Goal: Transaction & Acquisition: Purchase product/service

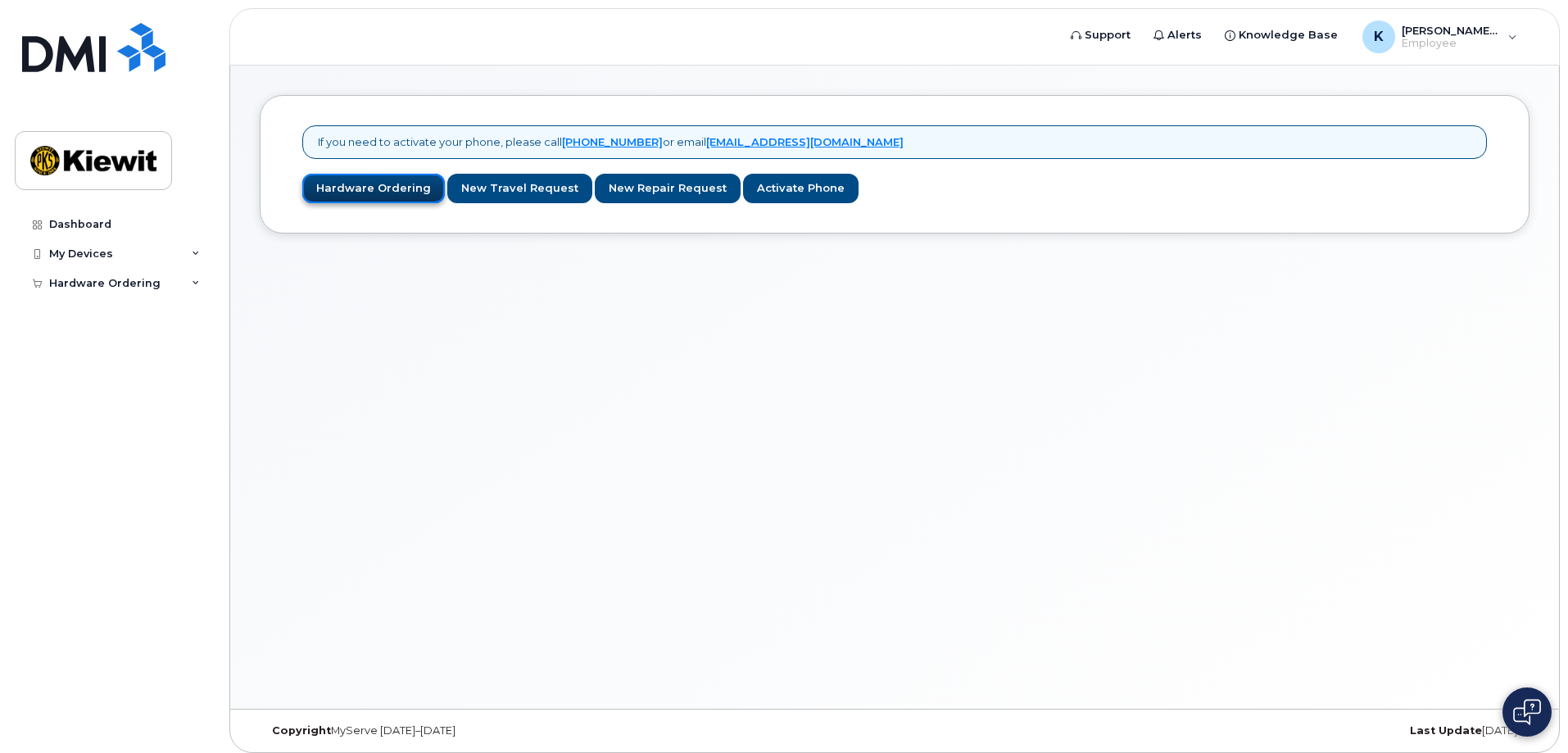
click at [387, 192] on link "Hardware Ordering" at bounding box center [373, 188] width 143 height 30
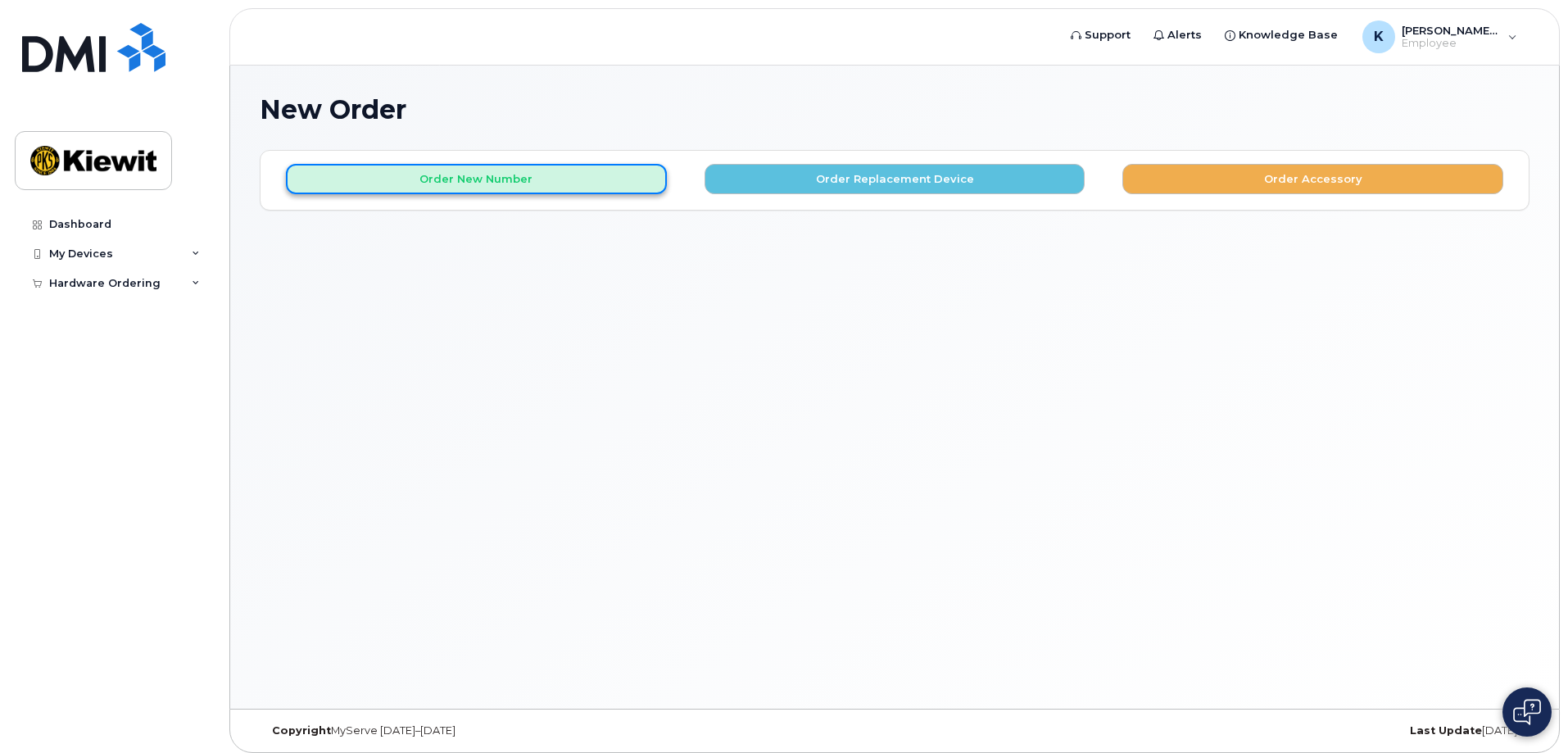
click at [513, 187] on button "Order New Number" at bounding box center [476, 179] width 381 height 30
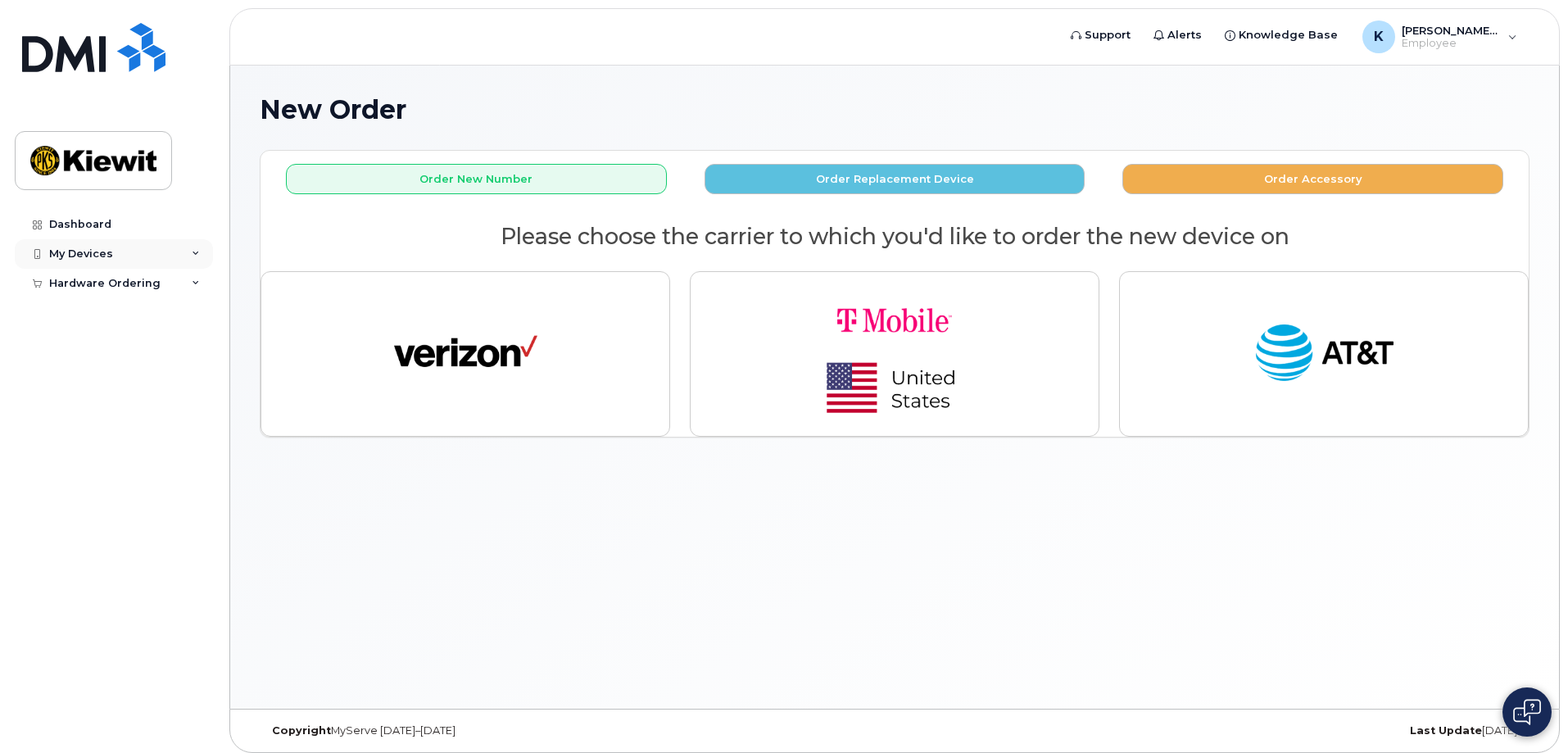
click at [180, 259] on div "My Devices" at bounding box center [113, 253] width 198 height 29
click at [129, 288] on link "Add Device" at bounding box center [128, 284] width 170 height 31
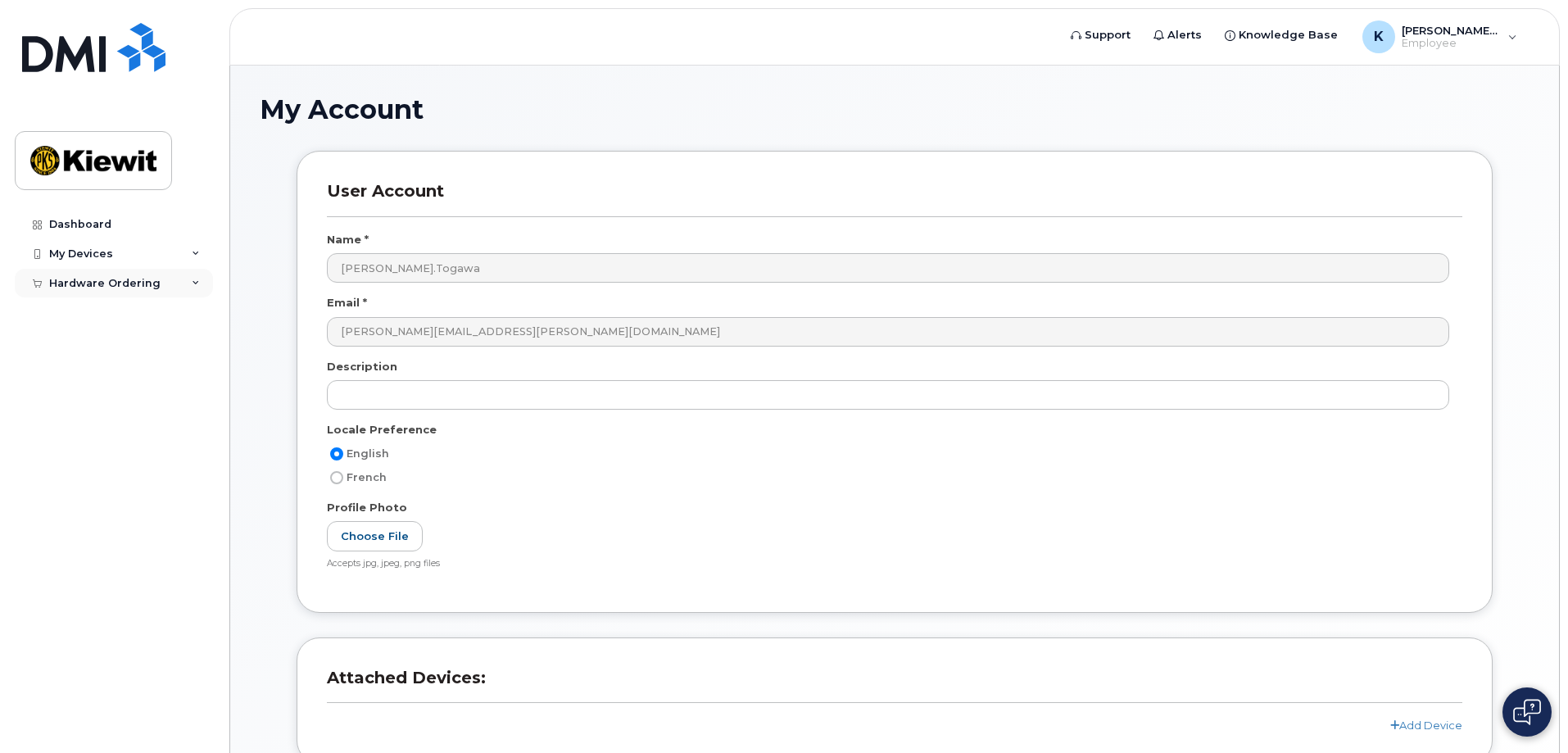
click at [116, 295] on div "Hardware Ordering" at bounding box center [113, 283] width 198 height 29
click at [122, 217] on link "Dashboard" at bounding box center [113, 224] width 198 height 29
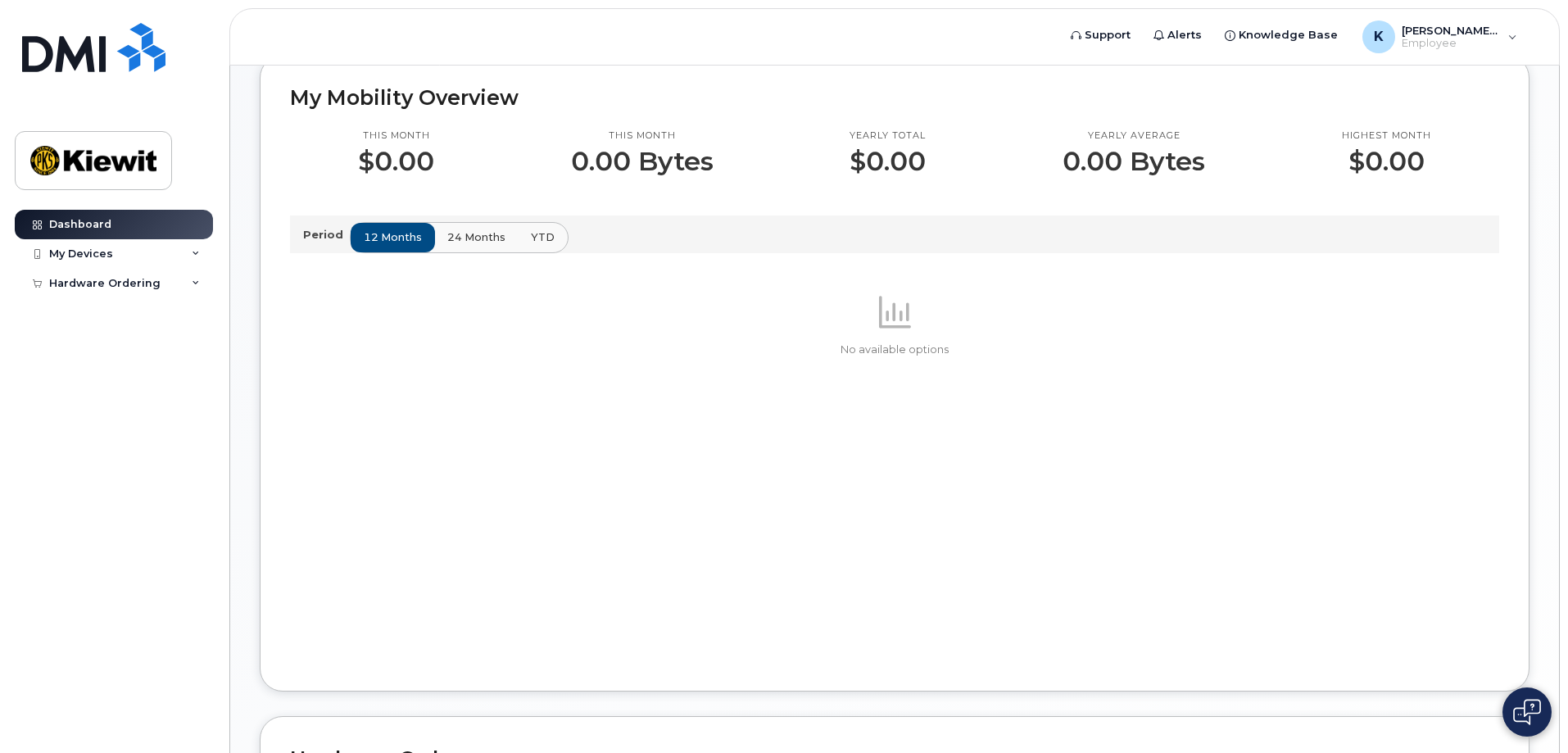
scroll to position [491, 0]
click at [158, 288] on div "Hardware Ordering" at bounding box center [113, 283] width 198 height 29
click at [112, 317] on div "New Order" at bounding box center [88, 312] width 63 height 15
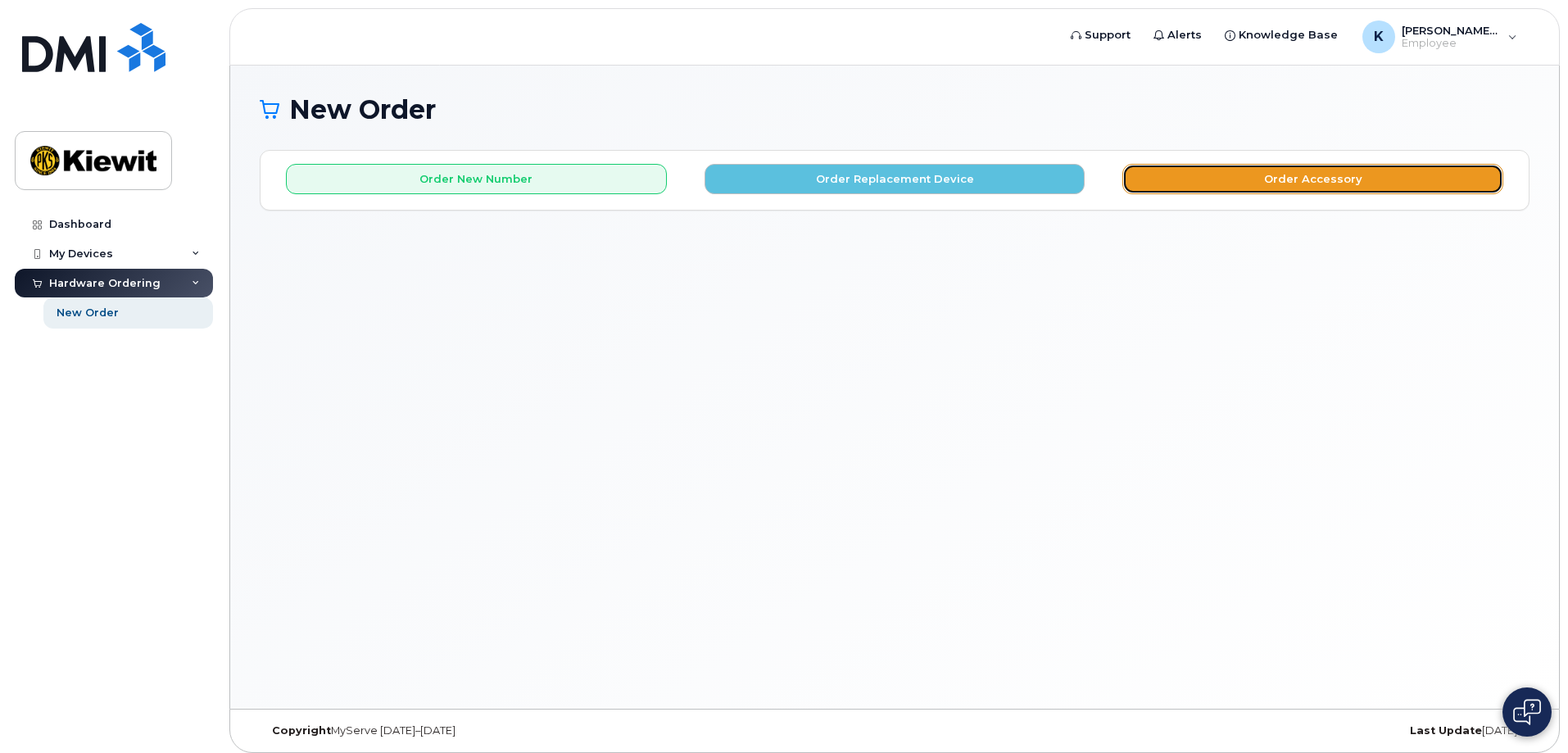
click at [1212, 178] on button "Order Accessory" at bounding box center [1312, 179] width 381 height 30
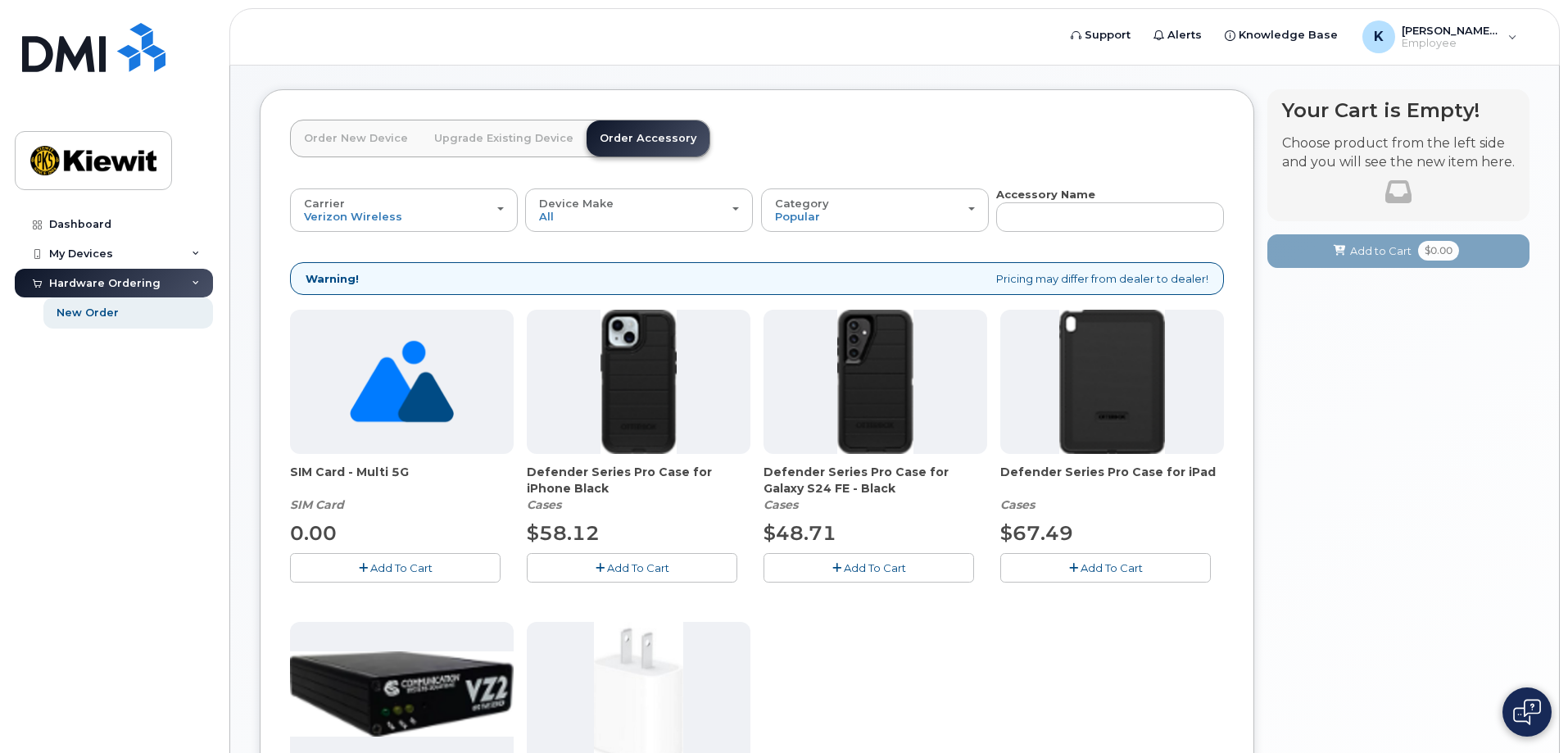
scroll to position [33, 0]
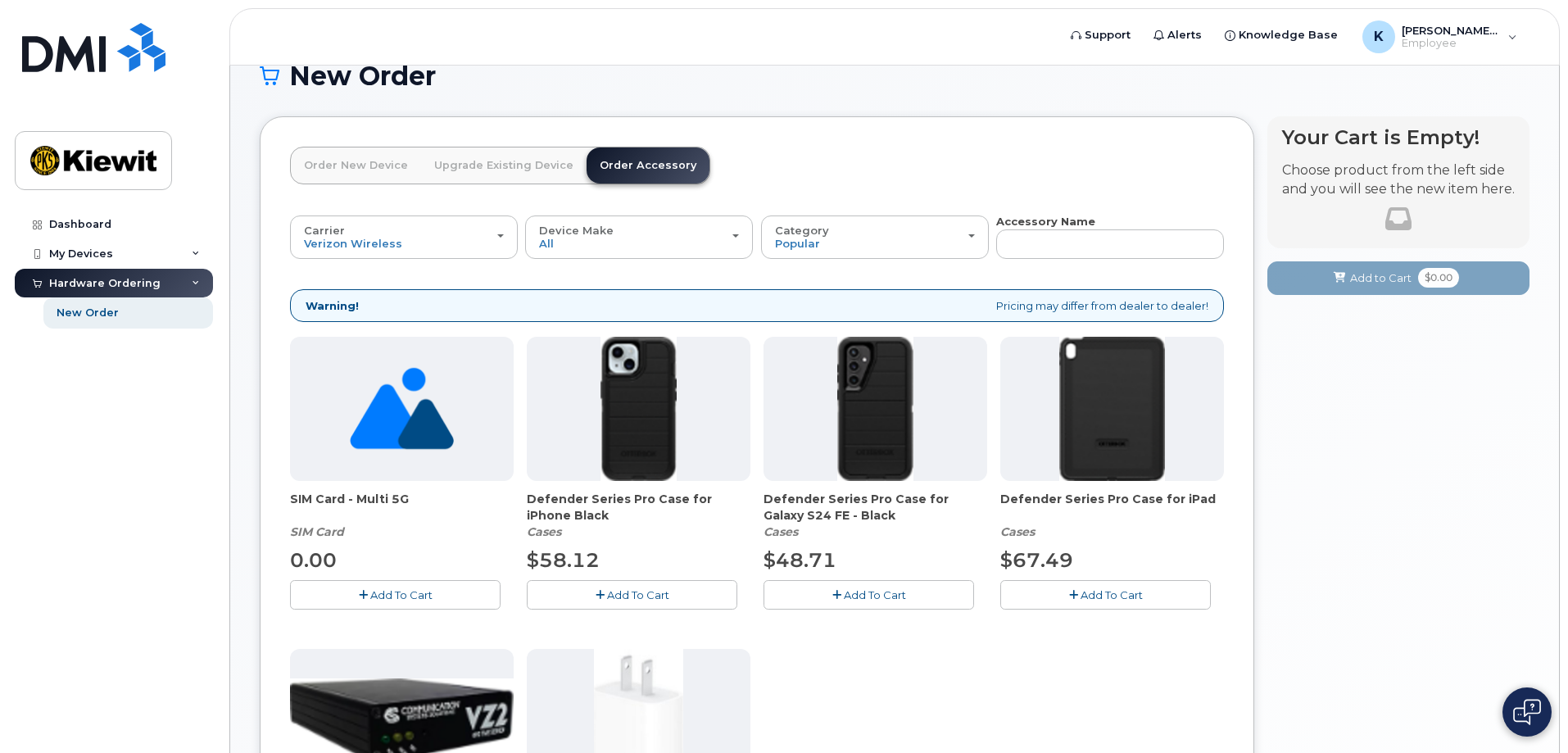
click at [355, 172] on link "Order New Device" at bounding box center [355, 165] width 130 height 36
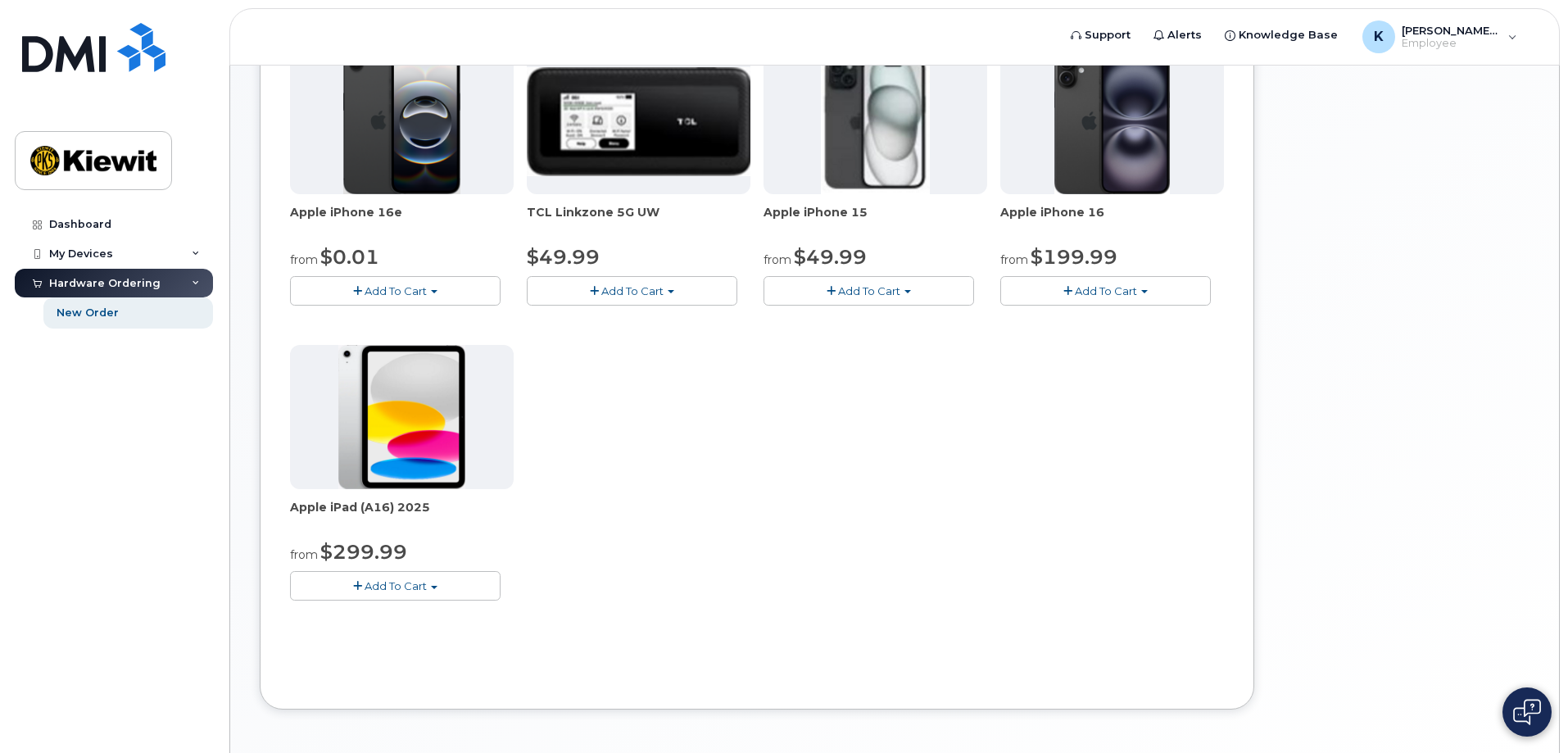
scroll to position [279, 0]
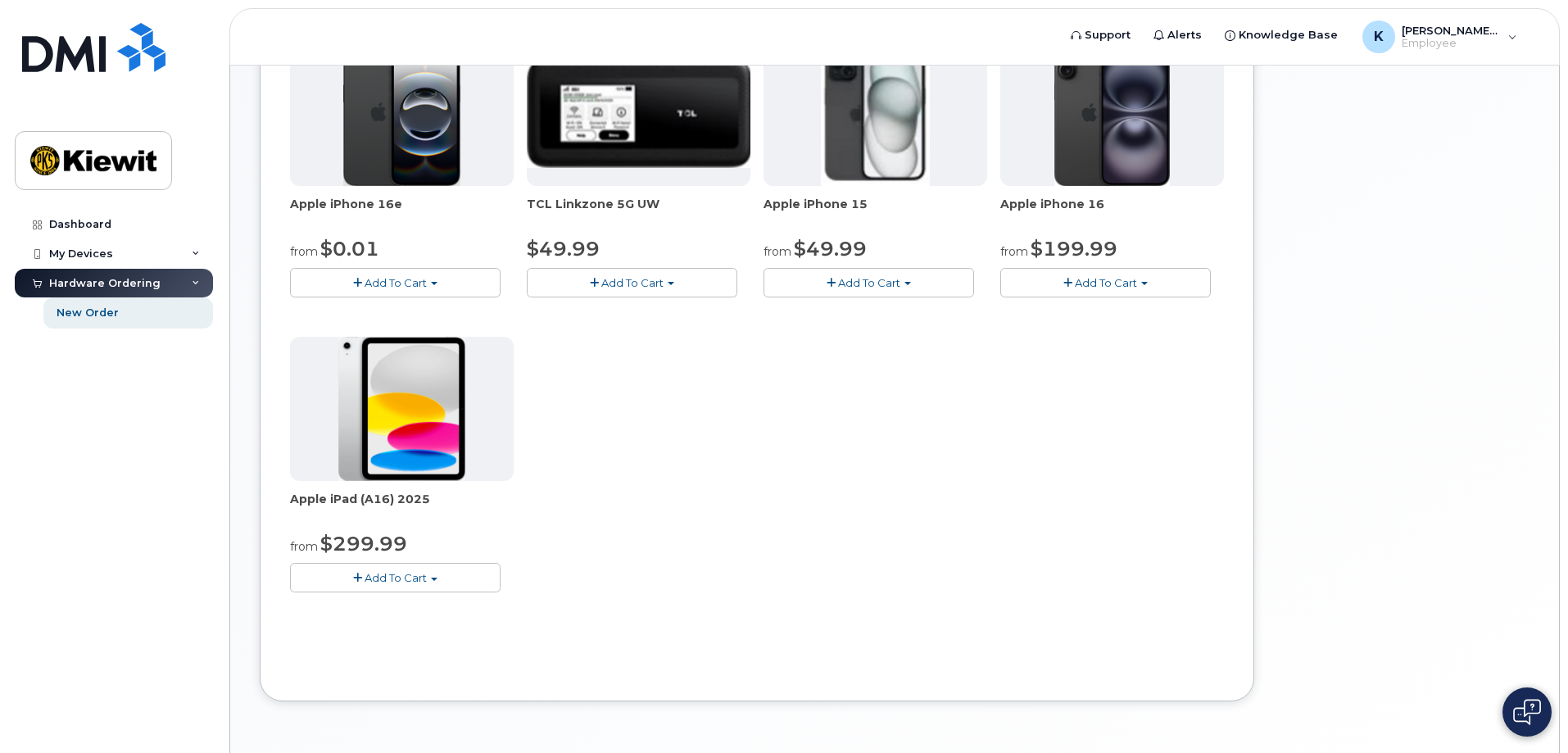
click at [423, 582] on span "Add To Cart" at bounding box center [395, 577] width 63 height 13
click at [690, 544] on div "Apple iPhone 16e from $0.01 Add To Cart $0.01 - 2 Year Activation (128GB) $599.…" at bounding box center [757, 330] width 934 height 577
click at [459, 574] on button "Add To Cart" at bounding box center [395, 576] width 210 height 29
click at [601, 570] on div "Apple iPhone 16e from $0.01 Add To Cart $0.01 - 2 Year Activation (128GB) $599.…" at bounding box center [757, 330] width 934 height 577
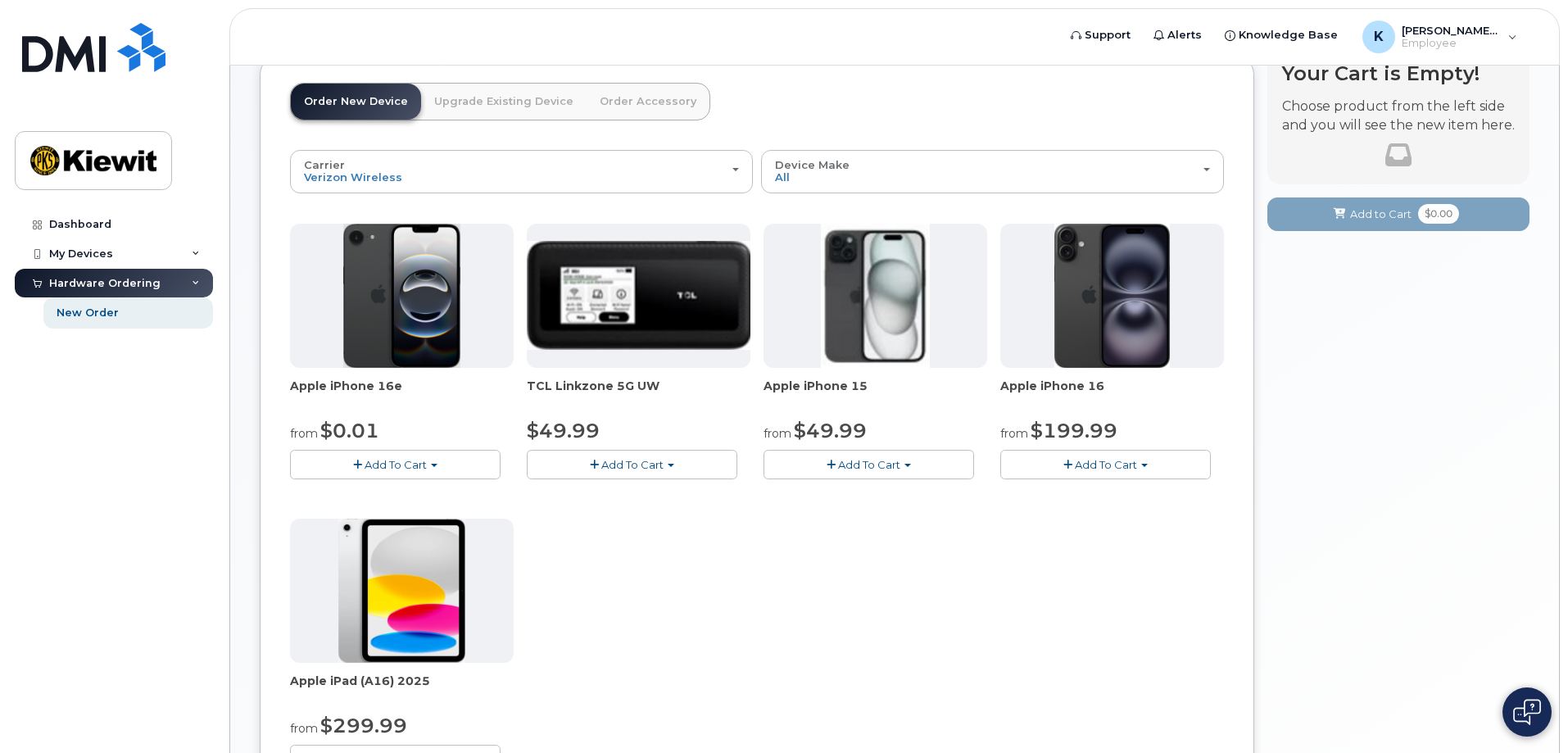
scroll to position [335, 0]
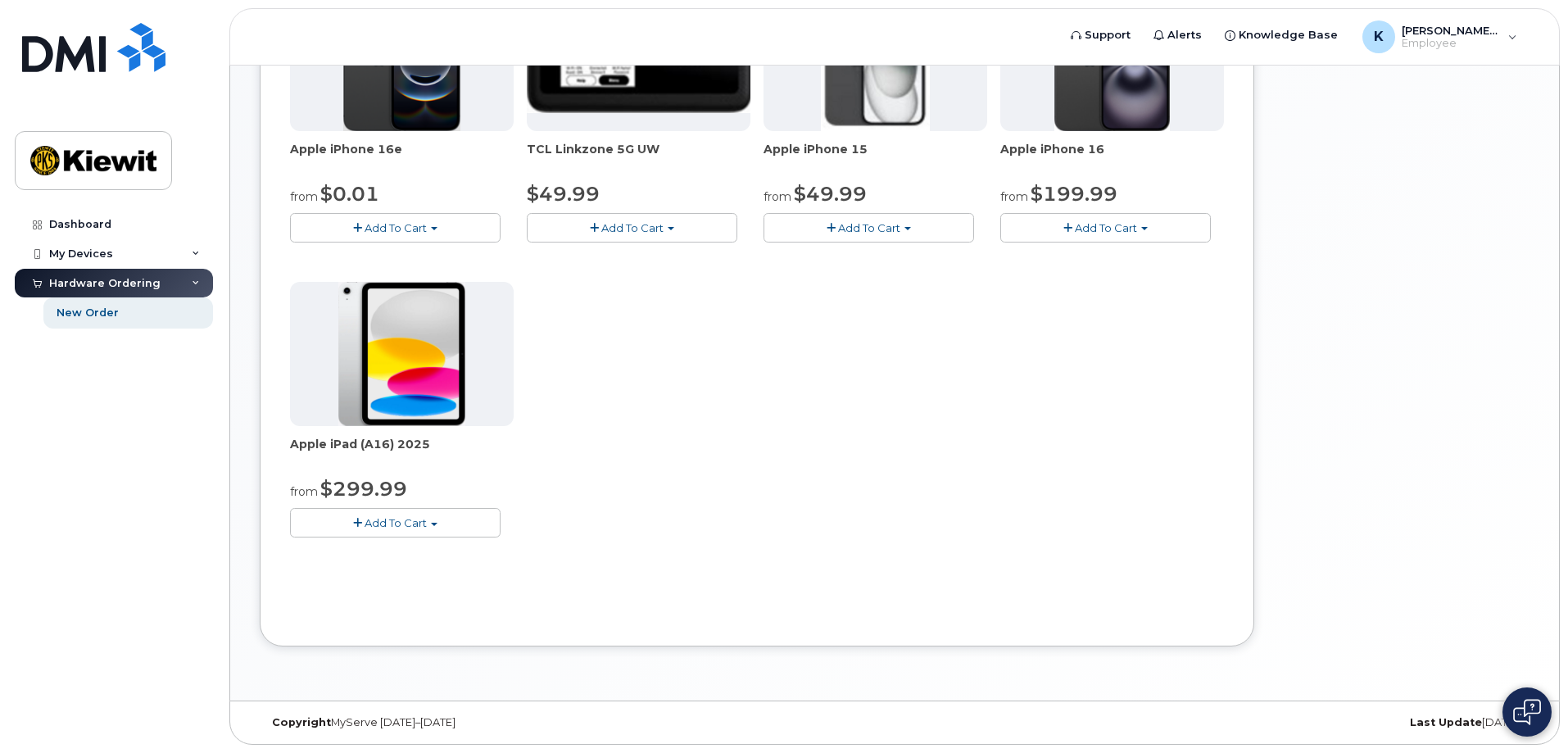
click at [437, 525] on span "button" at bounding box center [433, 524] width 6 height 4
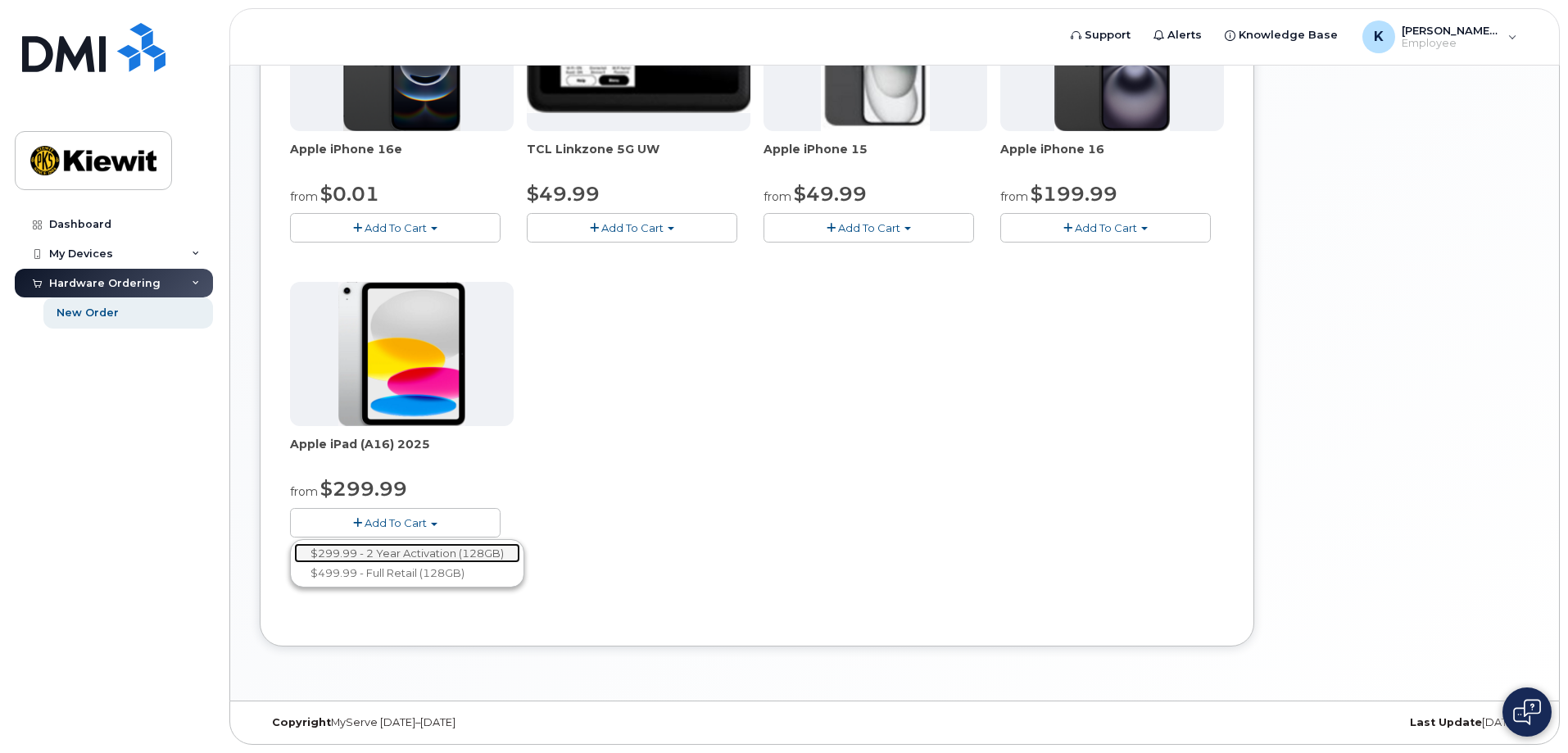
click at [463, 546] on link "$299.99 - 2 Year Activation (128GB)" at bounding box center [407, 553] width 226 height 20
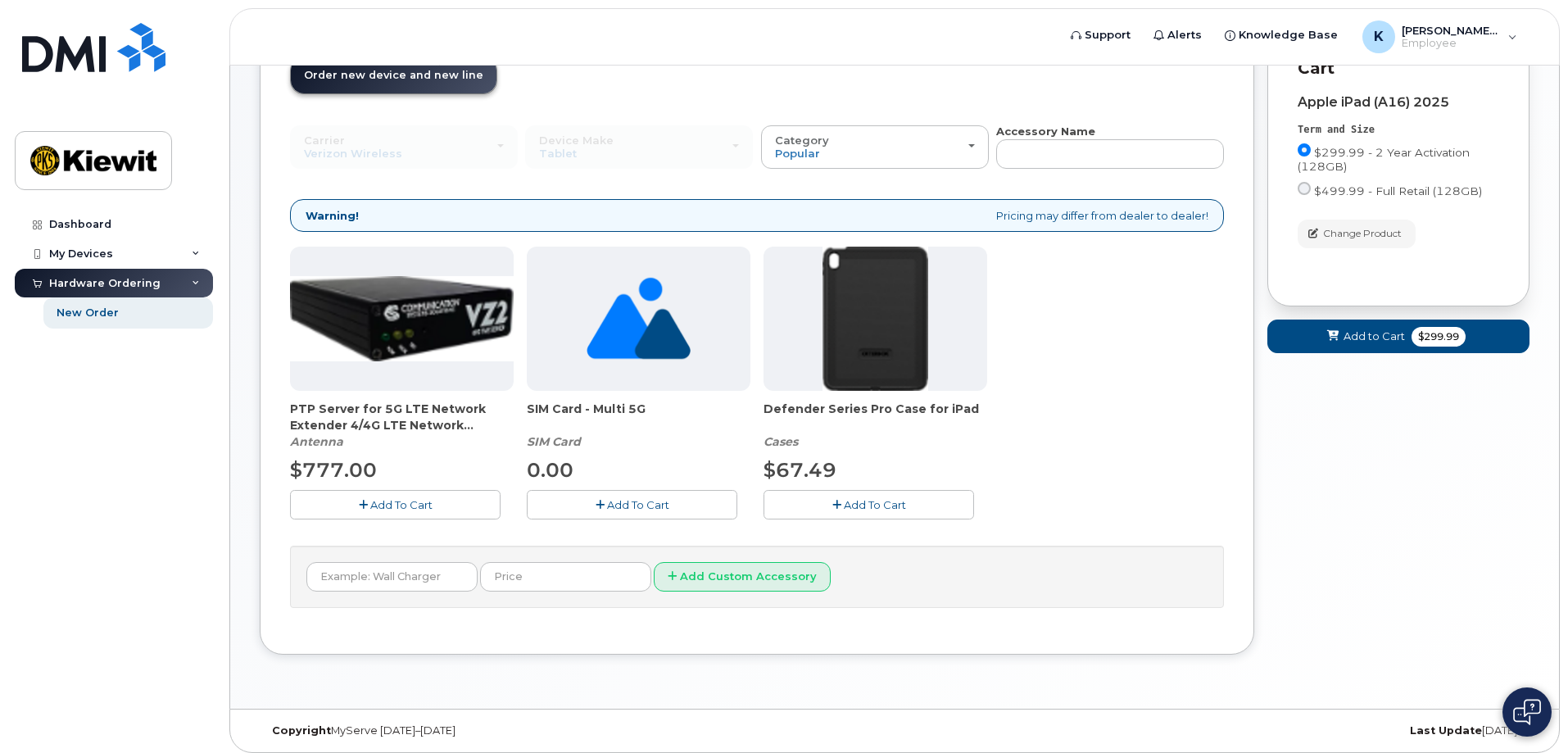
scroll to position [132, 0]
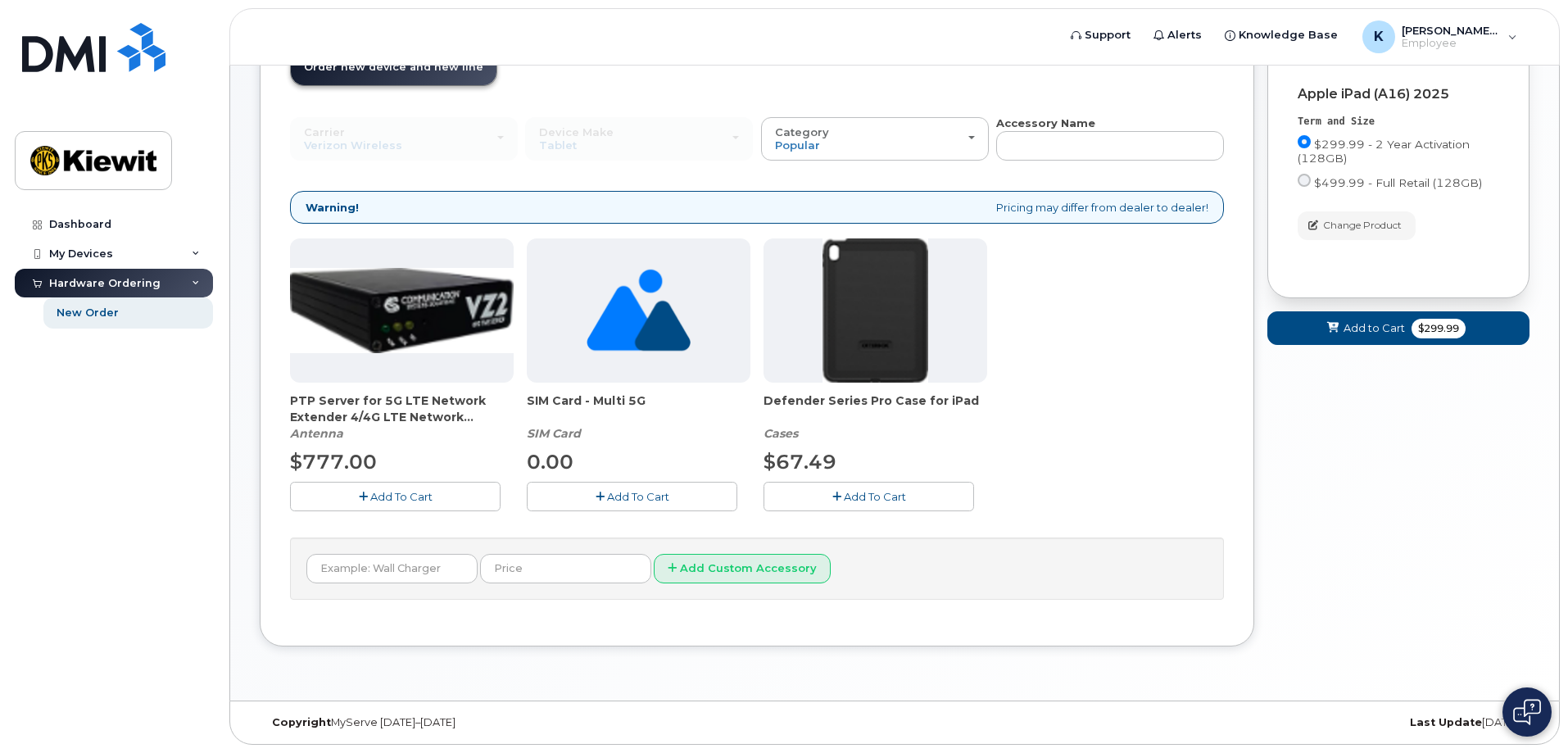
click at [881, 505] on button "Add To Cart" at bounding box center [868, 495] width 210 height 29
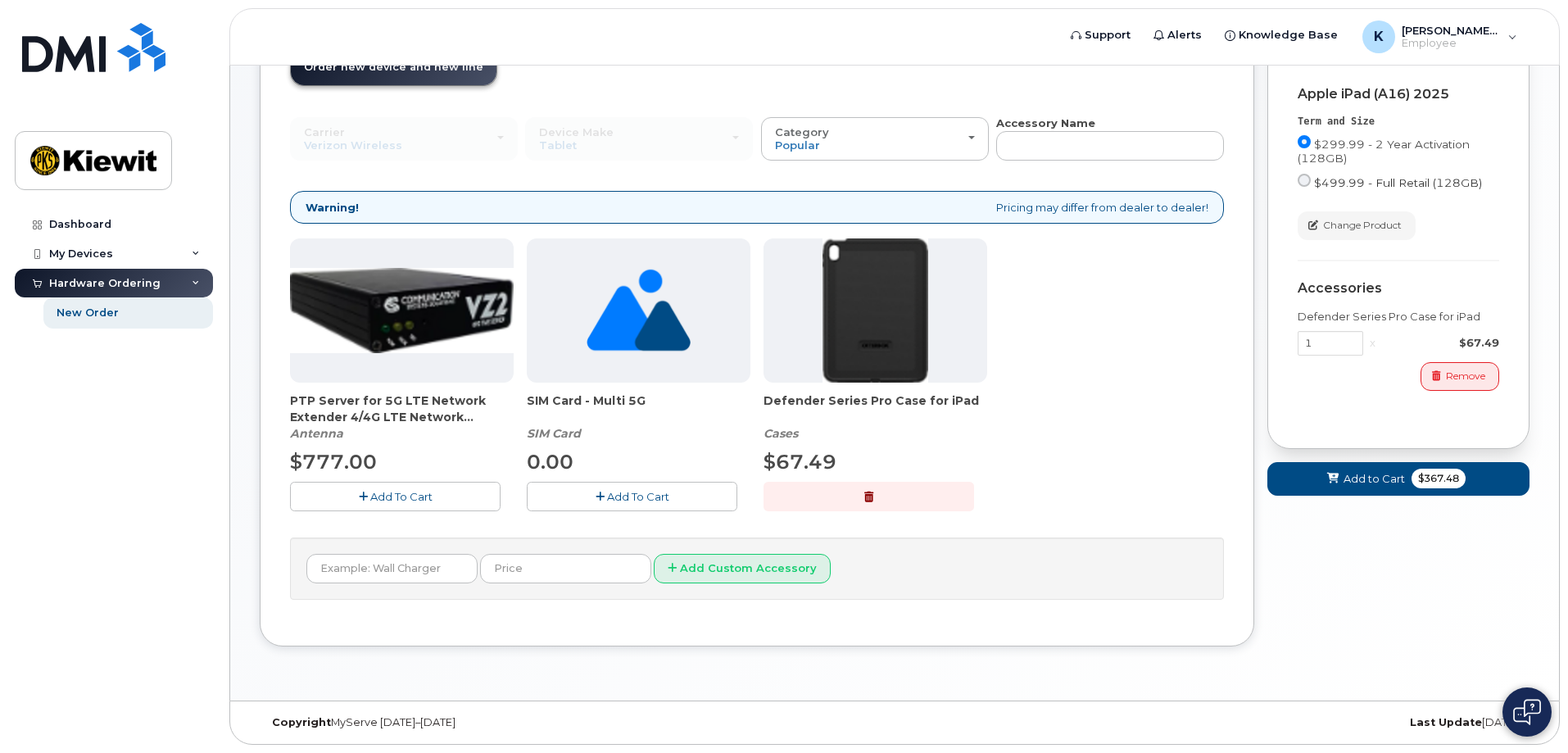
click at [1383, 185] on span "$499.99 - Full Retail (128GB)" at bounding box center [1397, 182] width 168 height 13
click at [1311, 185] on input "$499.99 - Full Retail (128GB)" at bounding box center [1303, 180] width 13 height 13
radio input "true"
click at [1481, 473] on button "Add to Cart $567.48" at bounding box center [1398, 478] width 262 height 33
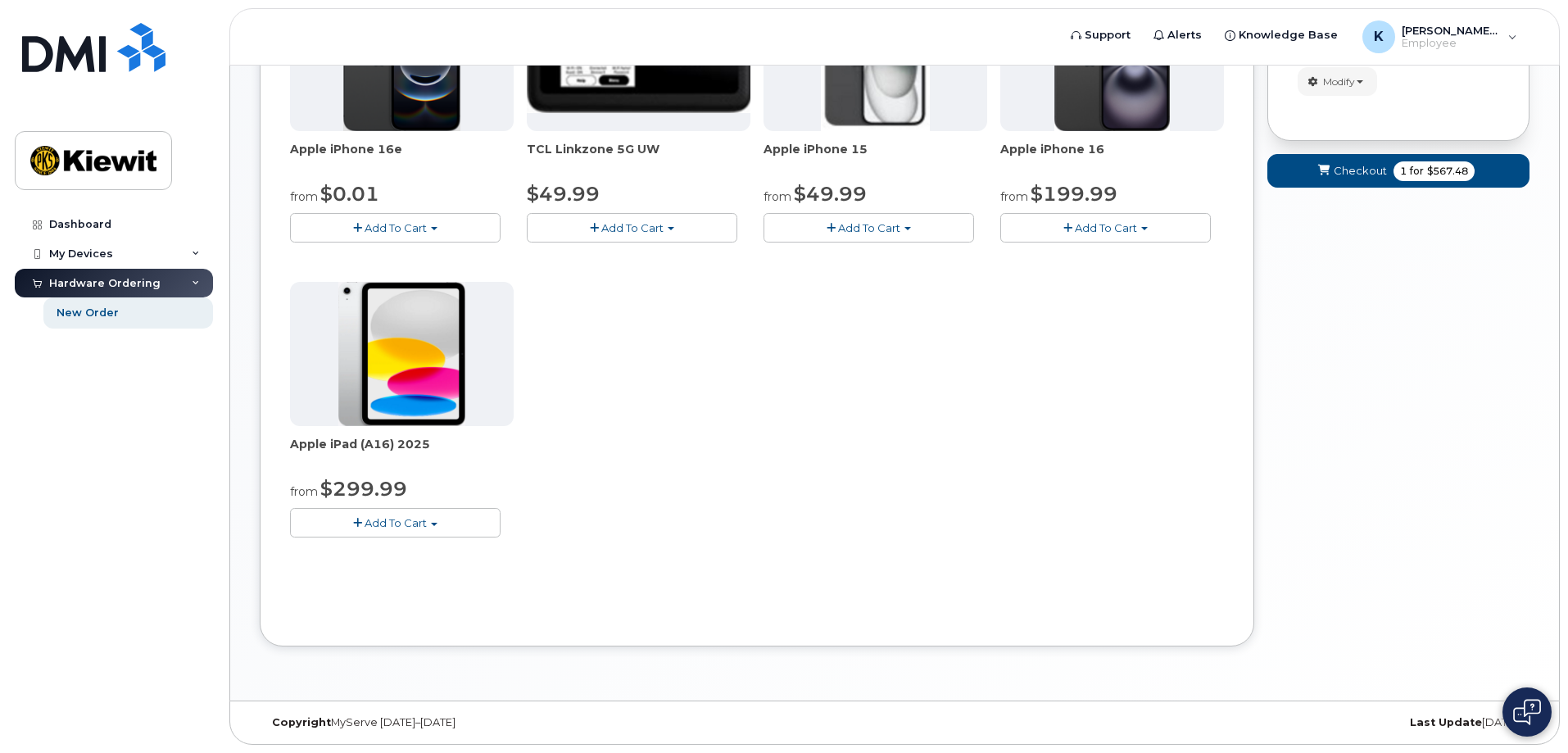
scroll to position [88, 0]
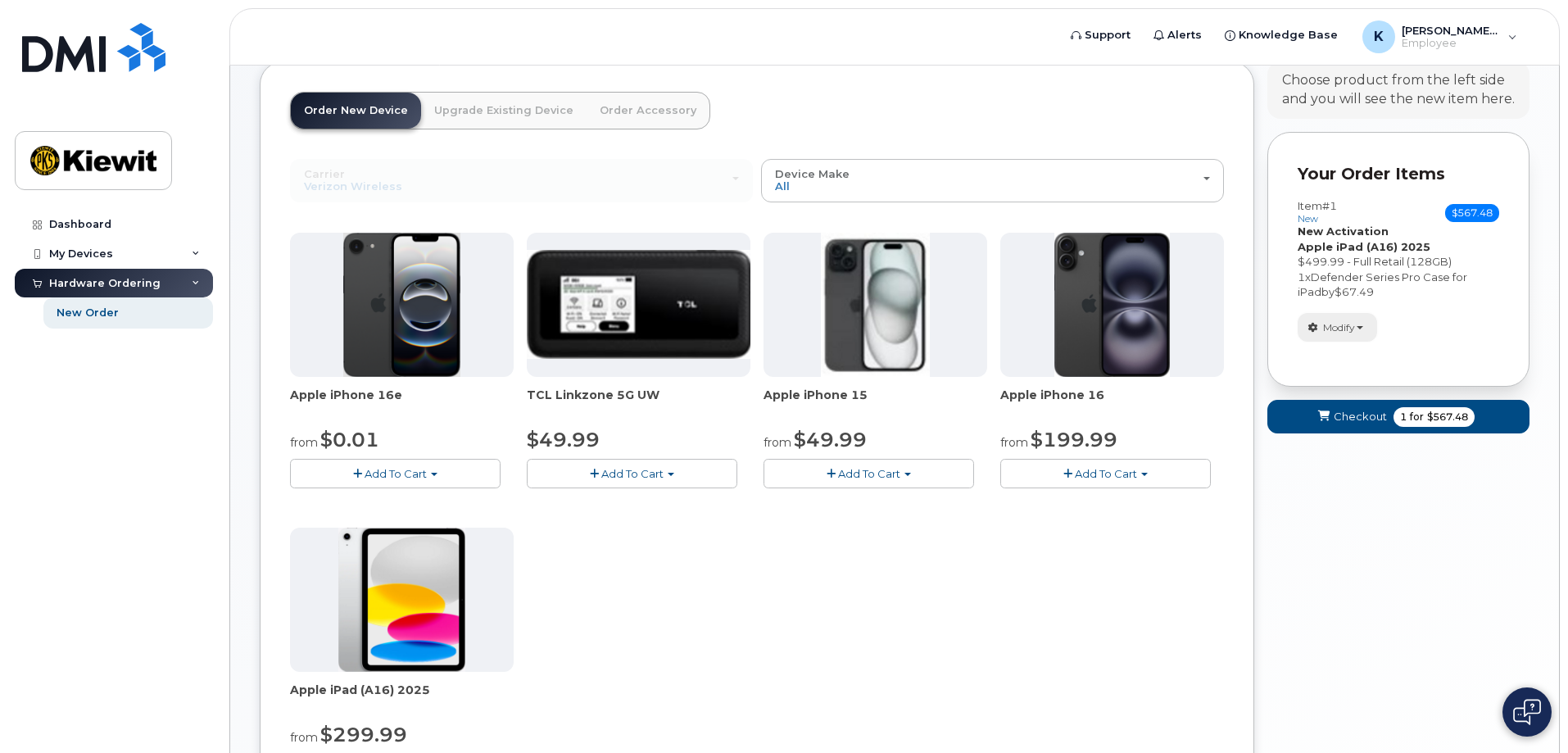
click at [1322, 342] on button "Modify" at bounding box center [1337, 326] width 79 height 29
click at [1370, 345] on link "change" at bounding box center [1375, 351] width 156 height 19
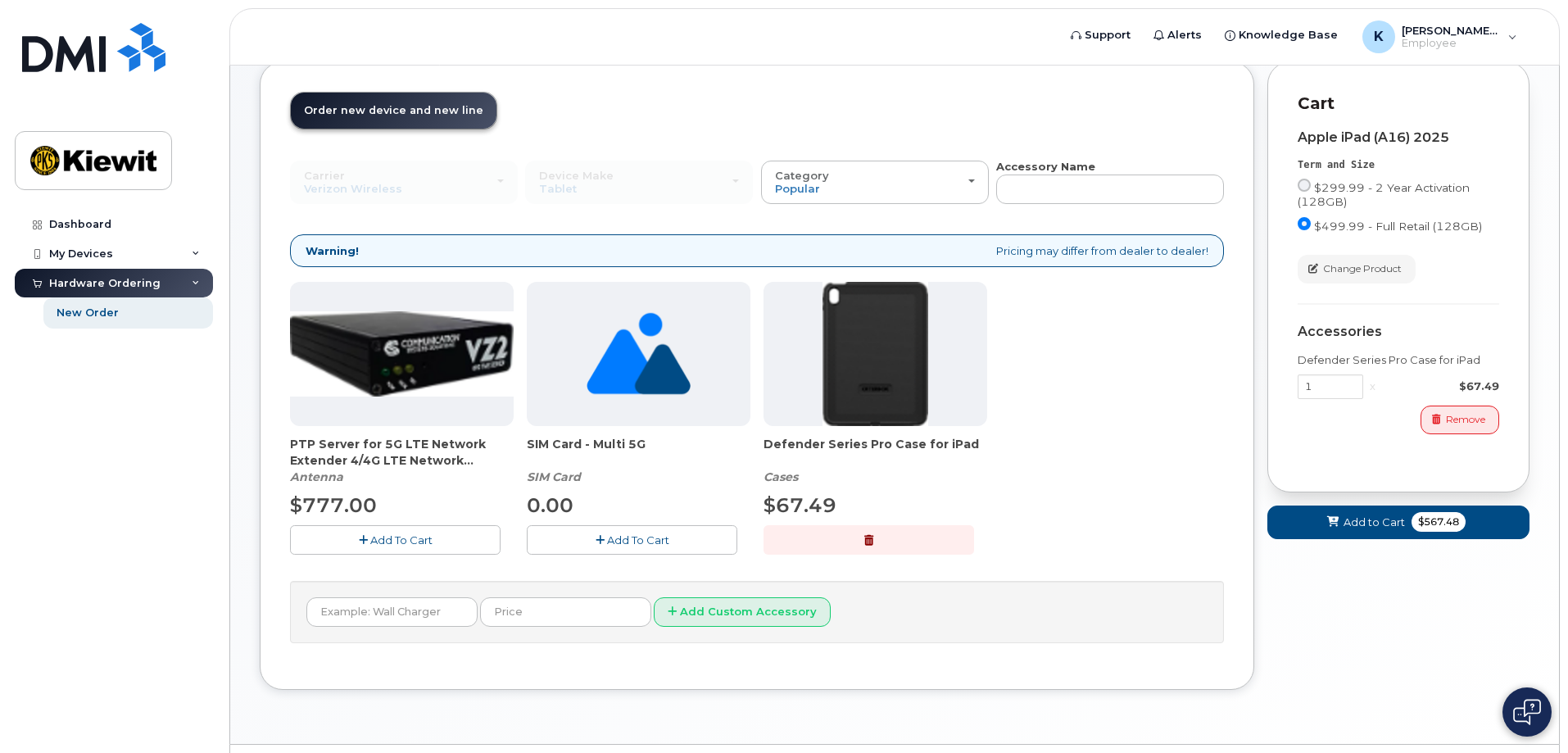
click at [611, 542] on span "Add To Cart" at bounding box center [638, 539] width 63 height 13
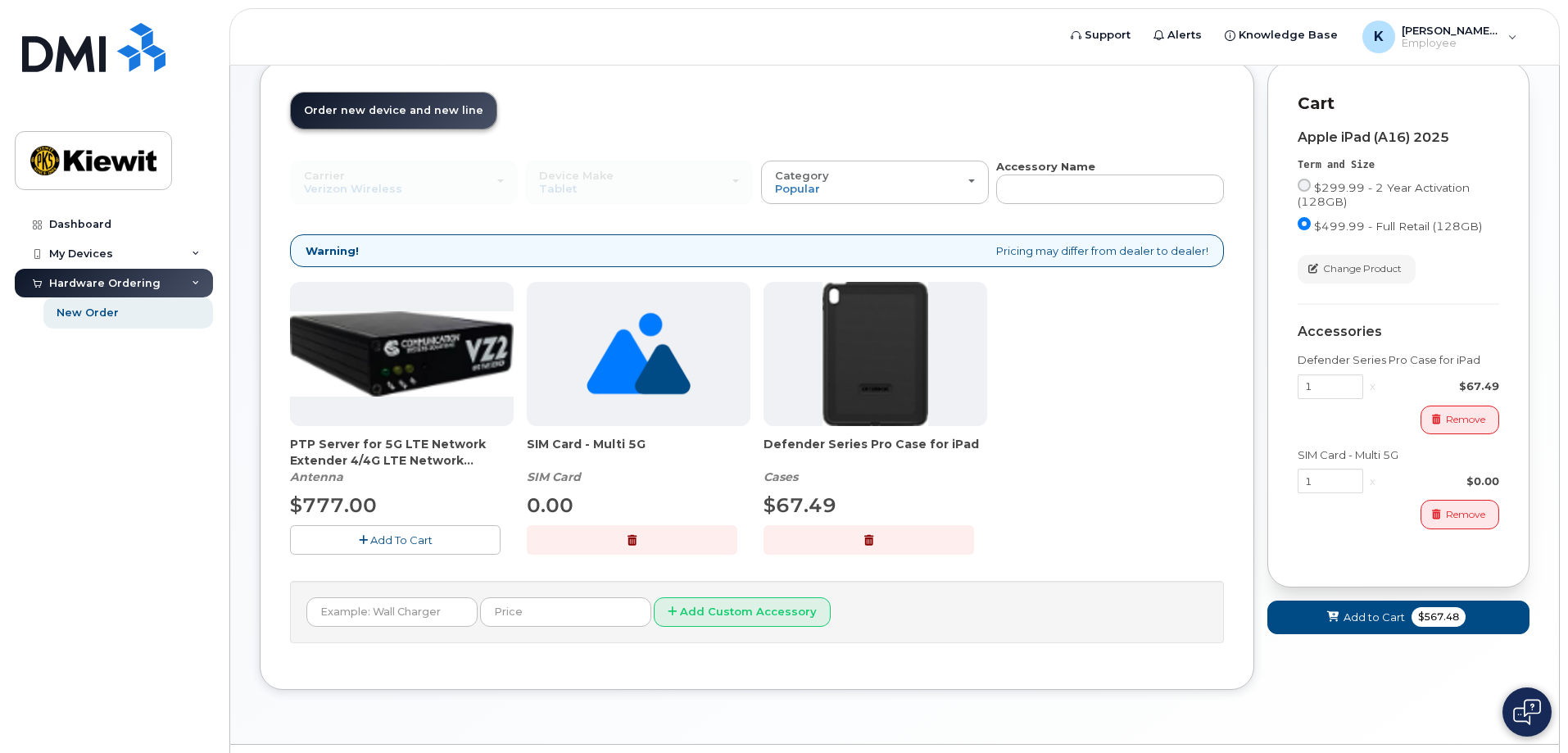
click at [615, 548] on button "button" at bounding box center [631, 539] width 210 height 29
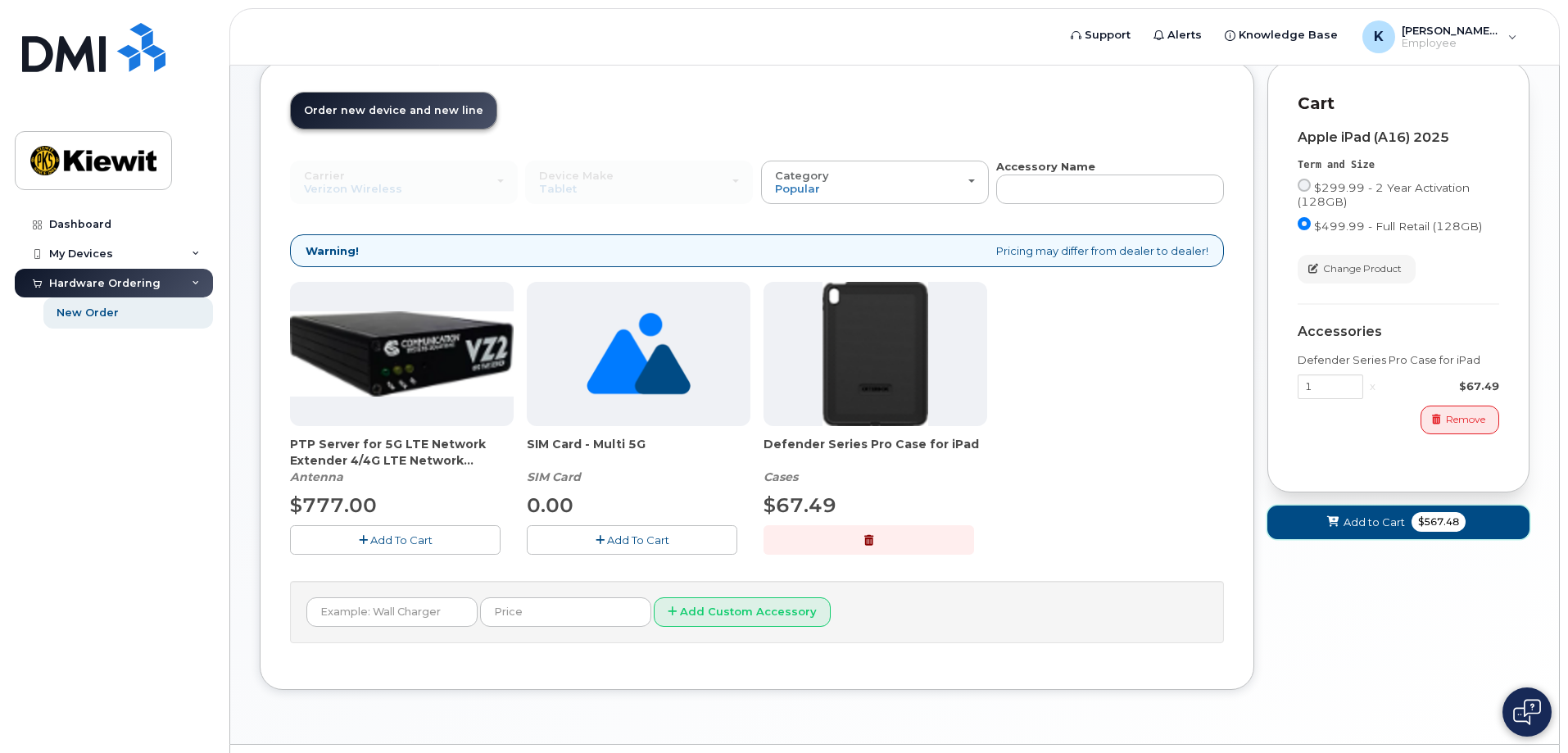
click at [1439, 525] on span "$567.48" at bounding box center [1438, 521] width 54 height 19
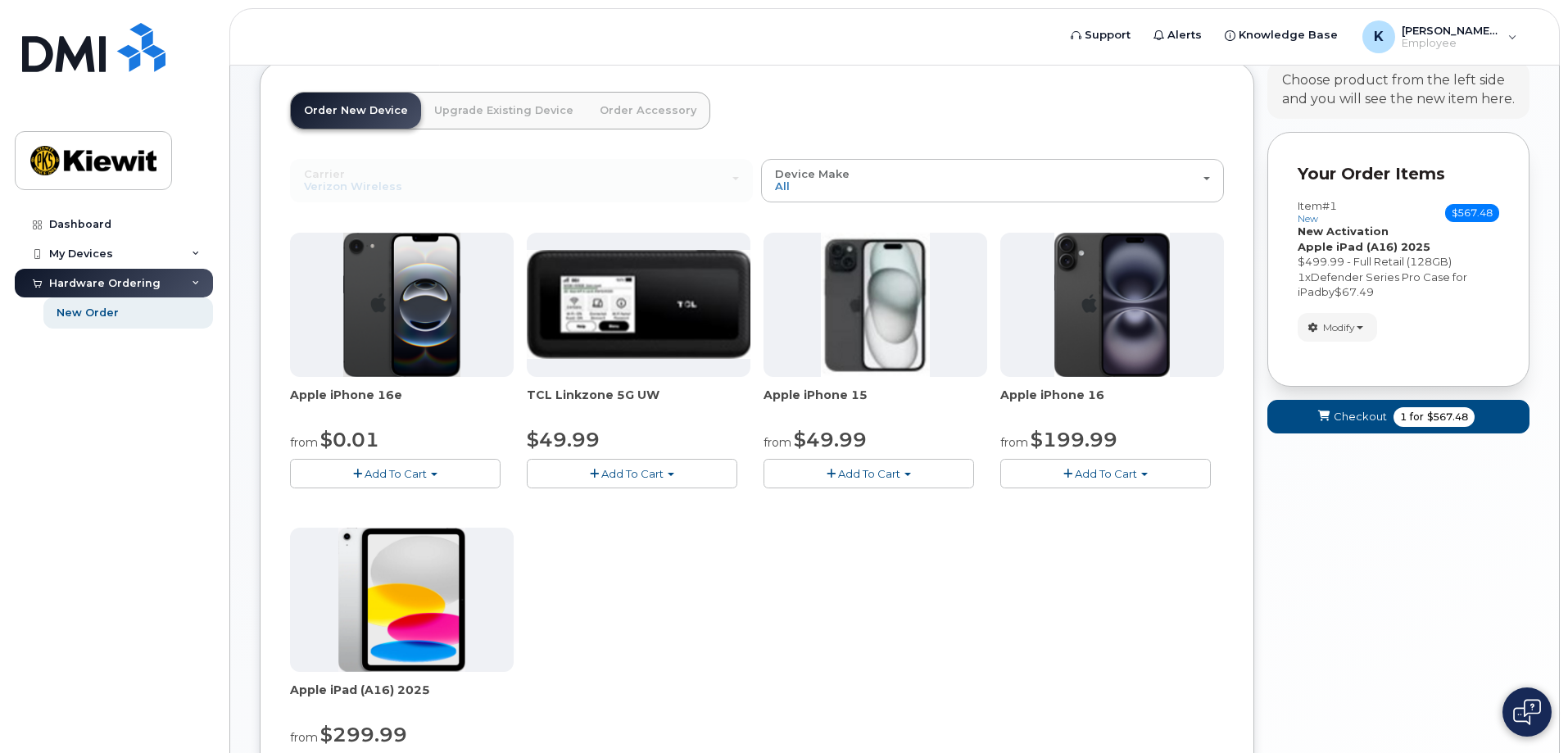
click at [1430, 439] on form "Your Order Items Item #1 new $567.48 Accessories Only SIM Only Activation New A…" at bounding box center [1398, 290] width 262 height 317
click at [1437, 424] on span "1 for $567.48" at bounding box center [1433, 417] width 81 height 19
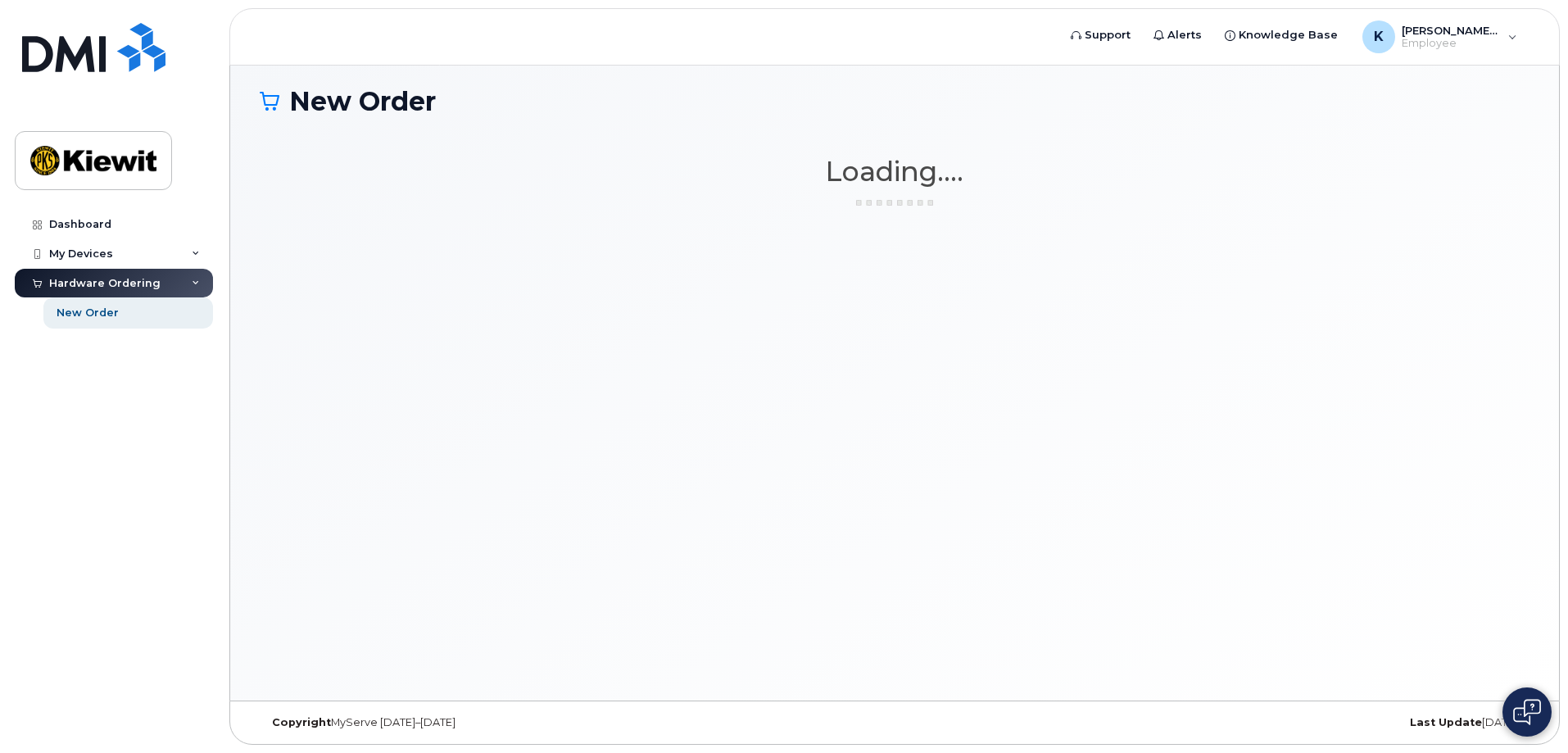
scroll to position [8, 0]
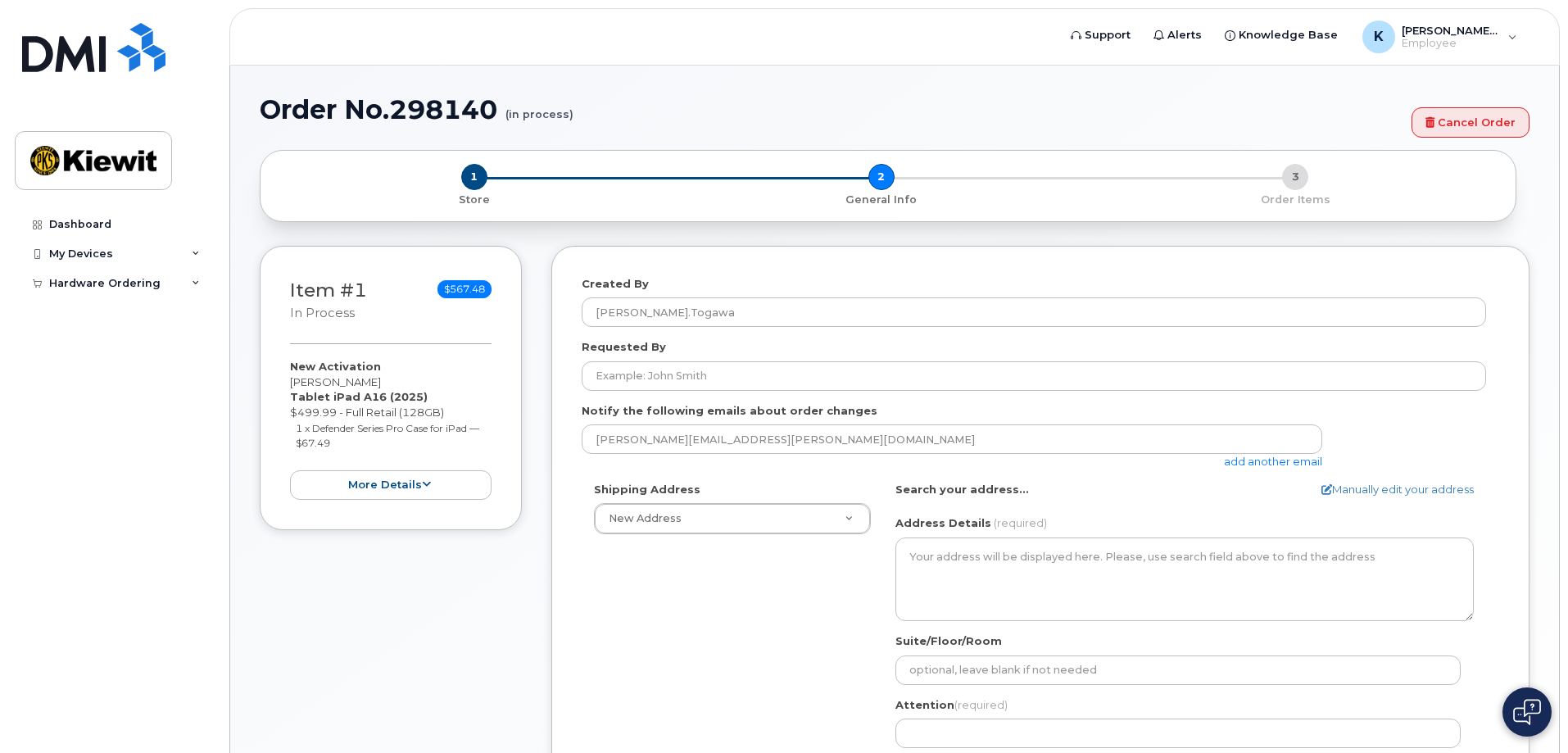
select select
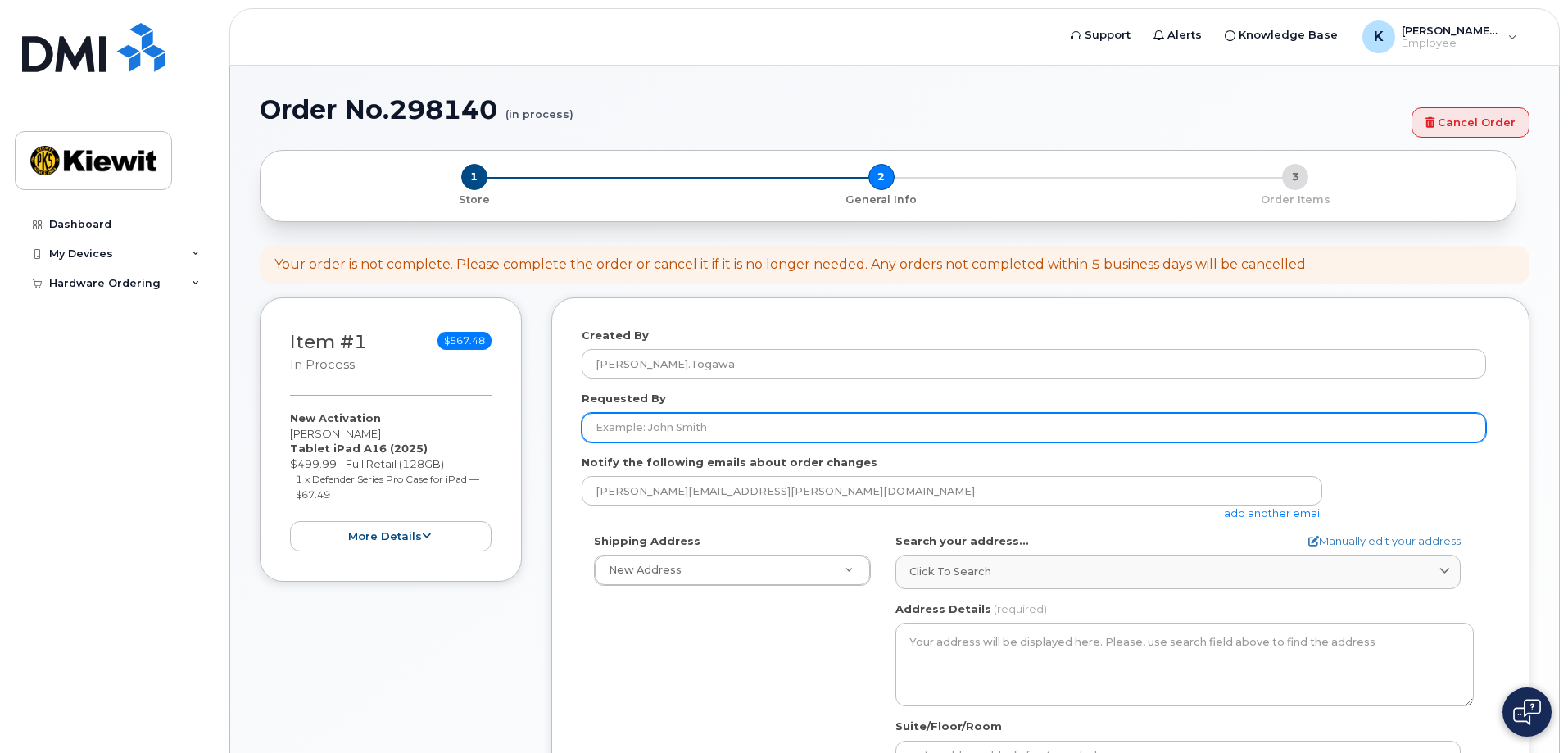
click at [700, 431] on input "Requested By" at bounding box center [1033, 428] width 904 height 29
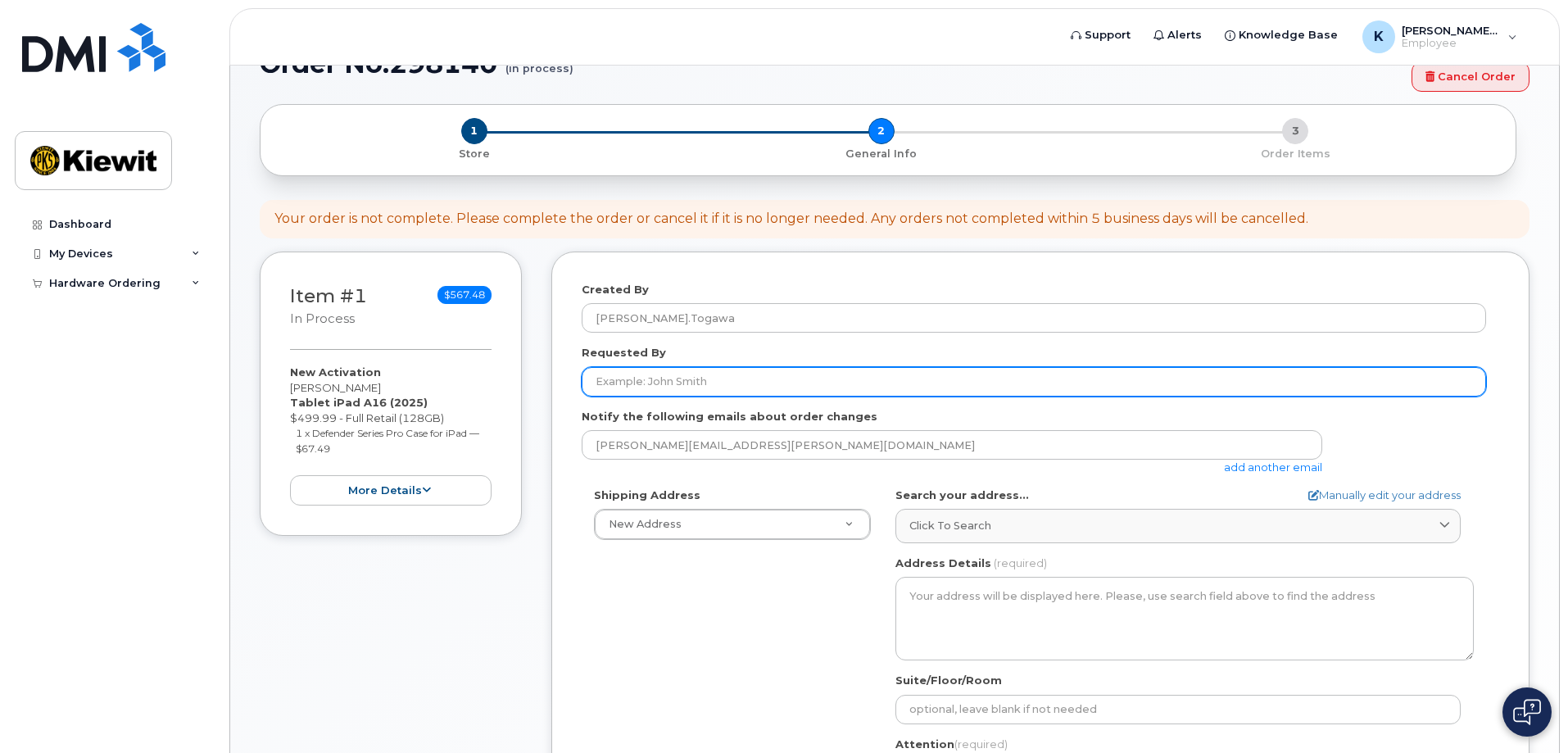
scroll to position [8, 0]
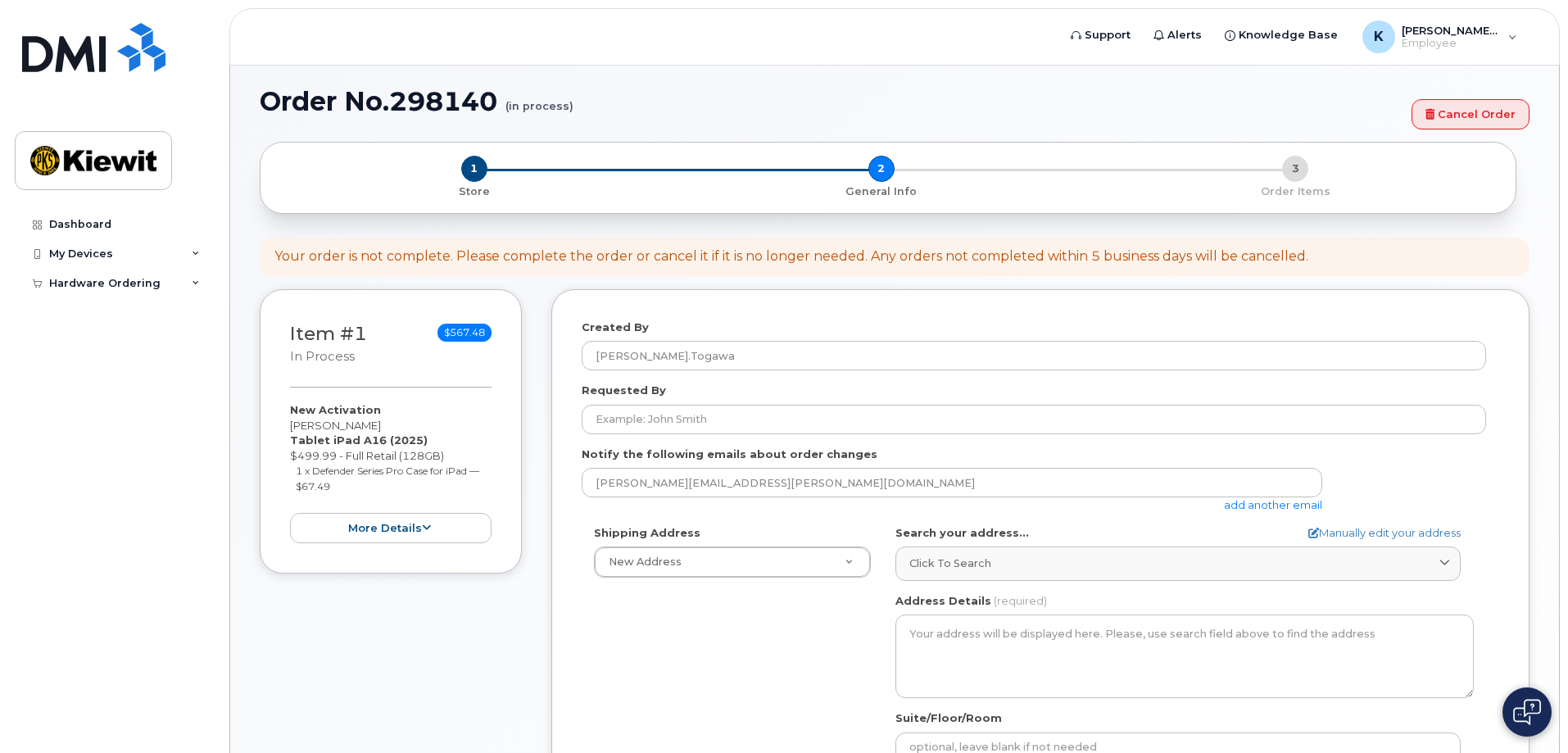
click at [971, 371] on form "Created By Karla.Togawa Requested By Notify the following emails about order ch…" at bounding box center [1040, 631] width 917 height 624
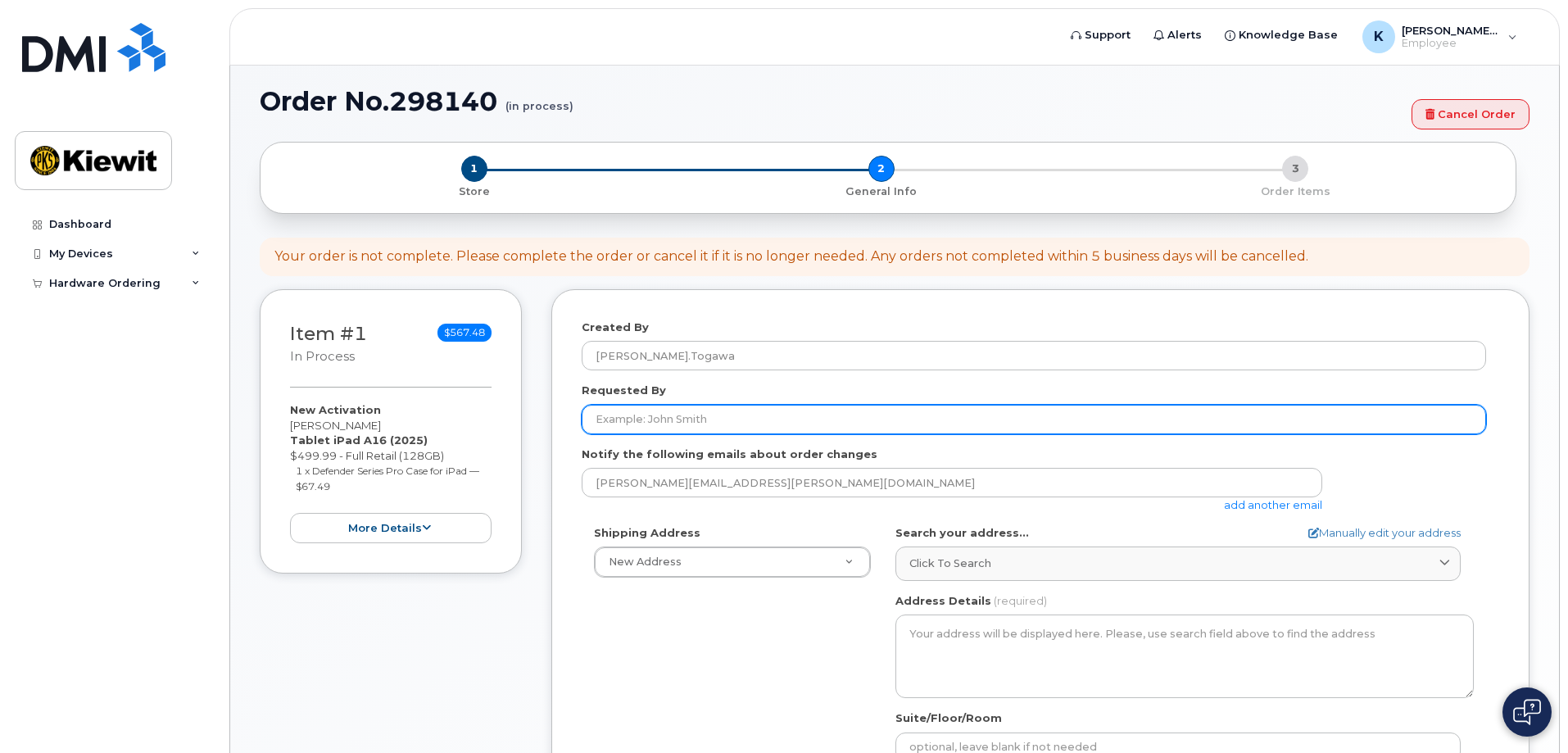
click at [981, 423] on input "Requested By" at bounding box center [1033, 419] width 904 height 29
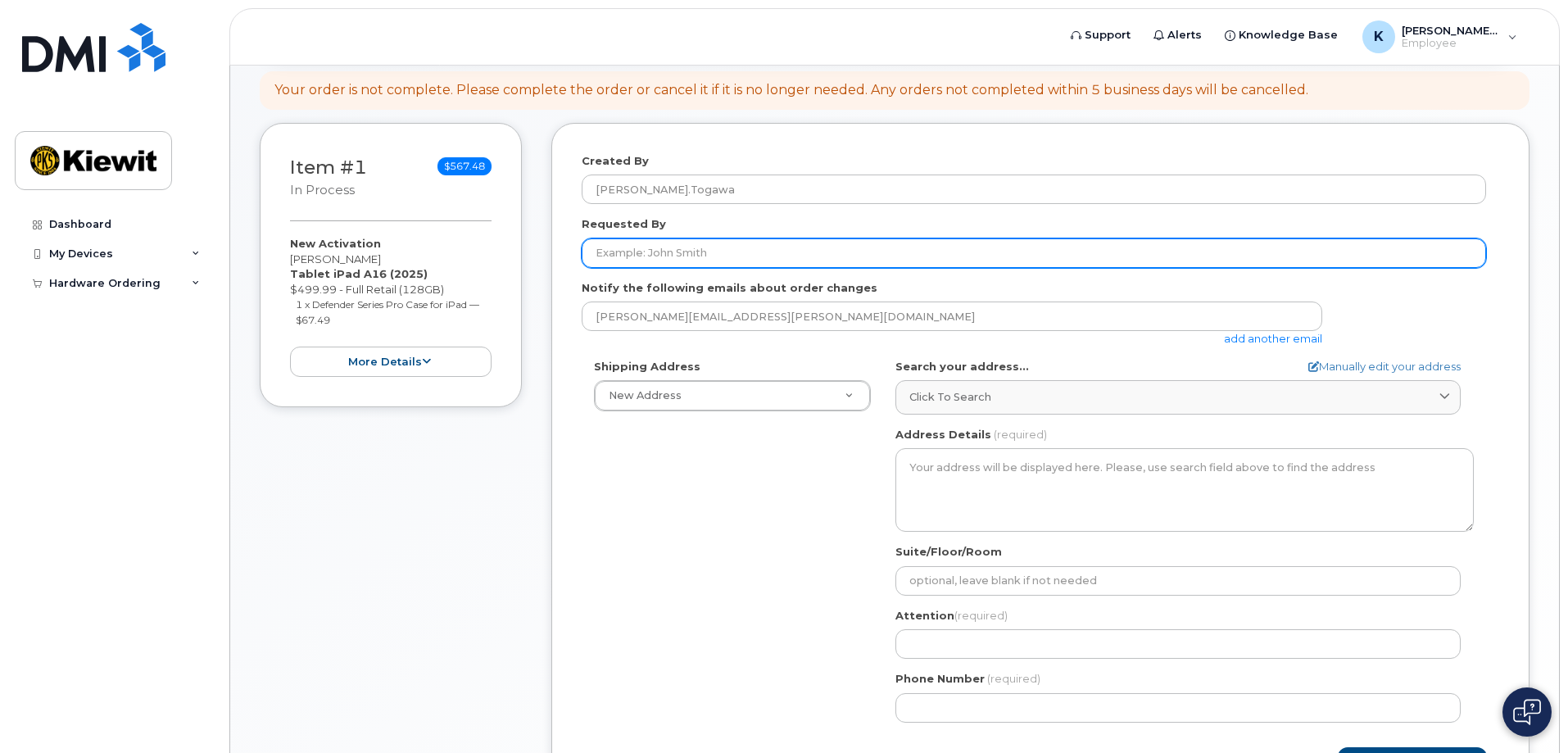
scroll to position [90, 0]
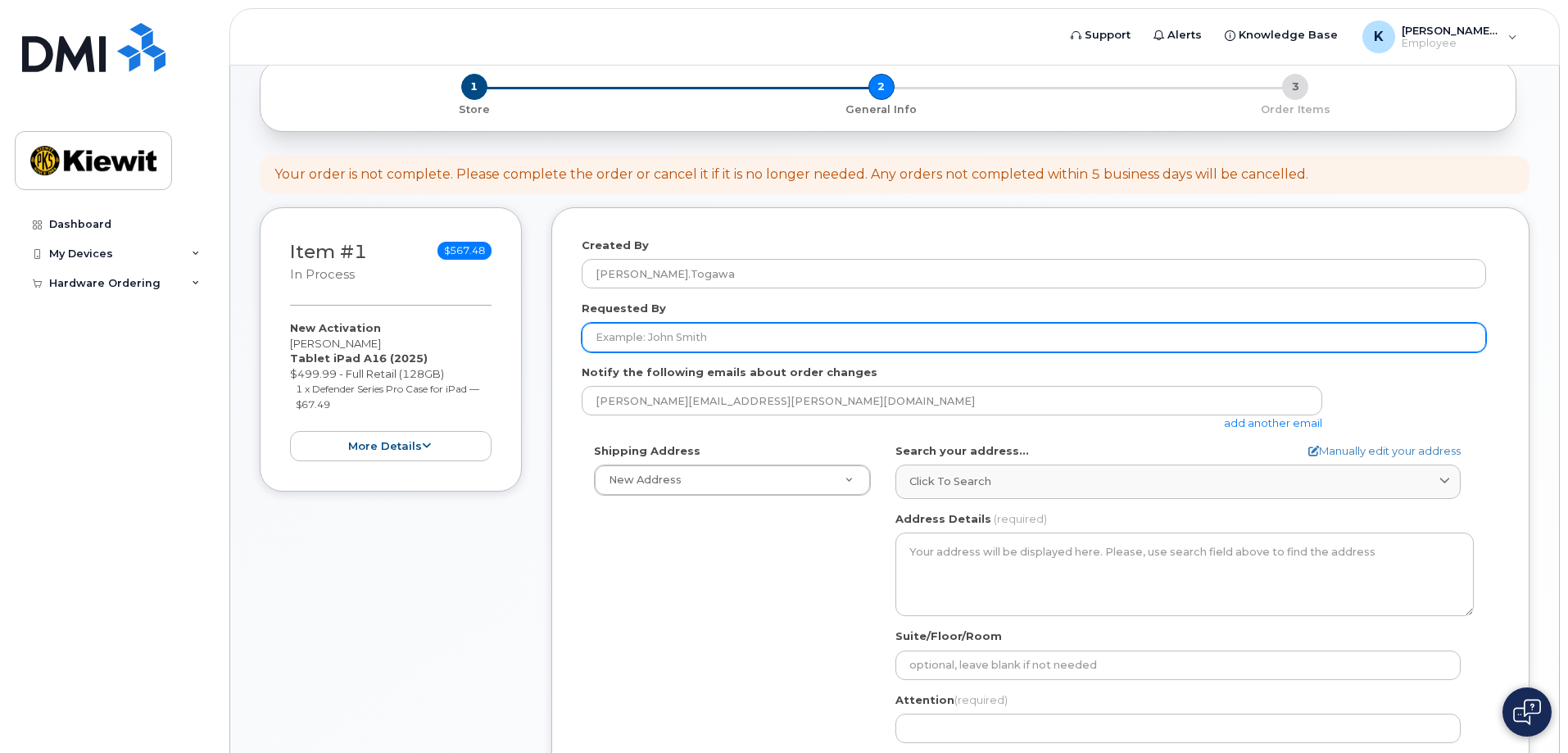
click at [671, 340] on input "Requested By" at bounding box center [1033, 337] width 904 height 29
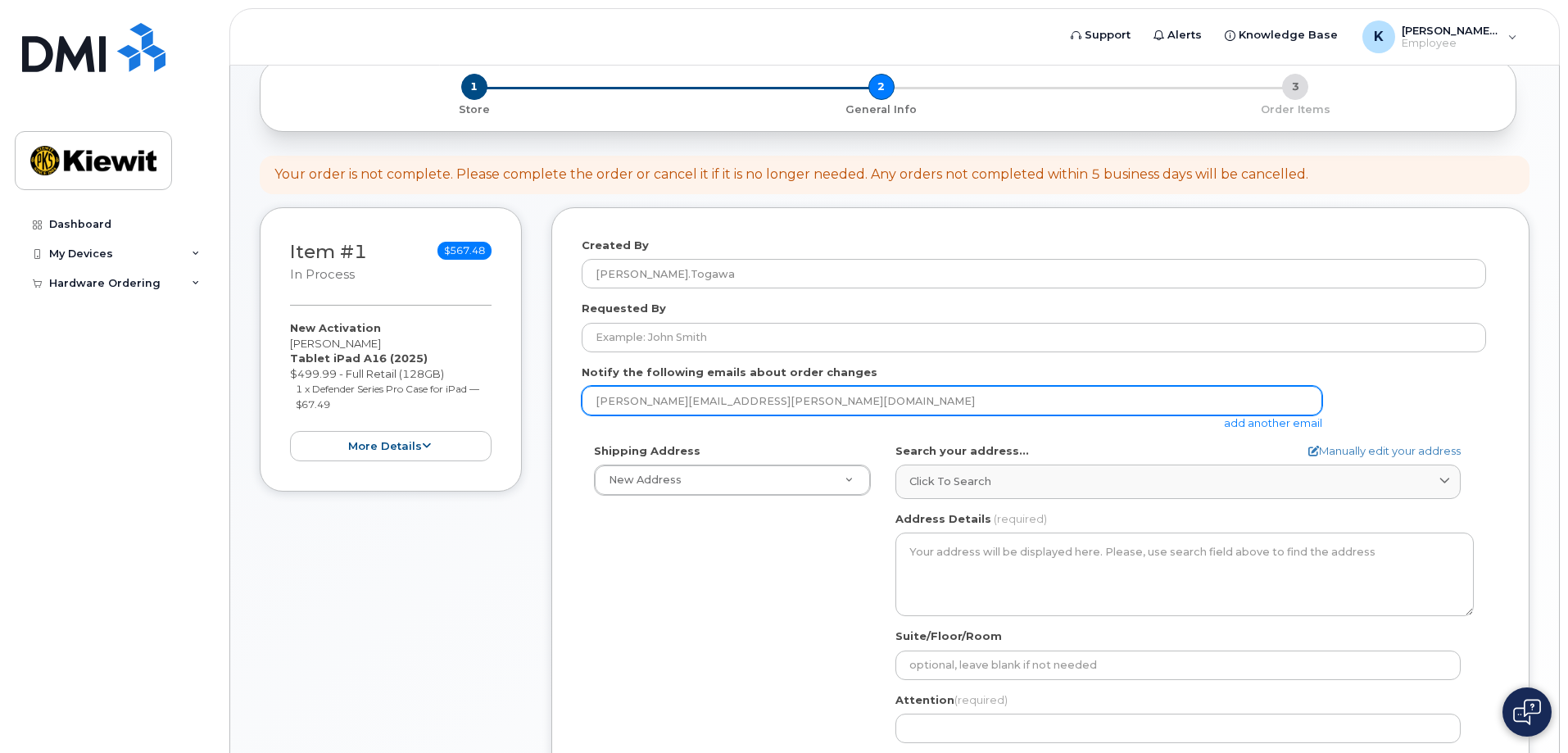
click at [781, 407] on input "karla.togawa@kiewit.com" at bounding box center [951, 401] width 740 height 29
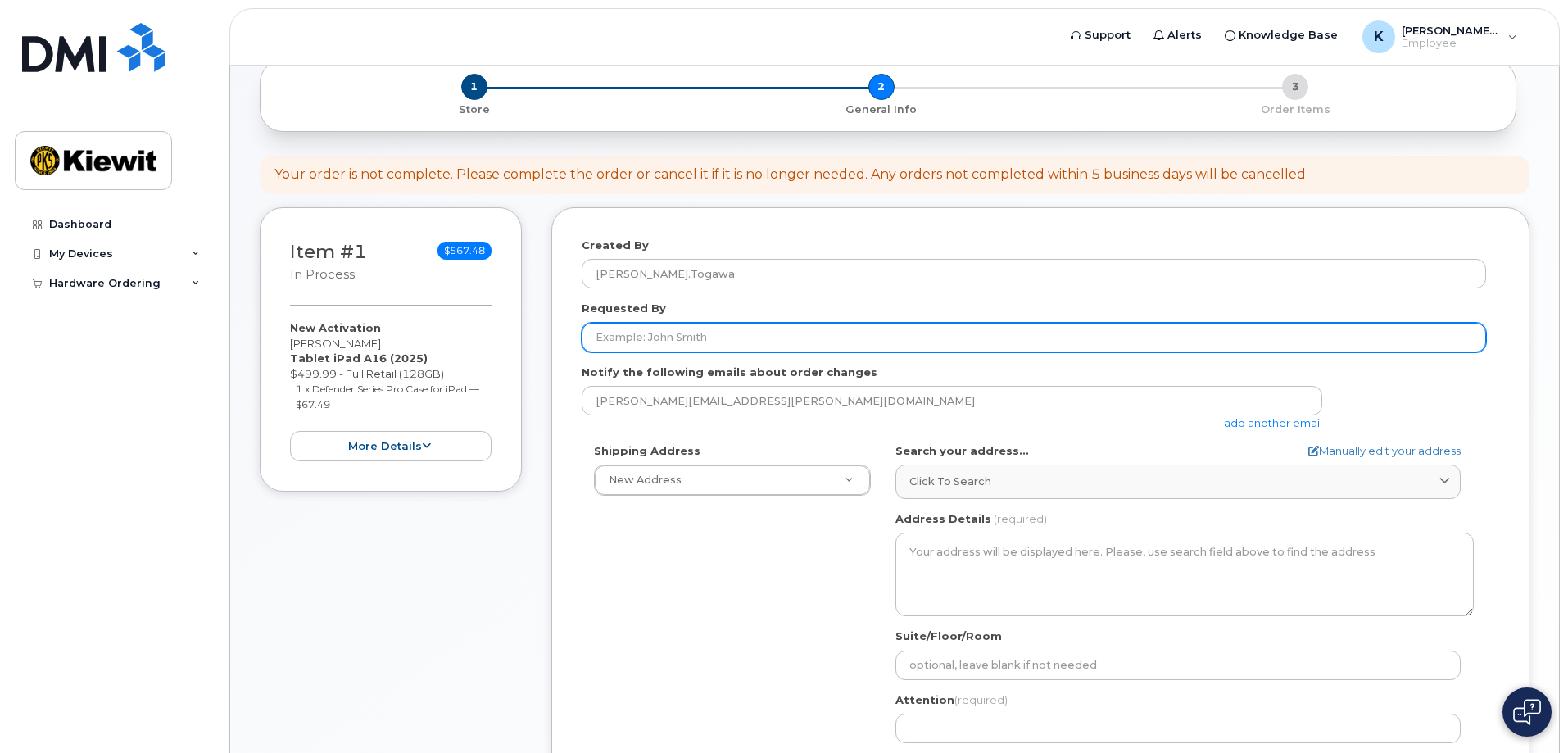
click at [796, 335] on input "Requested By" at bounding box center [1033, 337] width 904 height 29
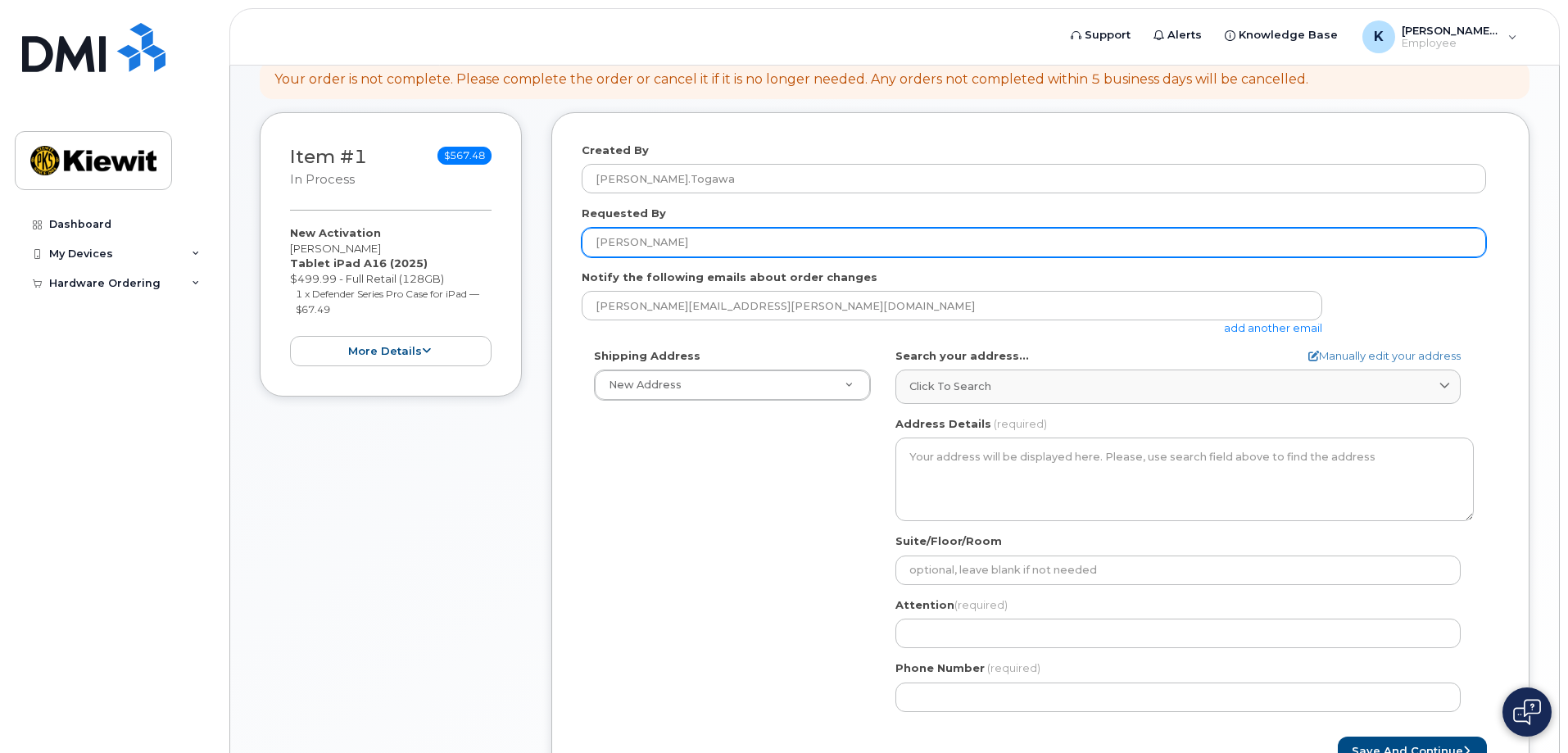
scroll to position [172, 0]
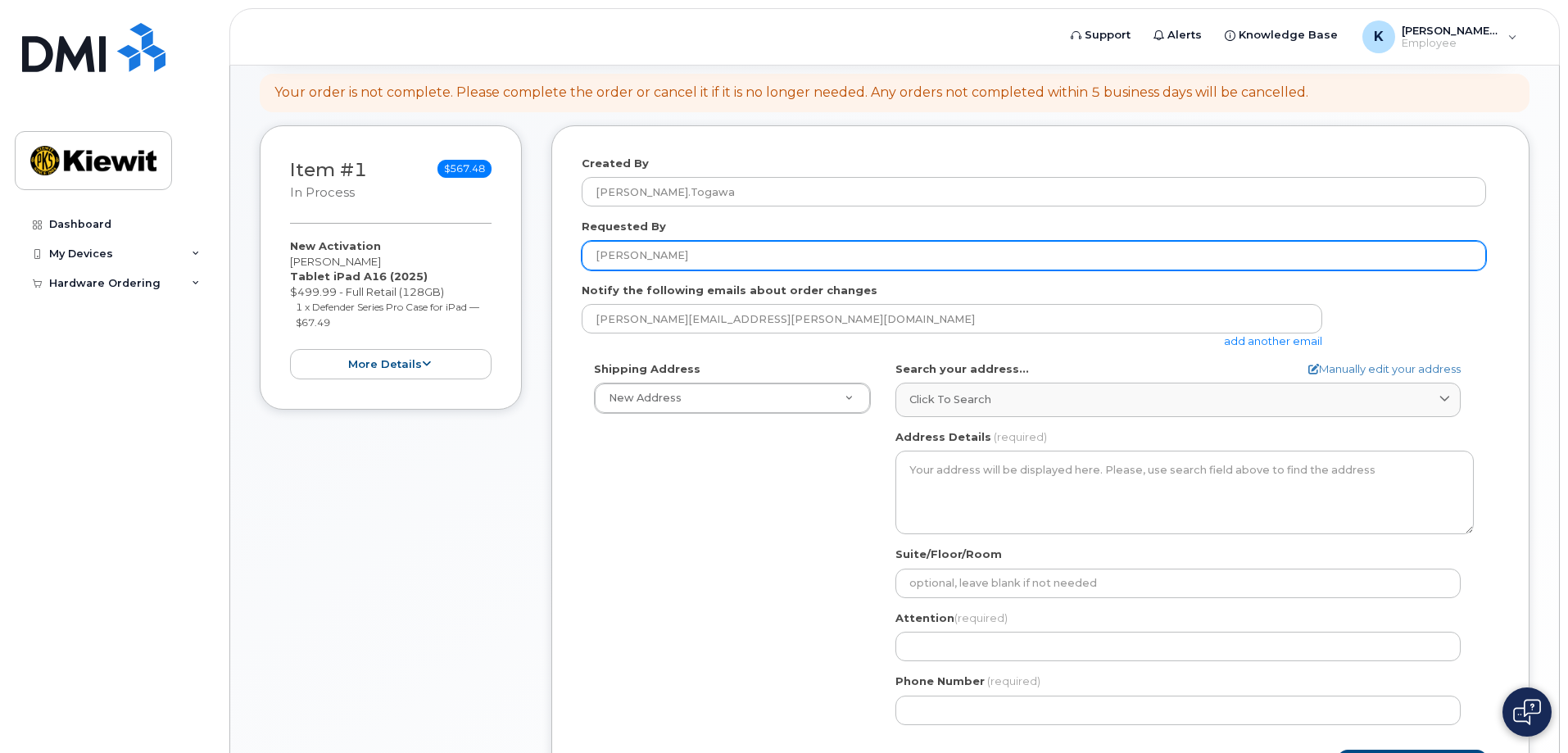
type input "Karla Togawa"
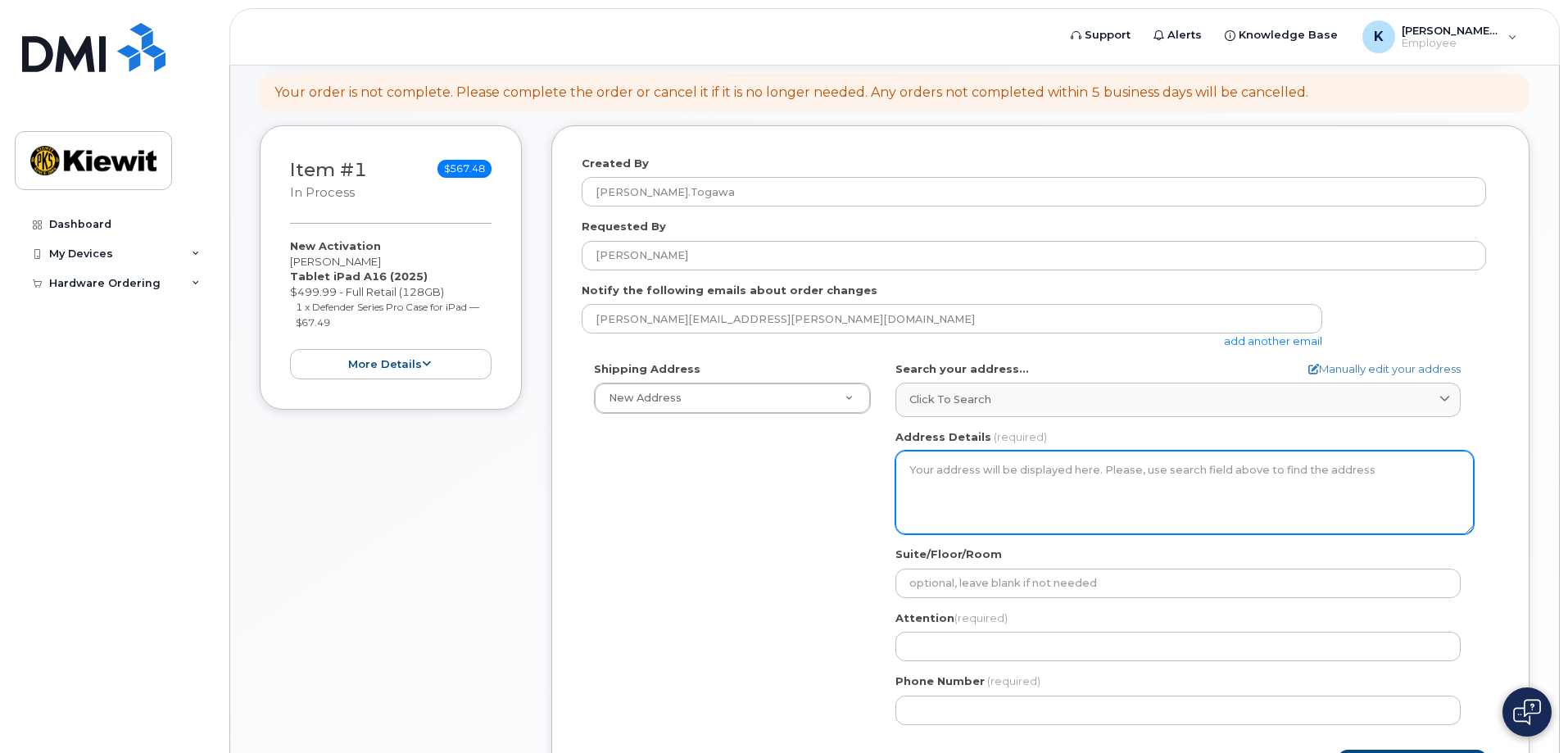
click at [1039, 478] on textarea "Address Details" at bounding box center [1184, 492] width 578 height 84
click at [1123, 474] on textarea "Address Details" at bounding box center [1184, 492] width 578 height 84
click at [978, 465] on textarea "Address Details" at bounding box center [1184, 492] width 578 height 84
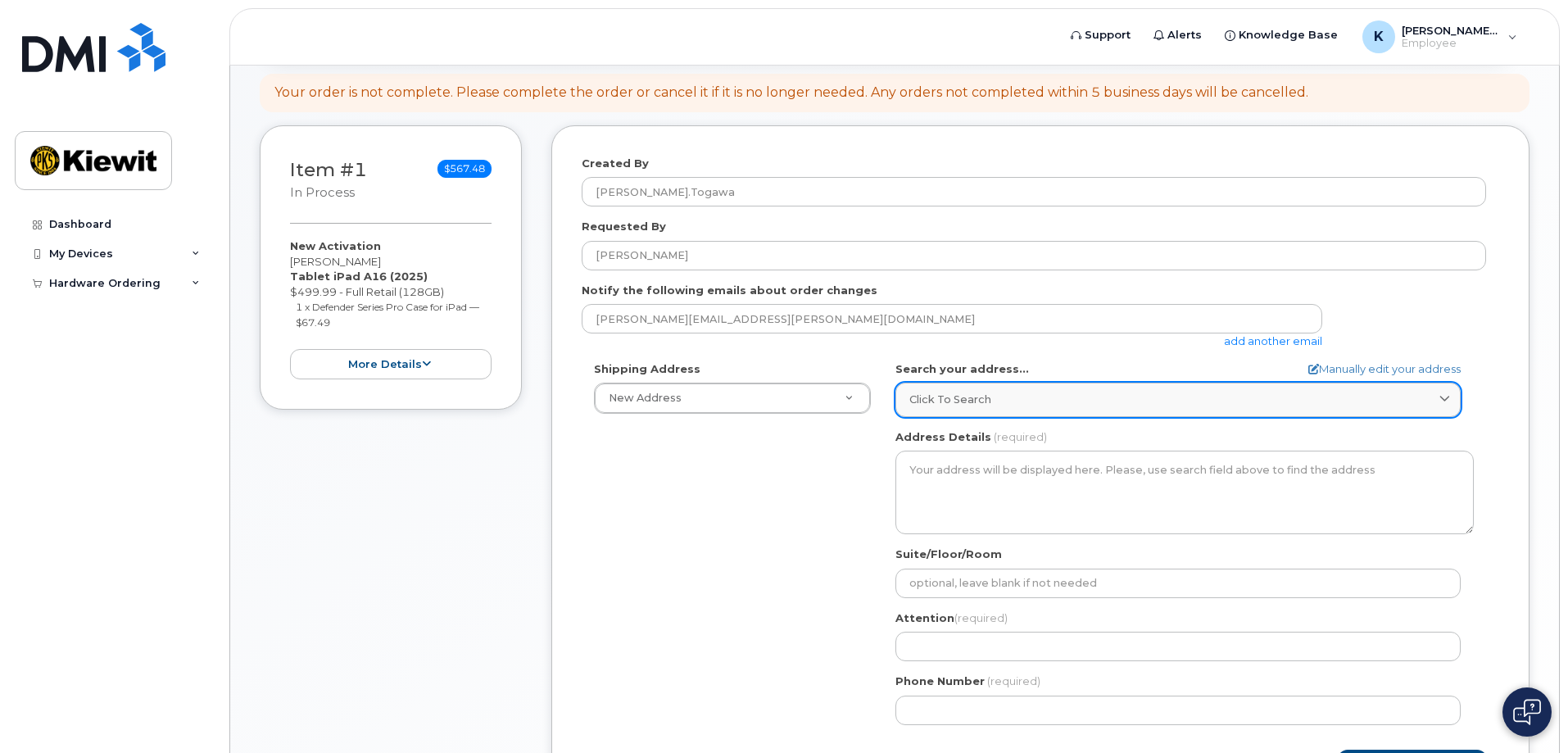
click at [1055, 395] on div "Click to search" at bounding box center [1177, 399] width 537 height 16
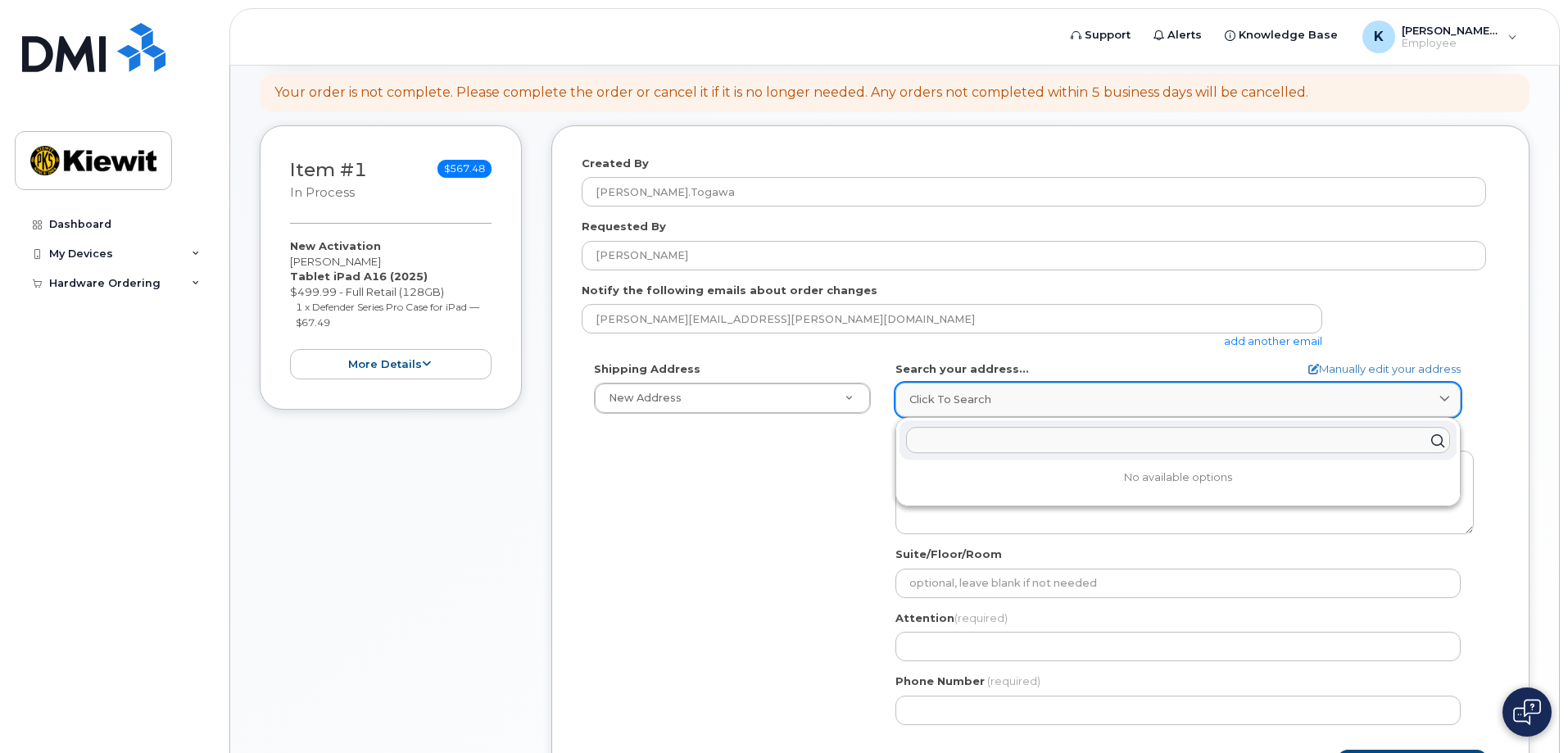
paste input "1314.3 Alaska Hwy, PO Box 309"
type input "1"
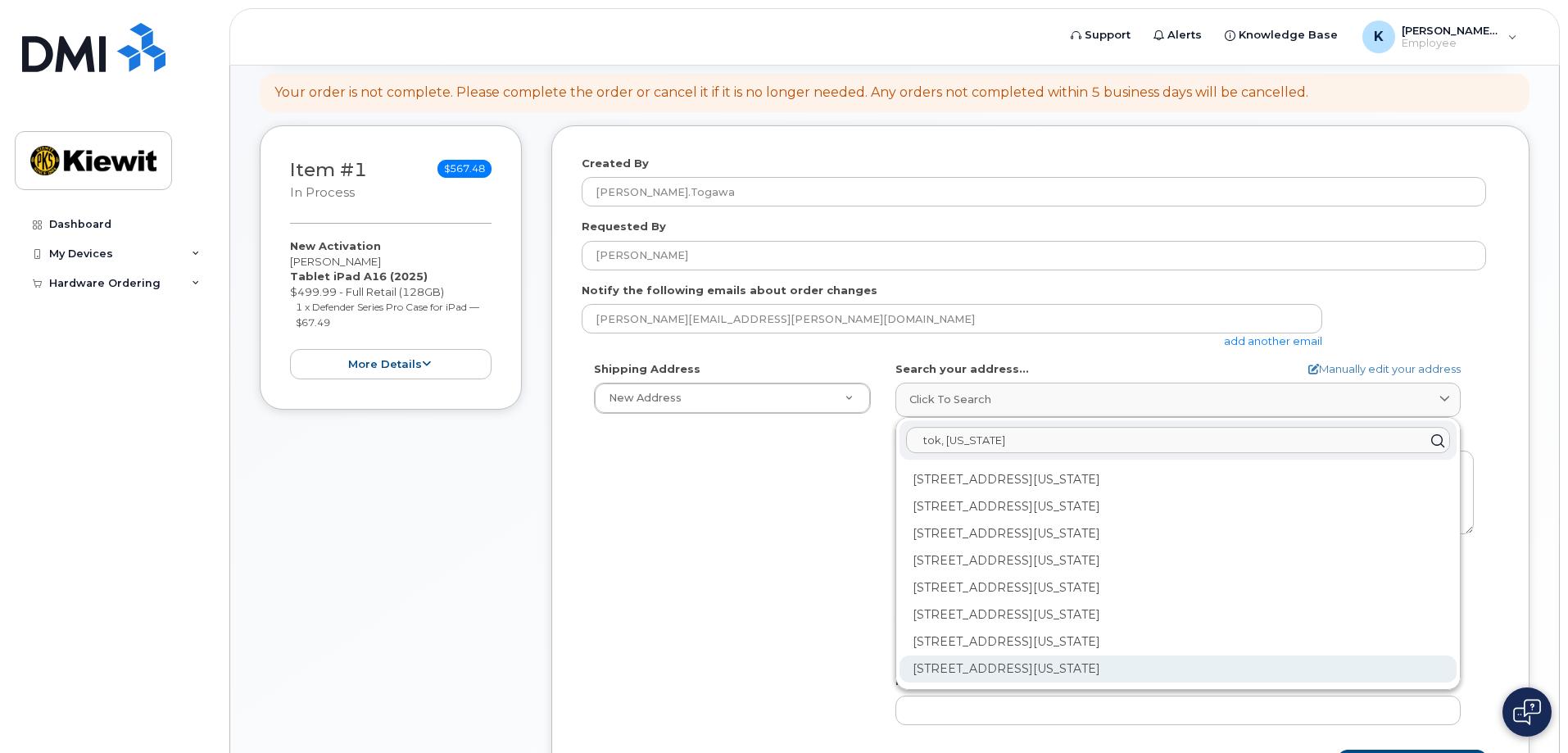
type input "tok, alaska"
click at [1104, 676] on div "1314.3 Alaska Hwy Tok AK 99780-9800" at bounding box center [1178, 668] width 557 height 27
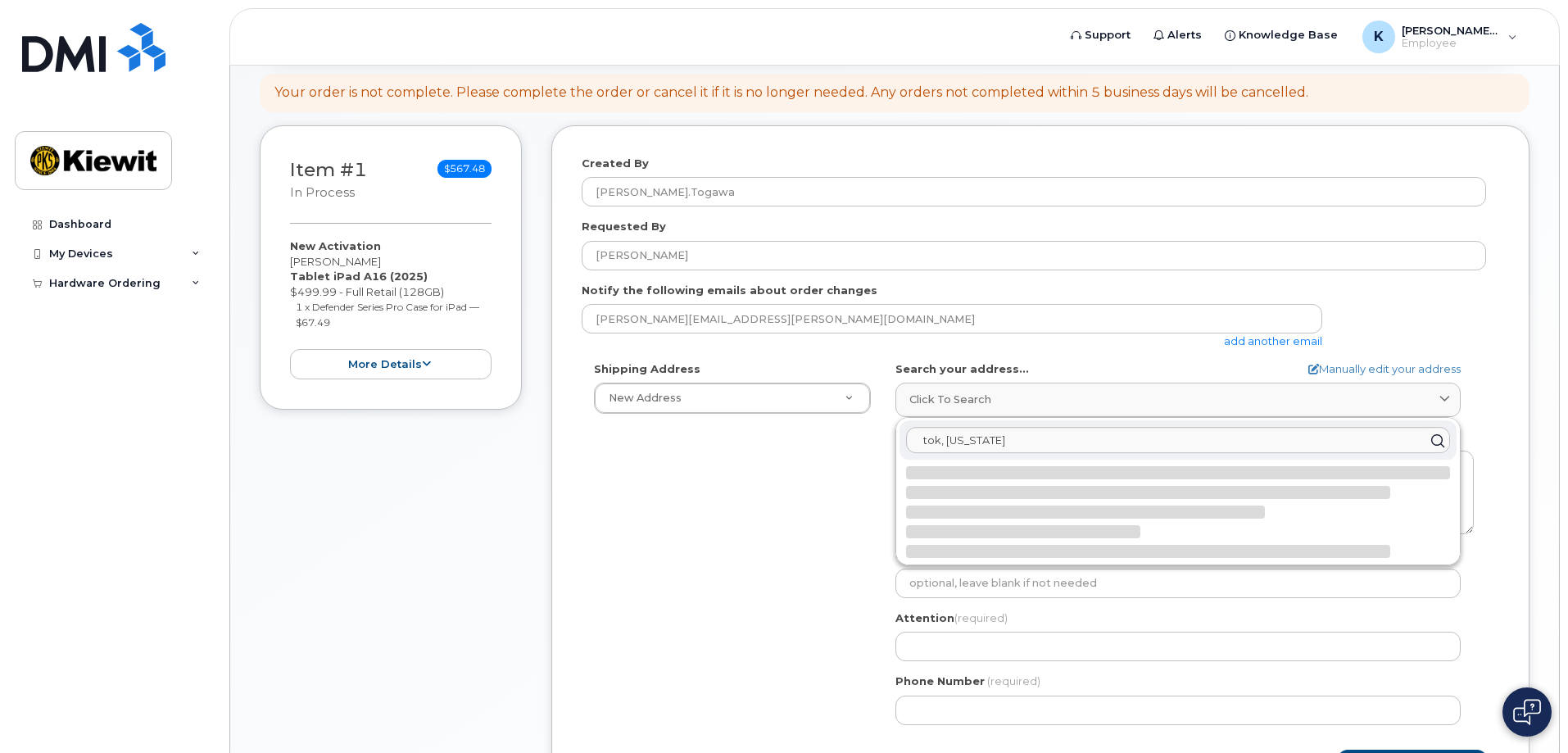
select select
type textarea "1314.3 Alaska Hwy TOK AK 99780-9800 UNITED STATES"
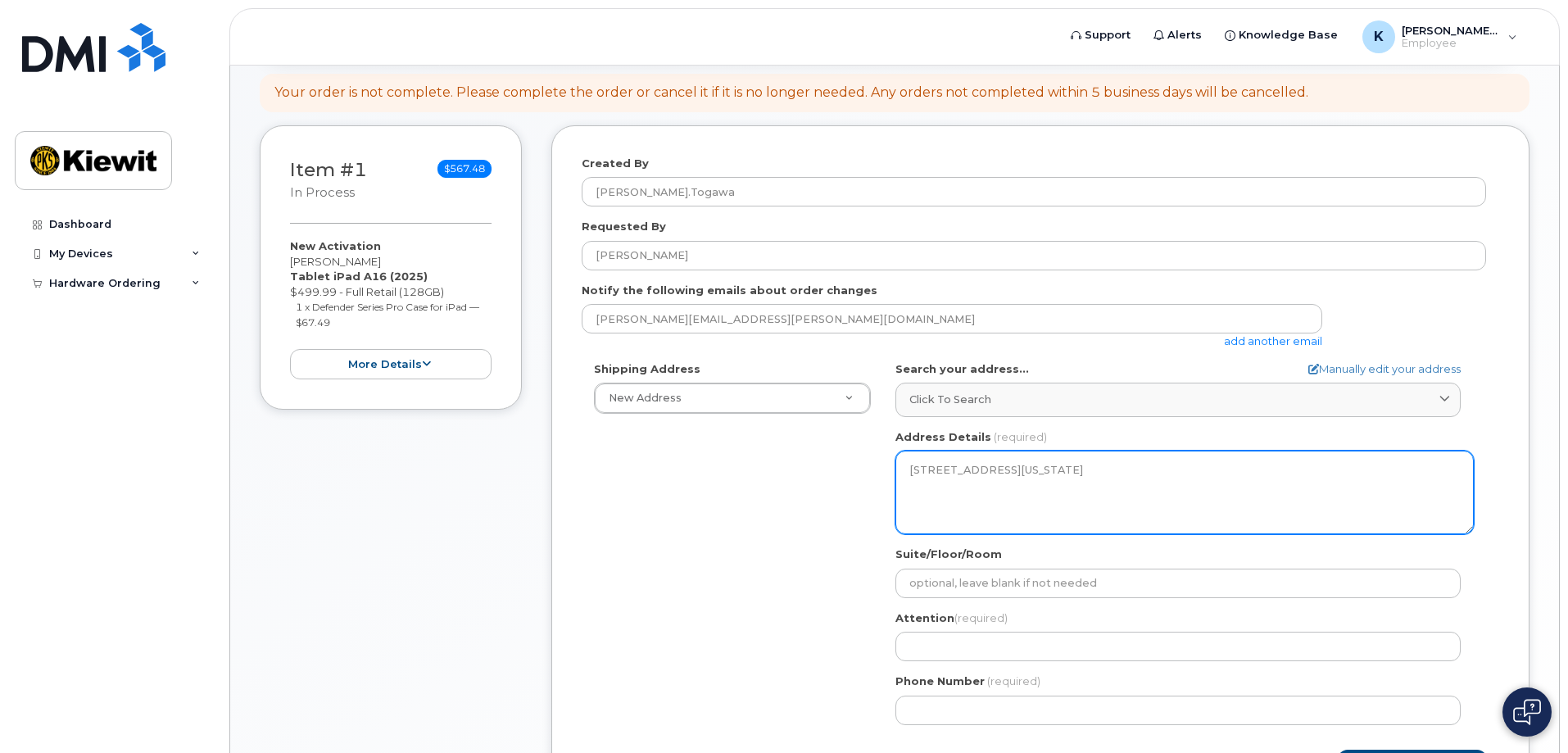
click at [1080, 527] on textarea "1314.3 Alaska Hwy TOK AK 99780-9800 UNITED STATES" at bounding box center [1184, 492] width 578 height 84
click at [1046, 507] on textarea "1314.3 Alaska Hwy TOK AK 99780-9800 UNITED STATES" at bounding box center [1184, 492] width 578 height 84
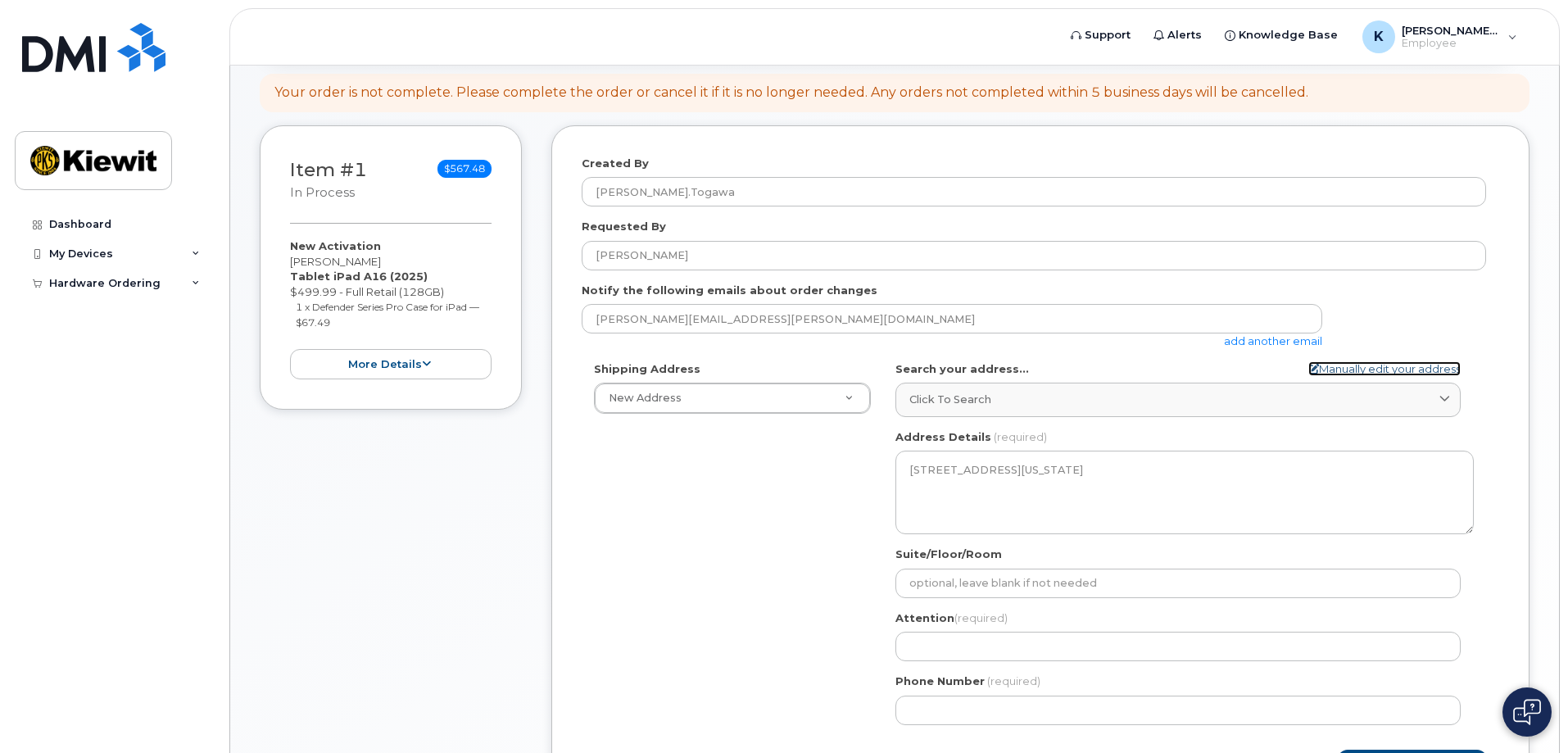
click at [1349, 372] on link "Manually edit your address" at bounding box center [1384, 369] width 152 height 16
select select
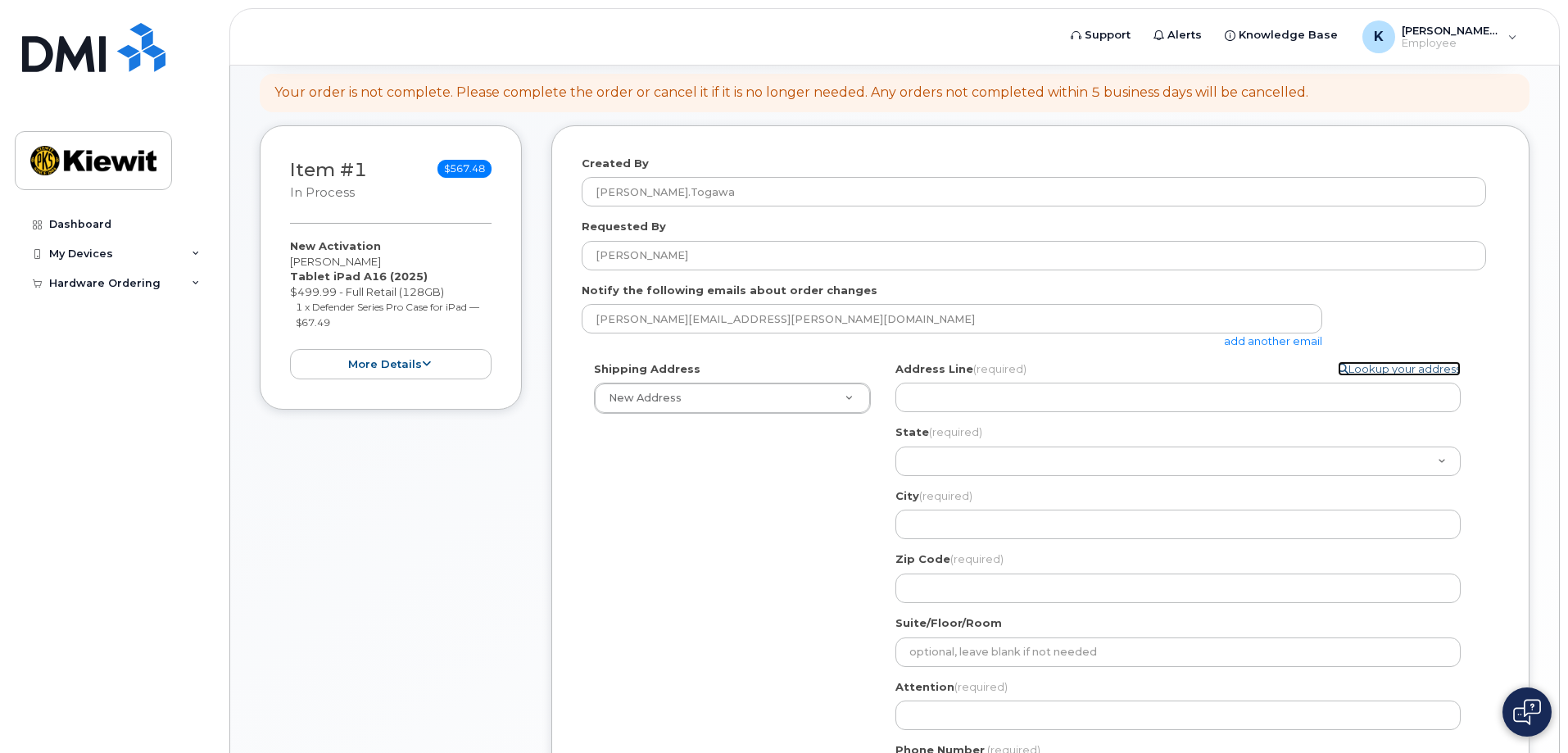
click at [1395, 371] on link "Lookup your address" at bounding box center [1398, 369] width 123 height 16
select select
type textarea "1314.3 Alaska Hwy TOK AK 99780-9800 UNITED STATES"
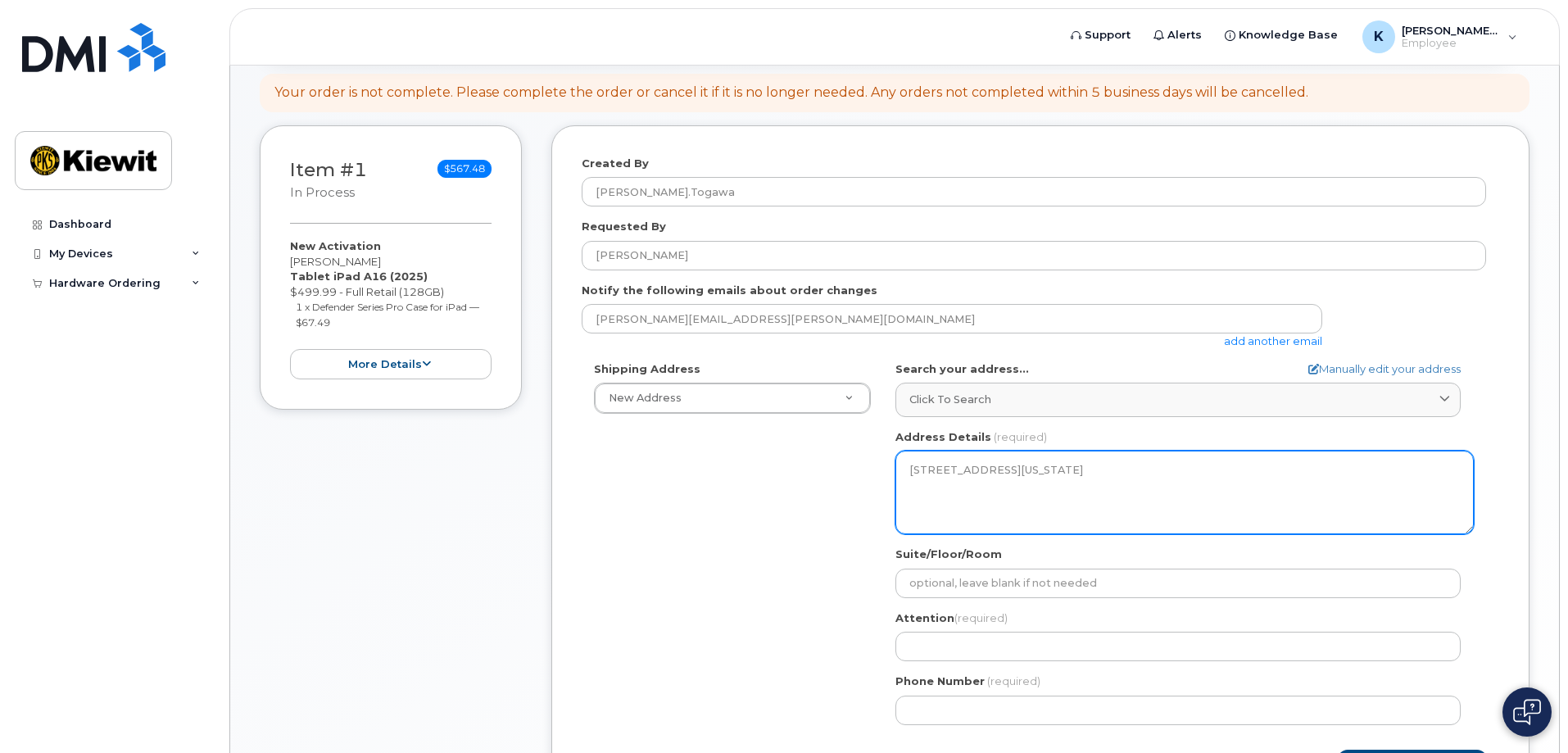
click at [1152, 481] on textarea "1314.3 Alaska Hwy TOK AK 99780-9800 UNITED STATES" at bounding box center [1184, 492] width 578 height 84
click at [1085, 474] on textarea "1314.3 Alaska Hwy TOK AK 99780-9800 UNITED STATES" at bounding box center [1184, 492] width 578 height 84
click at [1030, 466] on textarea "1314.3 Alaska Hwy TOK AK 99780-9800 UNITED STATES" at bounding box center [1184, 492] width 578 height 84
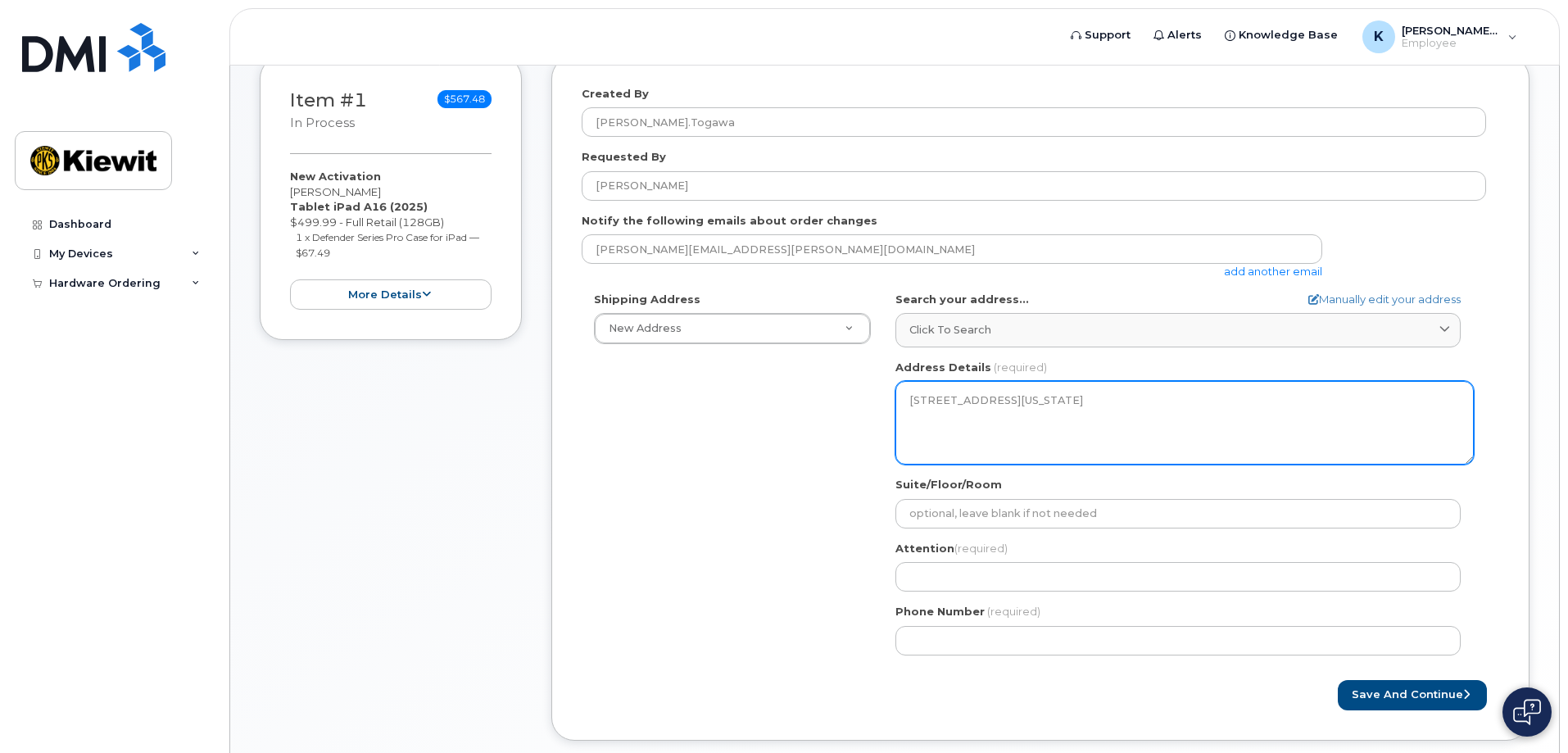
scroll to position [335, 0]
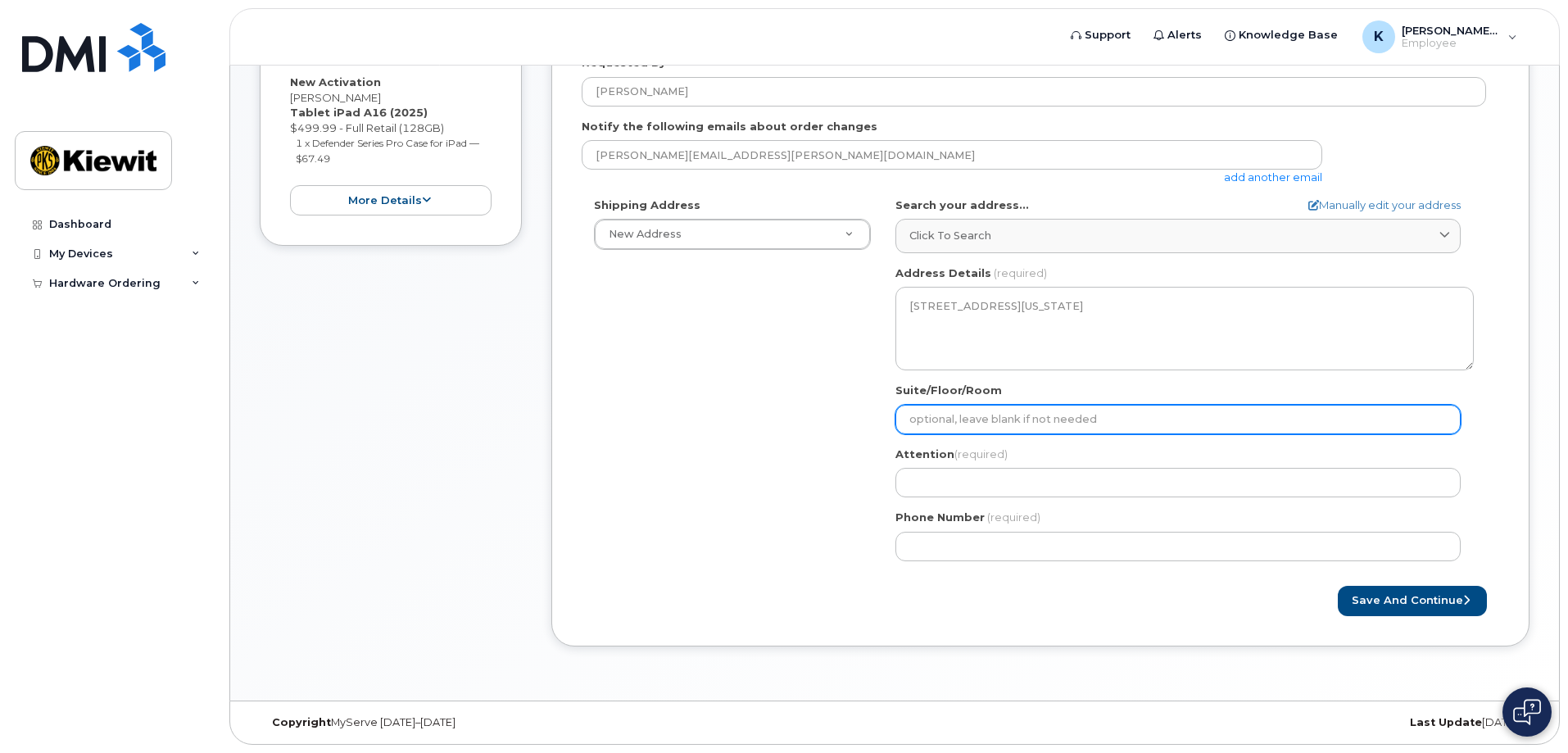
click at [1117, 407] on input "Suite/Floor/Room" at bounding box center [1177, 419] width 565 height 29
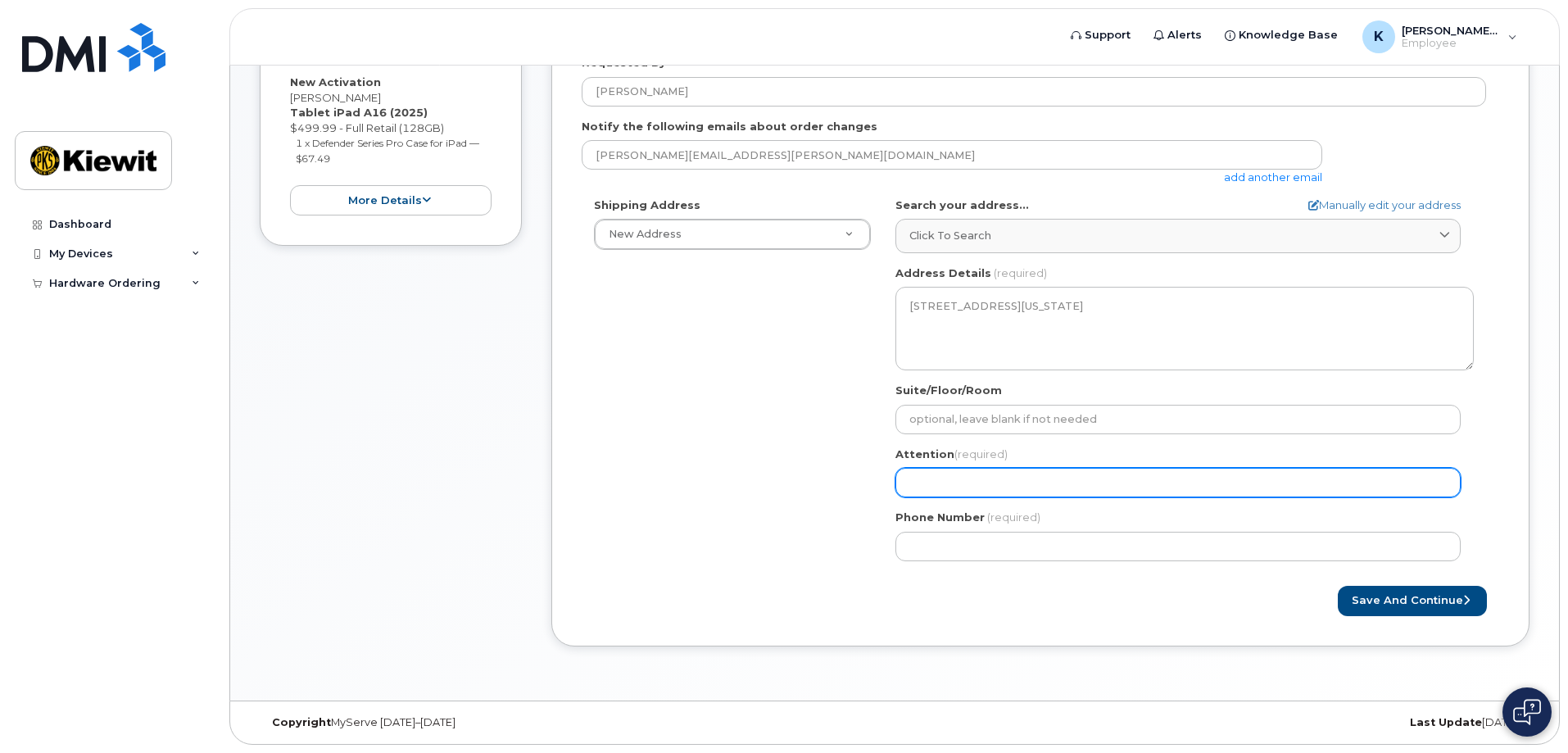
click at [1410, 494] on input "Attention (required)" at bounding box center [1177, 482] width 565 height 29
select select
type input "s"
select select
type input "sp"
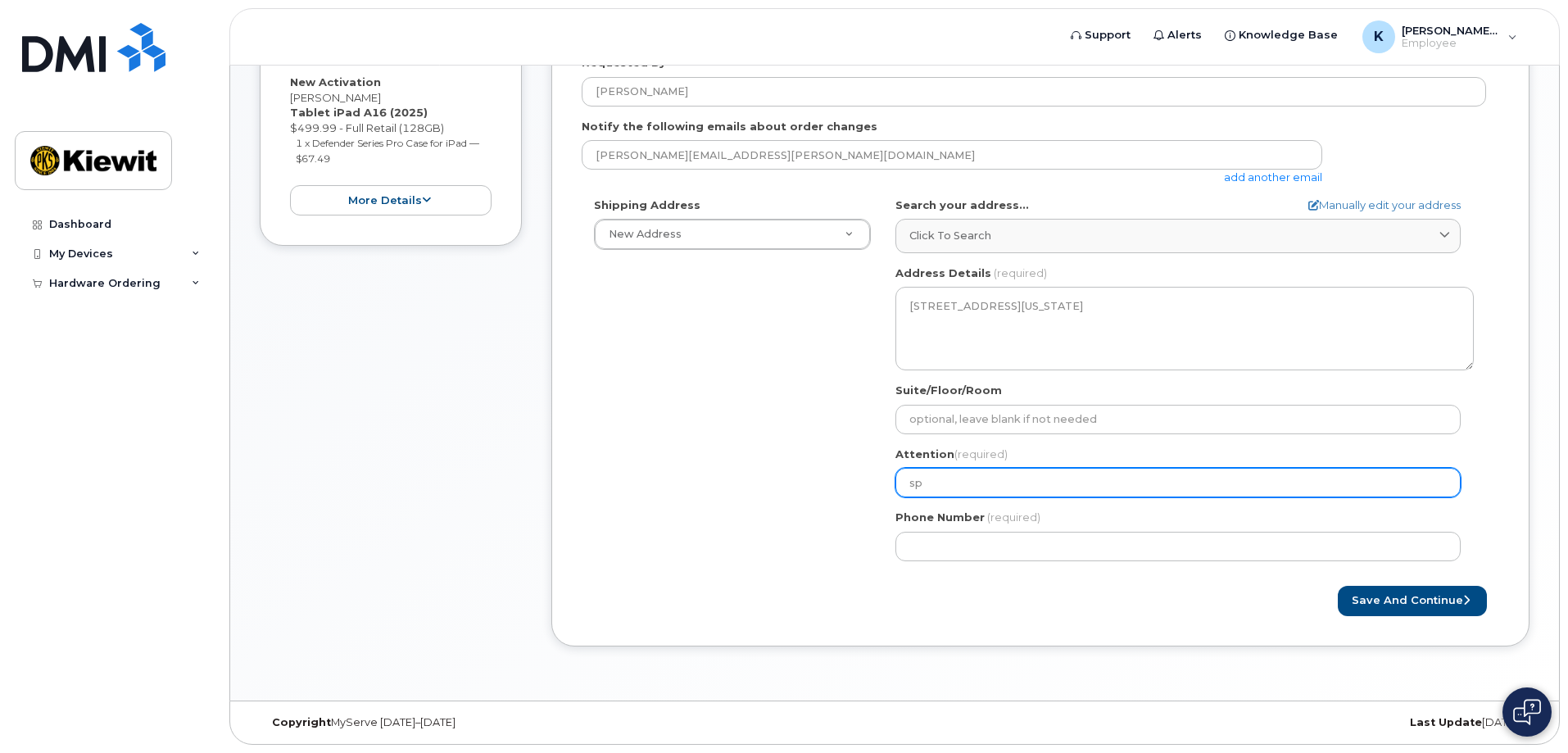
select select
type input "spe"
select select
type input "spen"
select select
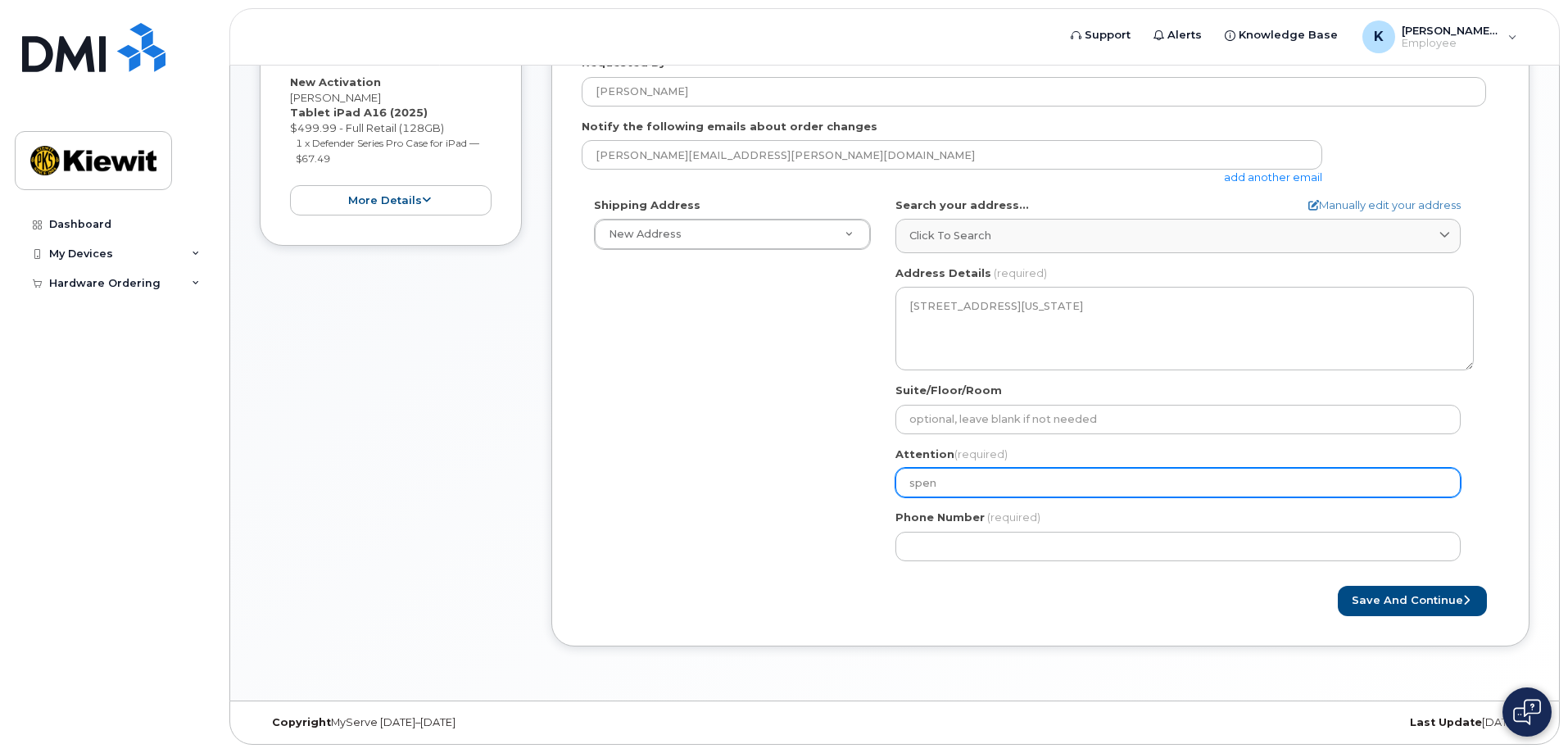
type input "spe"
select select
type input "sp"
select select
type input "s"
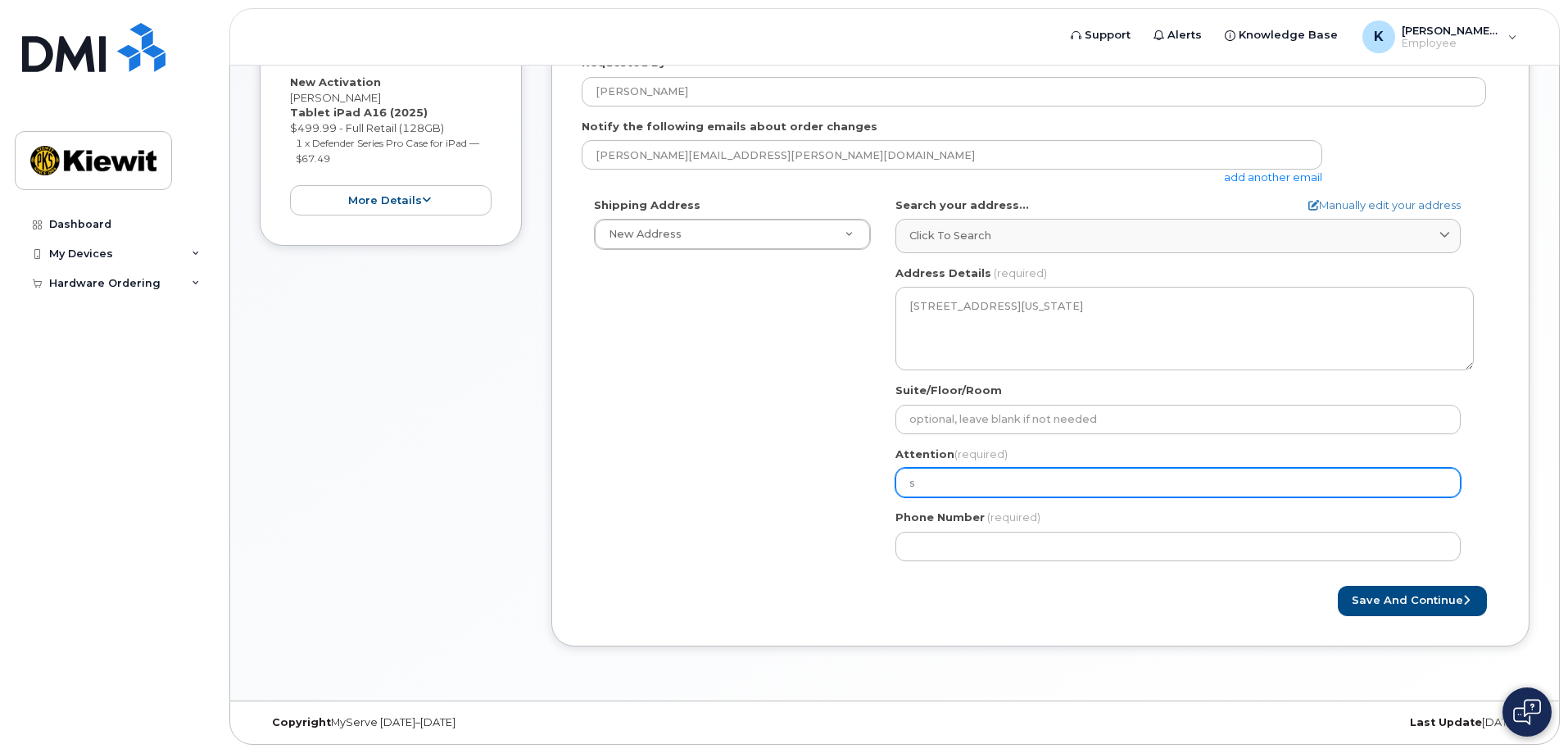
select select
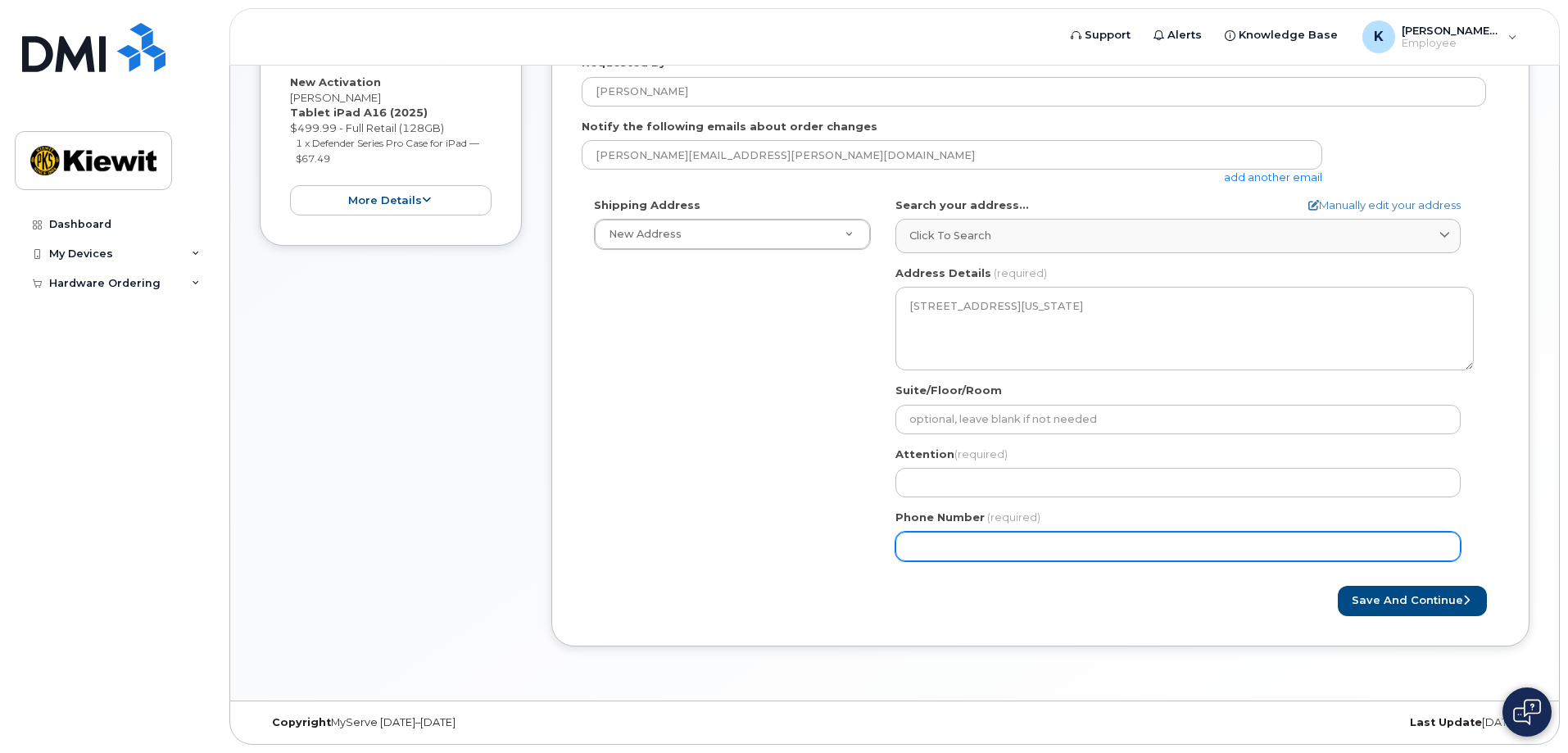
click at [1008, 552] on input "Phone Number" at bounding box center [1177, 547] width 565 height 29
type input "907505817"
select select
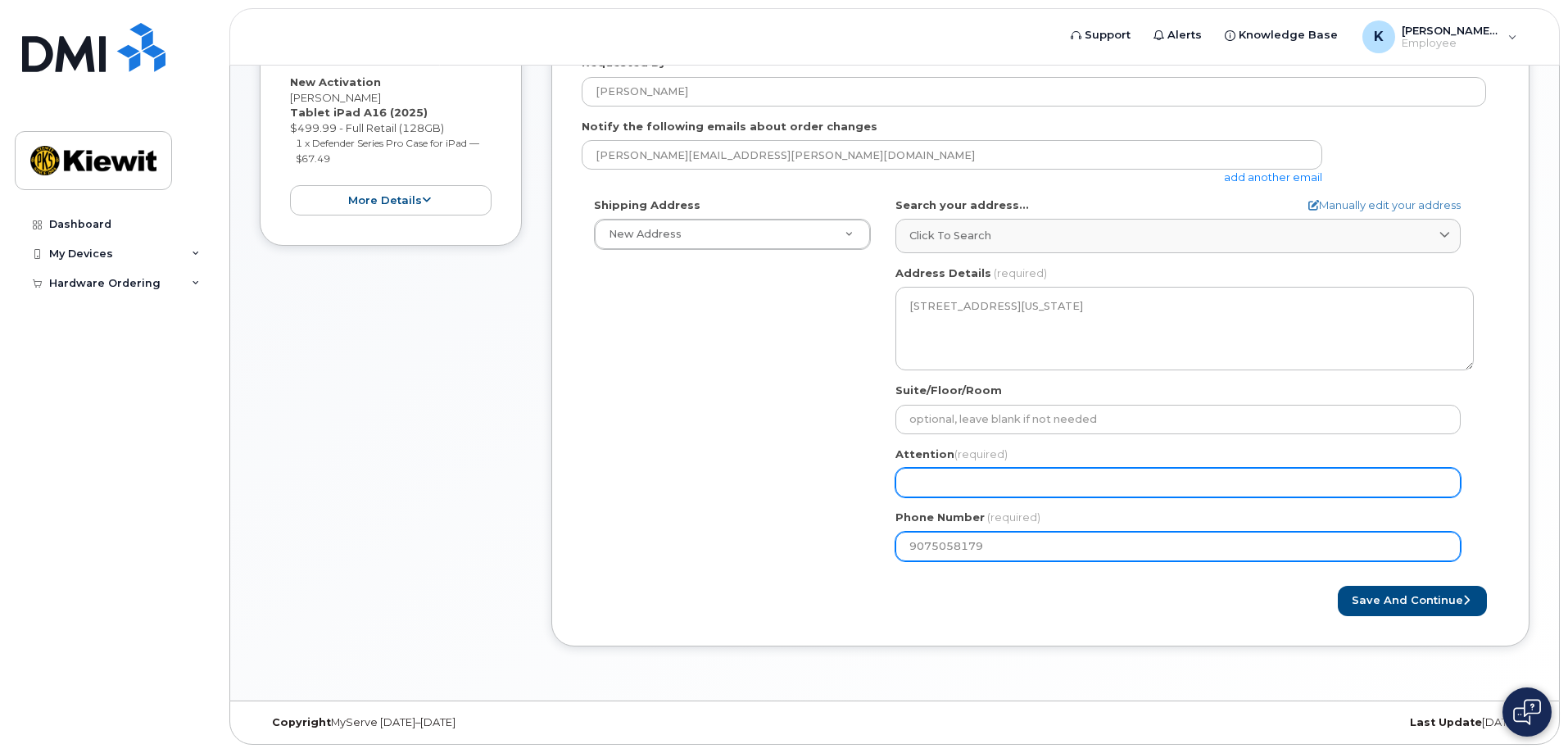
type input "9075058179"
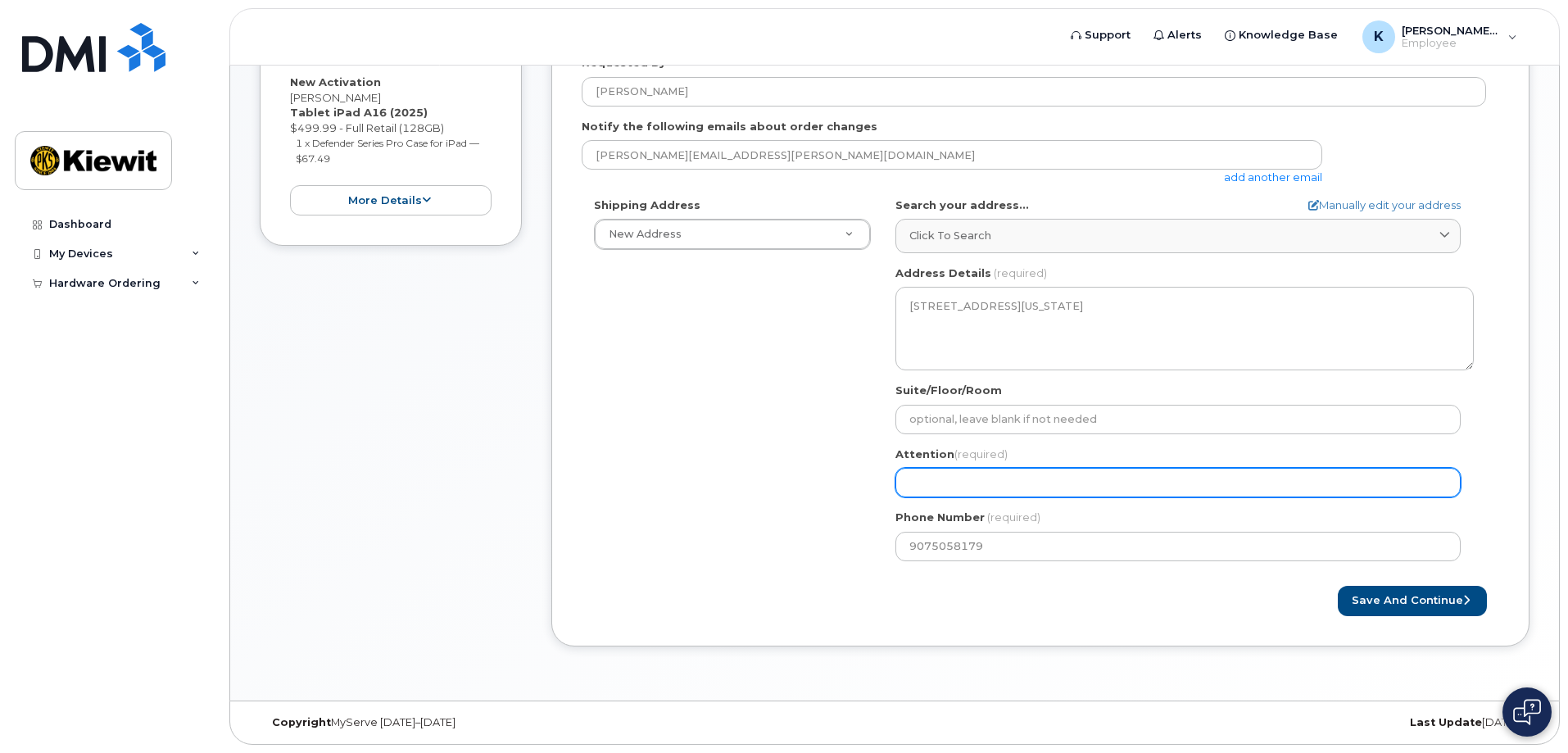
click at [1122, 496] on input "Attention (required)" at bounding box center [1177, 482] width 565 height 29
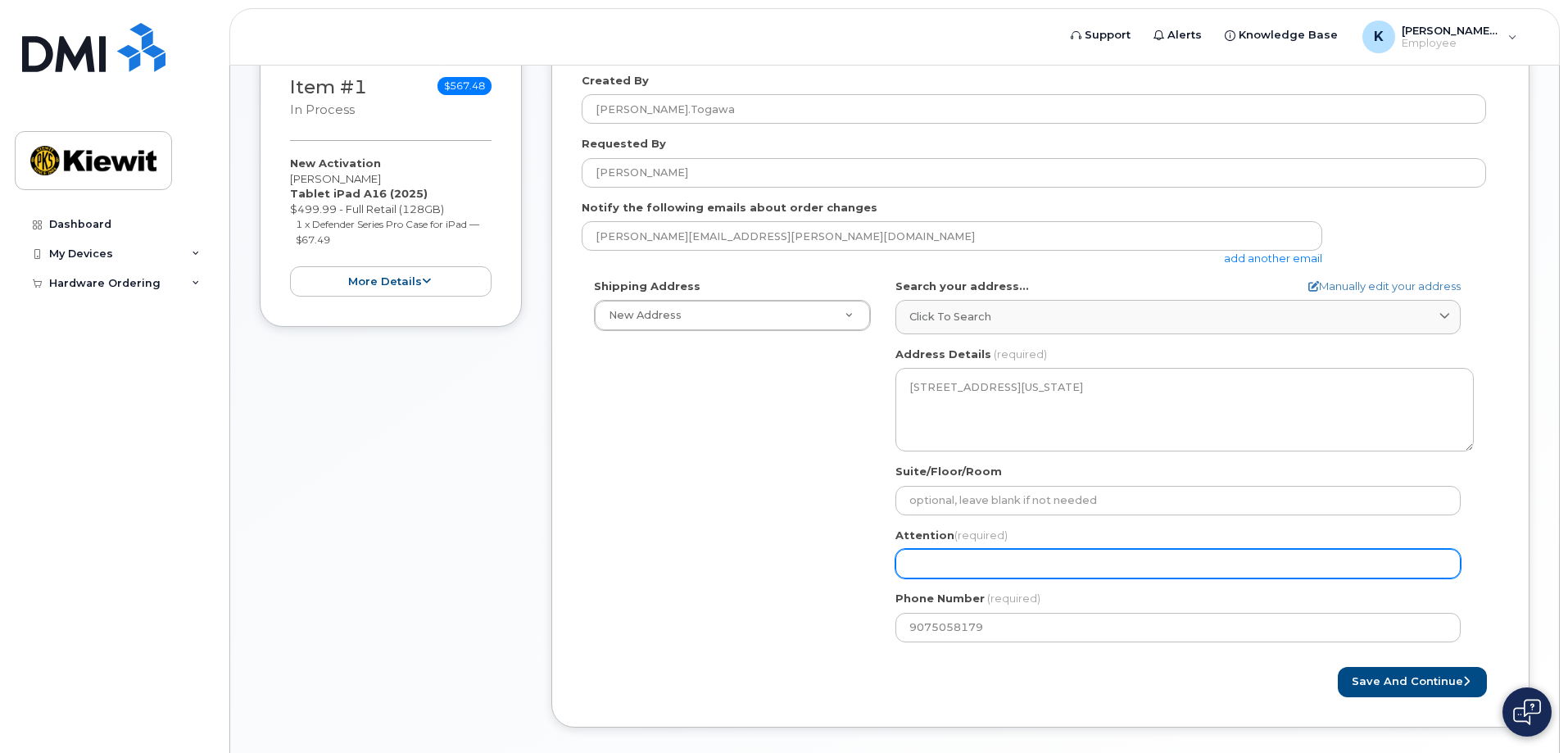
scroll to position [253, 0]
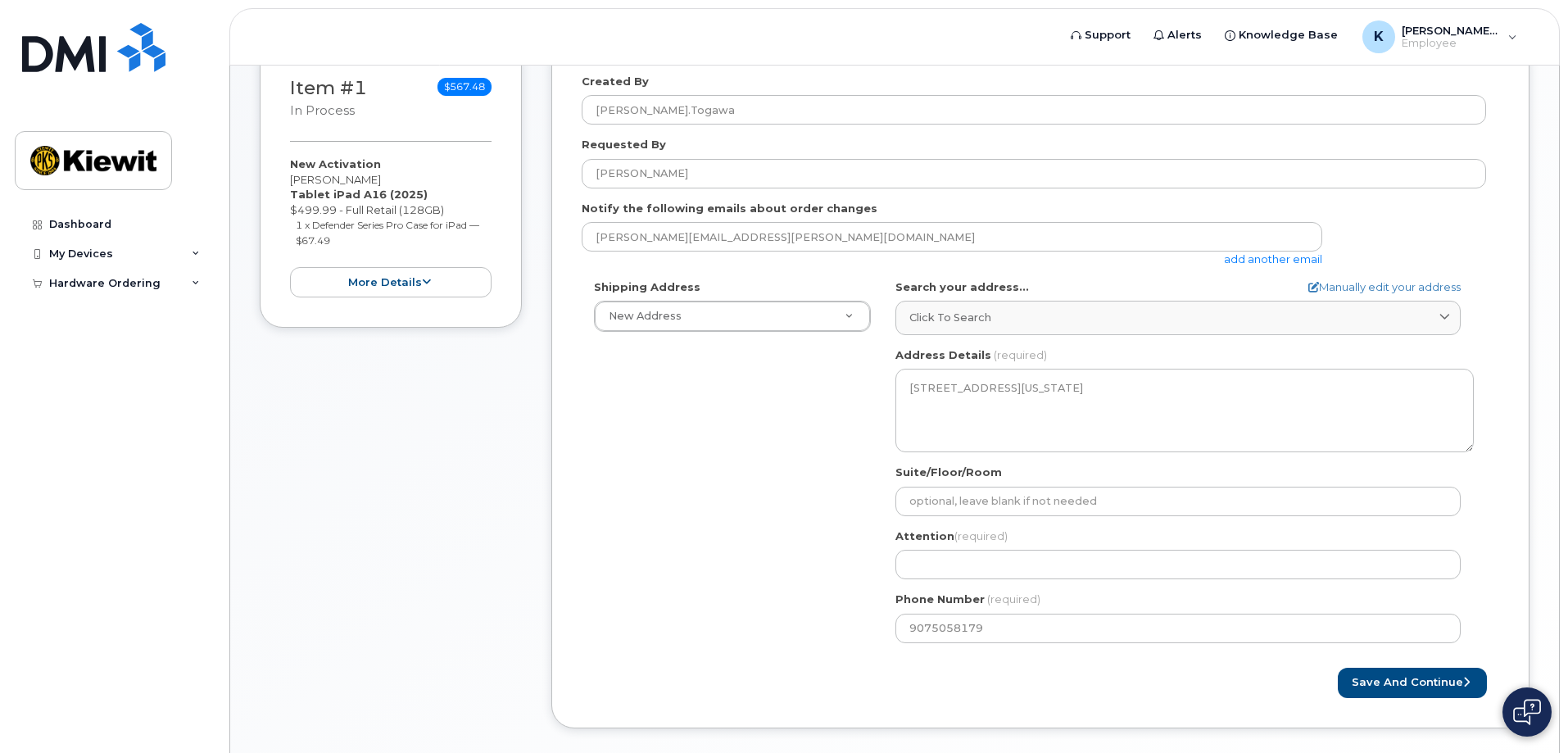
click at [1274, 253] on link "add another email" at bounding box center [1273, 259] width 99 height 13
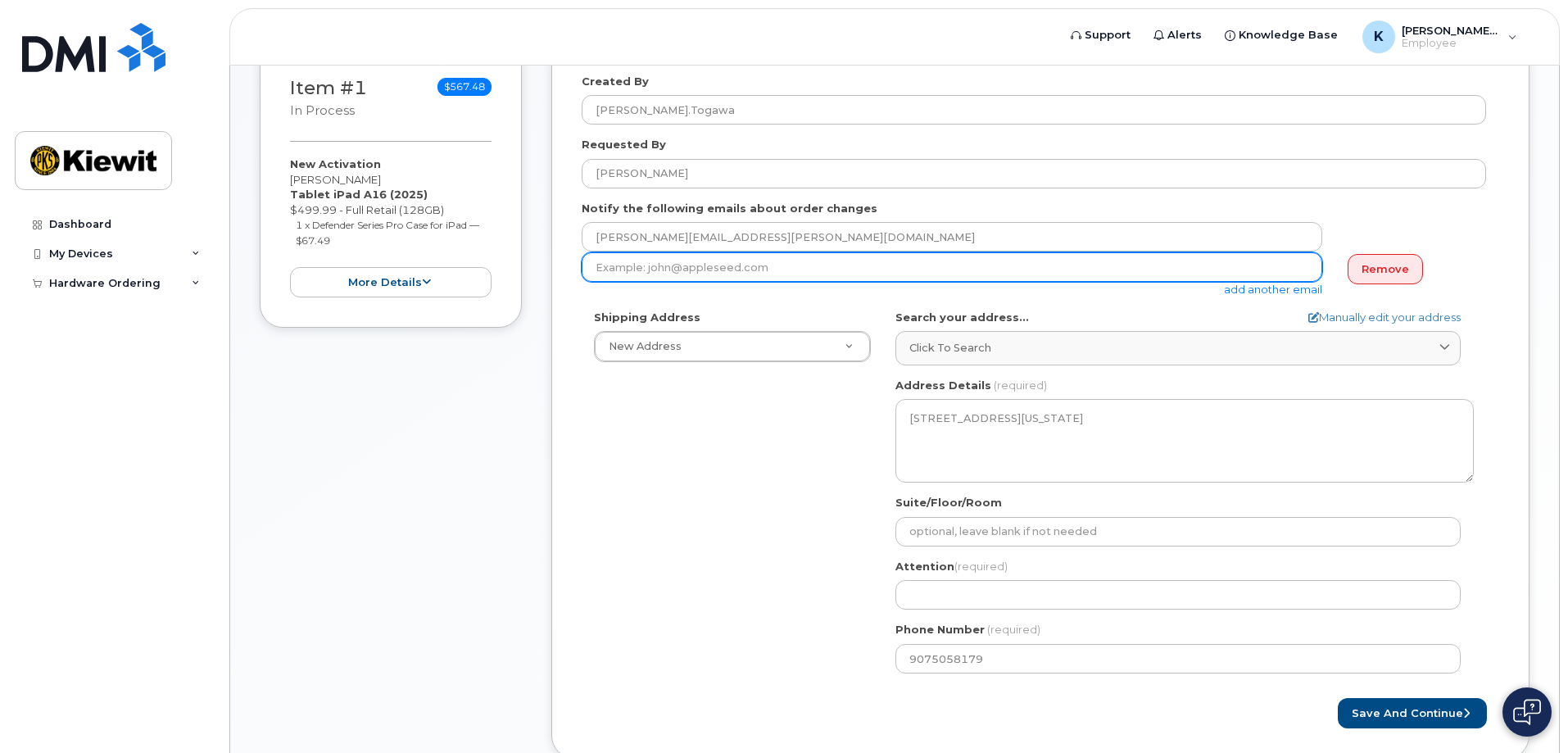
click at [1022, 276] on input "email" at bounding box center [951, 267] width 740 height 29
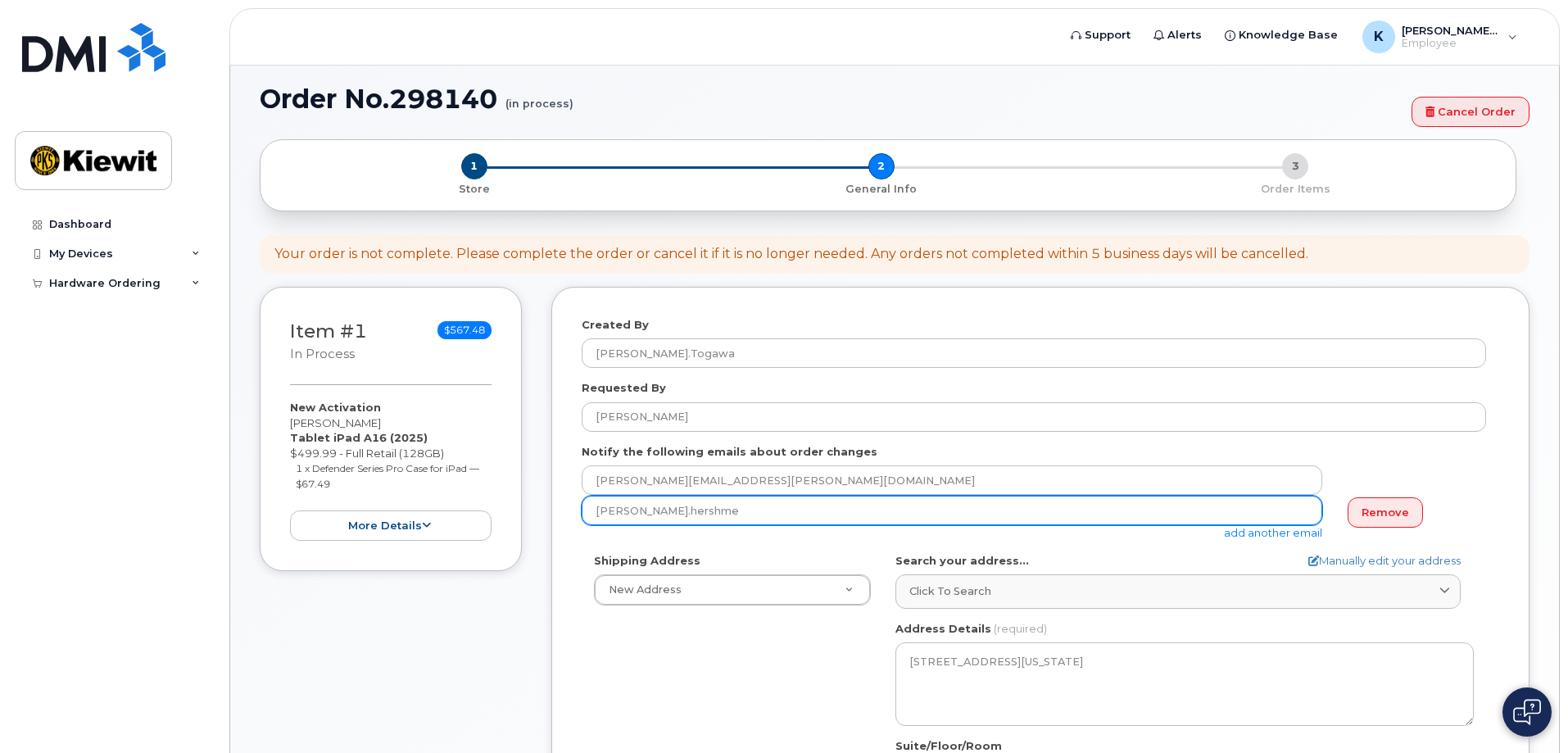
scroll to position [8, 0]
type input "spencer.hershme"
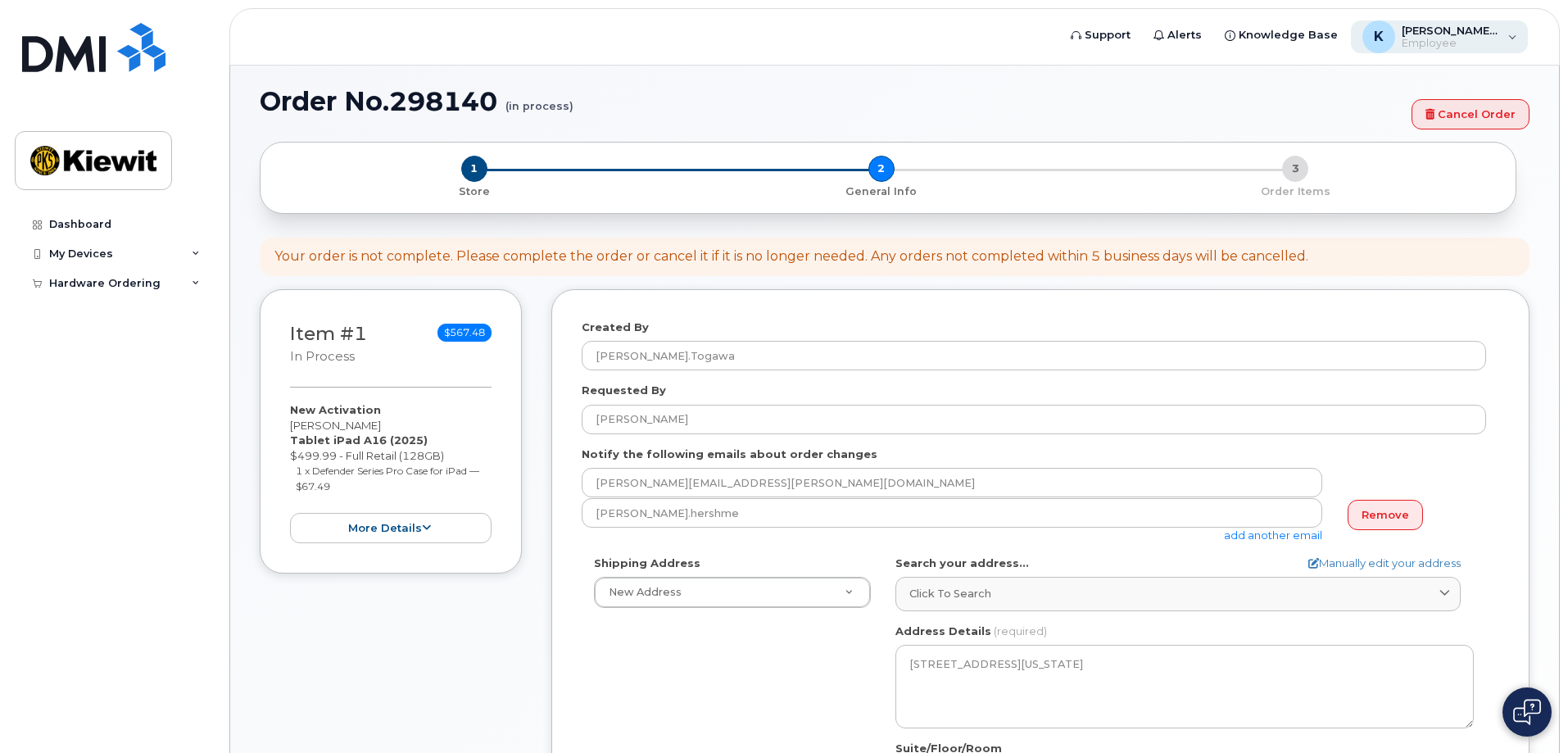
click at [1493, 43] on span "Employee" at bounding box center [1450, 43] width 99 height 13
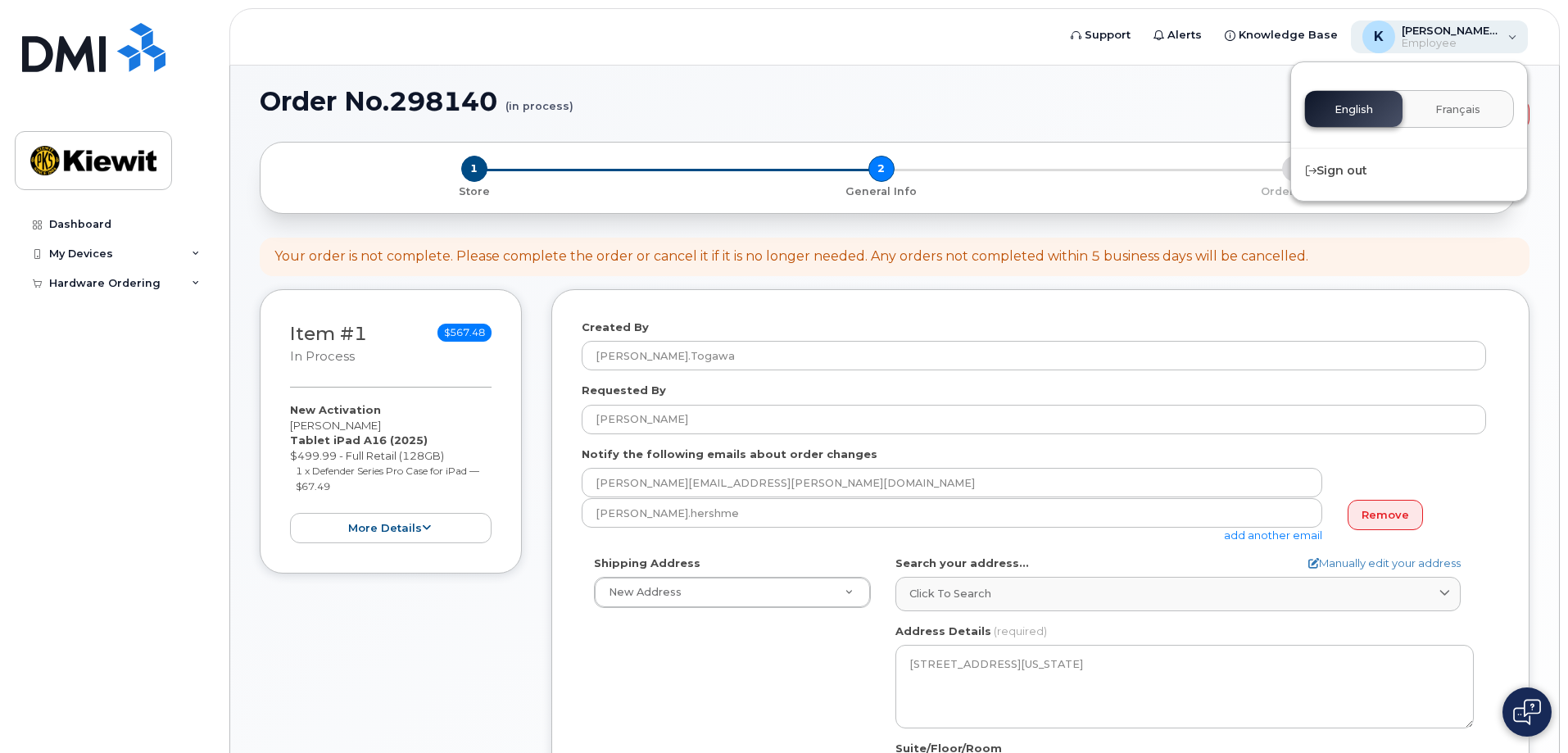
click at [1492, 50] on div "K Karla.Togawa Employee" at bounding box center [1439, 37] width 178 height 33
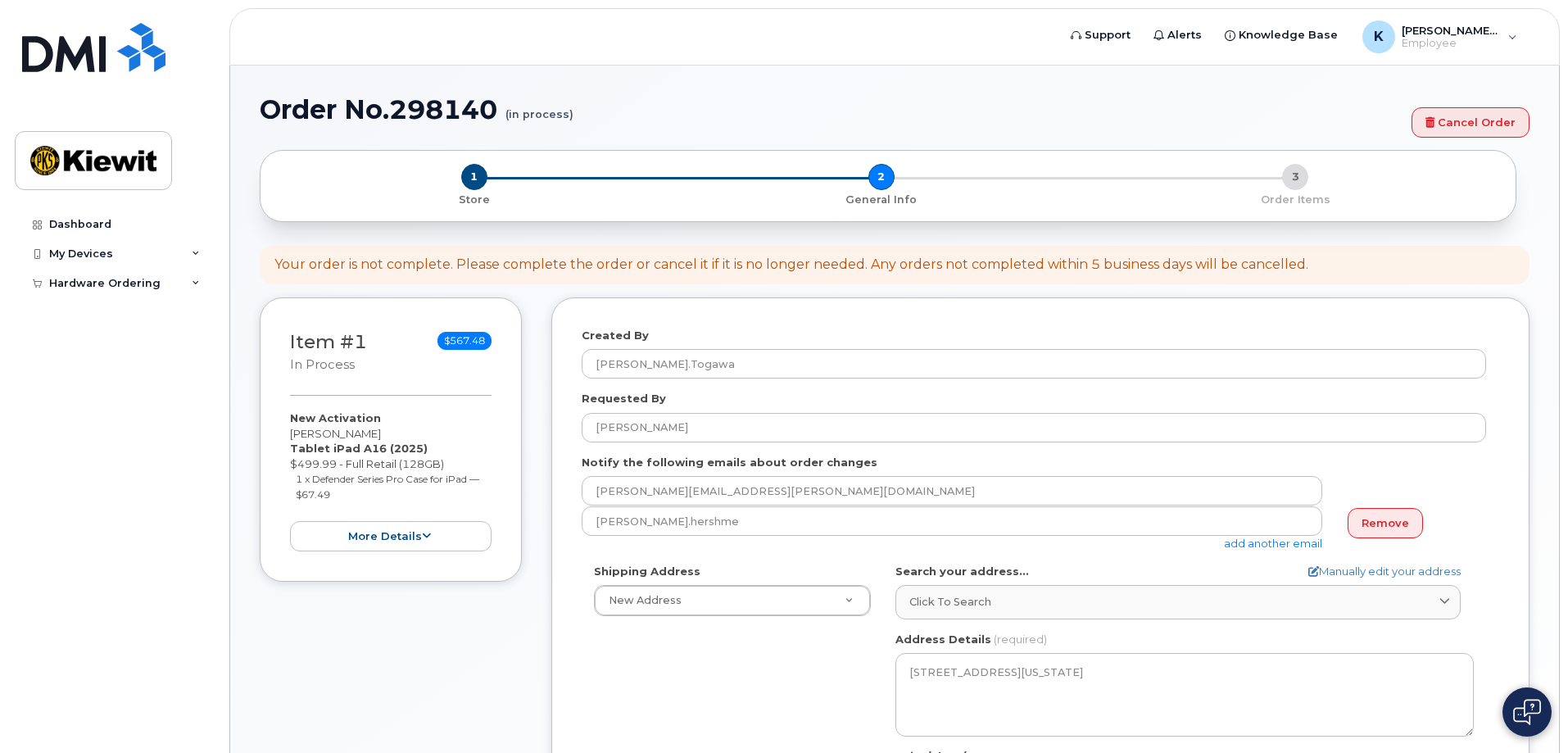
scroll to position [366, 0]
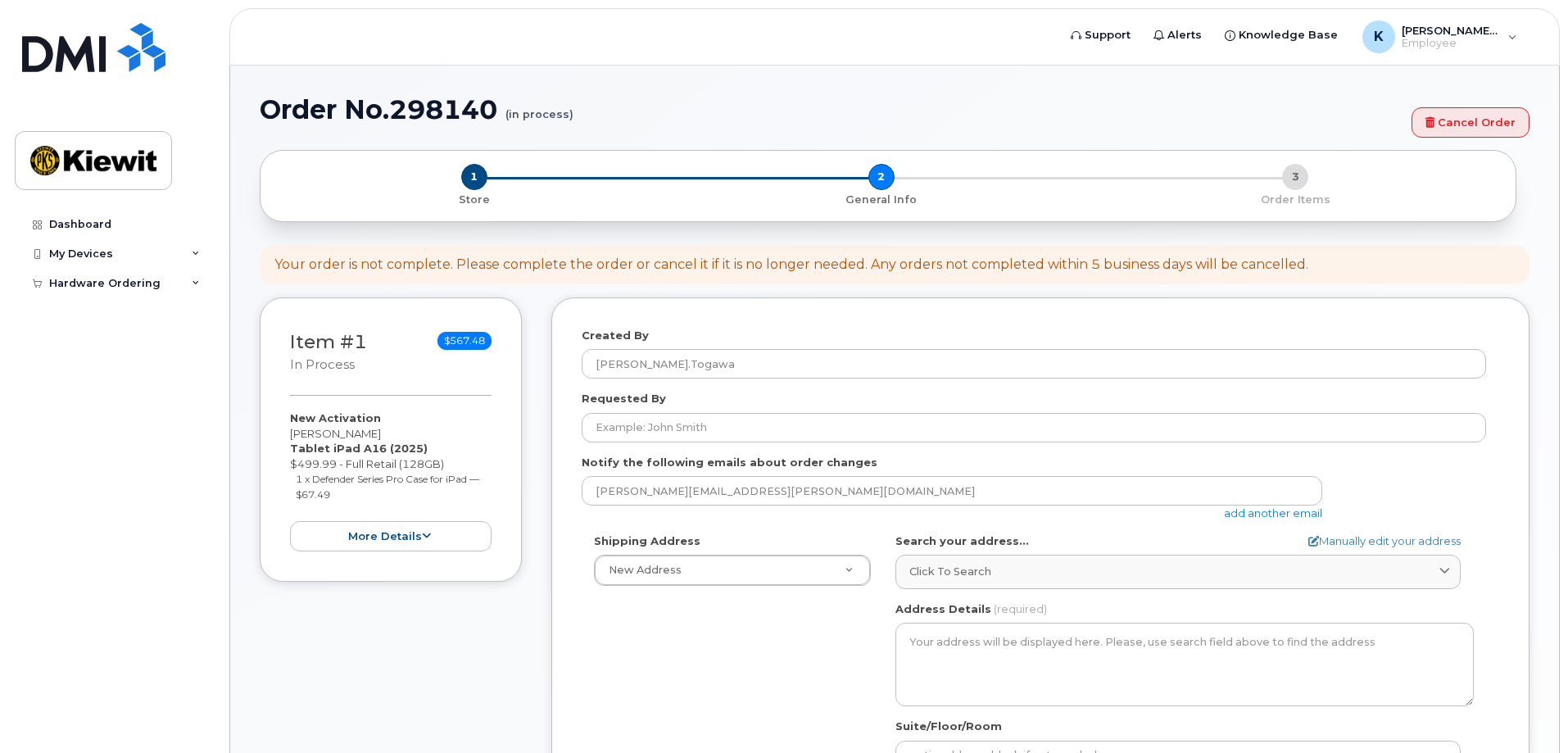
select select
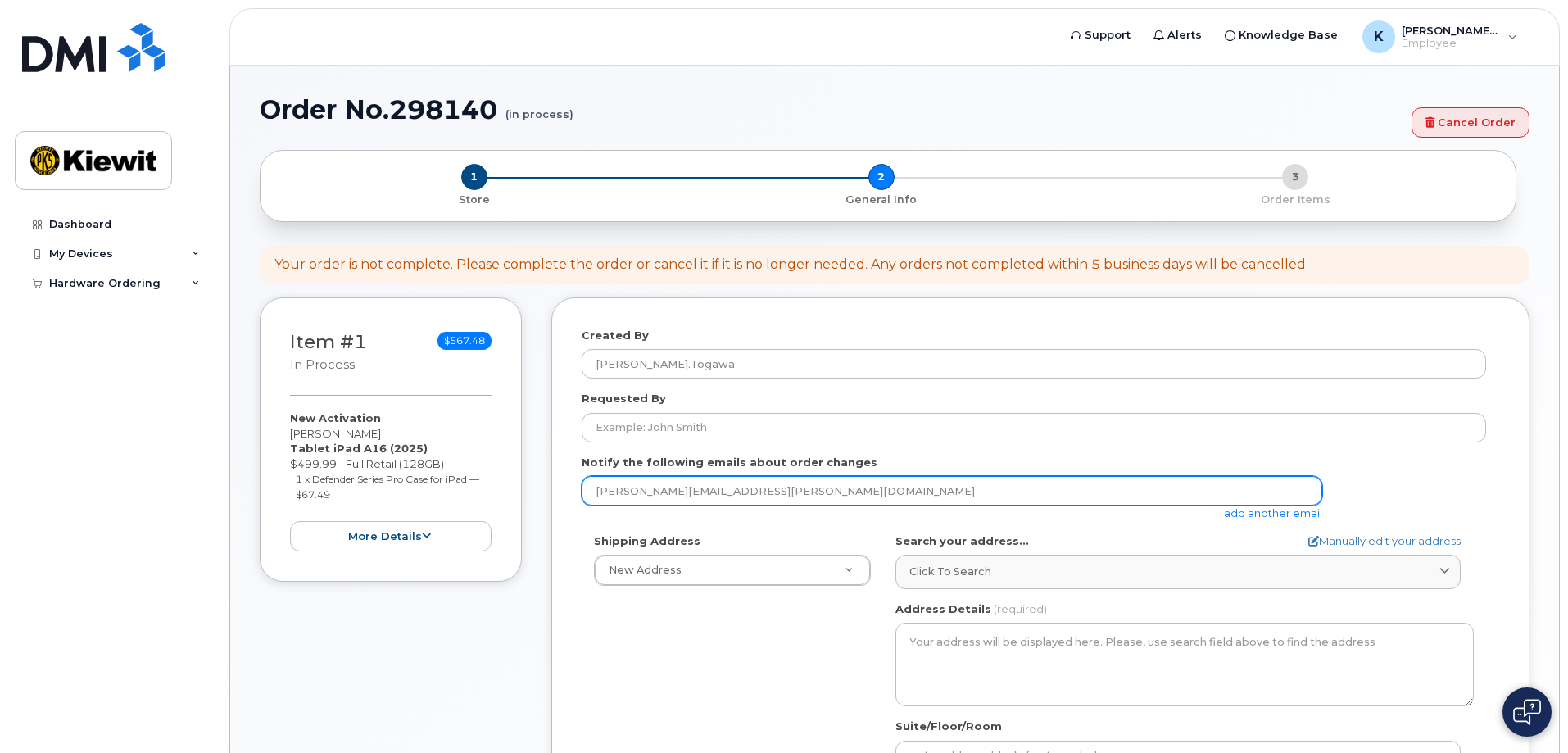
scroll to position [327, 0]
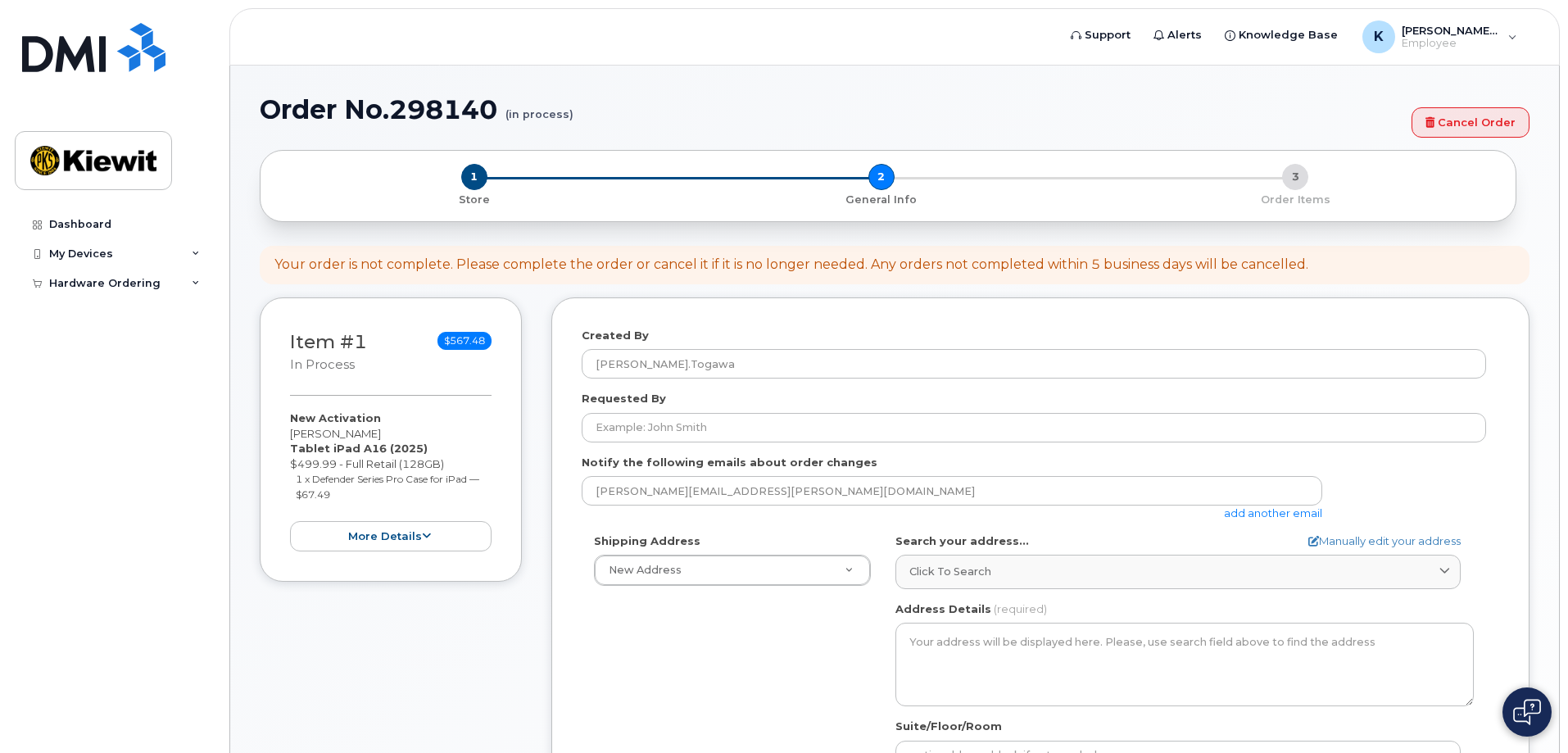
select select
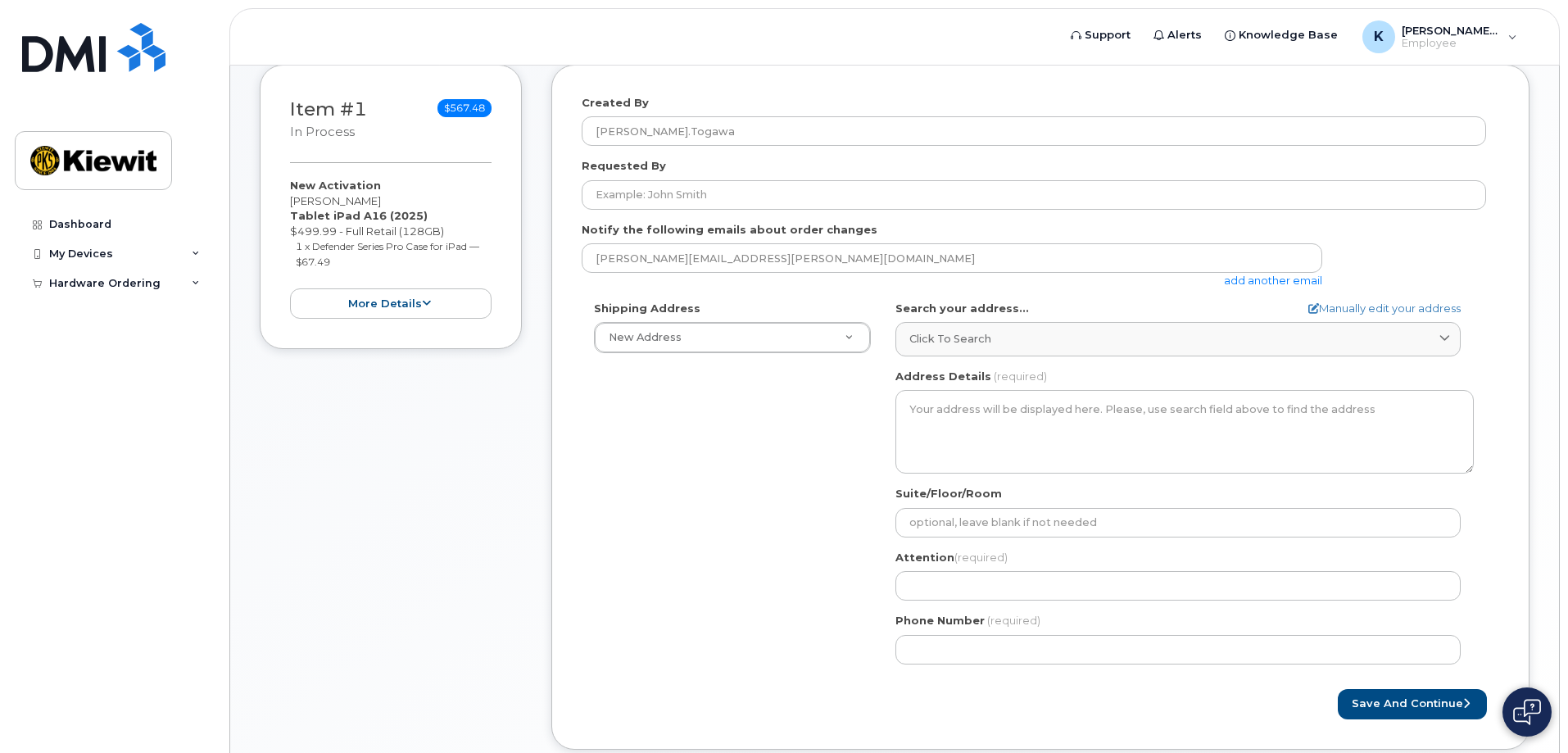
scroll to position [246, 0]
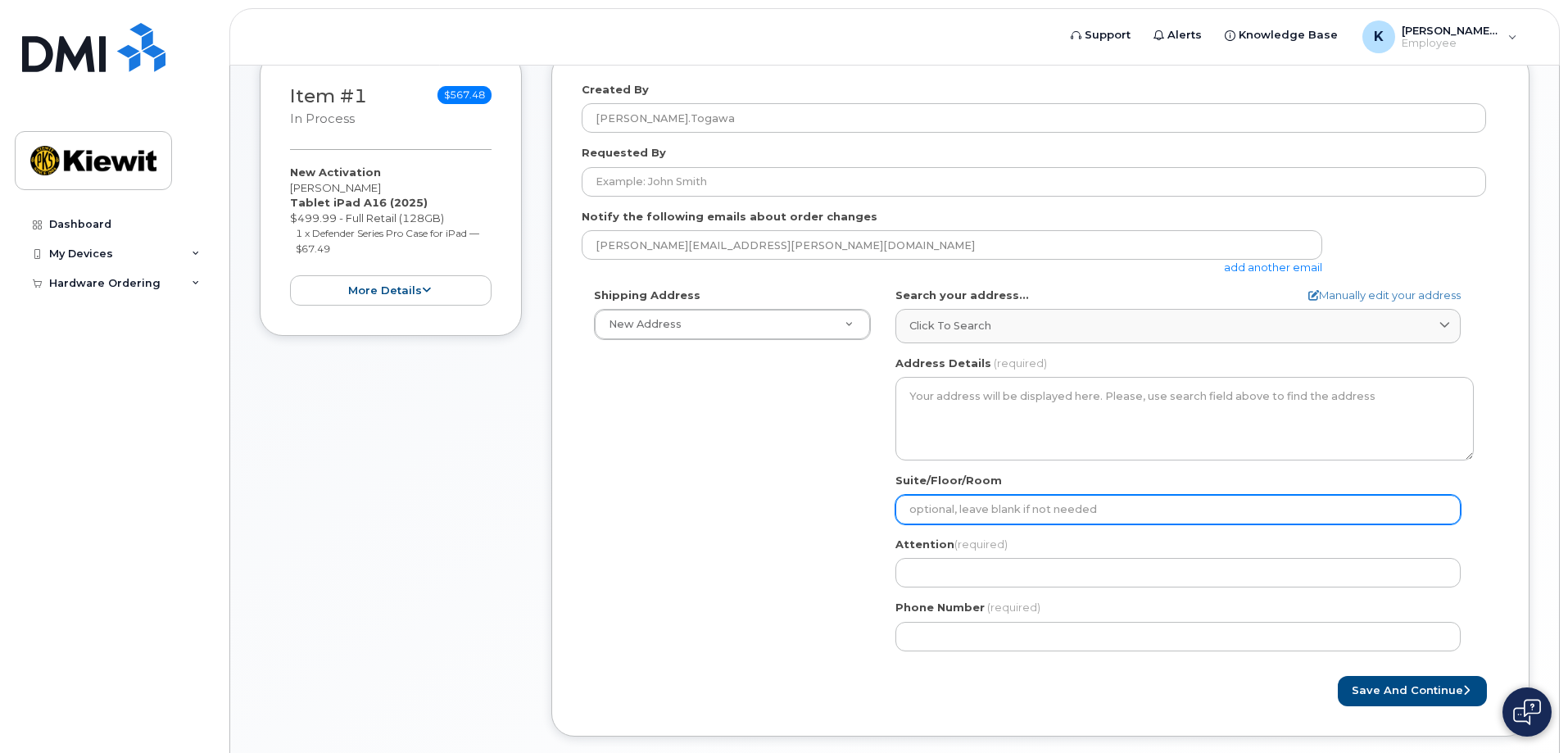
click at [1060, 516] on input "Suite/Floor/Room" at bounding box center [1177, 510] width 565 height 29
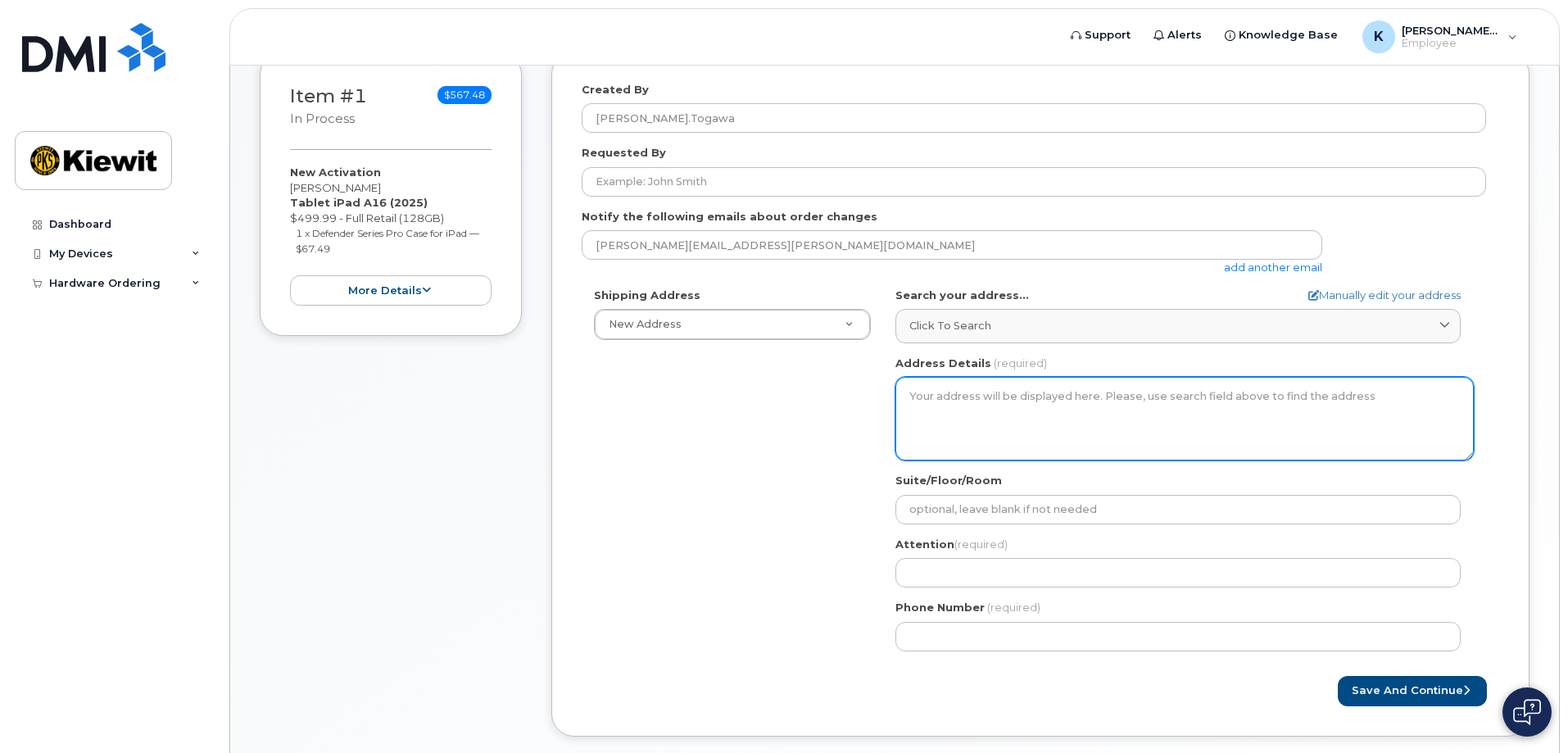
click at [1076, 410] on textarea "Address Details" at bounding box center [1184, 418] width 578 height 84
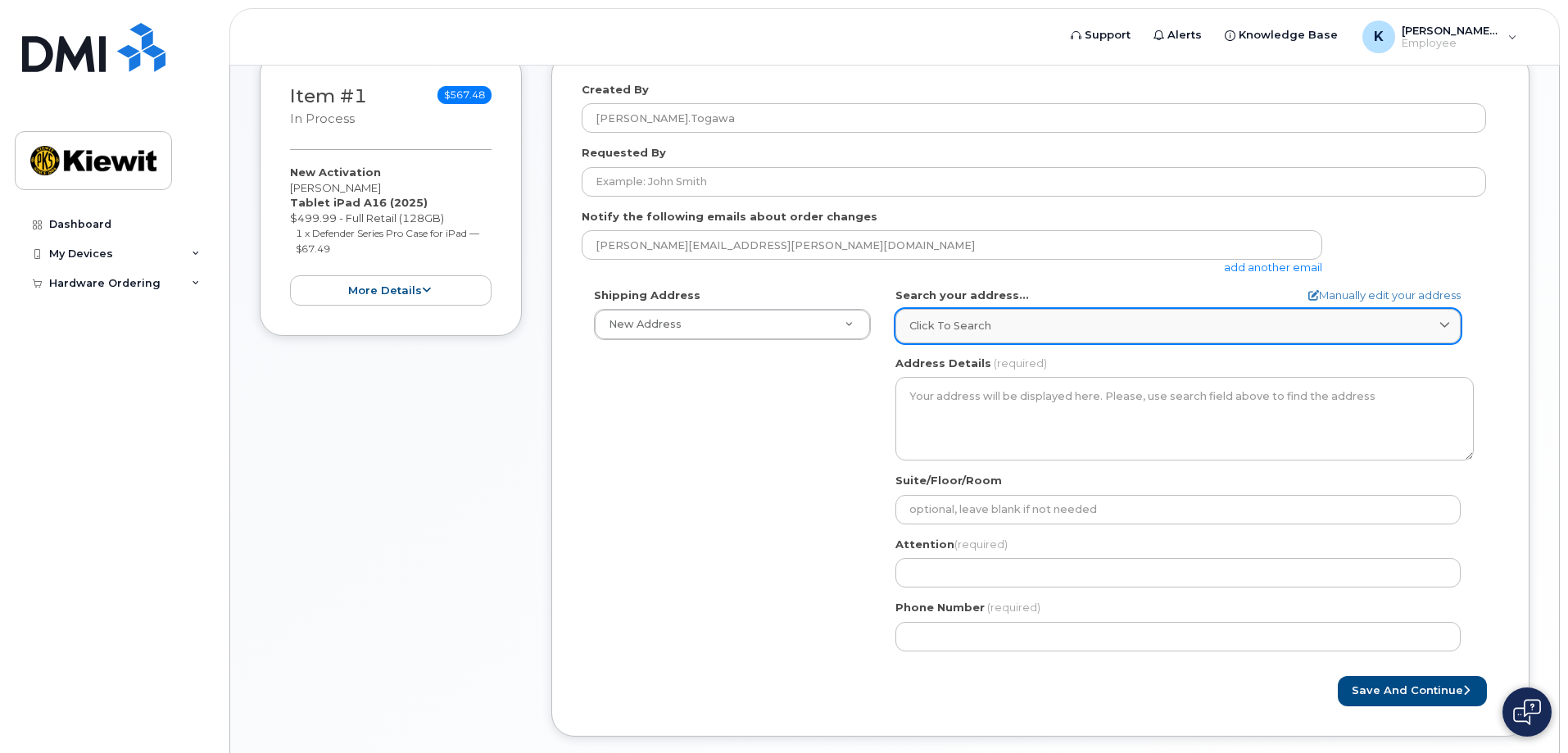
click at [1254, 334] on div "Click to search" at bounding box center [1177, 325] width 537 height 16
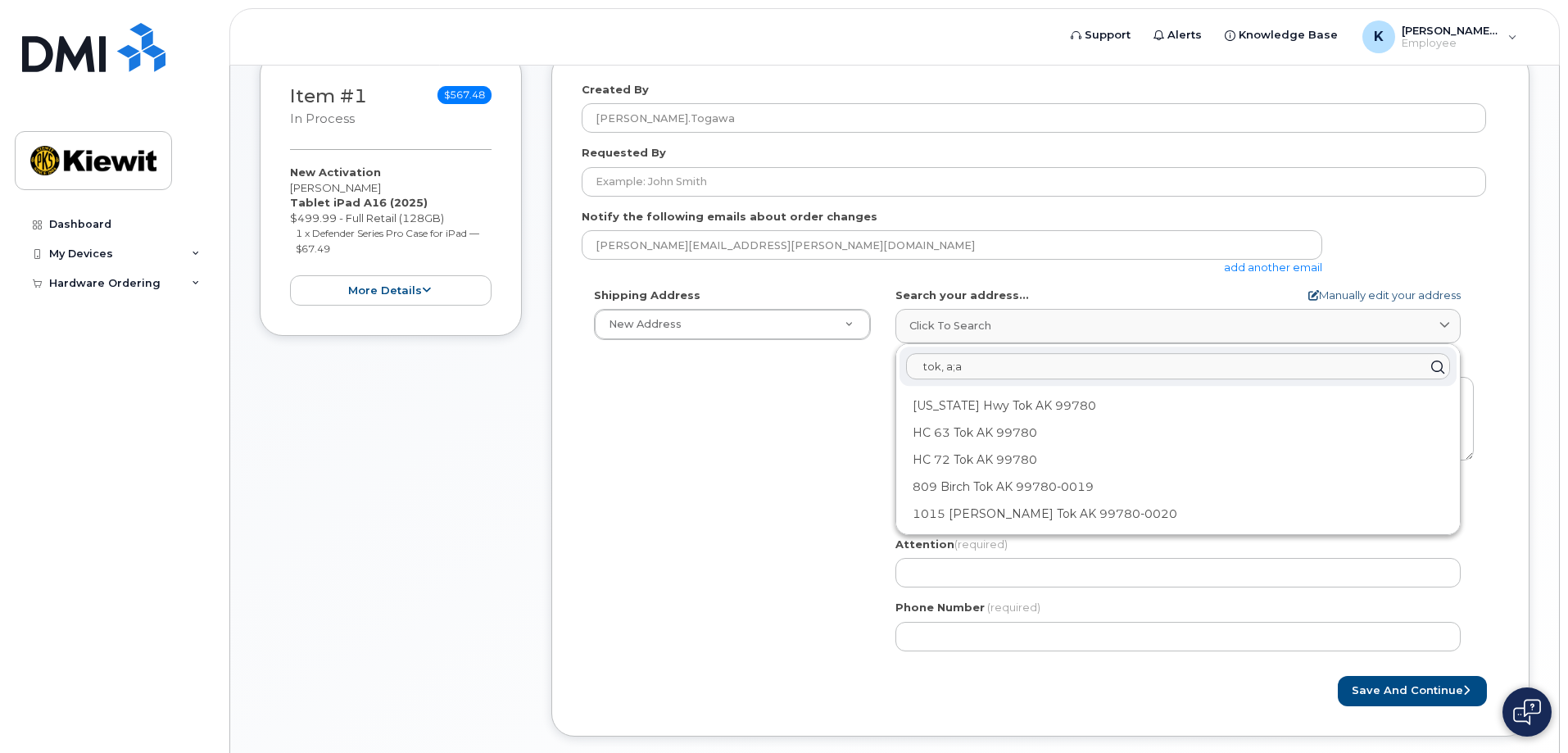
type input "tok, a;a"
click at [1331, 300] on link "Manually edit your address" at bounding box center [1384, 295] width 152 height 16
select select
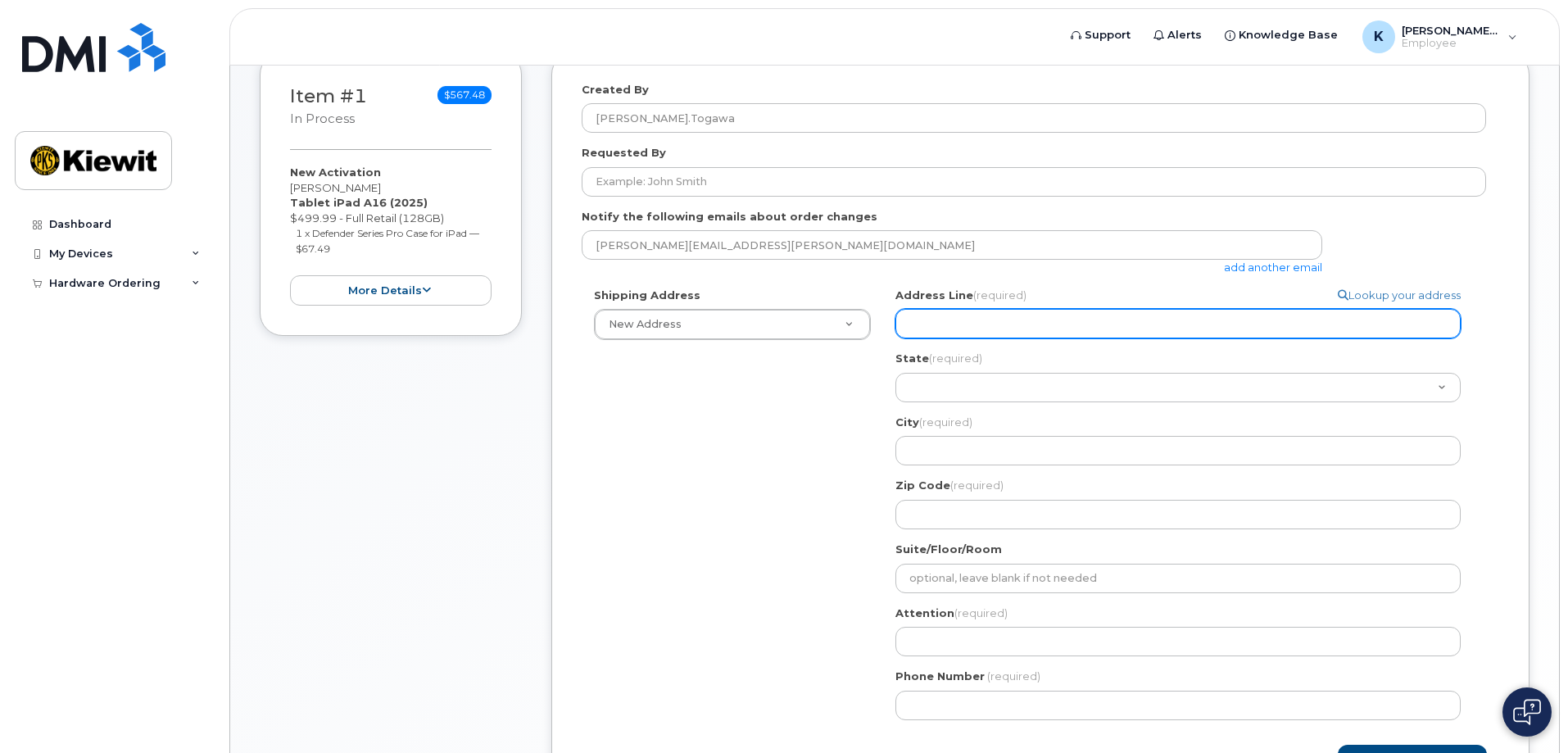
click at [1125, 332] on input "Address Line (required)" at bounding box center [1177, 324] width 565 height 29
click at [987, 324] on input "Address Line (required)" at bounding box center [1177, 324] width 565 height 29
paste input "1314.3 Alaska Hwy, PO Box 309, Tok, Alaska, United States, 99780"
select select
type input "1314.3 Alaska Hwy, PO Box 309, Tok, Alaska, United States, 99780"
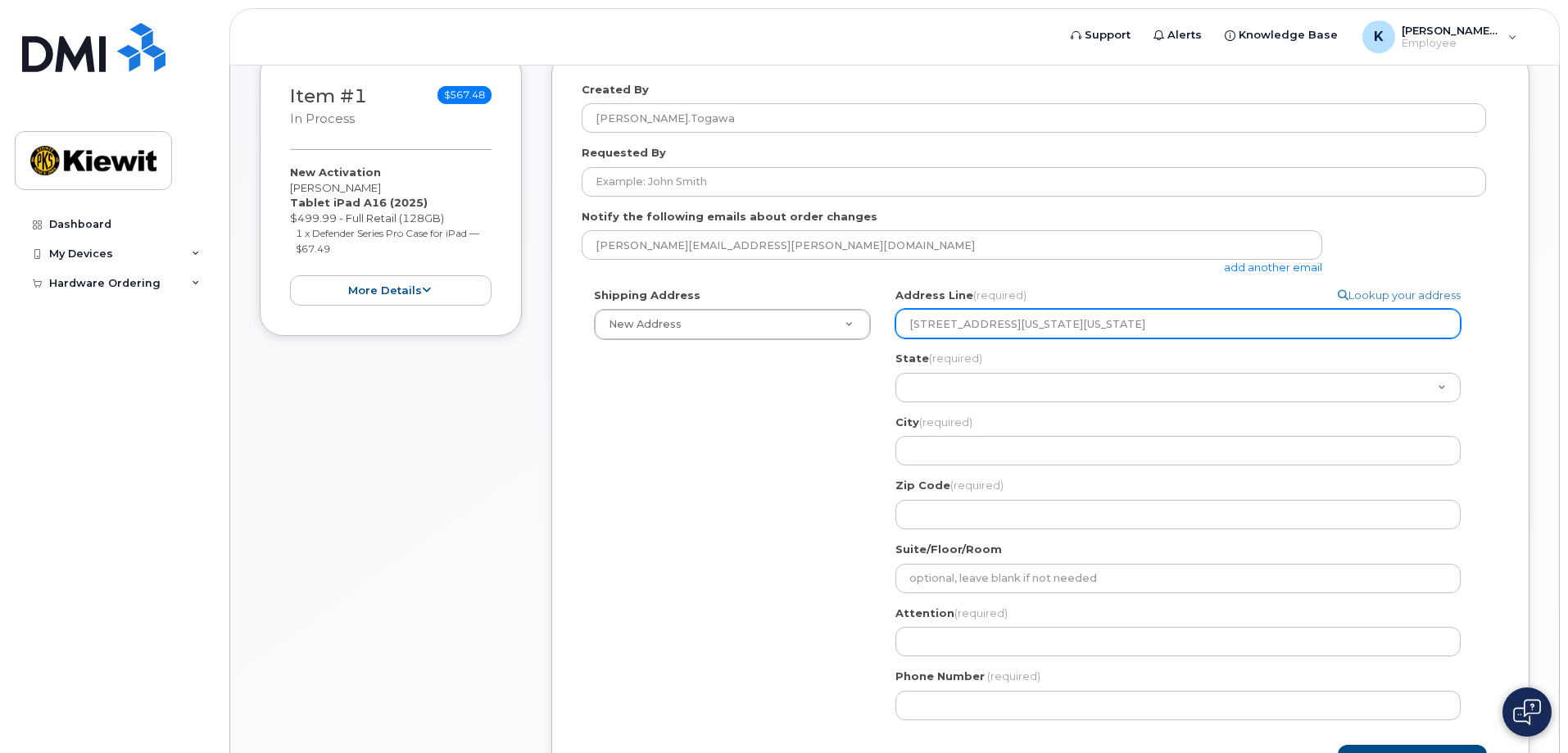
drag, startPoint x: 1308, startPoint y: 326, endPoint x: 1081, endPoint y: 336, distance: 227.2
click at [1081, 336] on input "1314.3 Alaska Hwy, PO Box 309, Tok, Alaska, United States, 99780" at bounding box center [1177, 324] width 565 height 29
select select
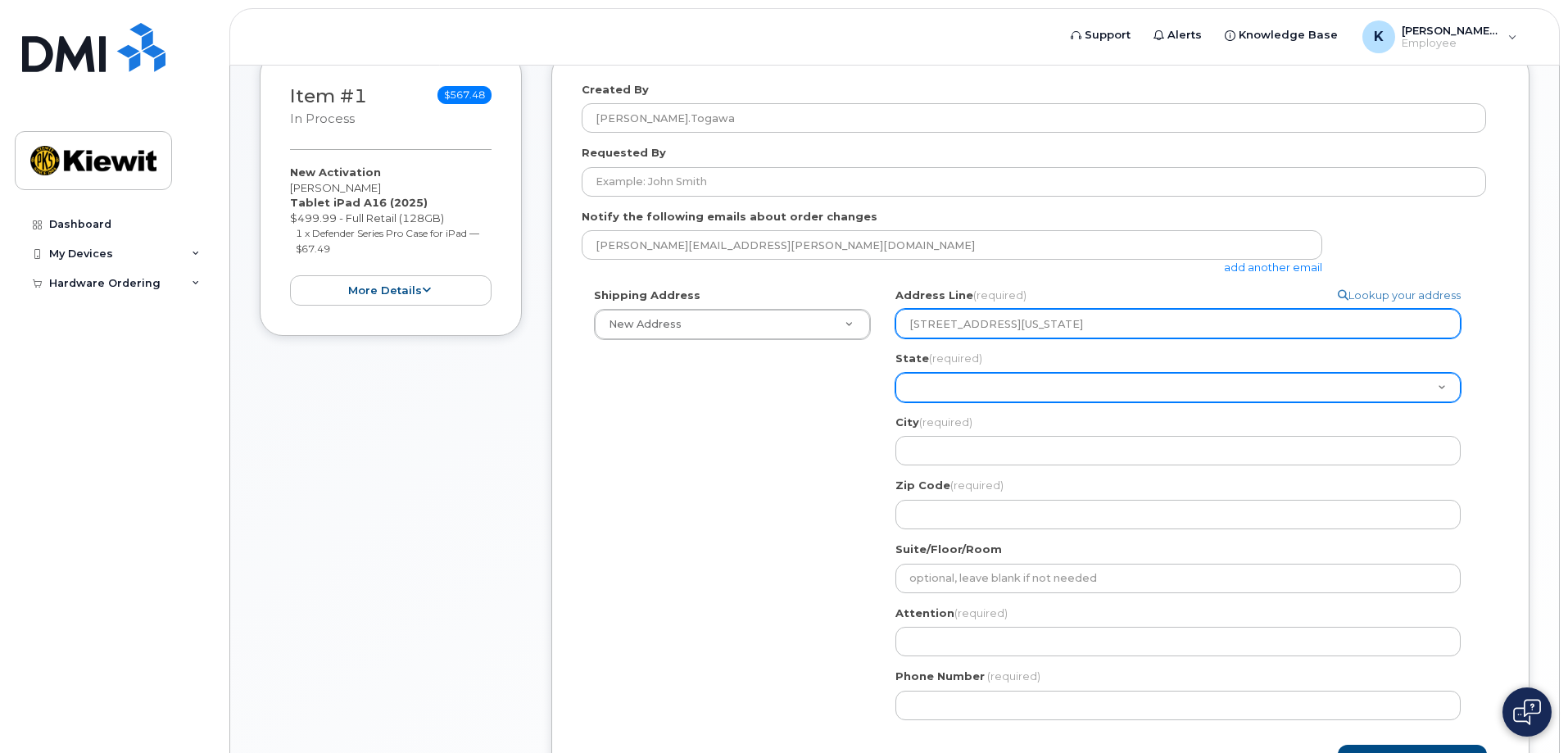
type input "1314.3 Alaska Hwy, PO Box 309"
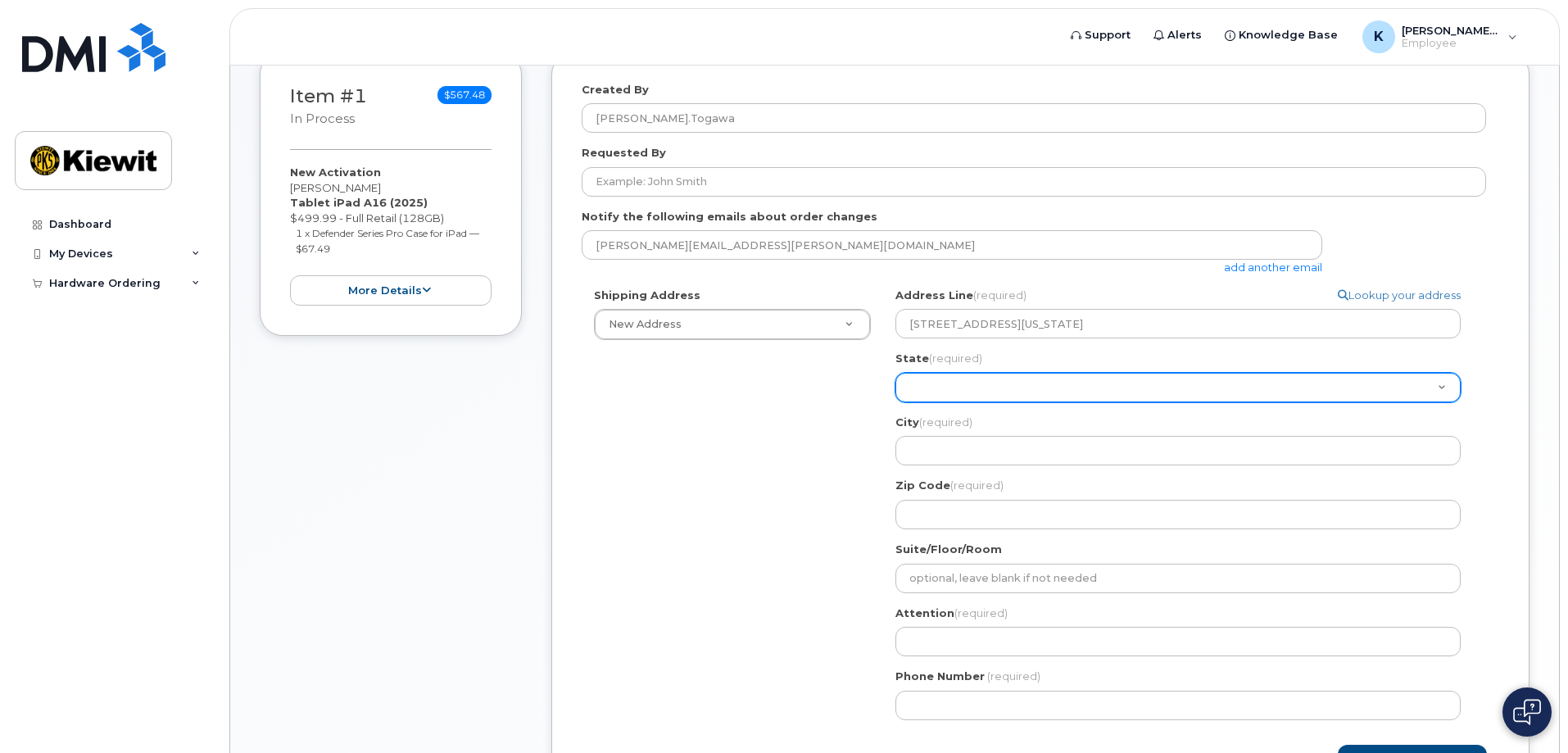
click at [1062, 378] on select "Alabama Alaska American Samoa Arizona Arkansas California Colorado Connecticut …" at bounding box center [1177, 387] width 565 height 29
select select "AK"
click at [895, 372] on select "Alabama Alaska American Samoa Arizona Arkansas California Colorado Connecticut …" at bounding box center [1177, 387] width 565 height 29
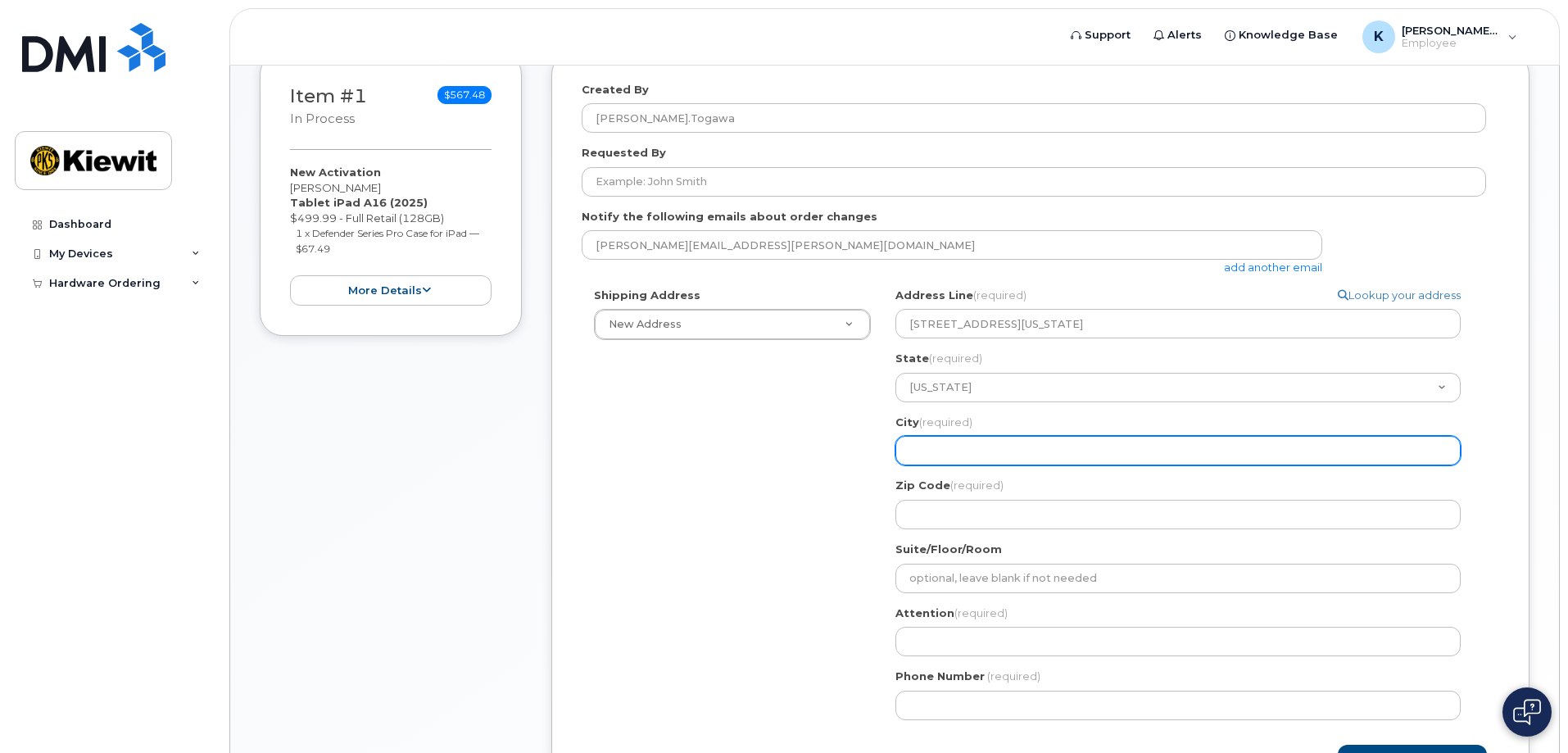
click at [953, 446] on input "City (required)" at bounding box center [1177, 451] width 565 height 29
select select
type input "T"
select select
type input "To"
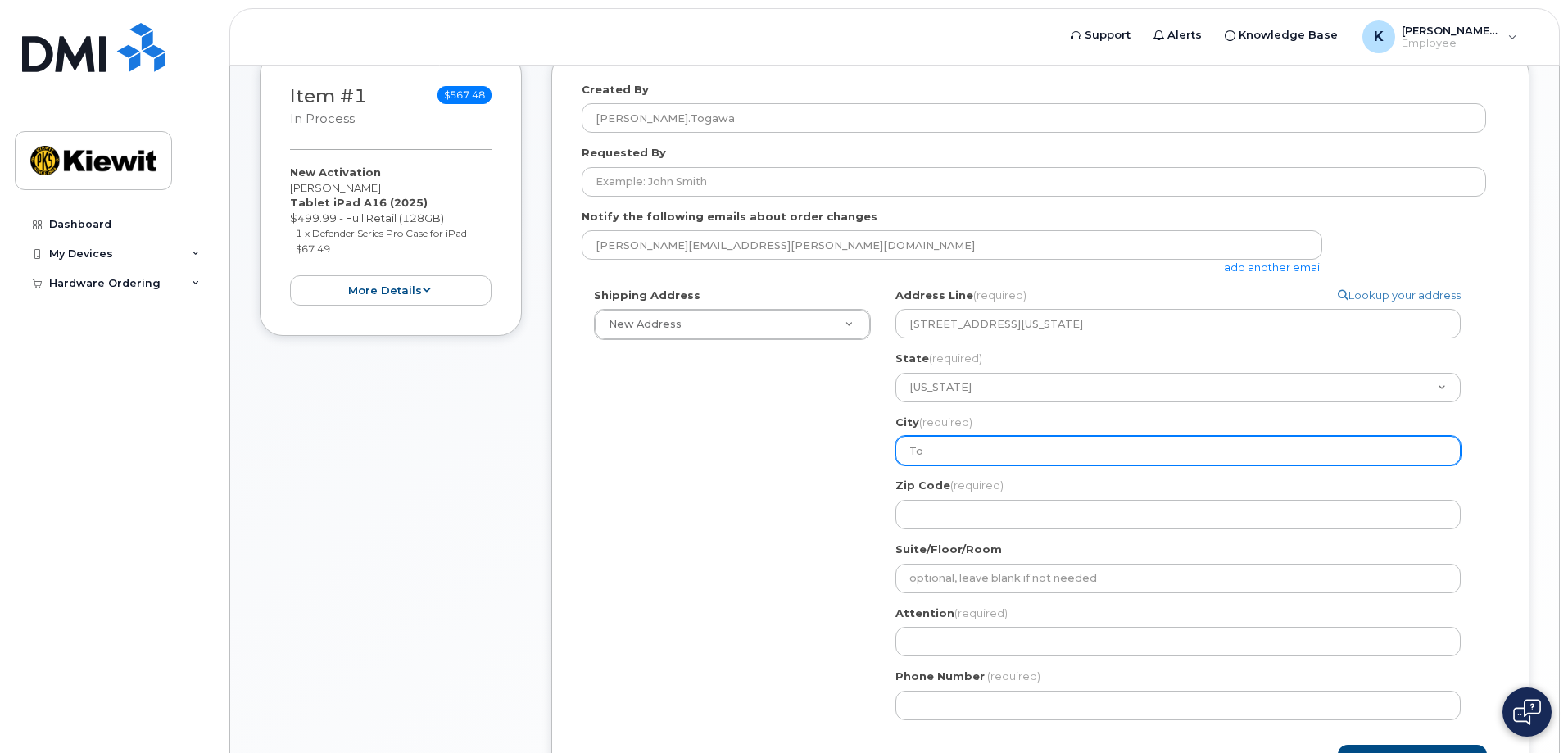
select select
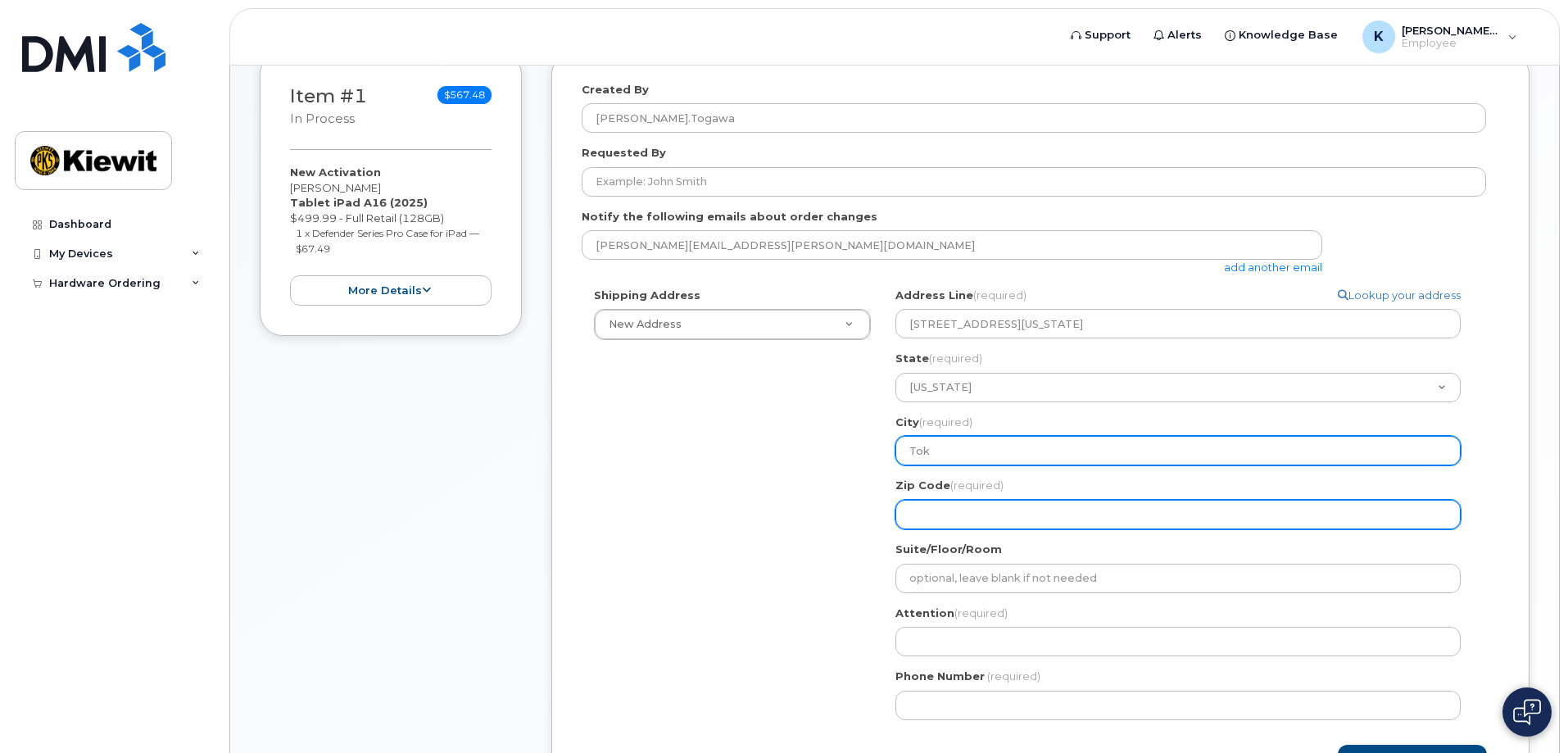
type input "Tok"
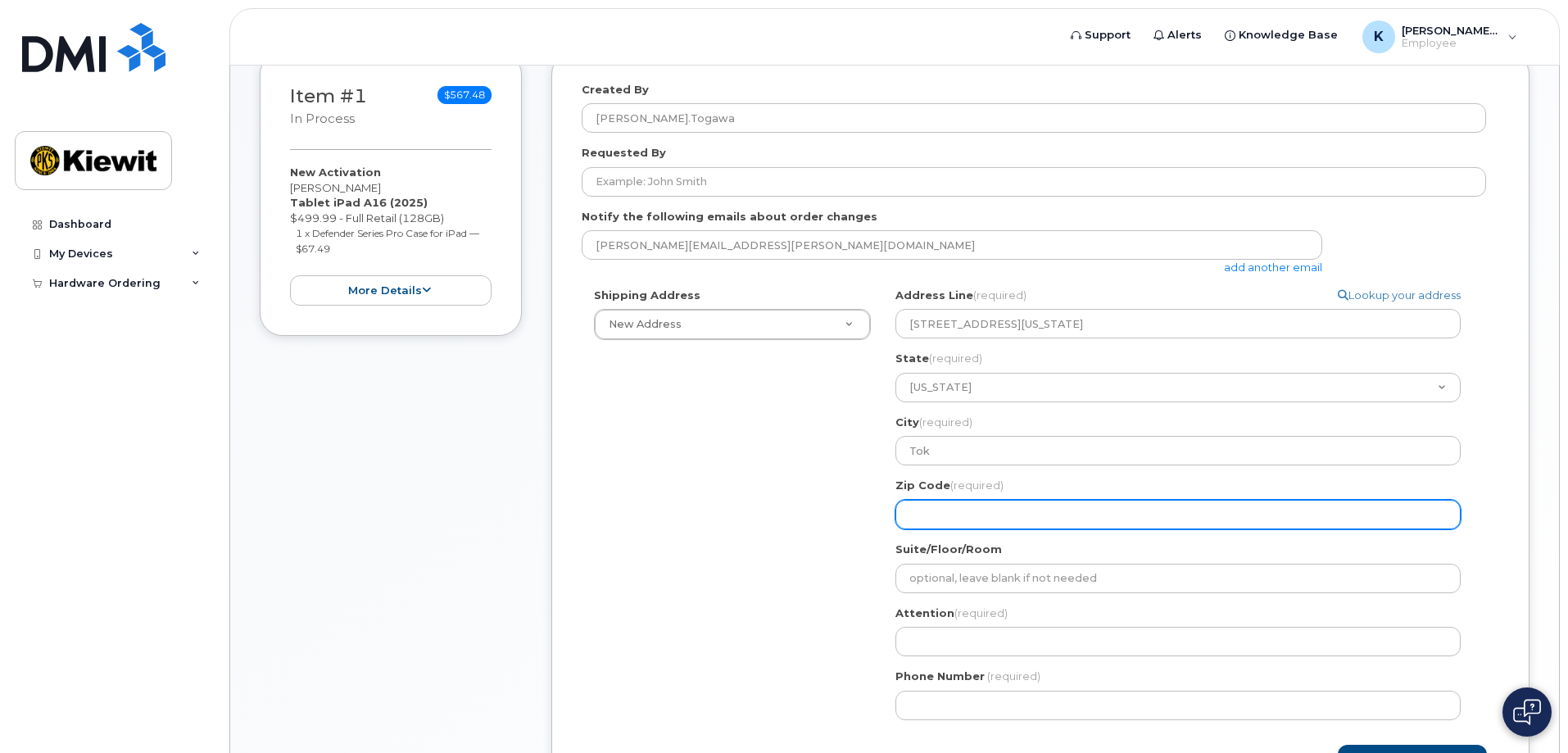
click at [1026, 512] on input "Zip Code (required)" at bounding box center [1177, 514] width 565 height 29
paste input ", Tok, Alaska, United States, 99780"
select select
type input ", Tok, Alaska, United States, 99780"
drag, startPoint x: 1055, startPoint y: 511, endPoint x: 738, endPoint y: 483, distance: 318.2
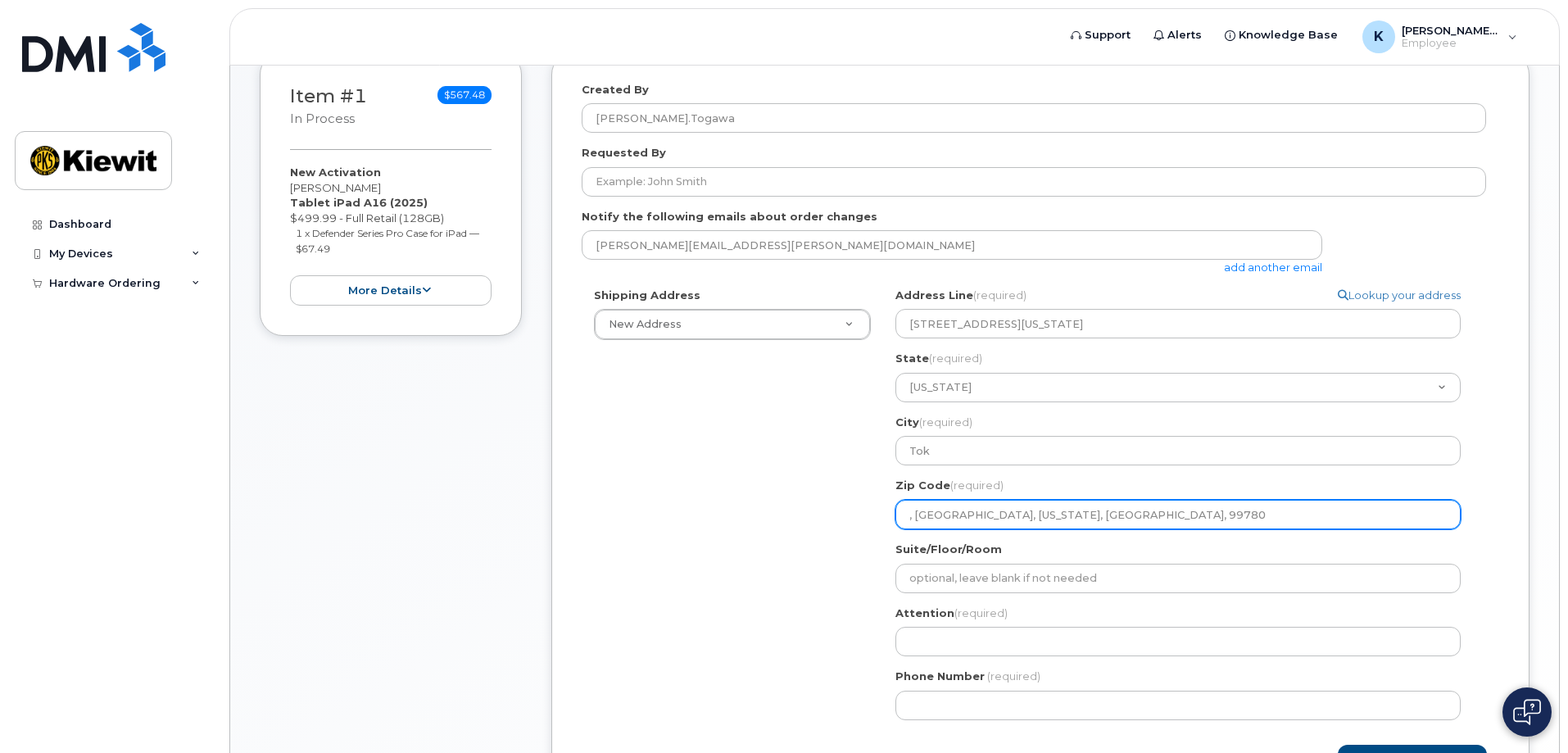
click at [738, 483] on div "Shipping Address New Address New Address AK Tok Search your address... Manually…" at bounding box center [1033, 510] width 904 height 444
select select
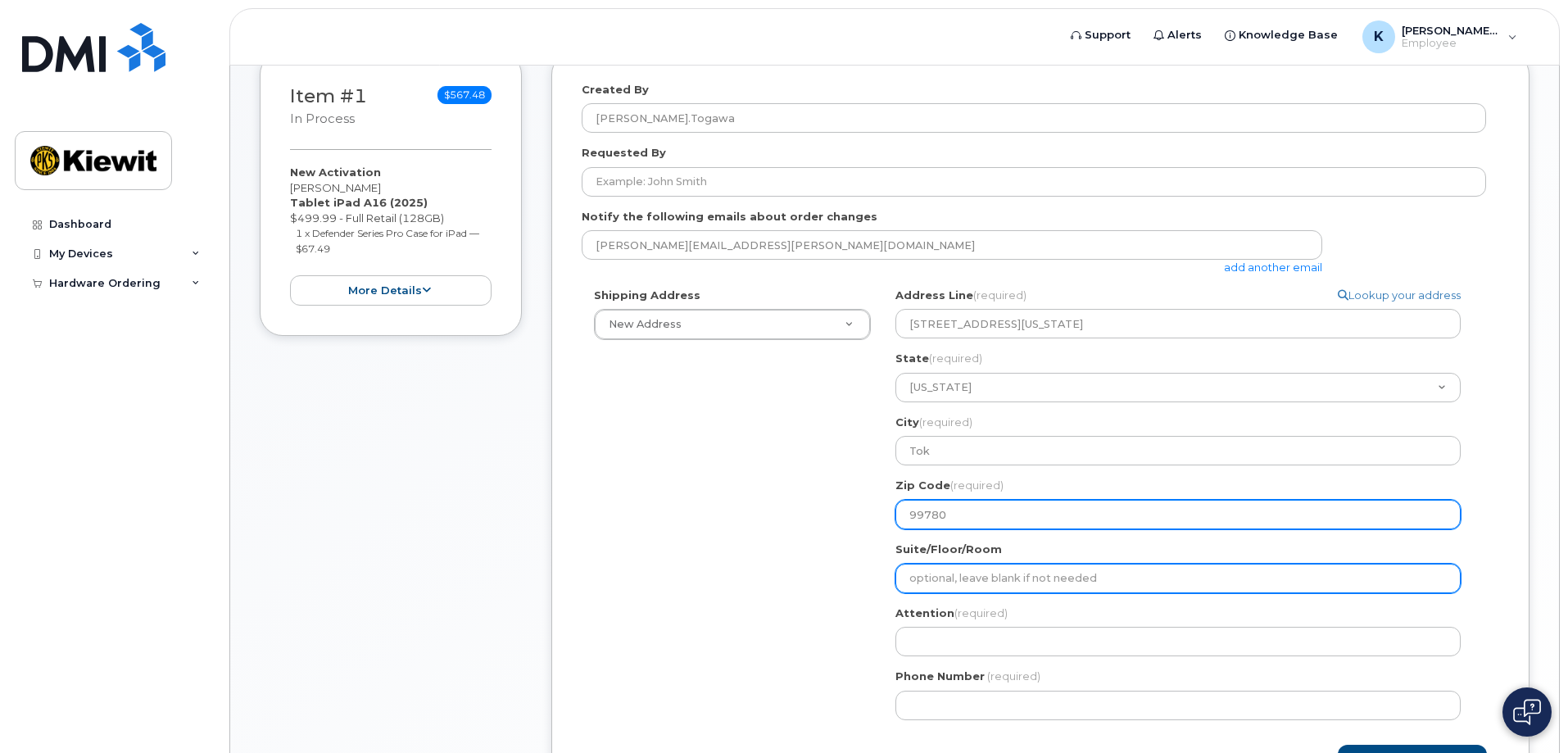
type input "99780"
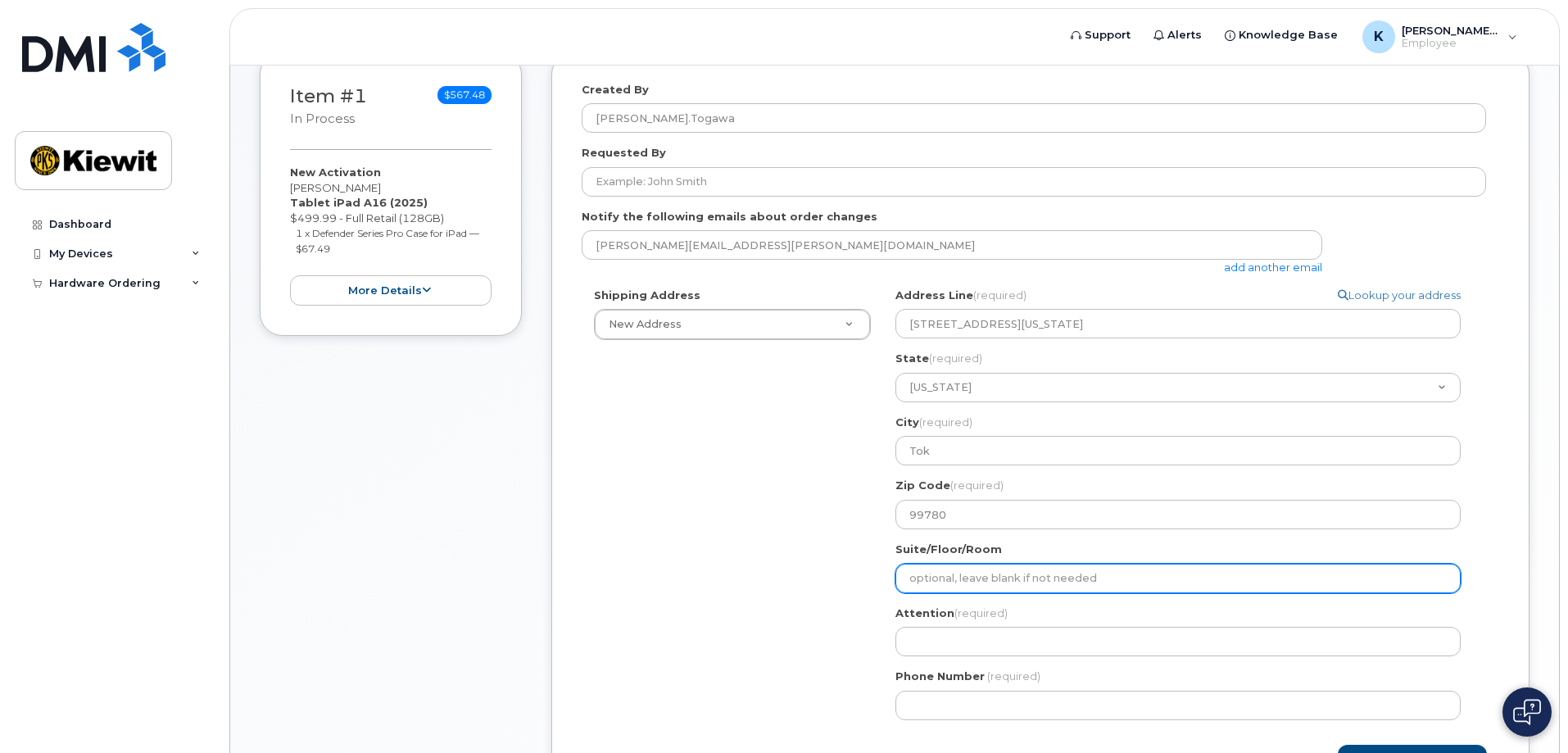
click at [1062, 584] on input "Suite/Floor/Room" at bounding box center [1177, 578] width 565 height 29
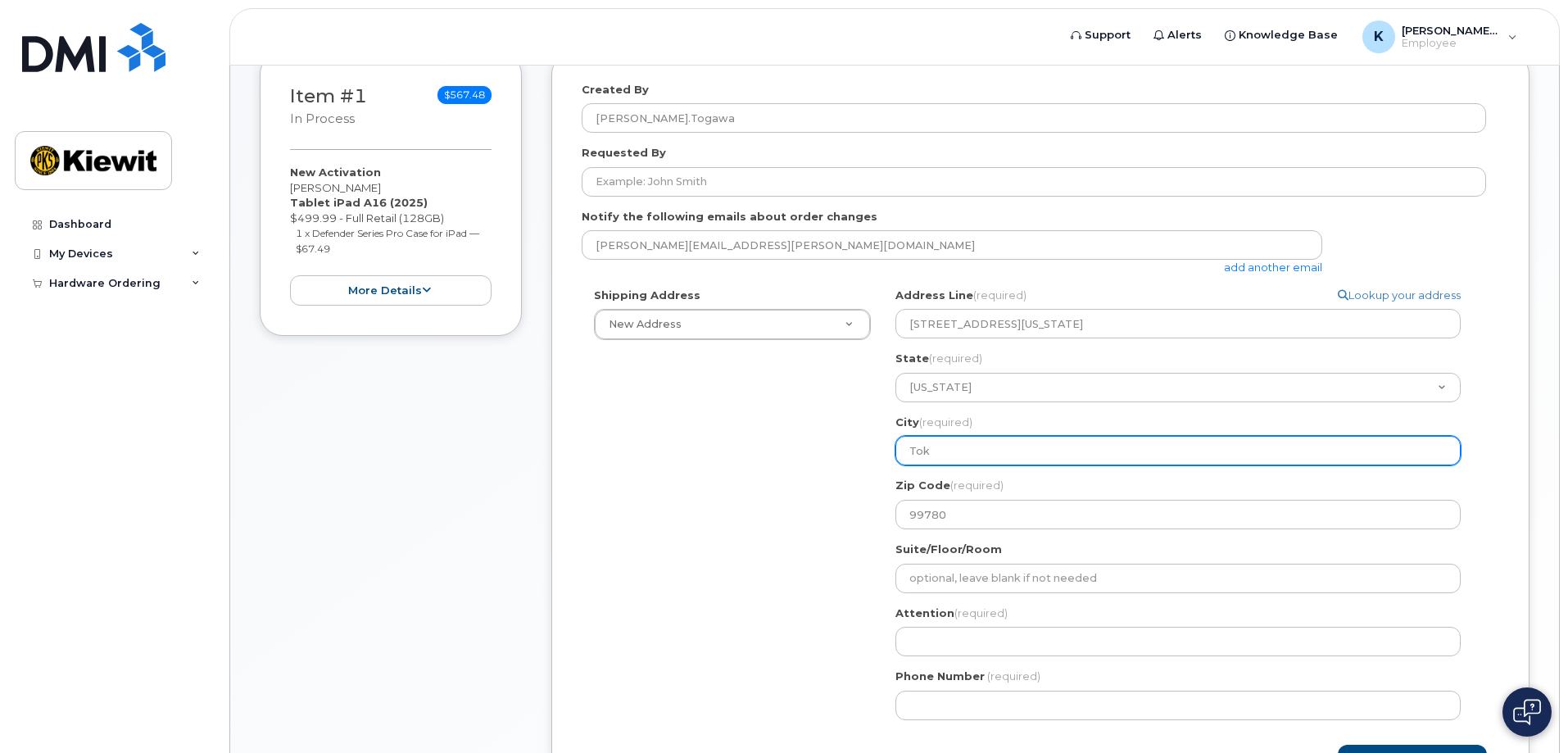
click at [1152, 454] on input "Tok" at bounding box center [1177, 451] width 565 height 29
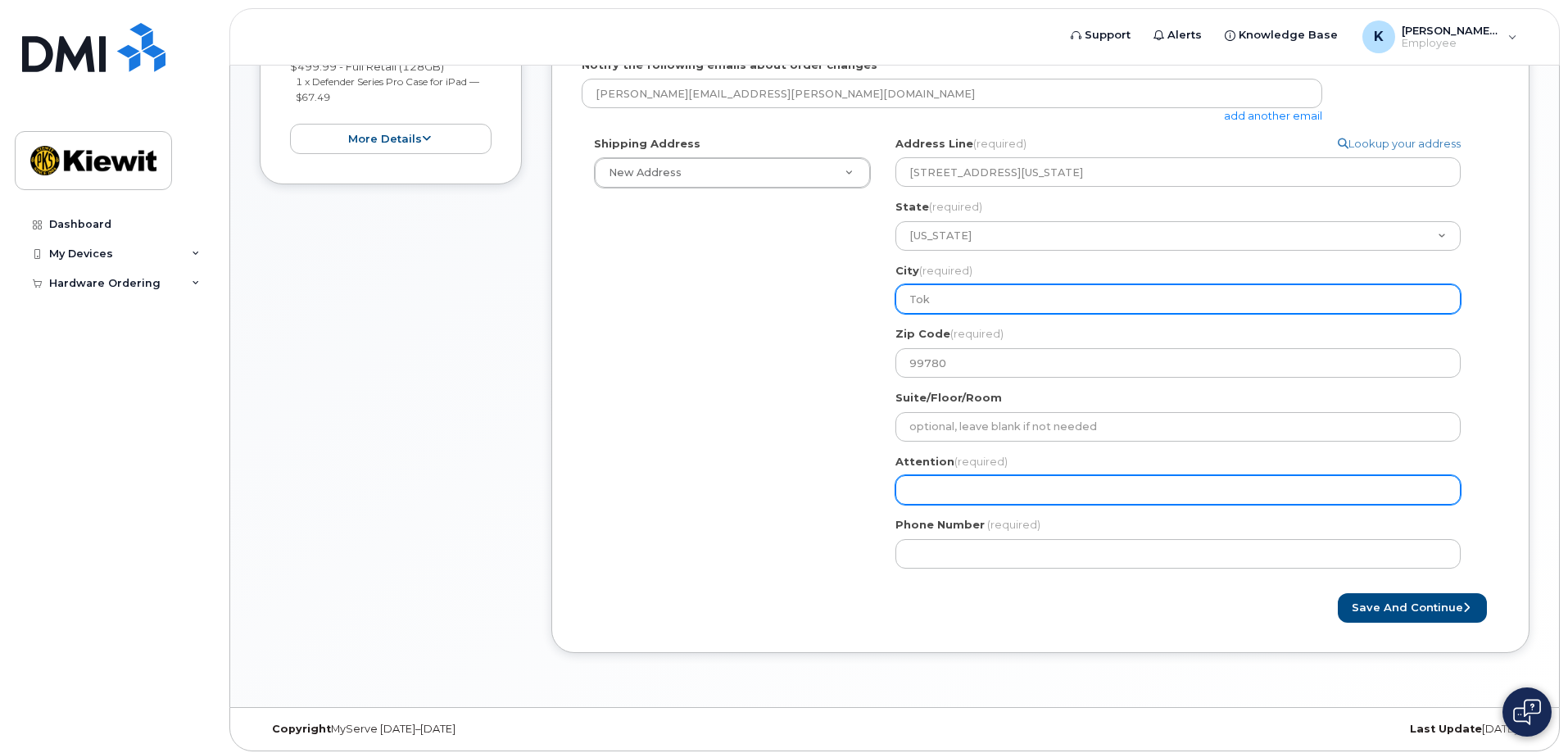
scroll to position [404, 0]
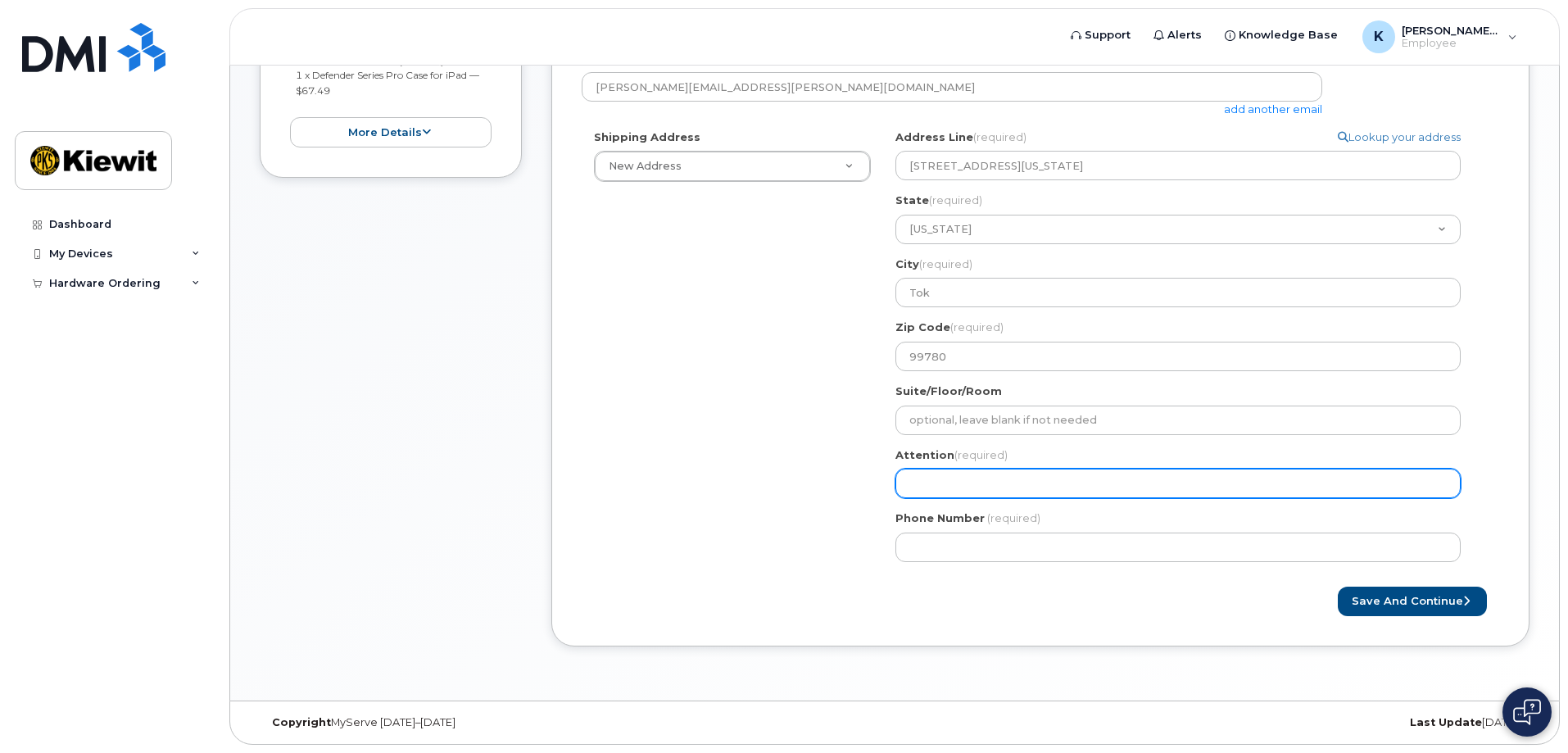
click at [1057, 487] on input "Attention (required)" at bounding box center [1177, 483] width 565 height 29
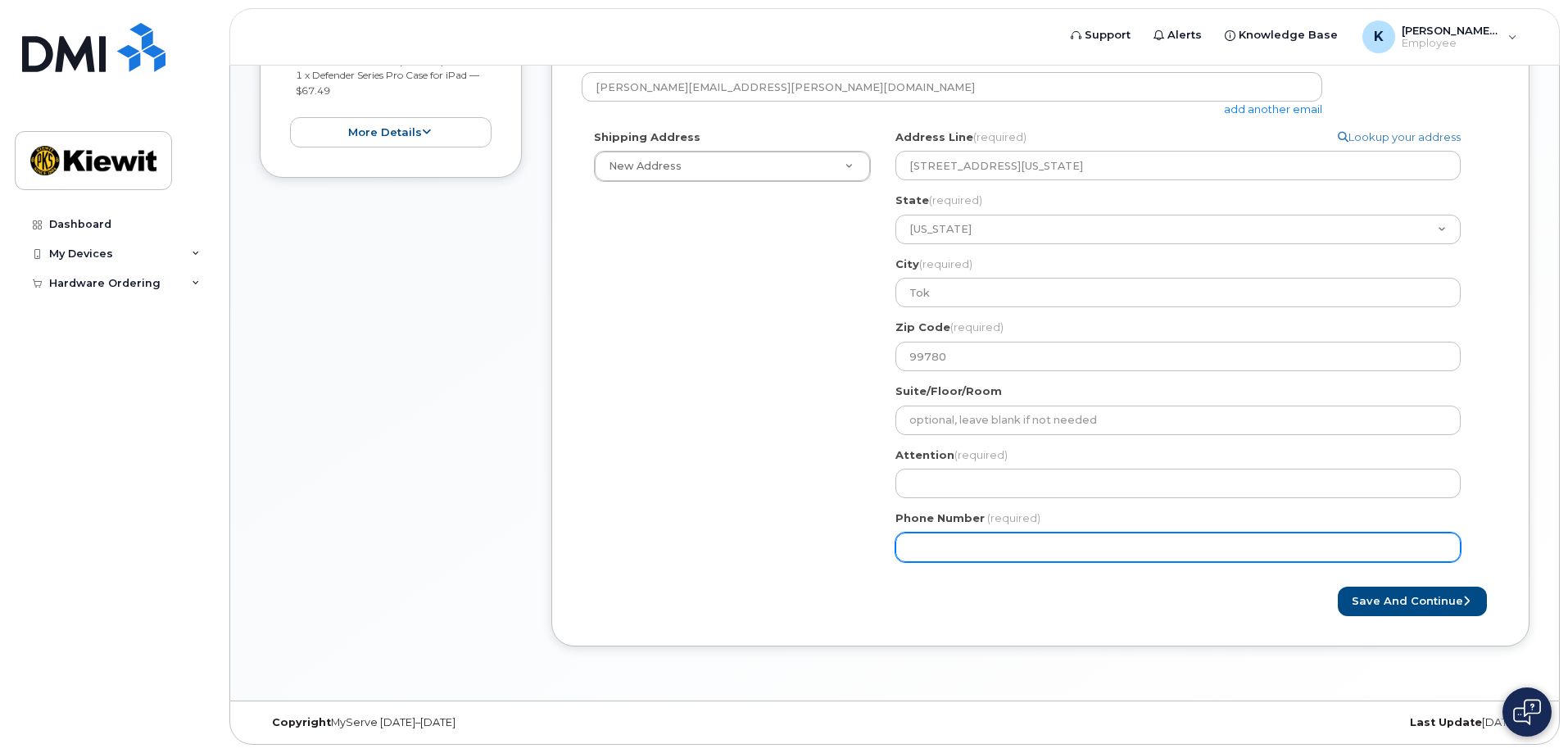
click at [1001, 544] on input "Phone Number" at bounding box center [1177, 547] width 565 height 29
click at [1188, 546] on input "Phone Number" at bounding box center [1177, 547] width 565 height 29
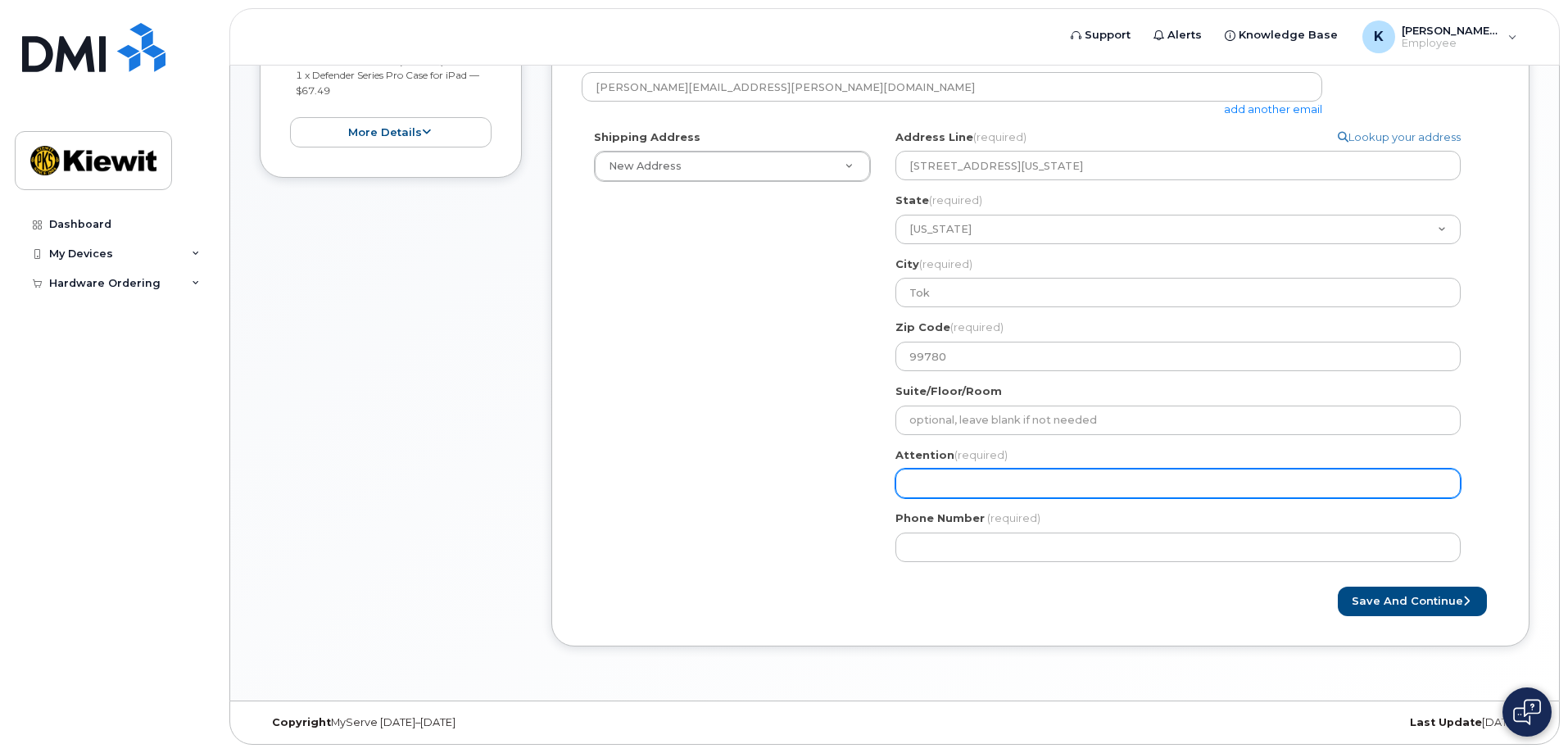
click at [1136, 480] on input "Attention (required)" at bounding box center [1177, 483] width 565 height 29
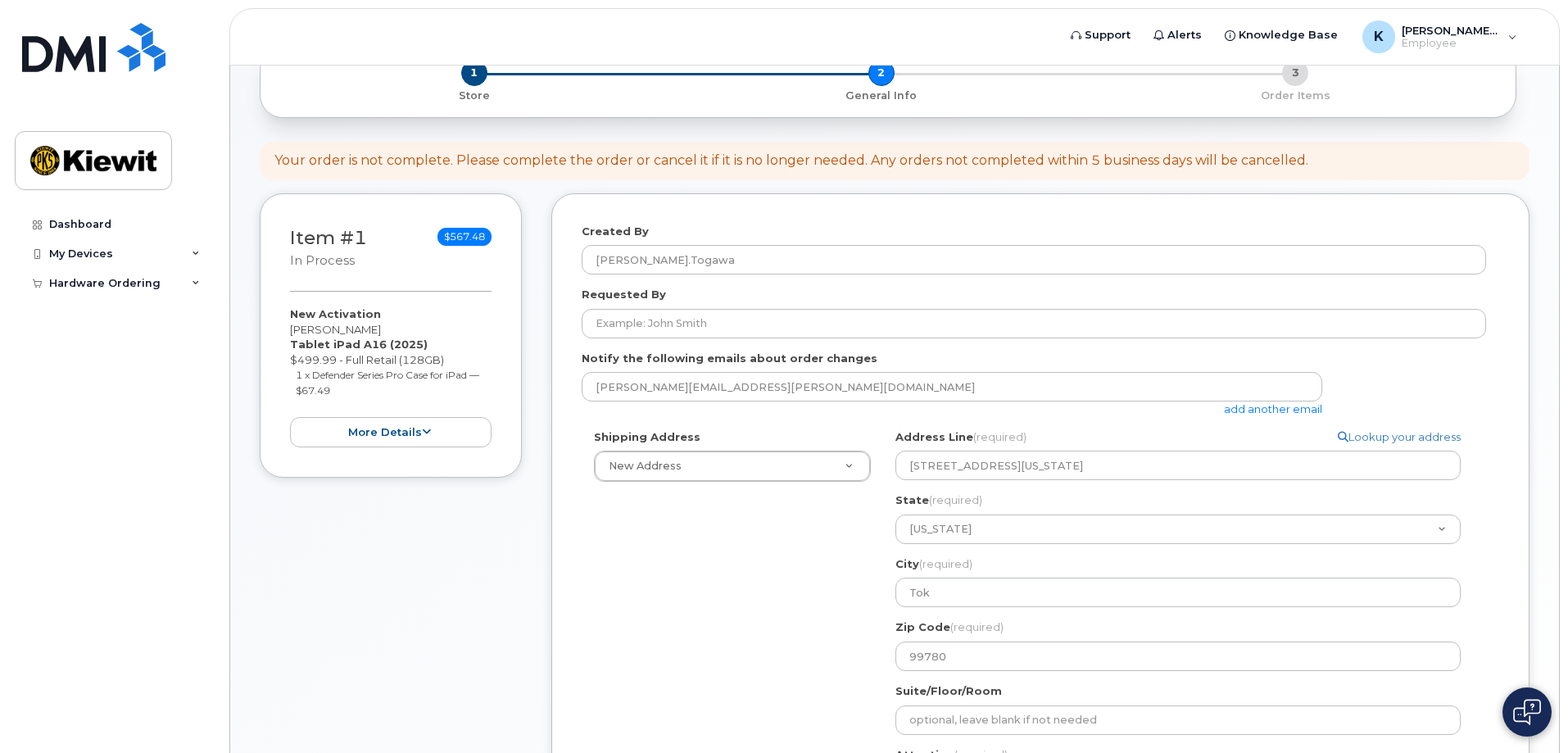
scroll to position [76, 0]
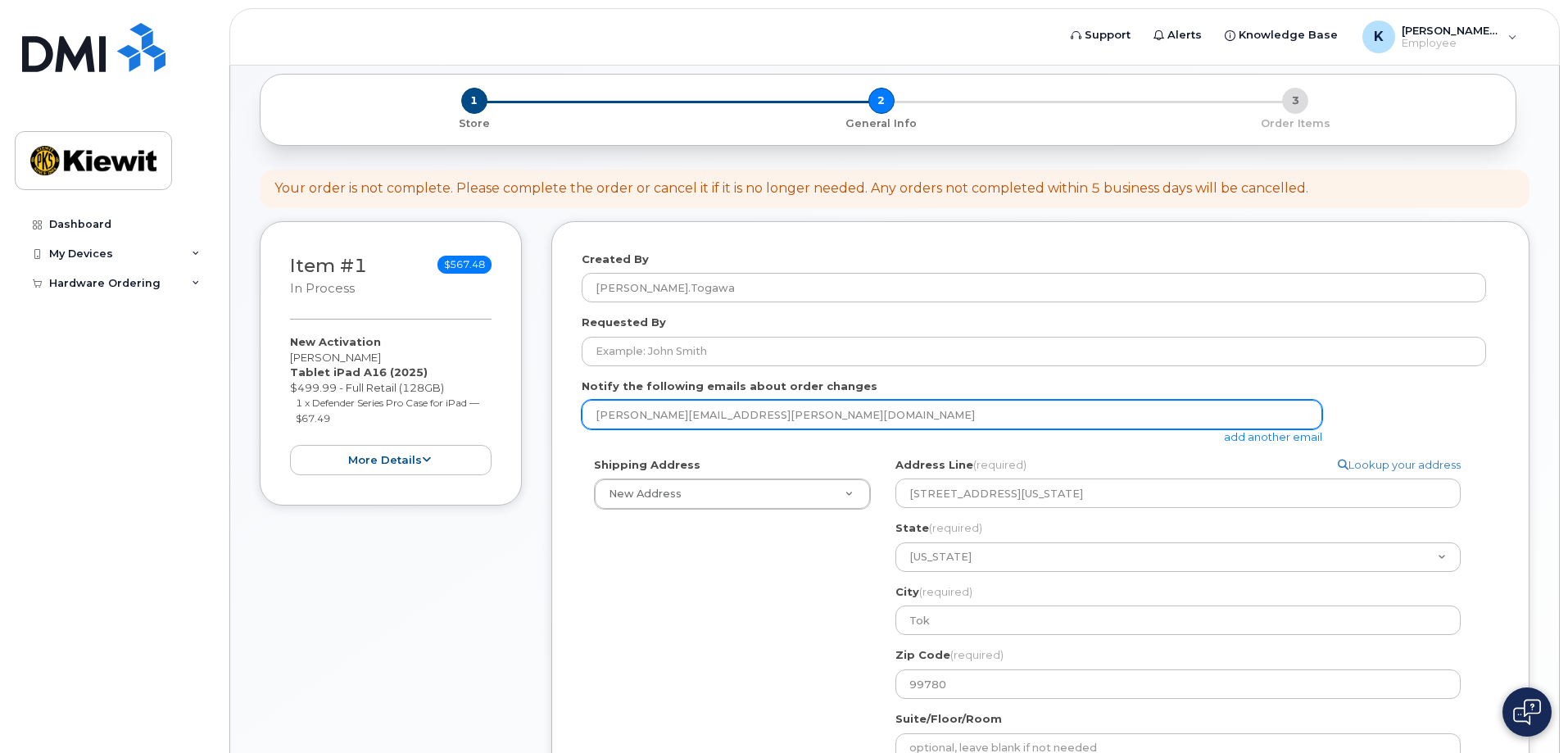
click at [826, 416] on input "karla.togawa@kiewit.com" at bounding box center [951, 415] width 740 height 29
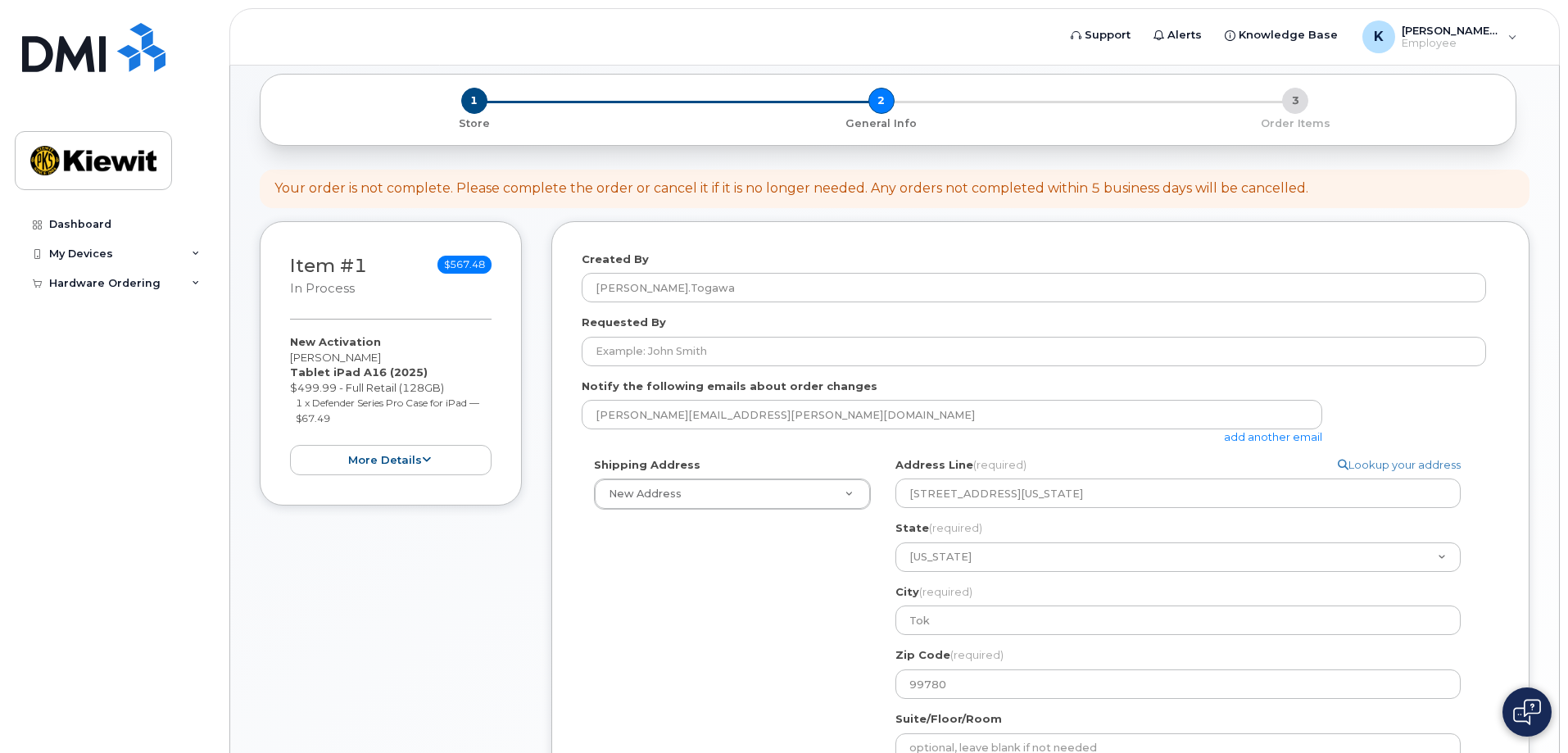
click at [1286, 438] on link "add another email" at bounding box center [1273, 436] width 99 height 13
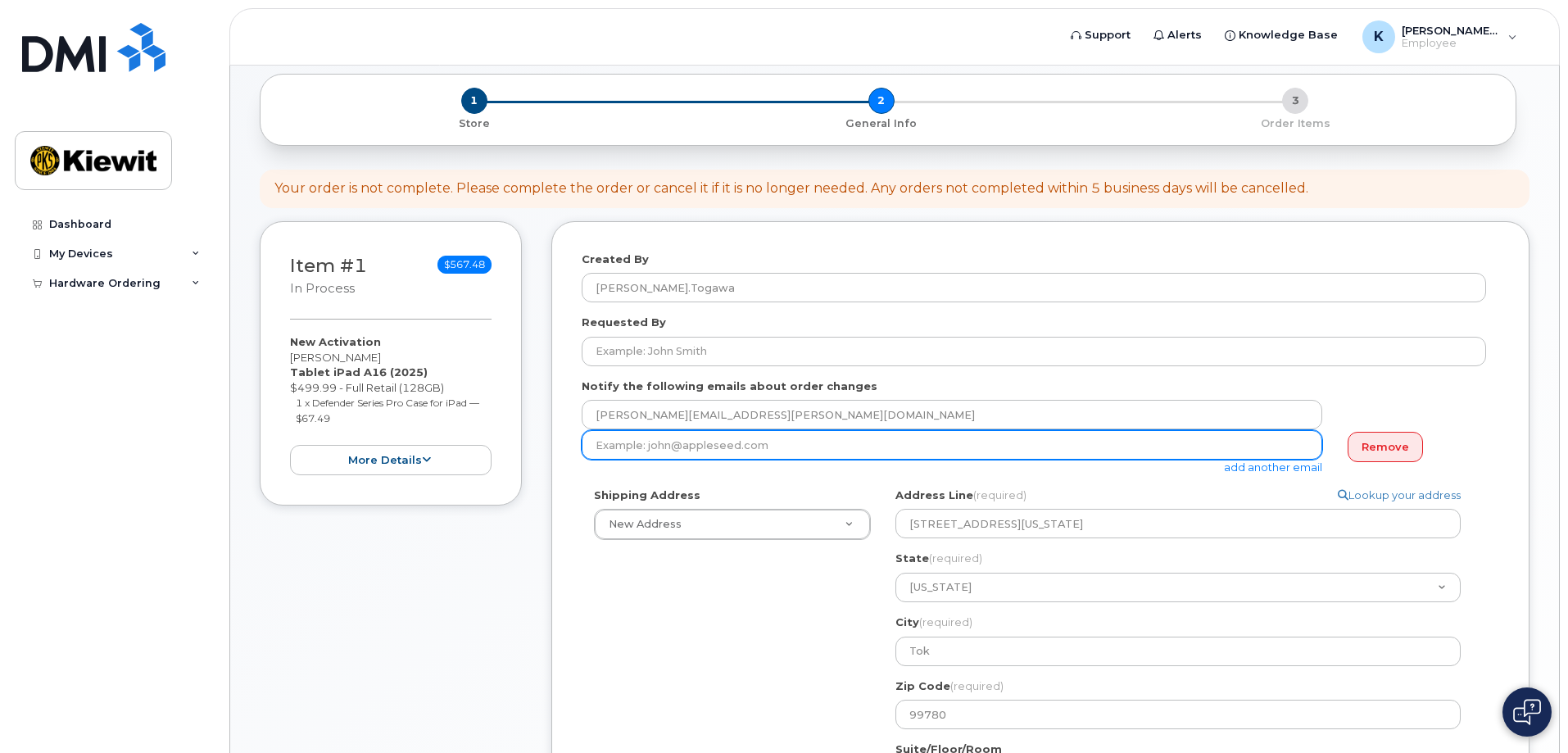
click at [856, 453] on input "email" at bounding box center [951, 444] width 740 height 29
paste input "brian.shewchuk@kiewit.com"
type input "brian.shewchuk@kiewit.com"
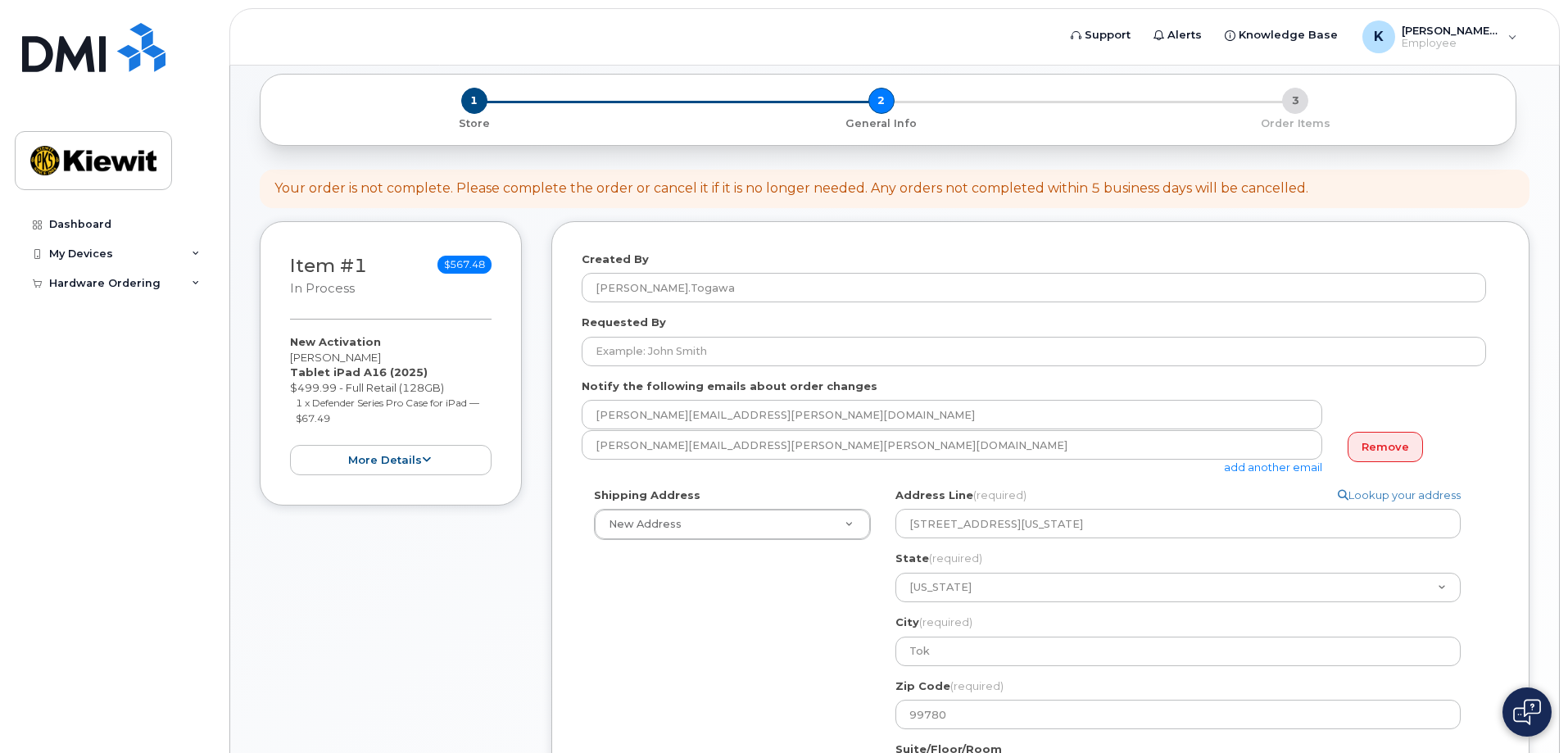
click at [1266, 472] on link "add another email" at bounding box center [1273, 466] width 99 height 13
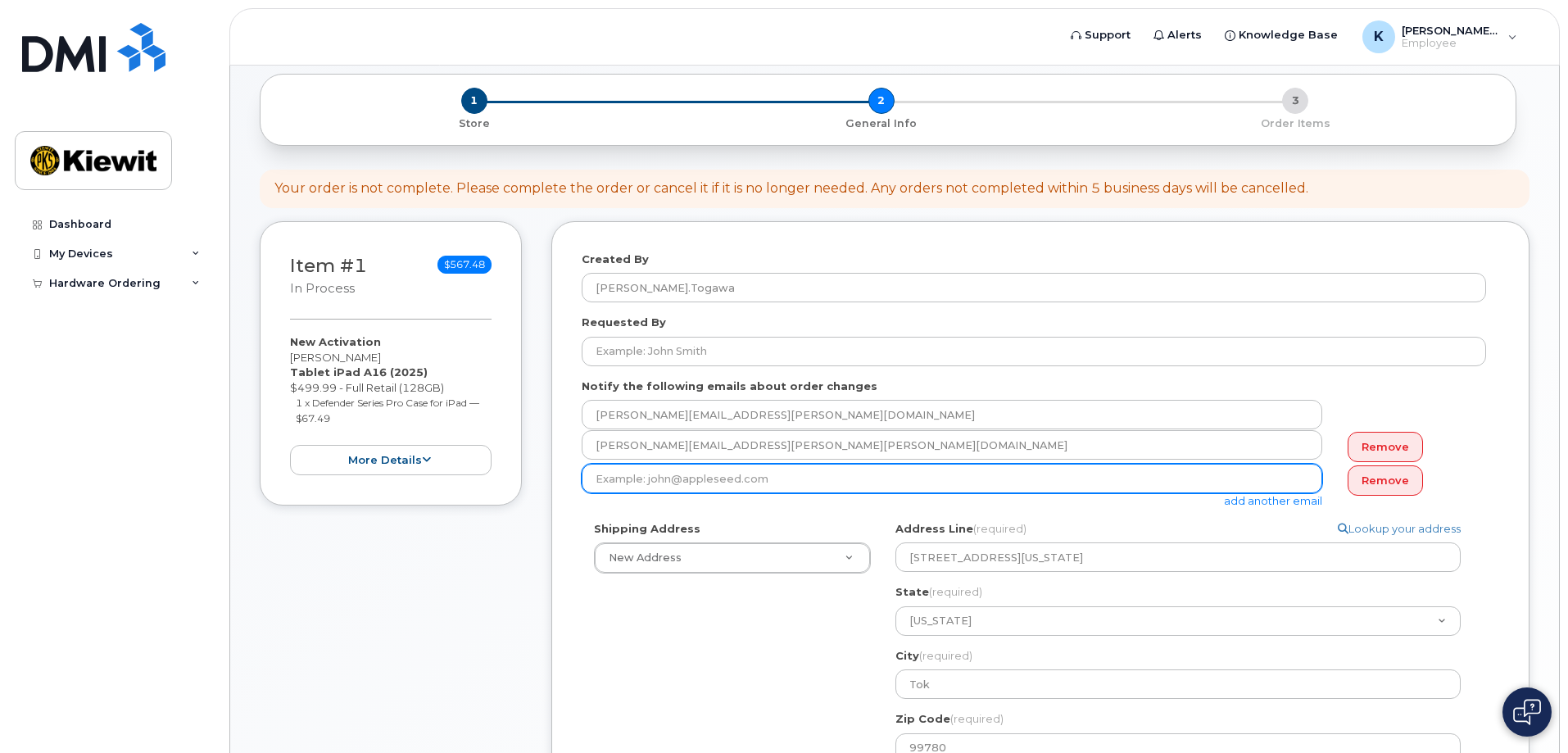
click at [751, 489] on input "email" at bounding box center [951, 478] width 740 height 29
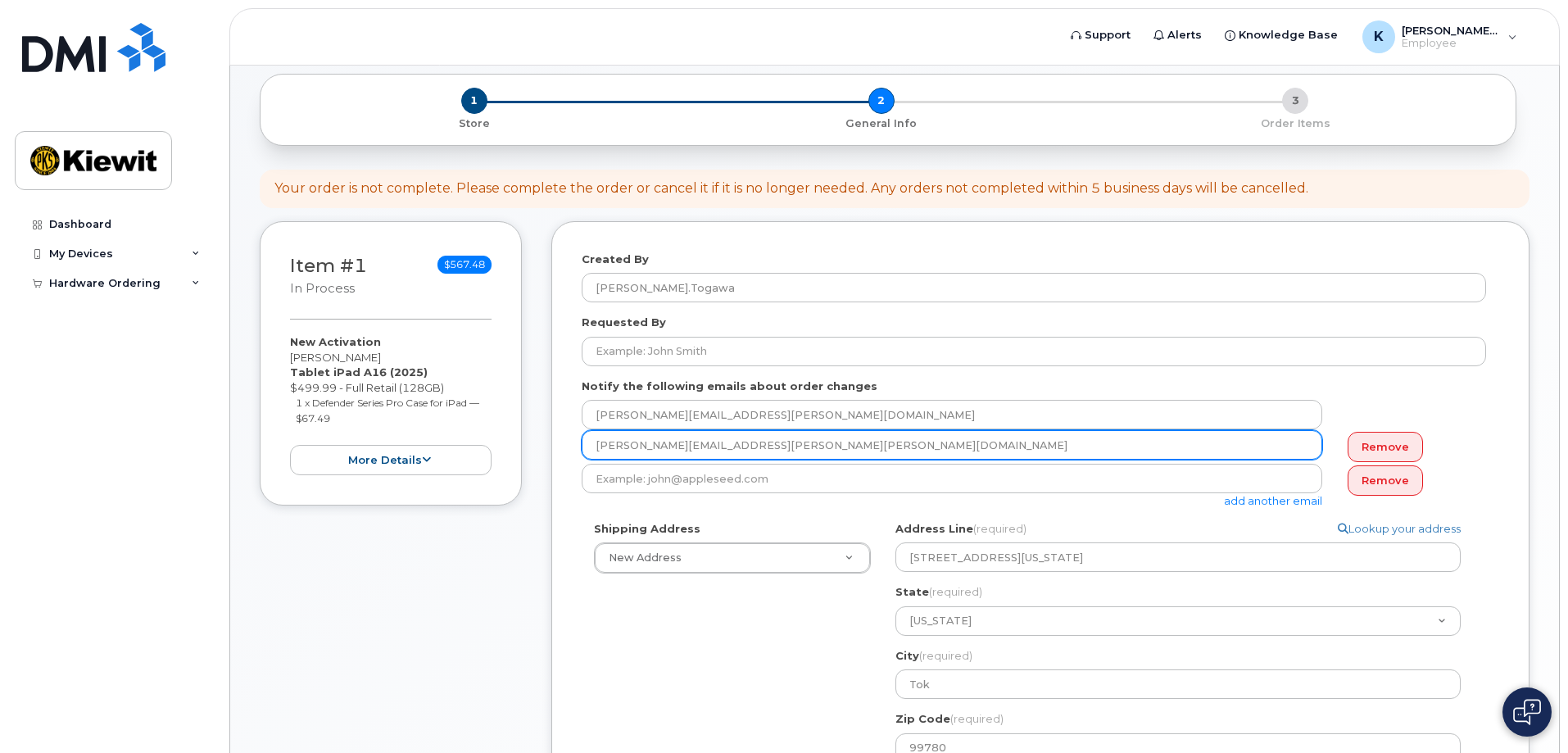
drag, startPoint x: 797, startPoint y: 443, endPoint x: 680, endPoint y: 450, distance: 117.2
click at [680, 450] on input "brian.shewchuk@kiewit.com" at bounding box center [951, 444] width 740 height 29
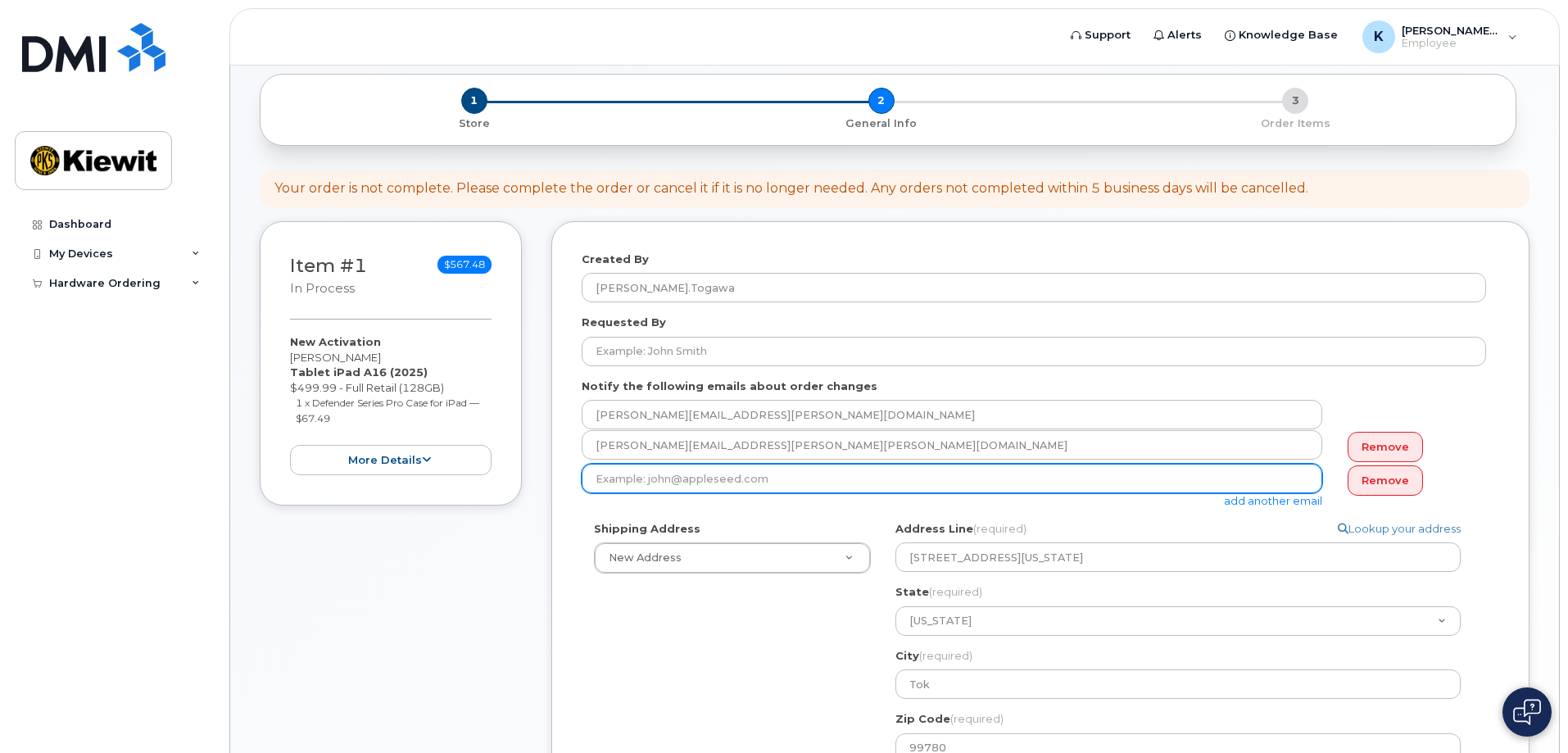
click at [649, 484] on input "email" at bounding box center [951, 478] width 740 height 29
paste input "@kiewit.com"
type input "jim.barnes@kiewit.com"
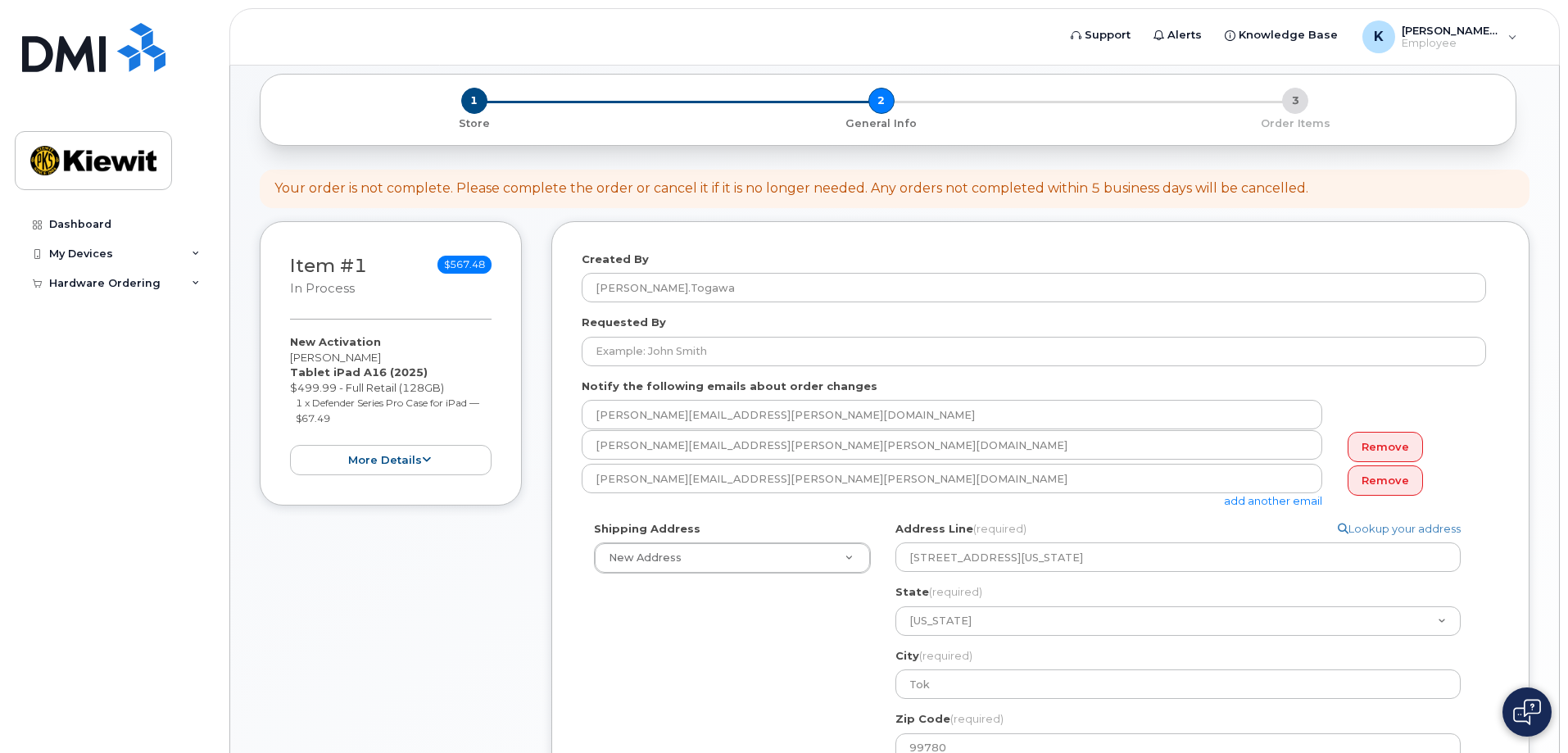
click at [1265, 500] on link "add another email" at bounding box center [1273, 500] width 99 height 13
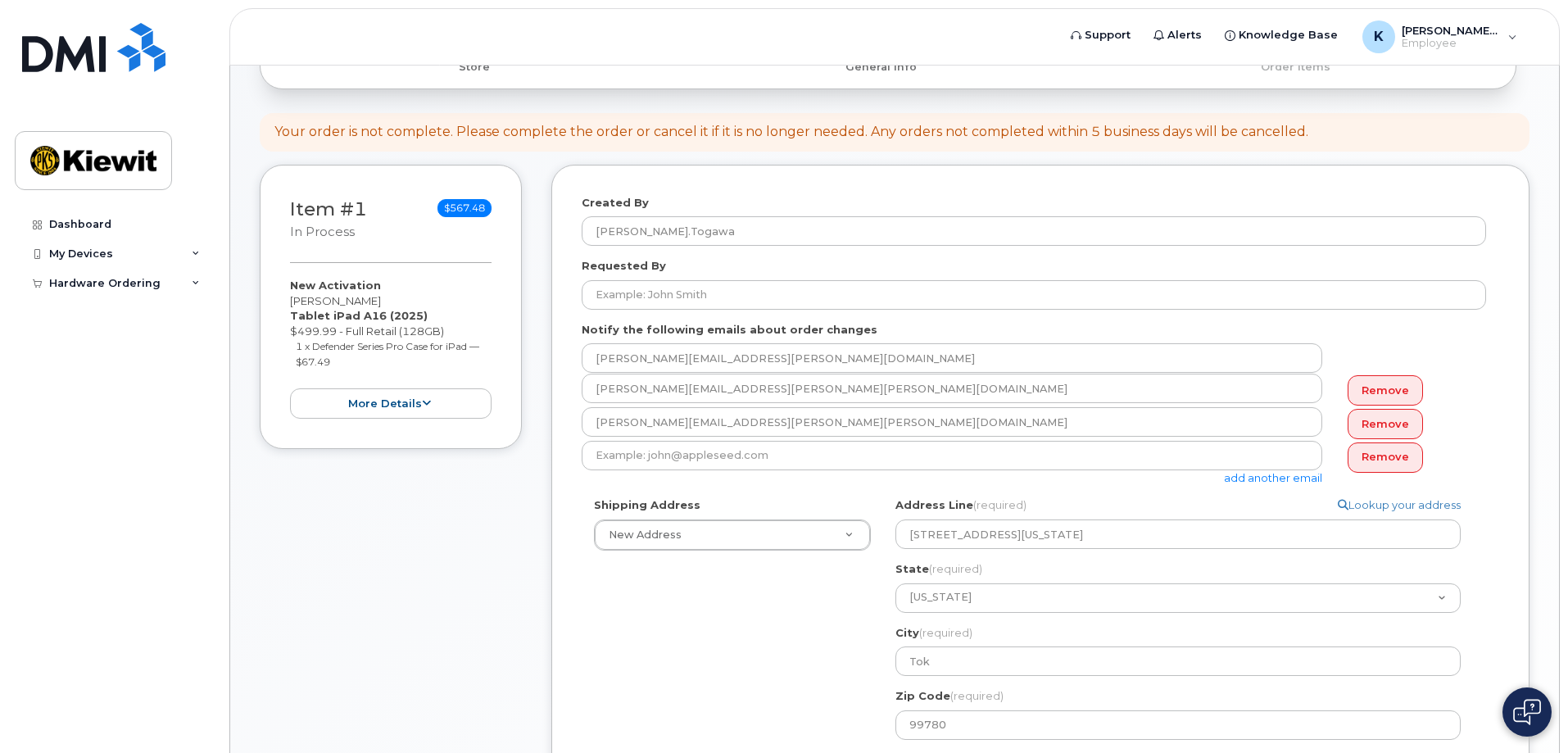
scroll to position [240, 0]
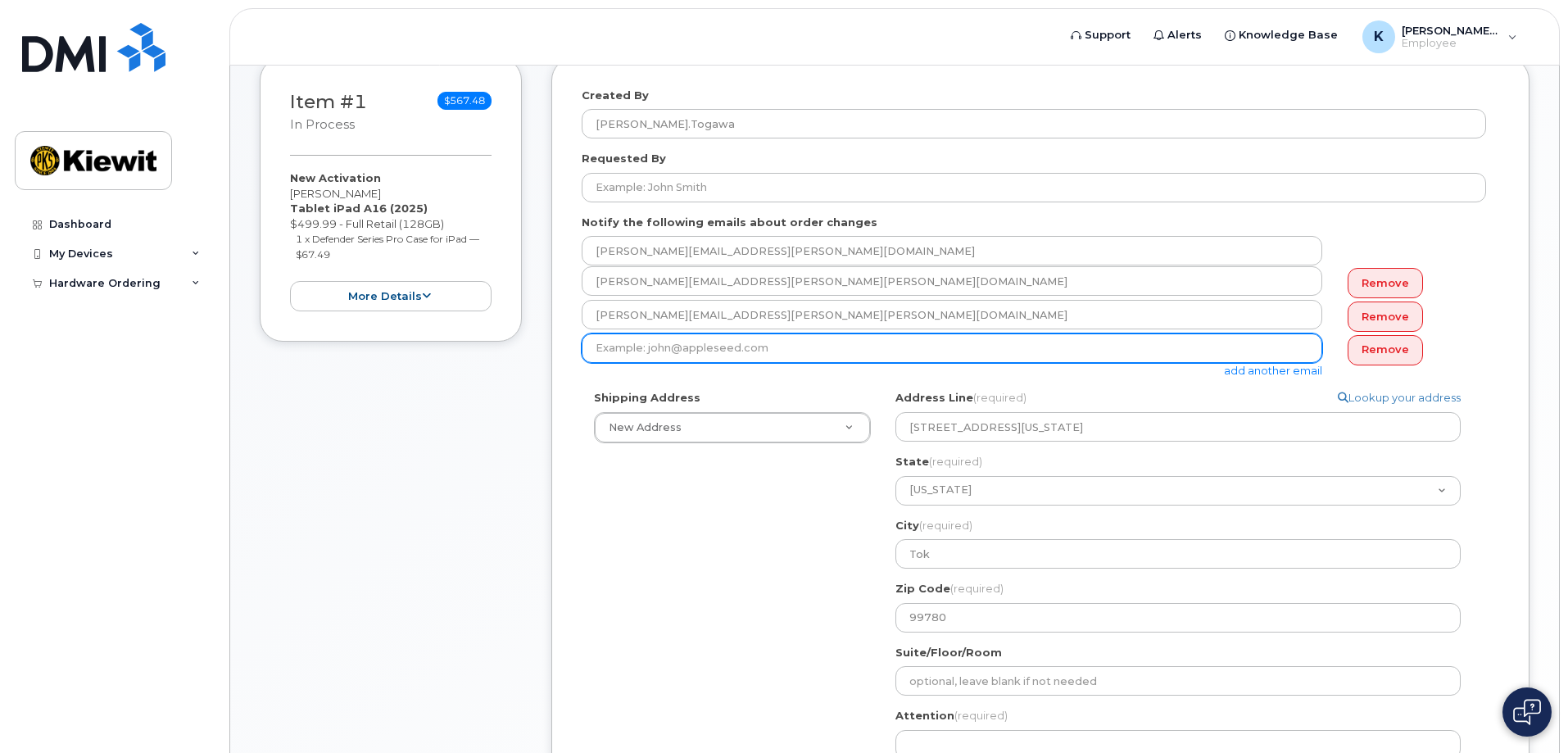
click at [763, 349] on input "email" at bounding box center [951, 348] width 740 height 29
click at [1017, 357] on input "email" at bounding box center [951, 348] width 740 height 29
paste input "Spencer.Hershman <Spencer.Hershman@kiewit.com>"
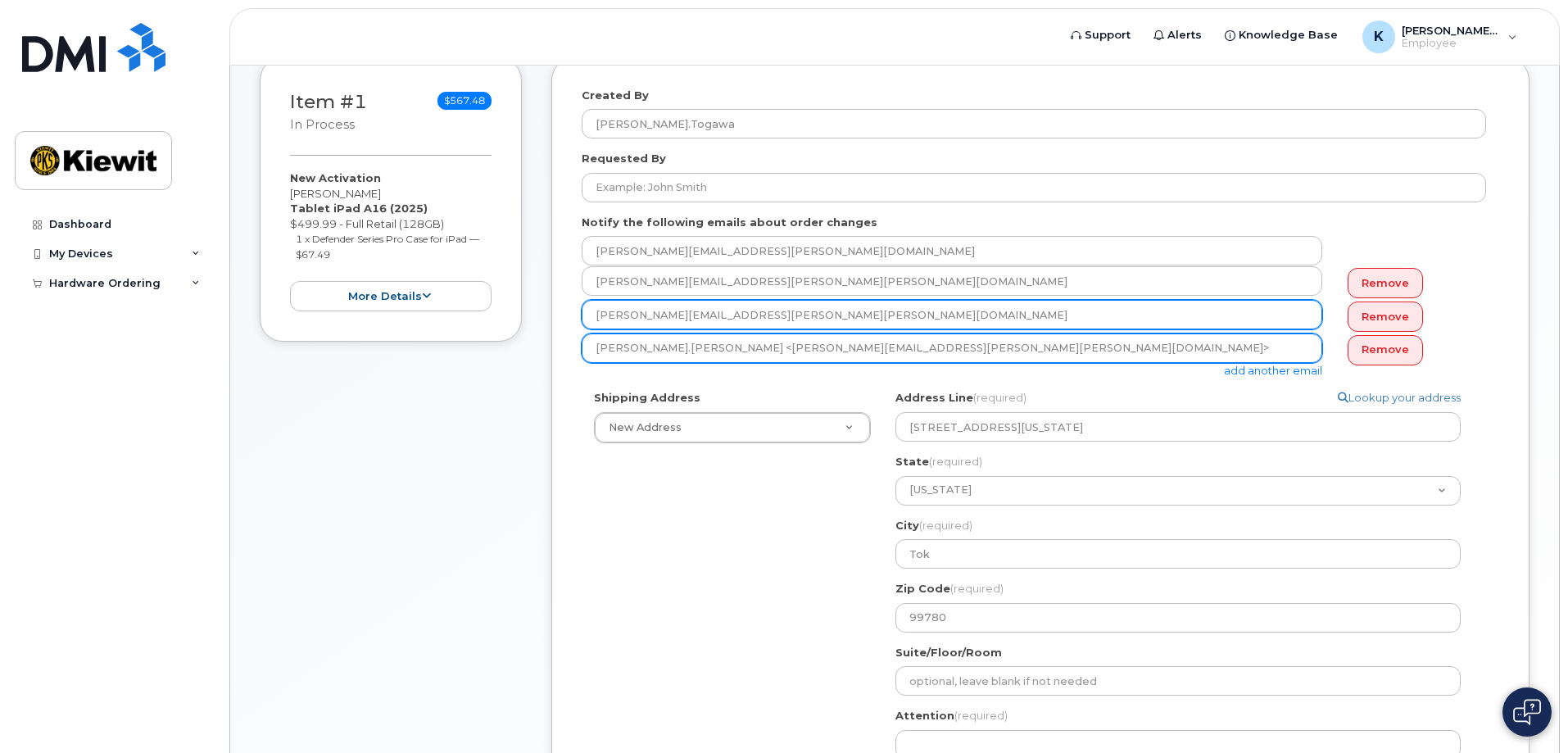
drag, startPoint x: 708, startPoint y: 352, endPoint x: 582, endPoint y: 313, distance: 131.9
click at [542, 335] on div "Item #1 in process $567.48 New Activation Karla Togawa Tablet iPad A16 (2025) $…" at bounding box center [894, 495] width 1269 height 876
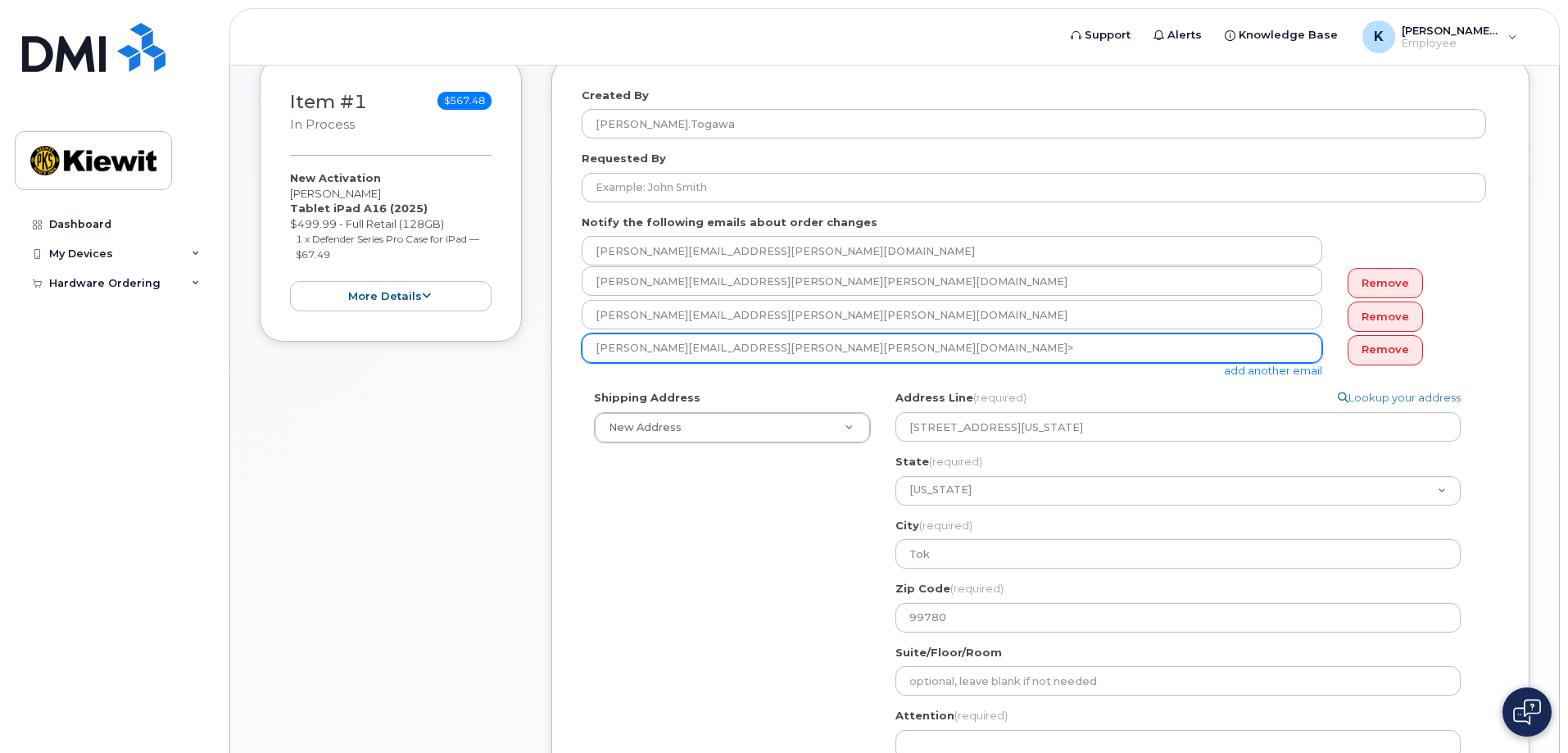
click at [830, 359] on input "Spencer.Hershman@kiewit.com>" at bounding box center [951, 348] width 740 height 29
type input "Spencer.Hershman@kiewit.com"
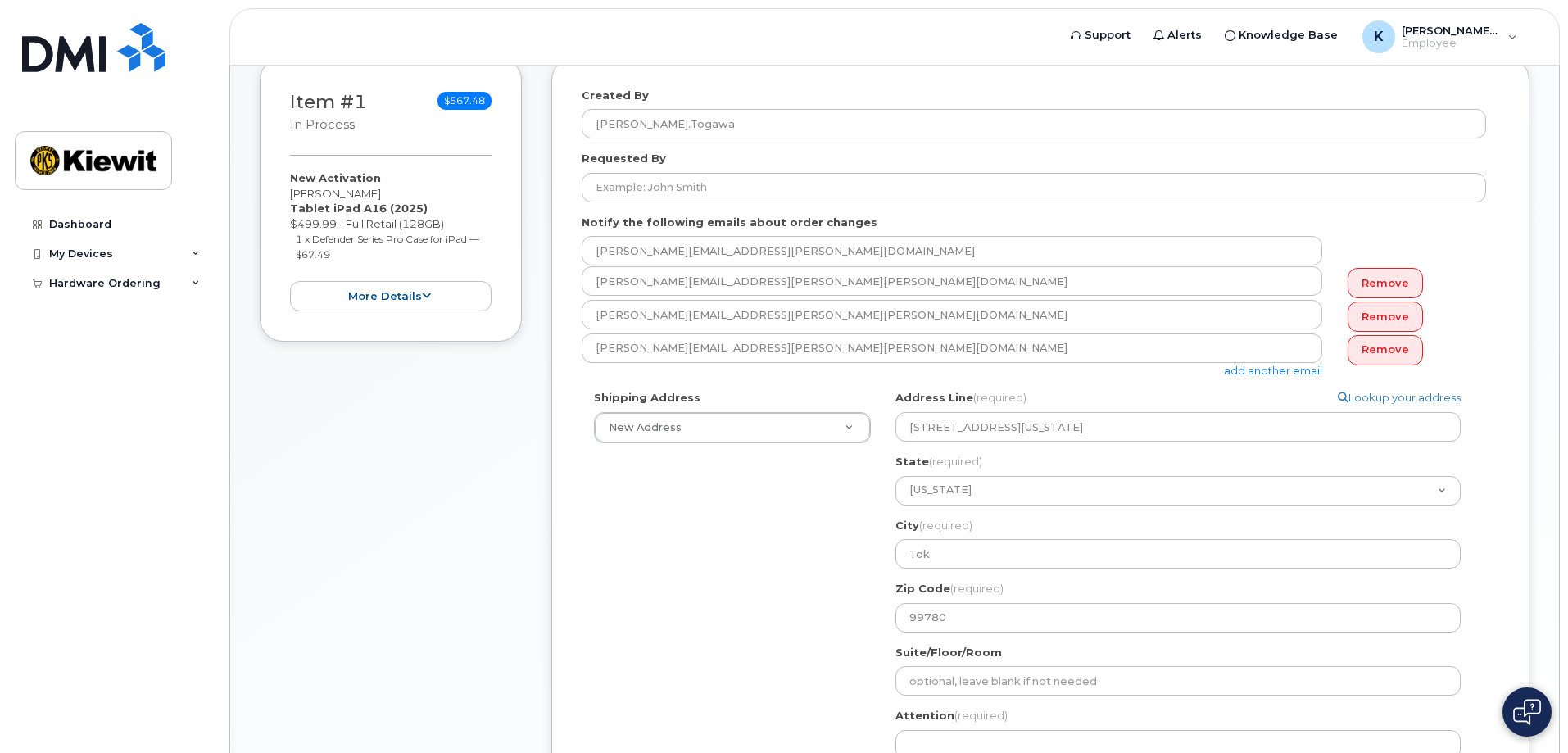
click at [839, 506] on div "Shipping Address New Address New Address AK Tok Search your address... Manually…" at bounding box center [1033, 612] width 904 height 444
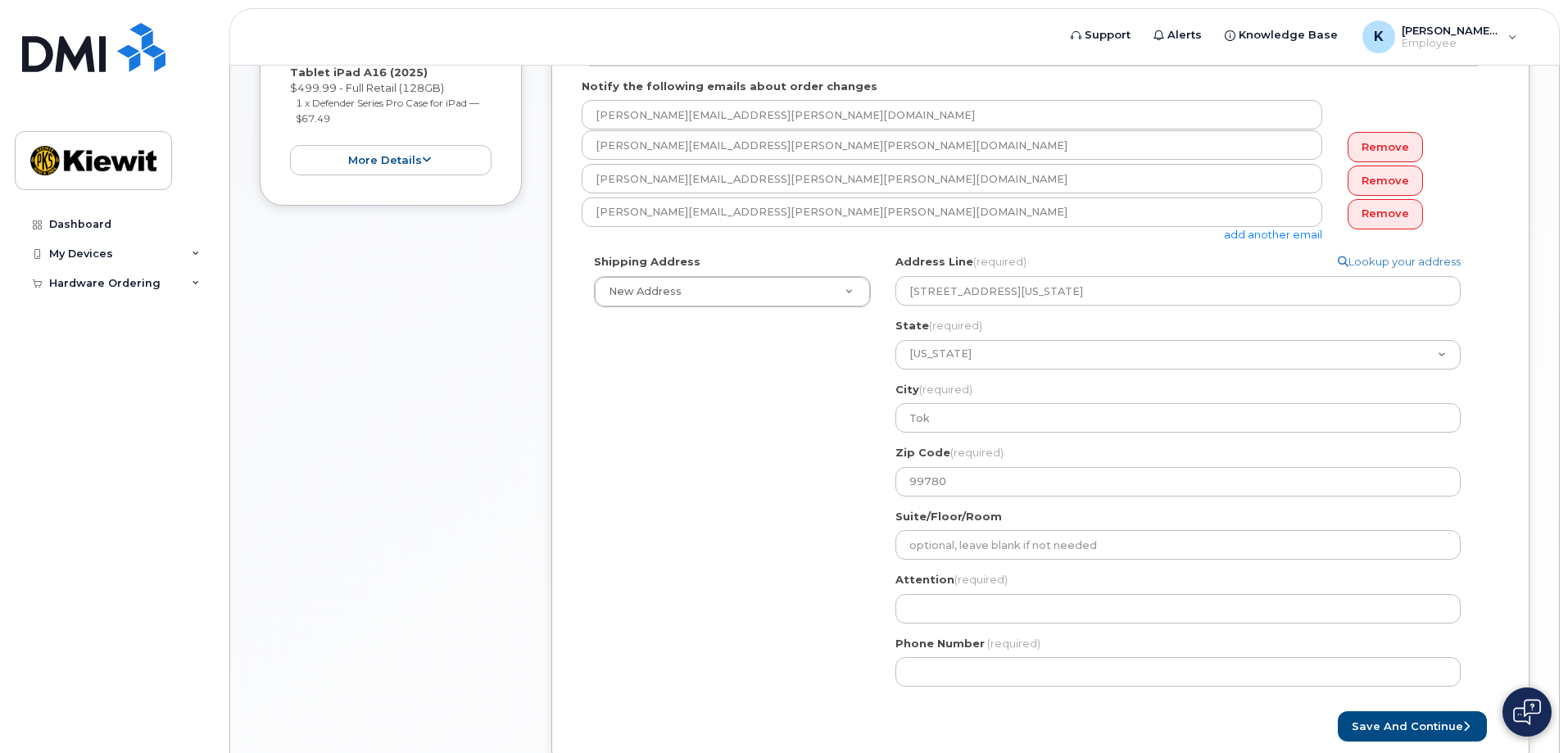
scroll to position [501, 0]
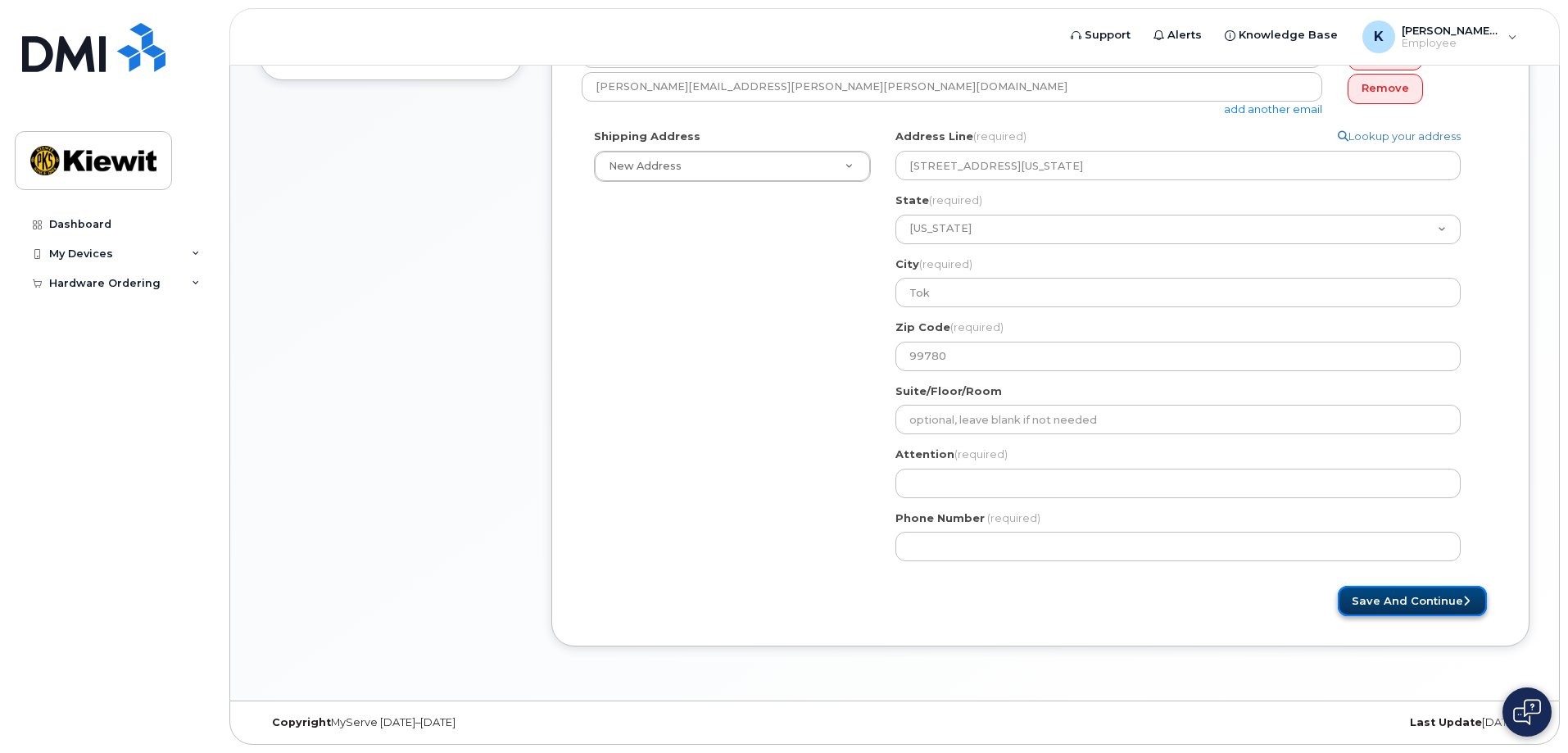
click at [1419, 605] on button "Save and Continue" at bounding box center [1412, 600] width 149 height 30
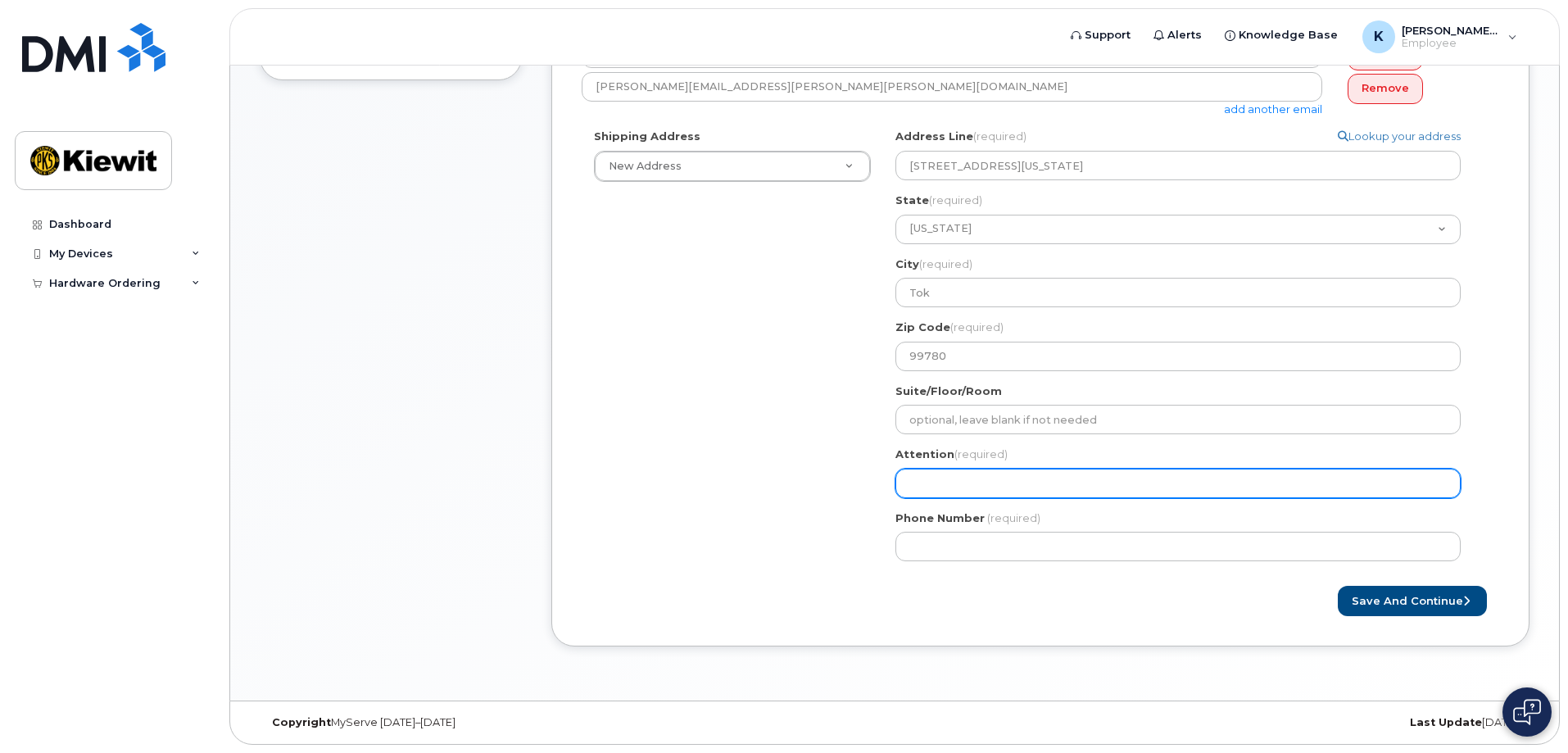
click at [1169, 477] on input "Attention (required)" at bounding box center [1177, 483] width 565 height 29
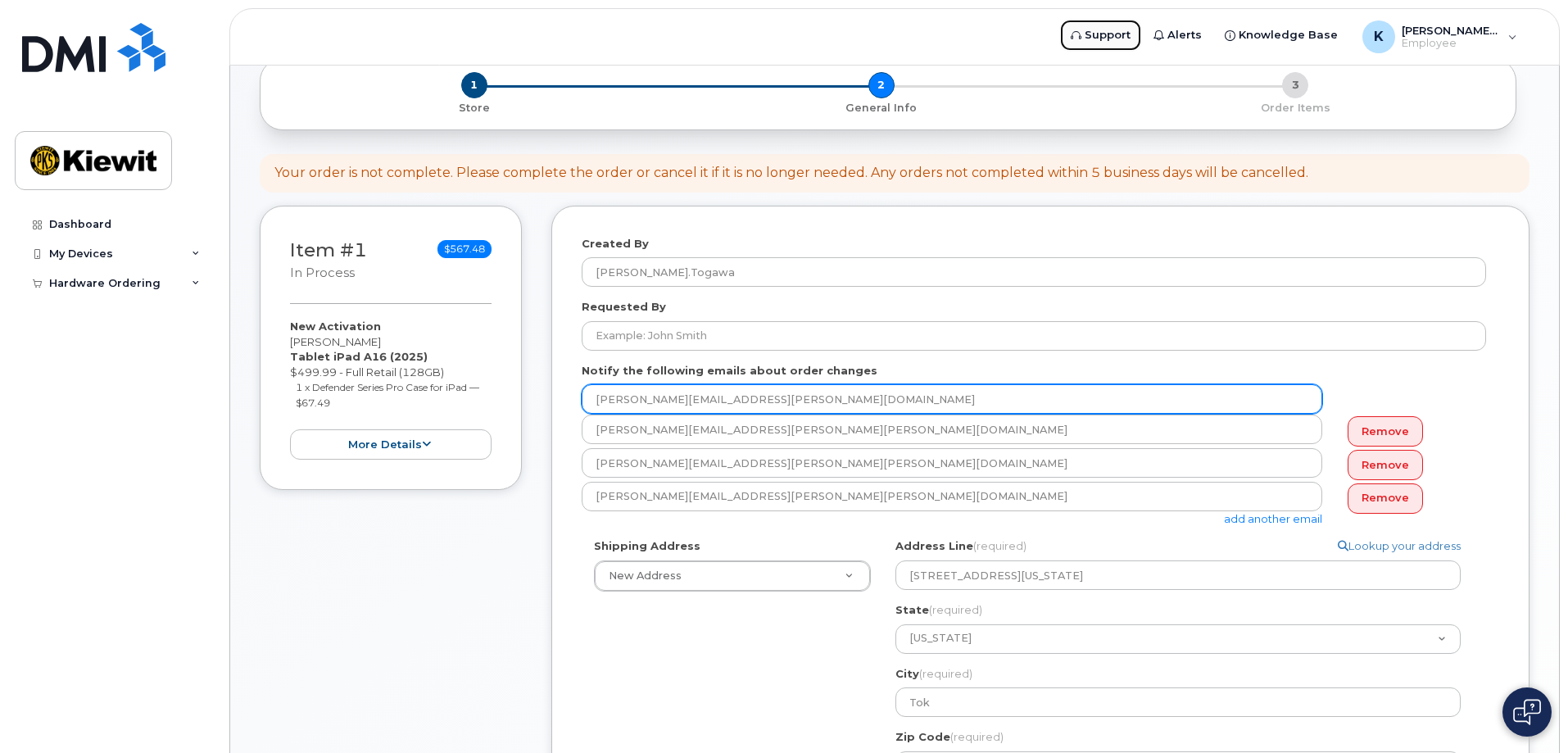
scroll to position [173, 0]
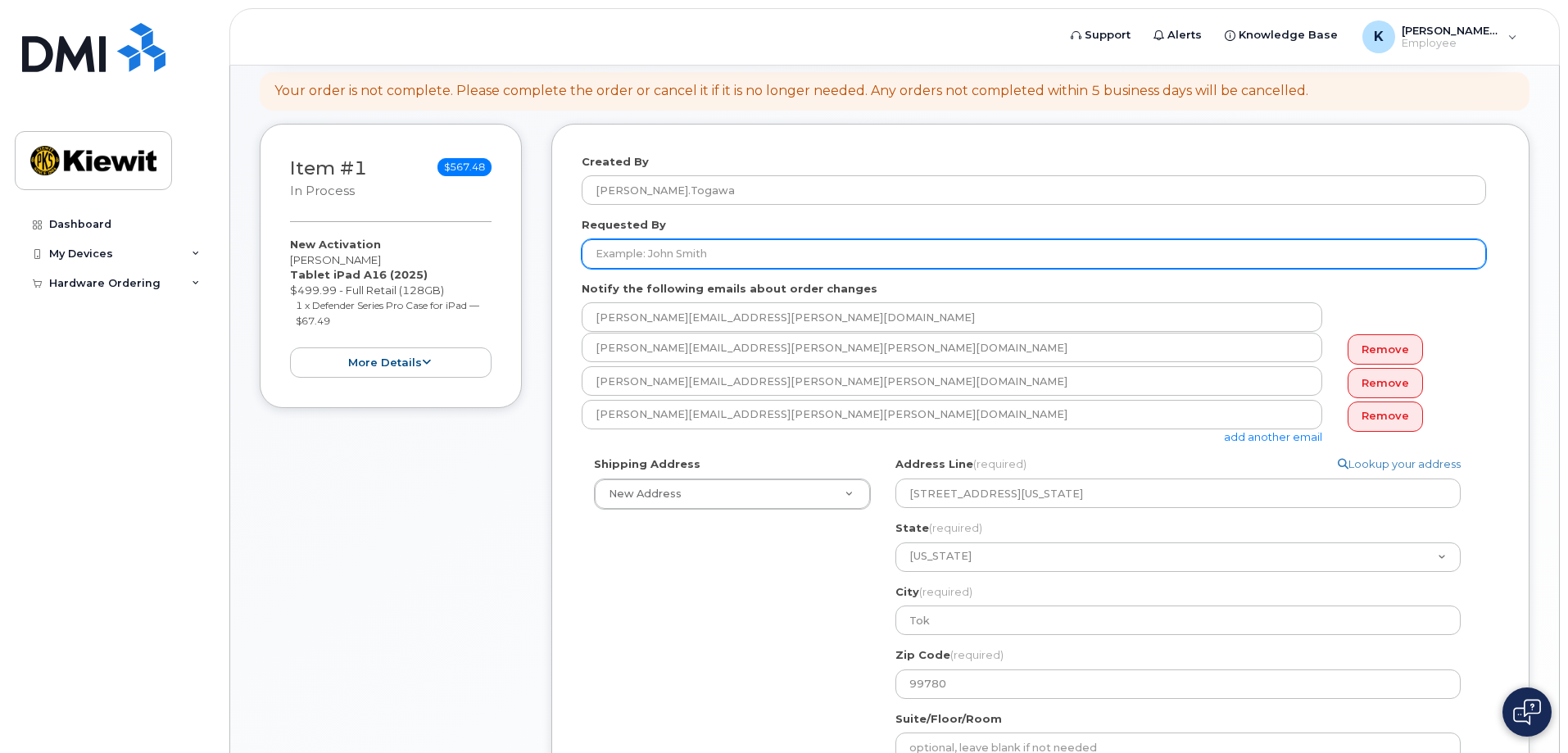
click at [813, 252] on input "Requested By" at bounding box center [1033, 253] width 904 height 29
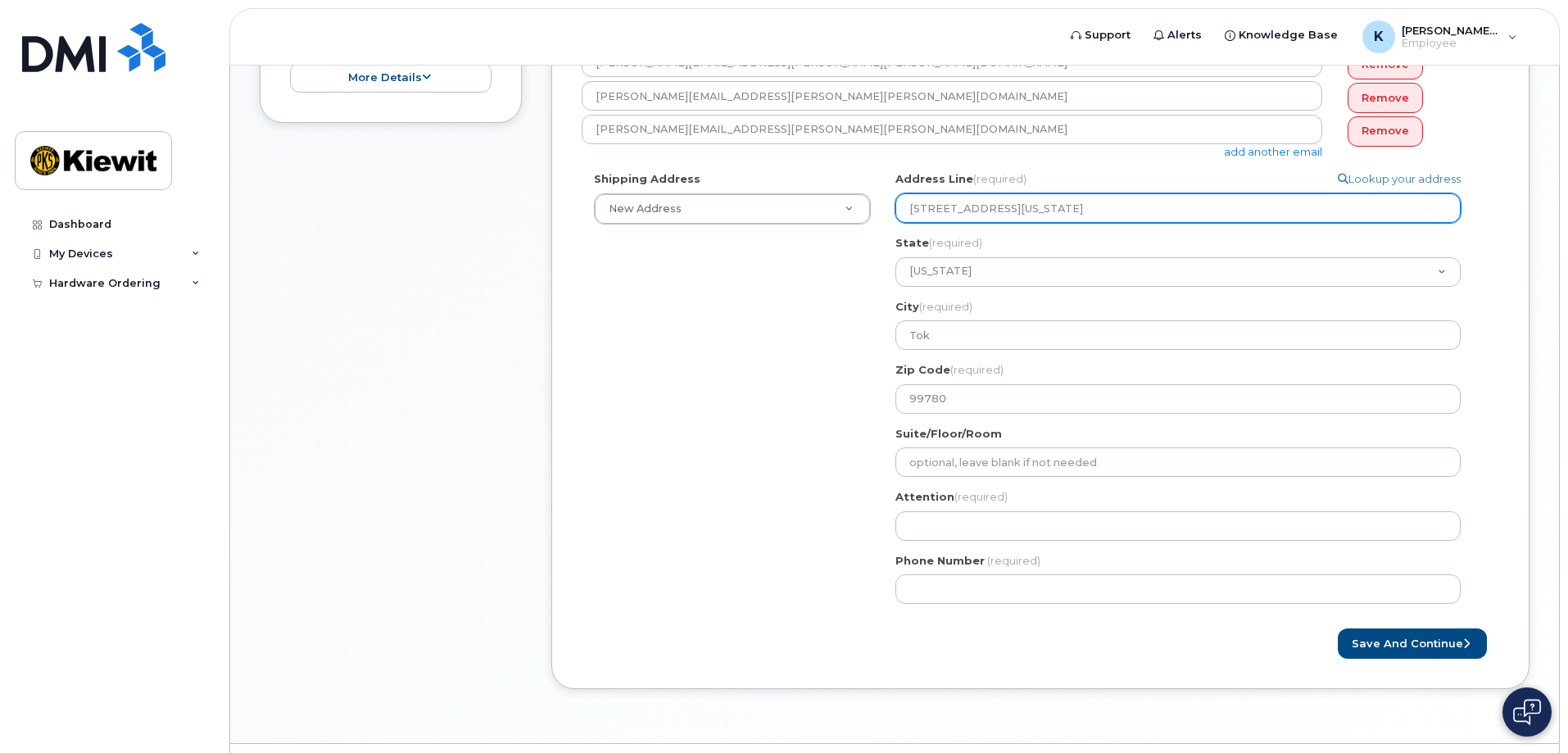
scroll to position [501, 0]
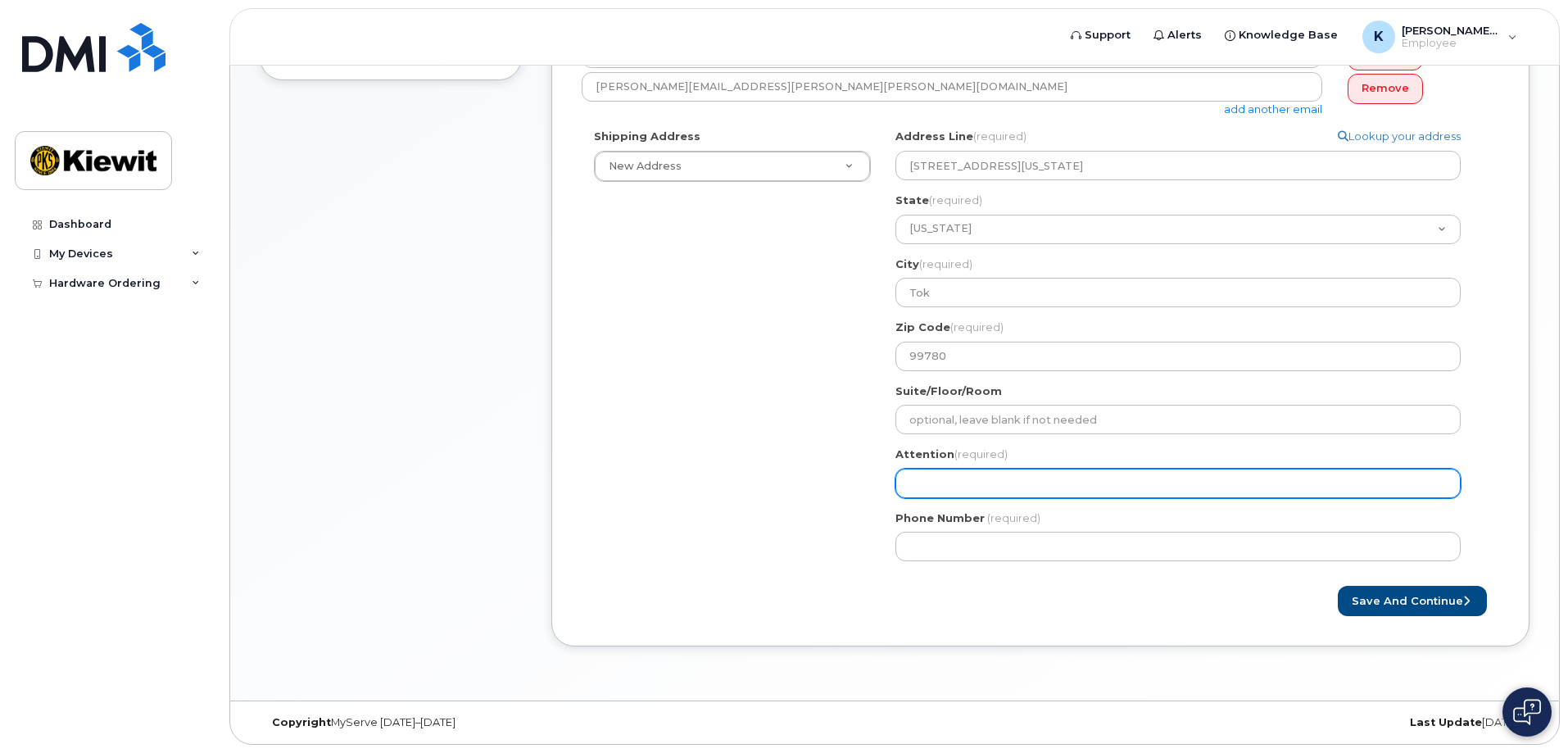
type input "Karla Togawa"
click at [974, 485] on input "Attention (required)" at bounding box center [1177, 483] width 565 height 29
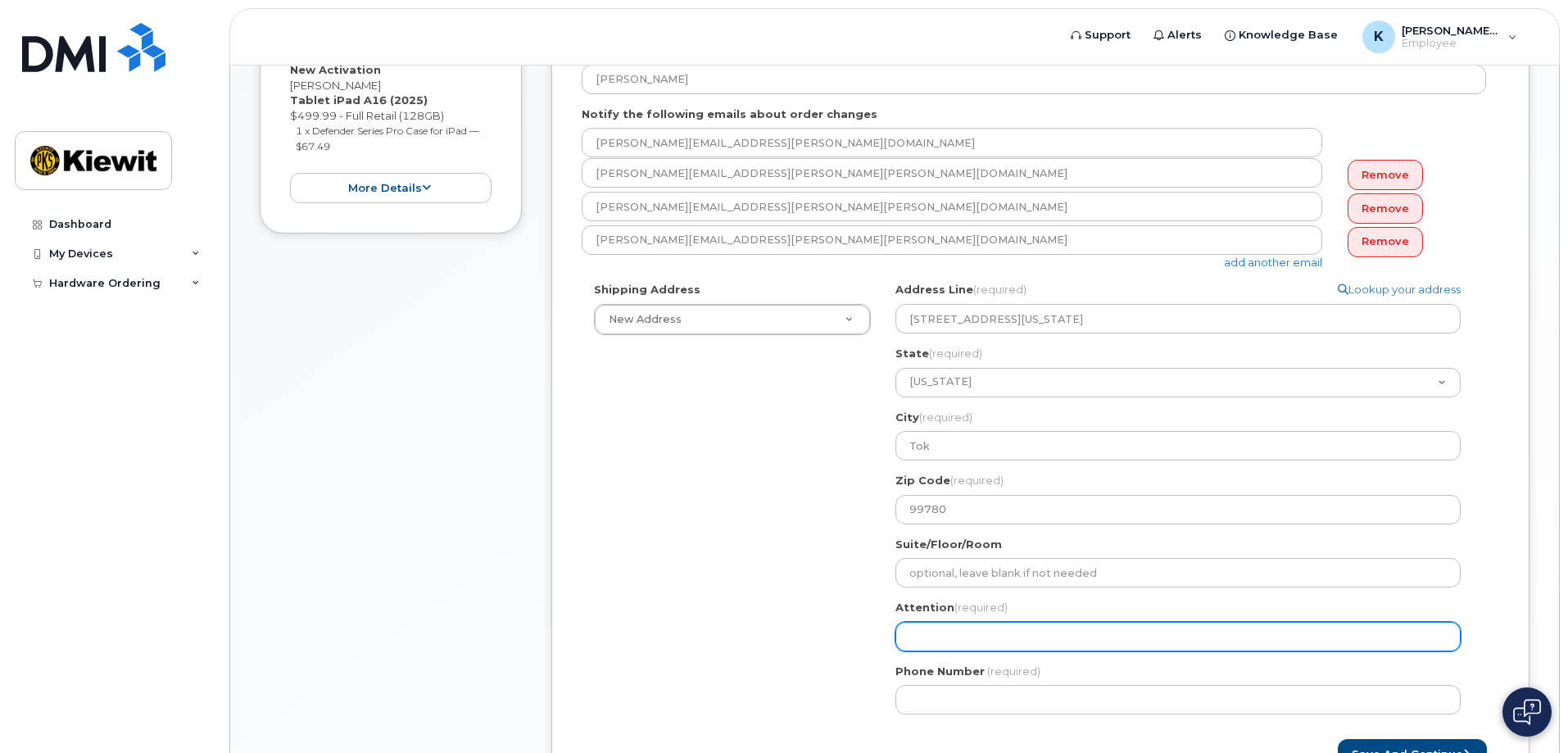
scroll to position [255, 0]
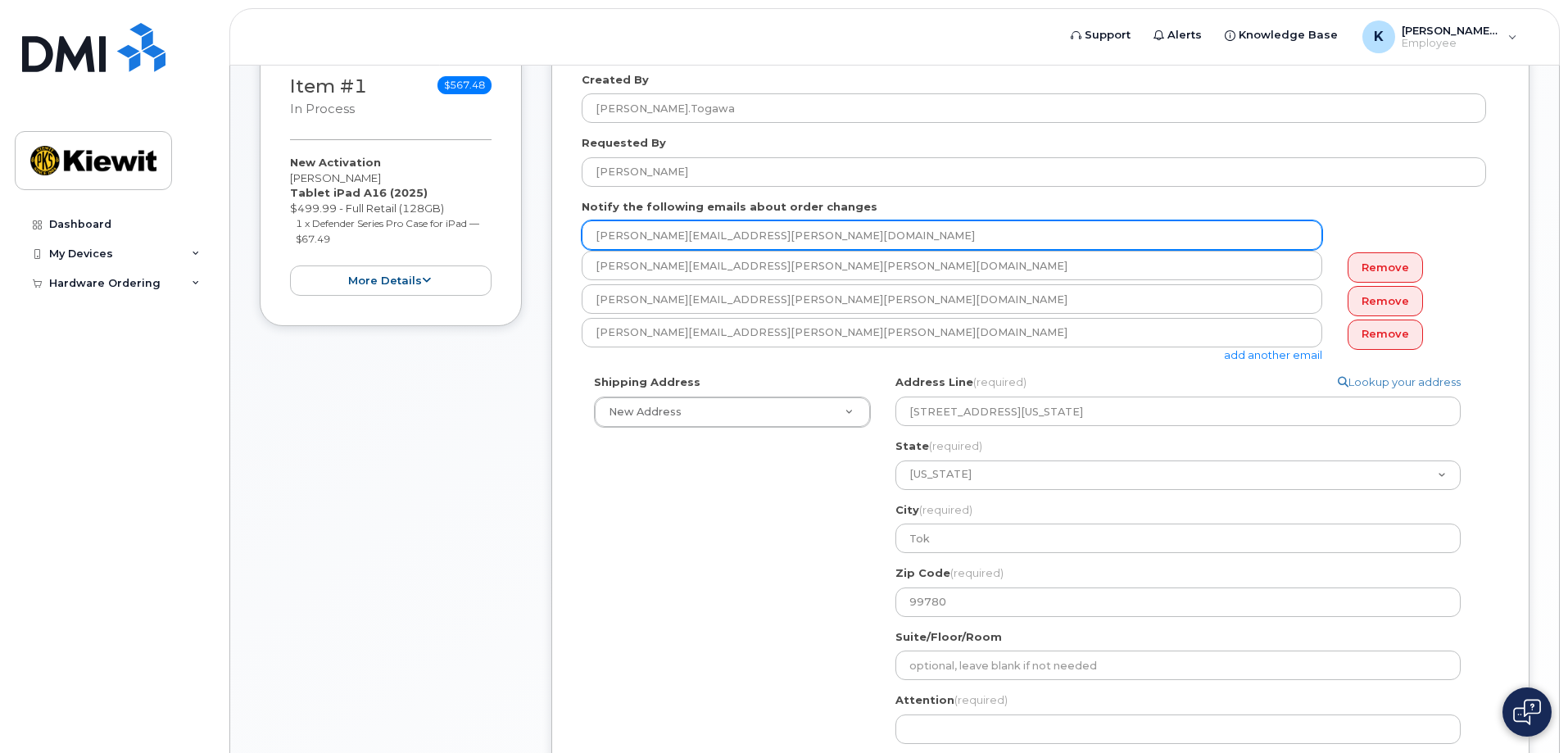
drag, startPoint x: 745, startPoint y: 239, endPoint x: 468, endPoint y: 210, distance: 278.5
click at [468, 210] on div "Item #1 in process $567.48 New Activation Karla Togawa Tablet iPad A16 (2025) $…" at bounding box center [894, 479] width 1269 height 876
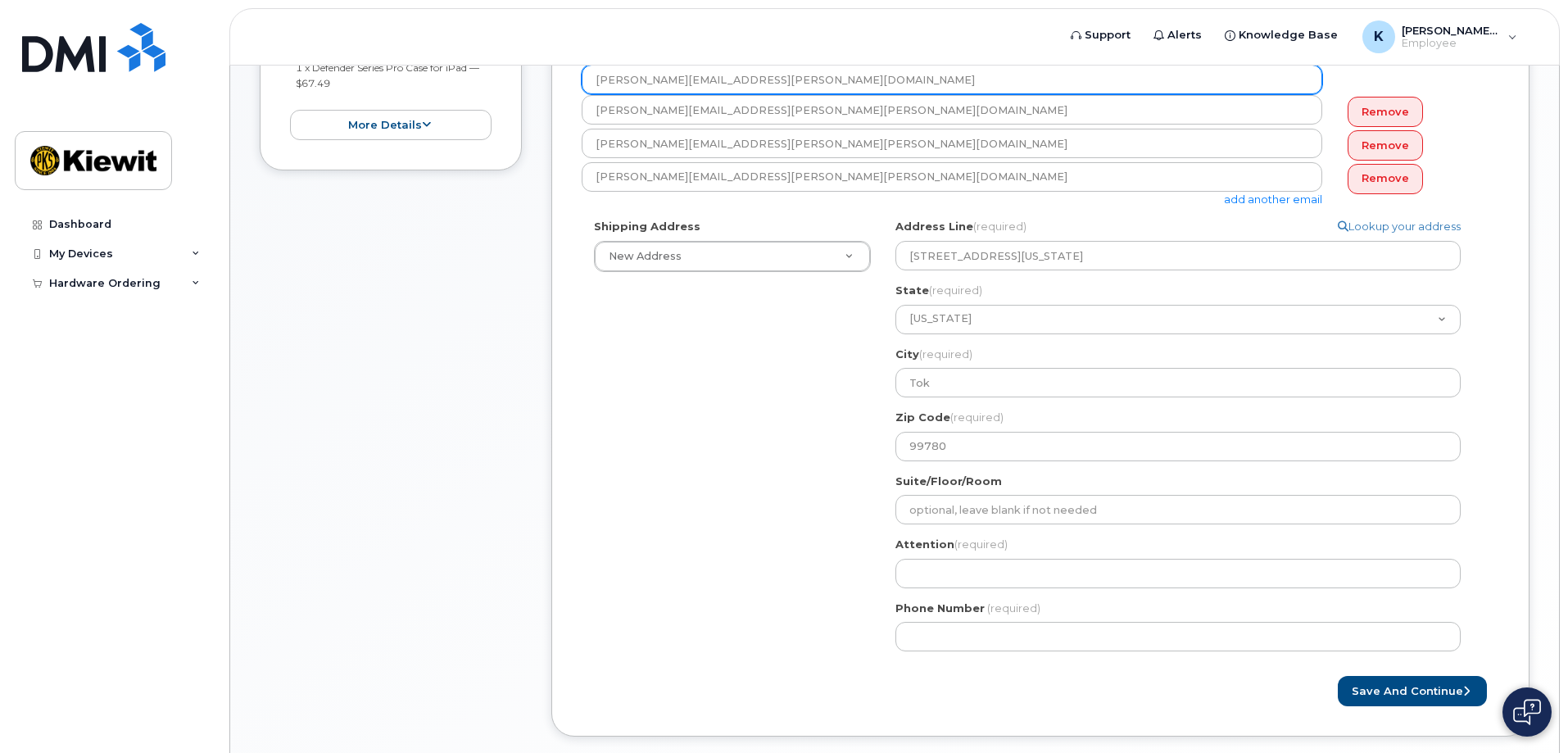
scroll to position [501, 0]
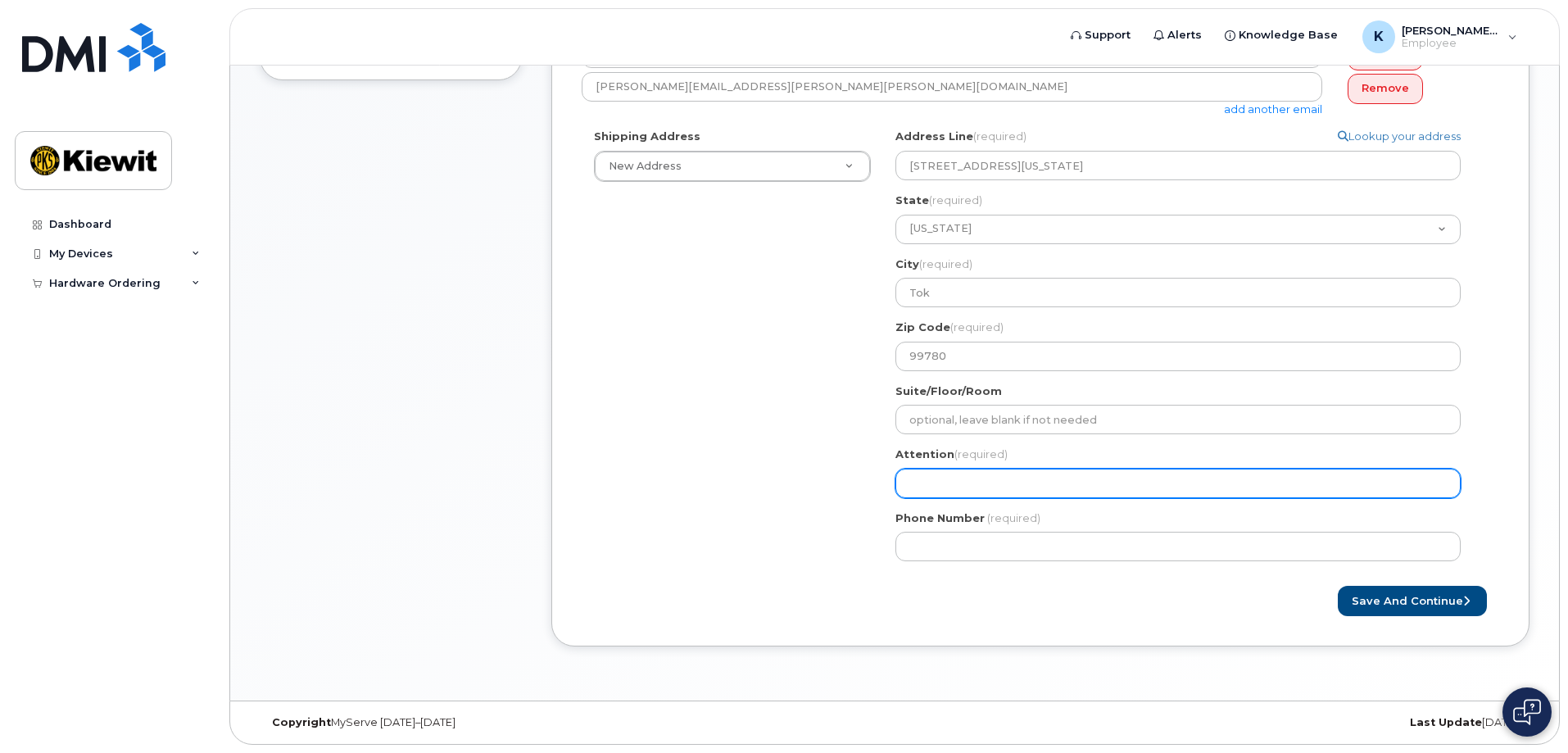
click at [963, 496] on input "Attention (required)" at bounding box center [1177, 483] width 565 height 29
paste input "karla.togawa@kiewit.com"
select select
type input "karla.togawa@kiewit.com"
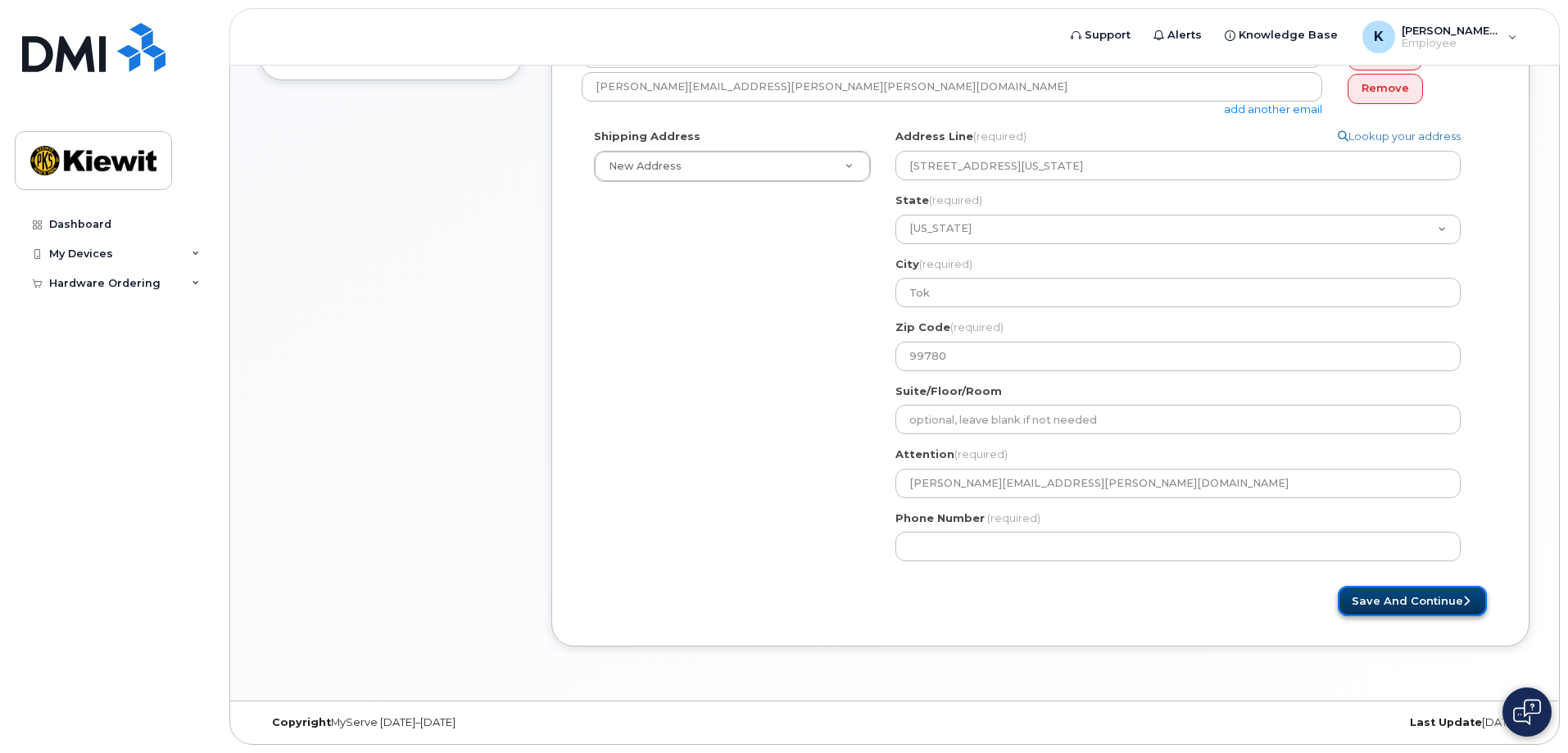
drag, startPoint x: 1414, startPoint y: 604, endPoint x: 1419, endPoint y: 595, distance: 10.3
click at [1415, 604] on button "Save and Continue" at bounding box center [1412, 600] width 149 height 30
click at [1161, 520] on div "Phone Number (required)" at bounding box center [1184, 536] width 578 height 52
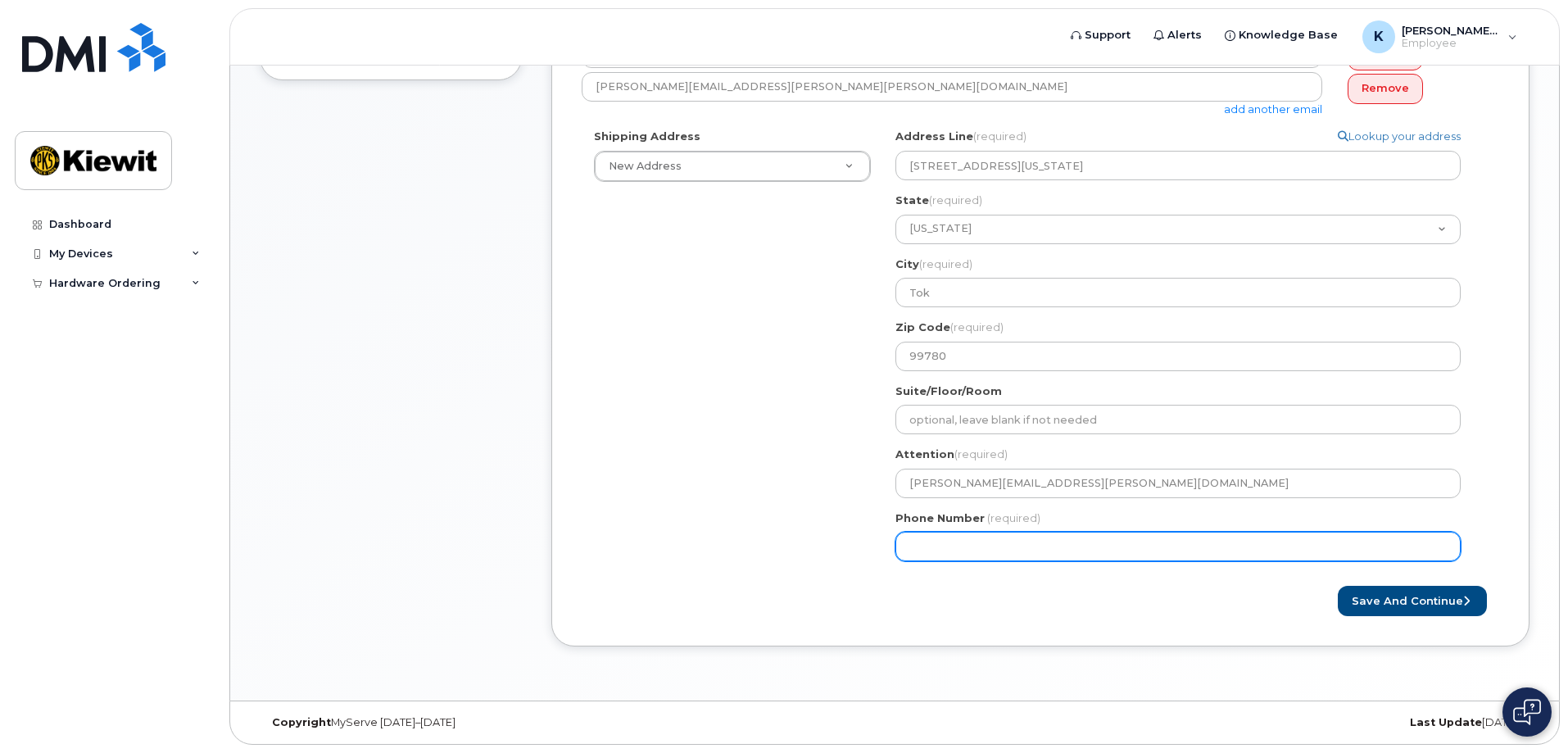
click at [937, 547] on input "Phone Number" at bounding box center [1177, 547] width 565 height 29
select select
type input "9075058179"
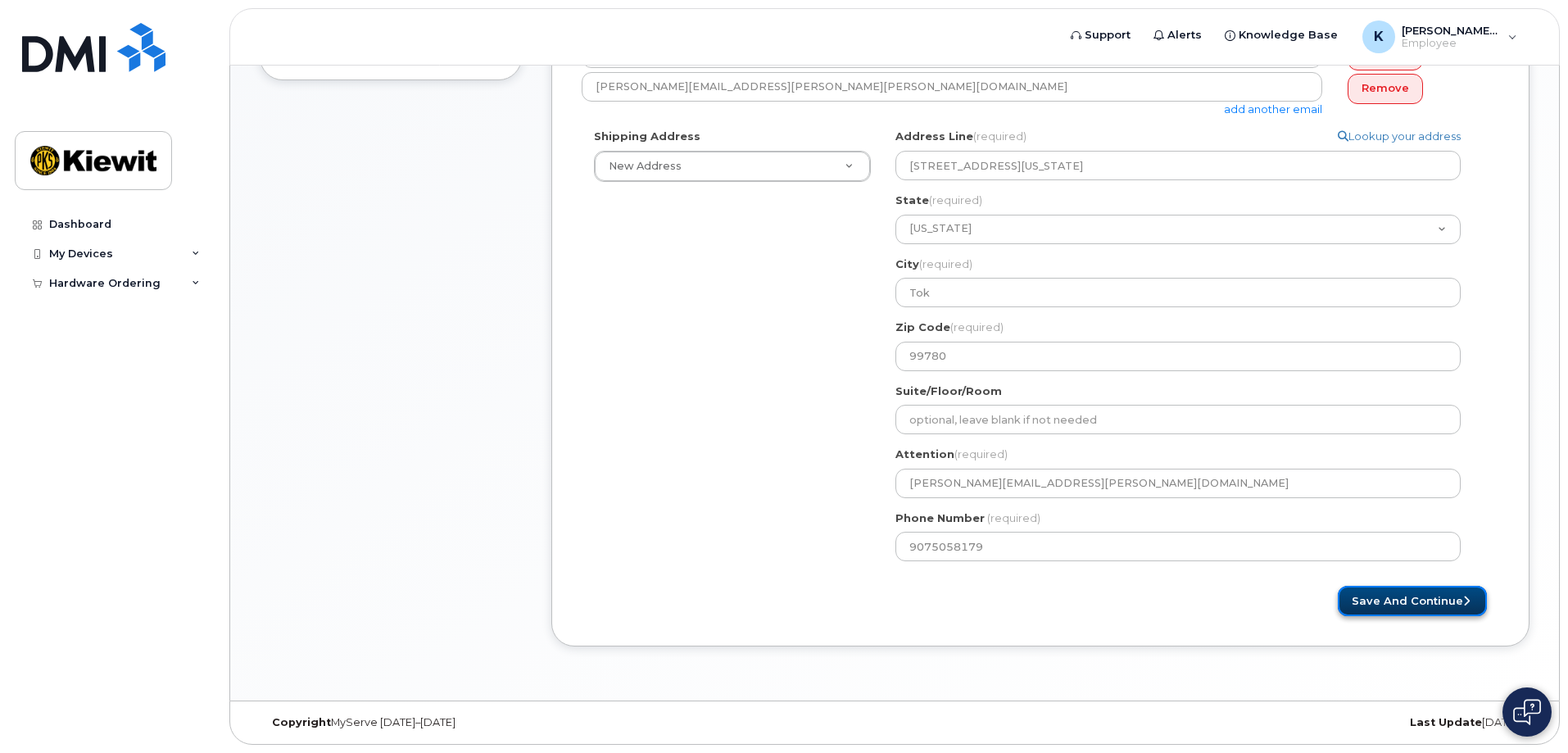
click at [1385, 596] on button "Save and Continue" at bounding box center [1412, 600] width 149 height 30
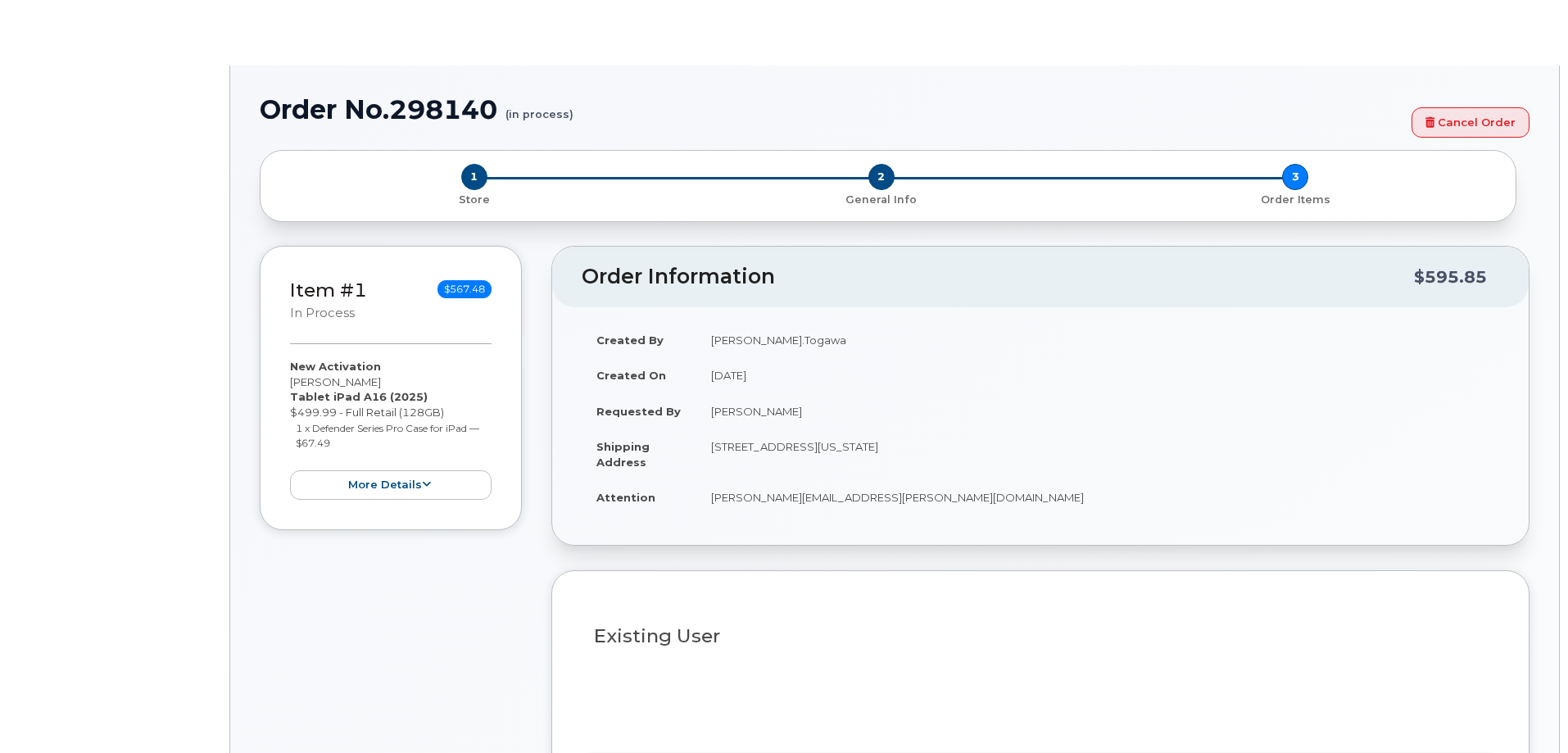
select select
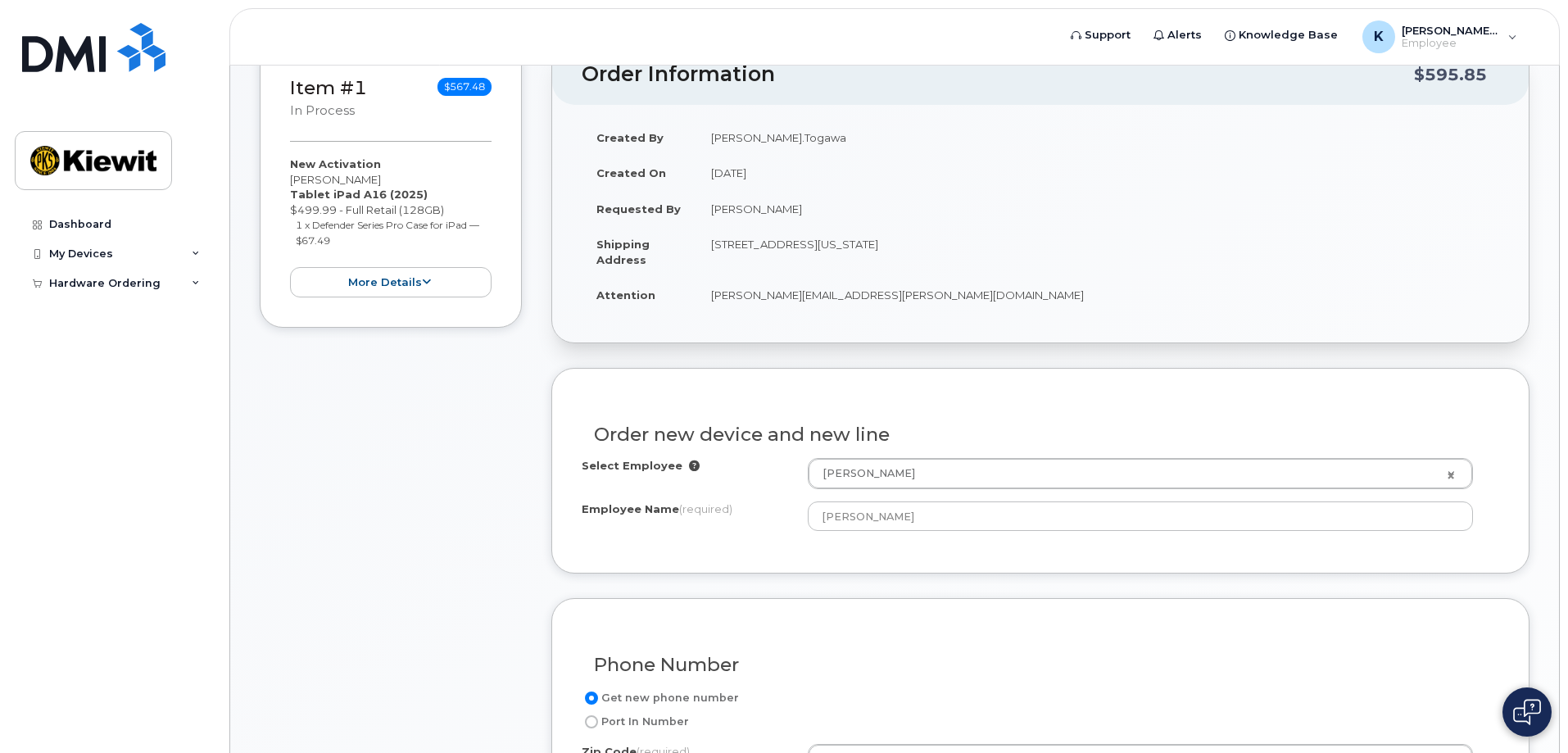
scroll to position [246, 0]
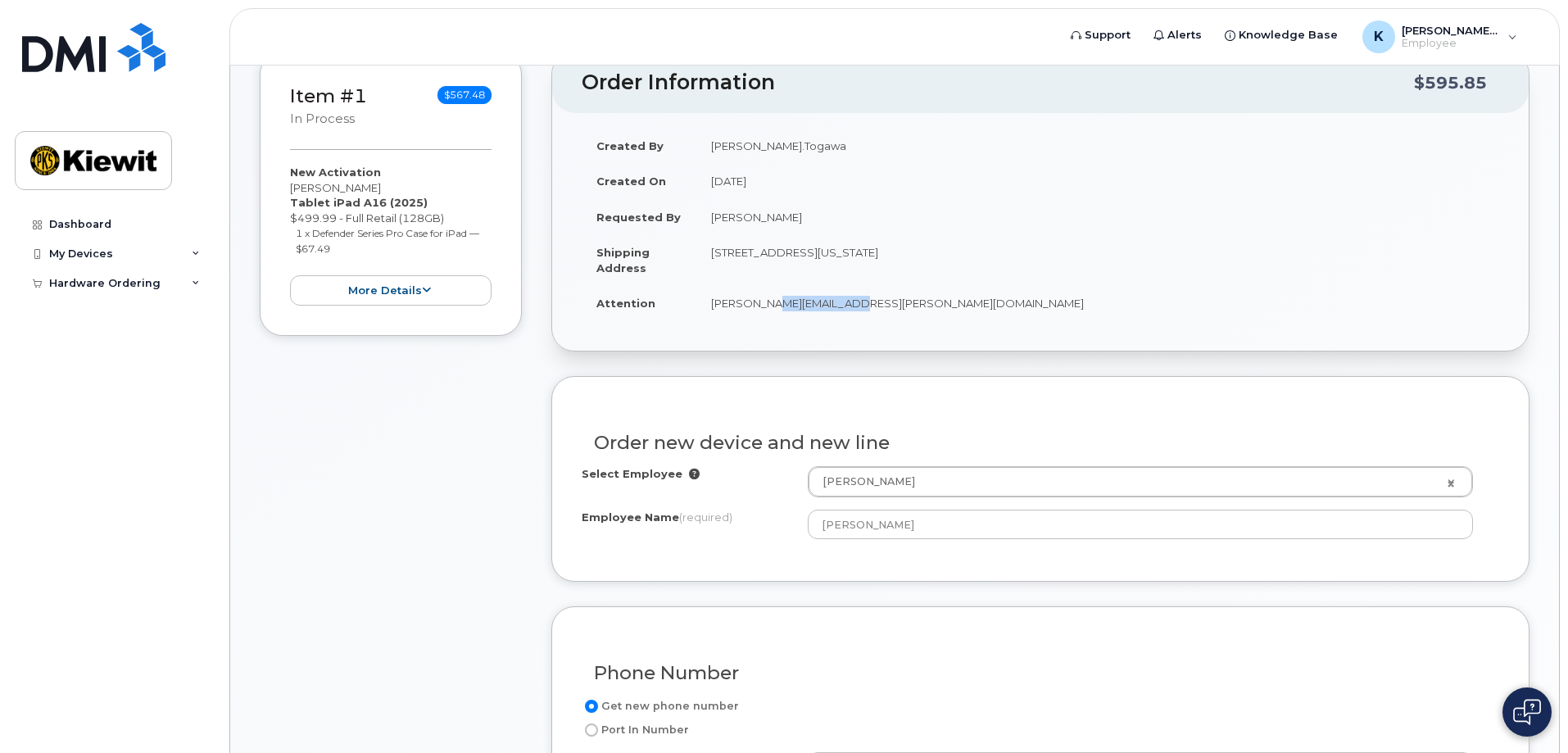
drag, startPoint x: 814, startPoint y: 303, endPoint x: 839, endPoint y: 302, distance: 25.0
click at [839, 302] on td "[PERSON_NAME][EMAIL_ADDRESS][PERSON_NAME][DOMAIN_NAME]" at bounding box center [1097, 302] width 803 height 36
click at [860, 303] on td "[PERSON_NAME][EMAIL_ADDRESS][PERSON_NAME][DOMAIN_NAME]" at bounding box center [1097, 302] width 803 height 36
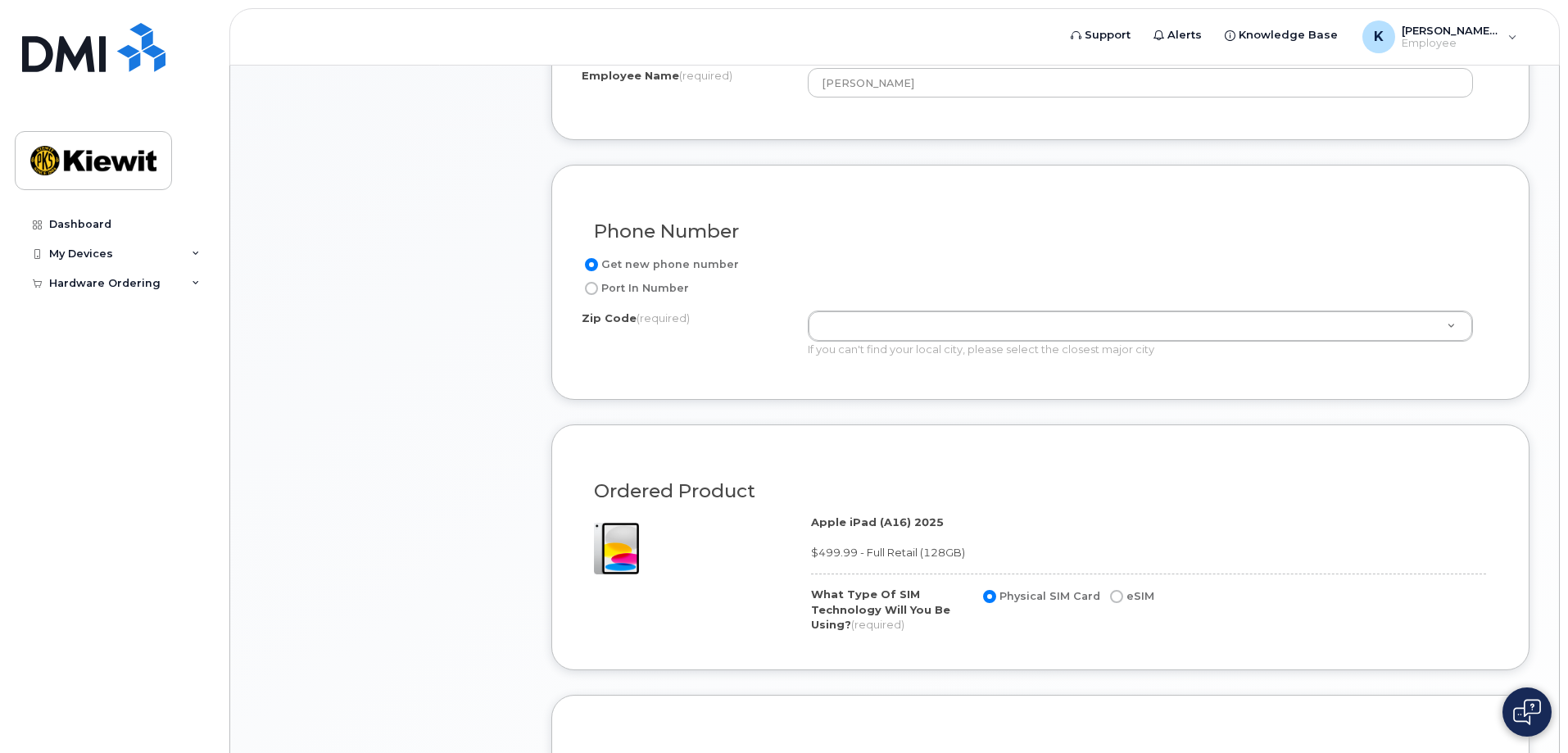
scroll to position [737, 0]
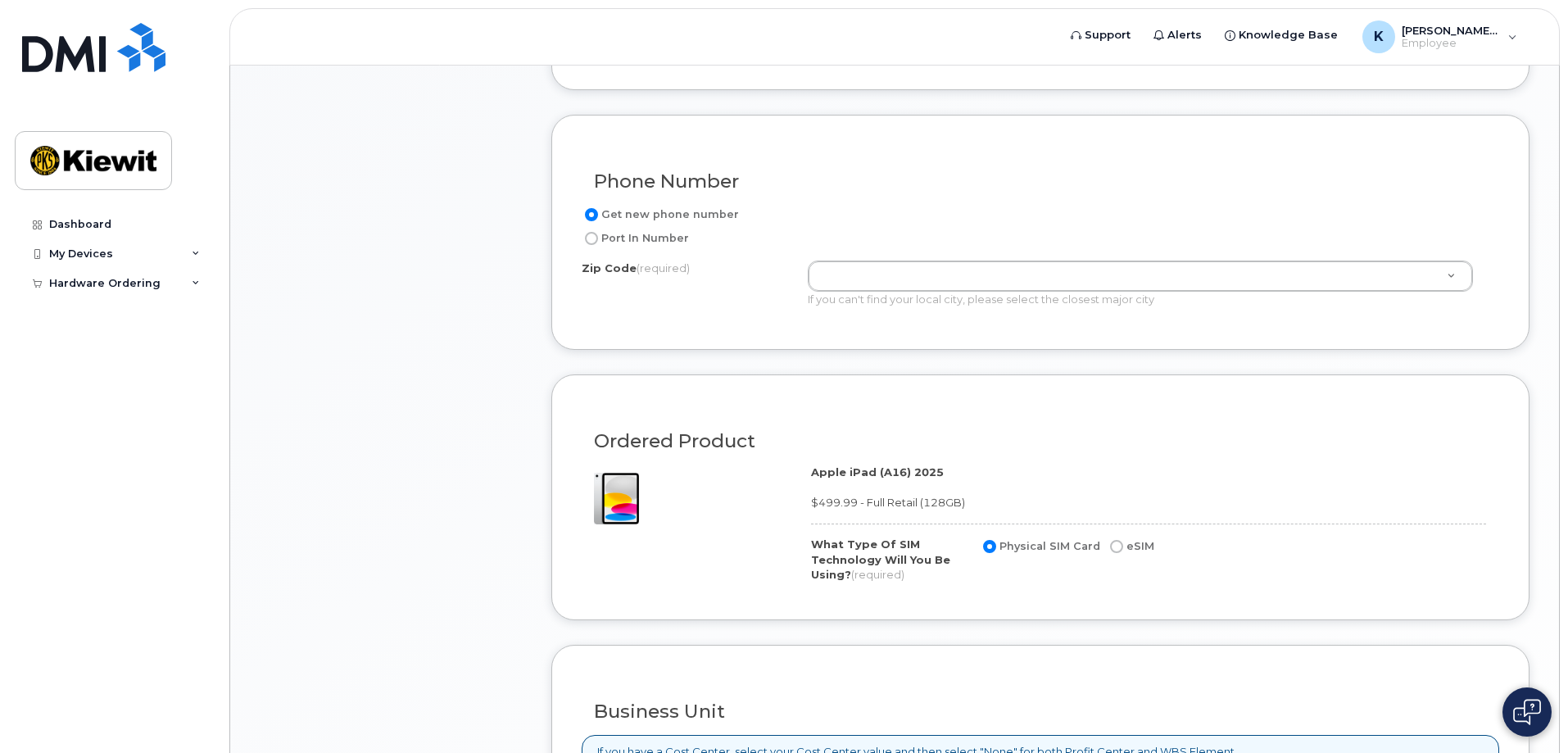
click at [638, 239] on label "Port In Number" at bounding box center [635, 238] width 107 height 19
click at [598, 239] on input "Port In Number" at bounding box center [591, 238] width 13 height 13
radio input "true"
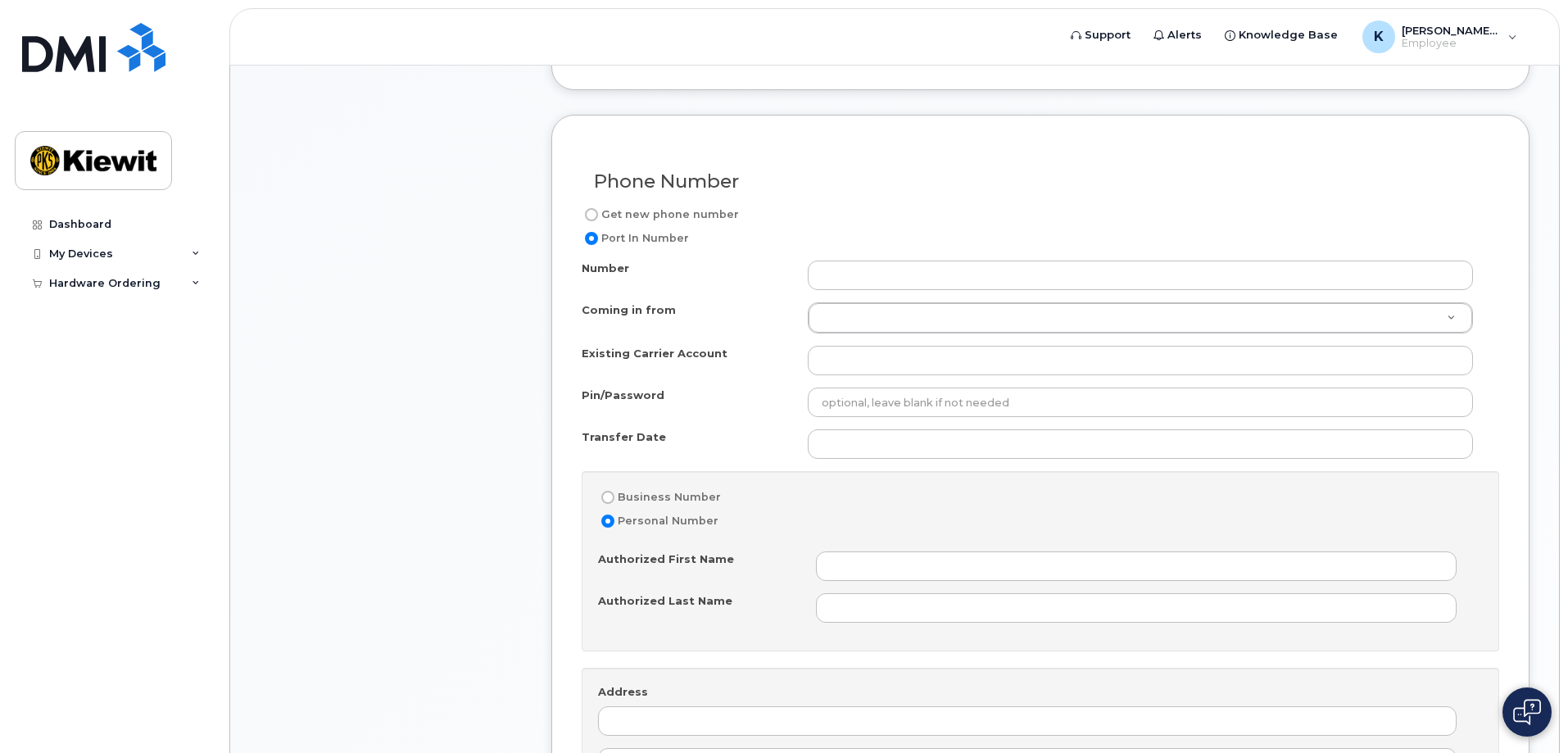
click at [641, 214] on label "Get new phone number" at bounding box center [660, 214] width 158 height 19
click at [598, 214] on input "Get new phone number" at bounding box center [591, 215] width 13 height 13
radio input "true"
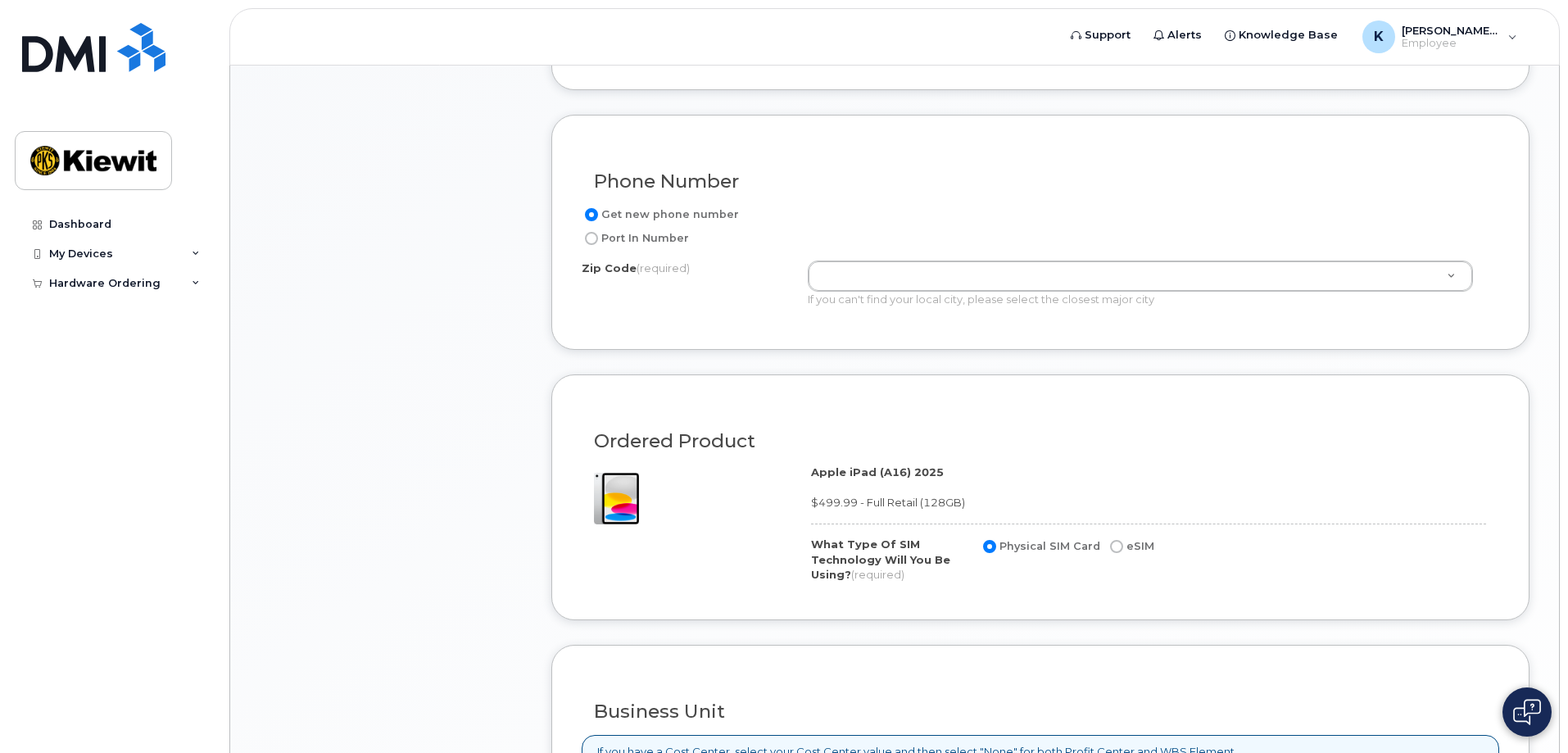
click at [655, 234] on label "Port In Number" at bounding box center [635, 238] width 107 height 19
click at [598, 234] on input "Port In Number" at bounding box center [591, 238] width 13 height 13
radio input "true"
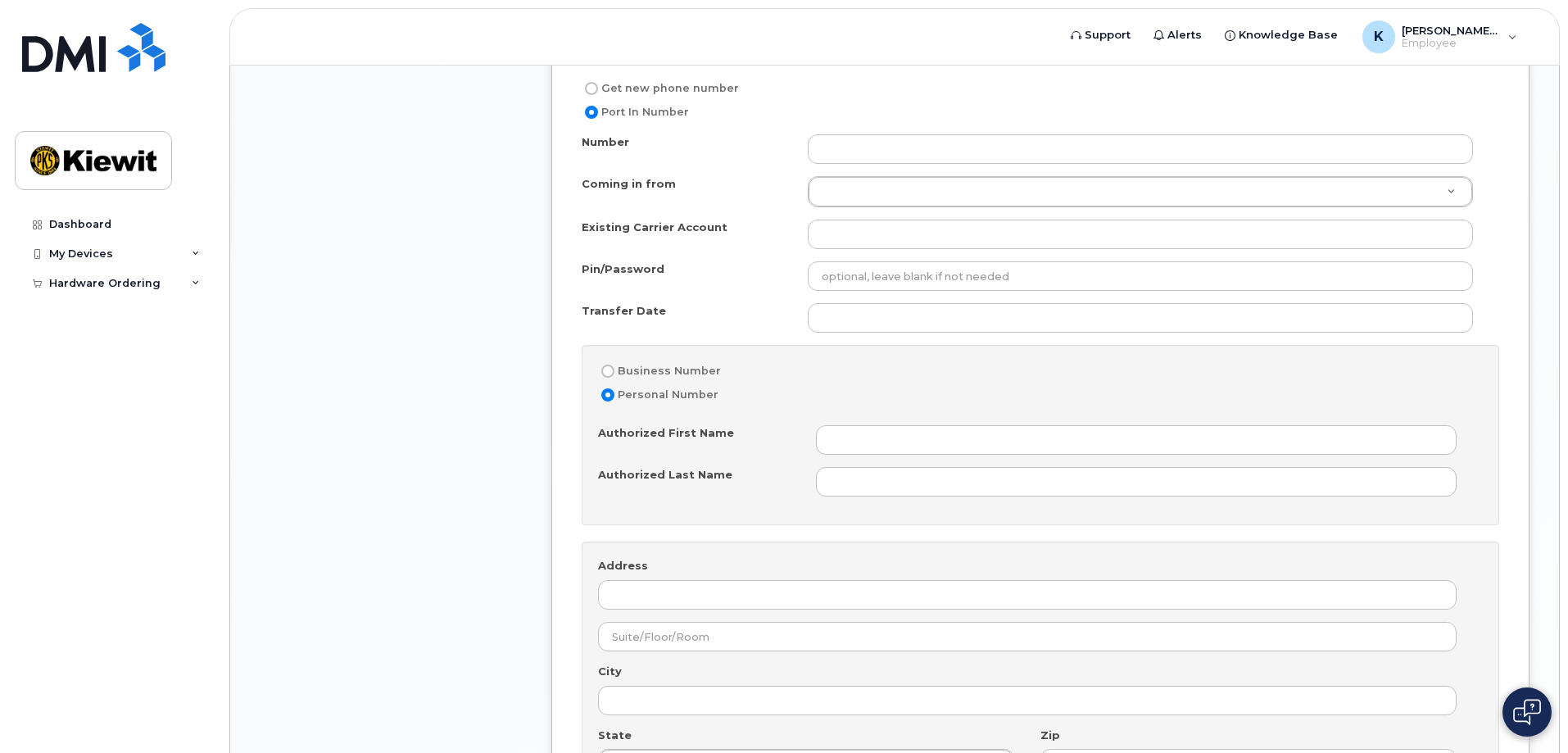
scroll to position [741, 0]
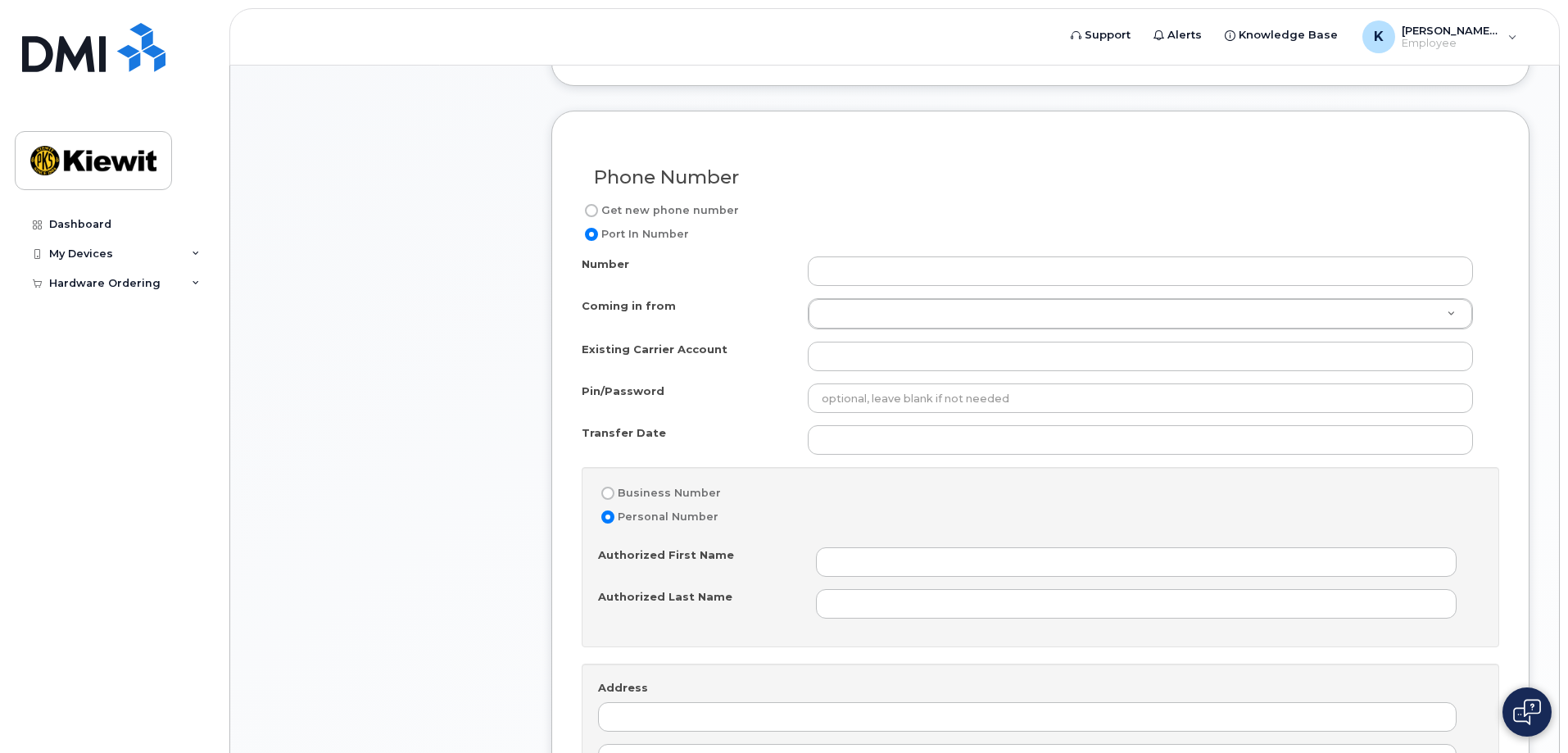
click at [595, 215] on input "Get new phone number" at bounding box center [591, 210] width 13 height 13
radio input "true"
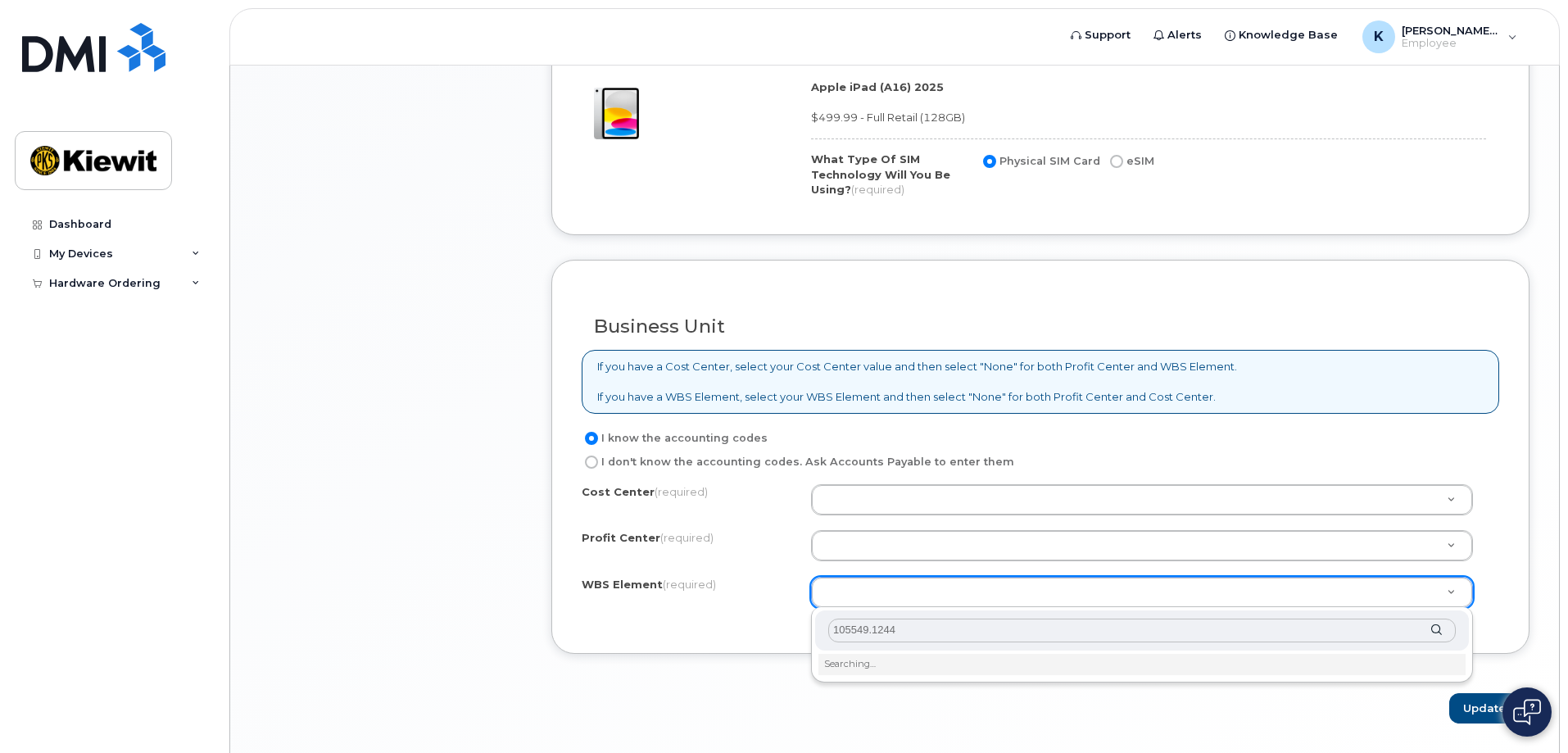
scroll to position [1150, 0]
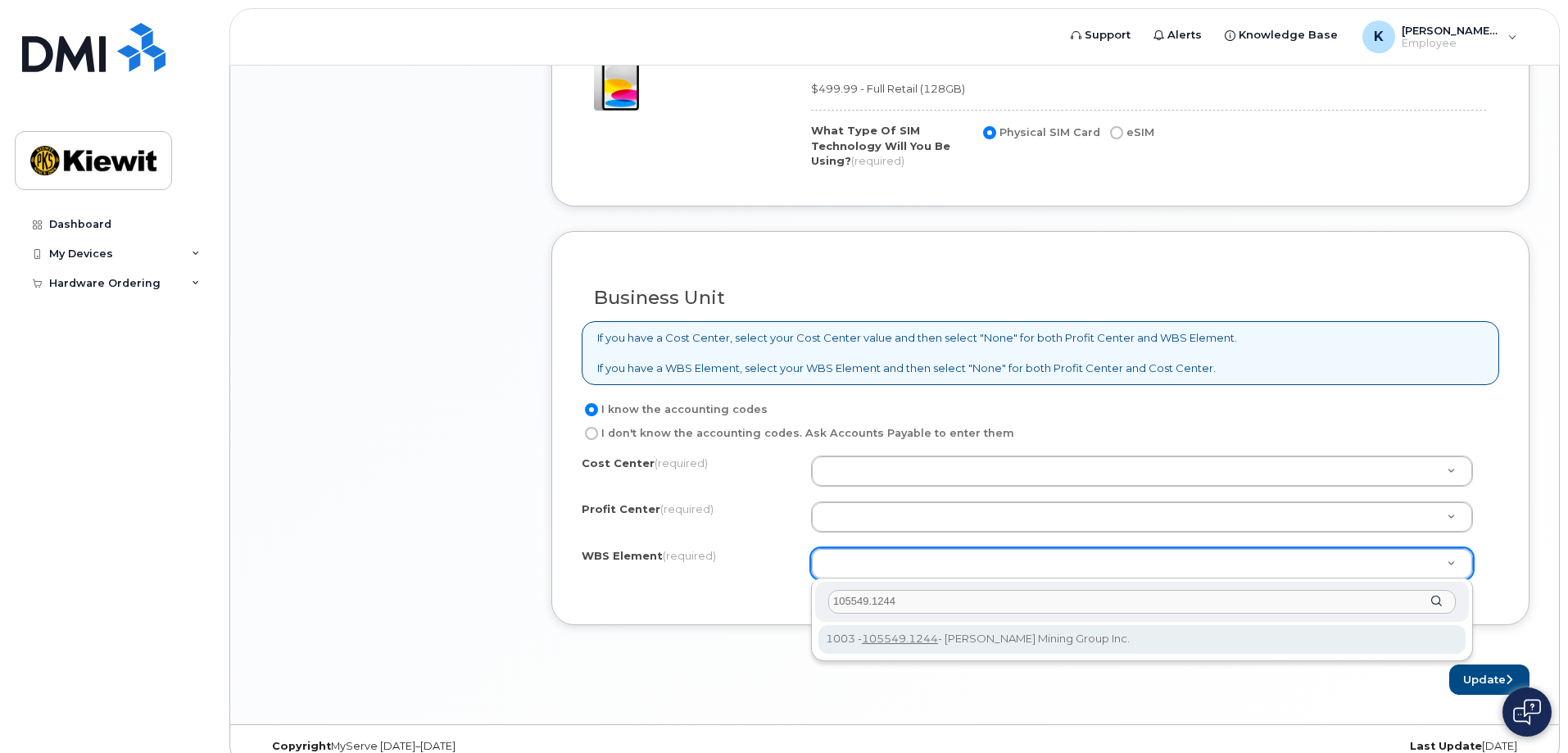
type input "105549.1244"
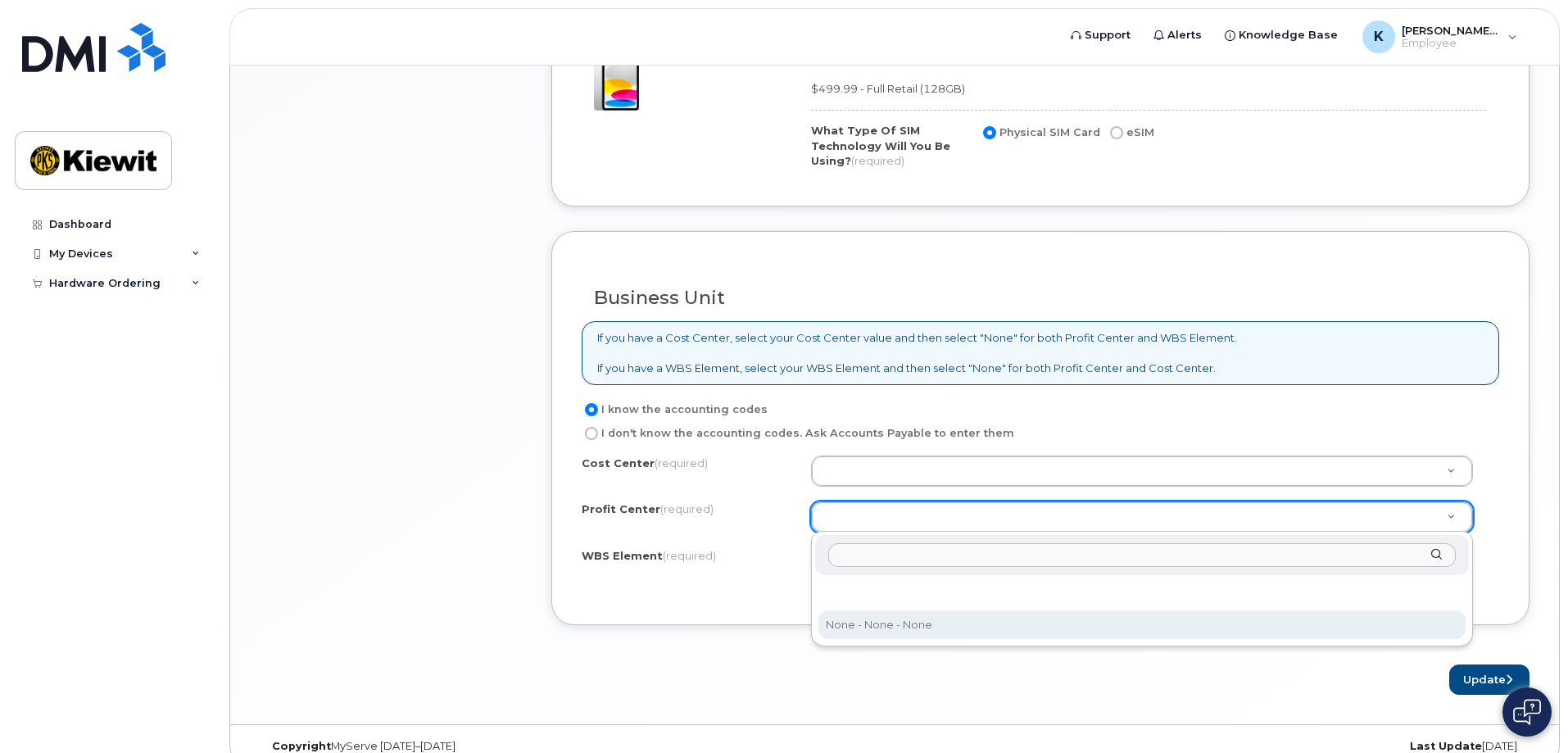
select select "None"
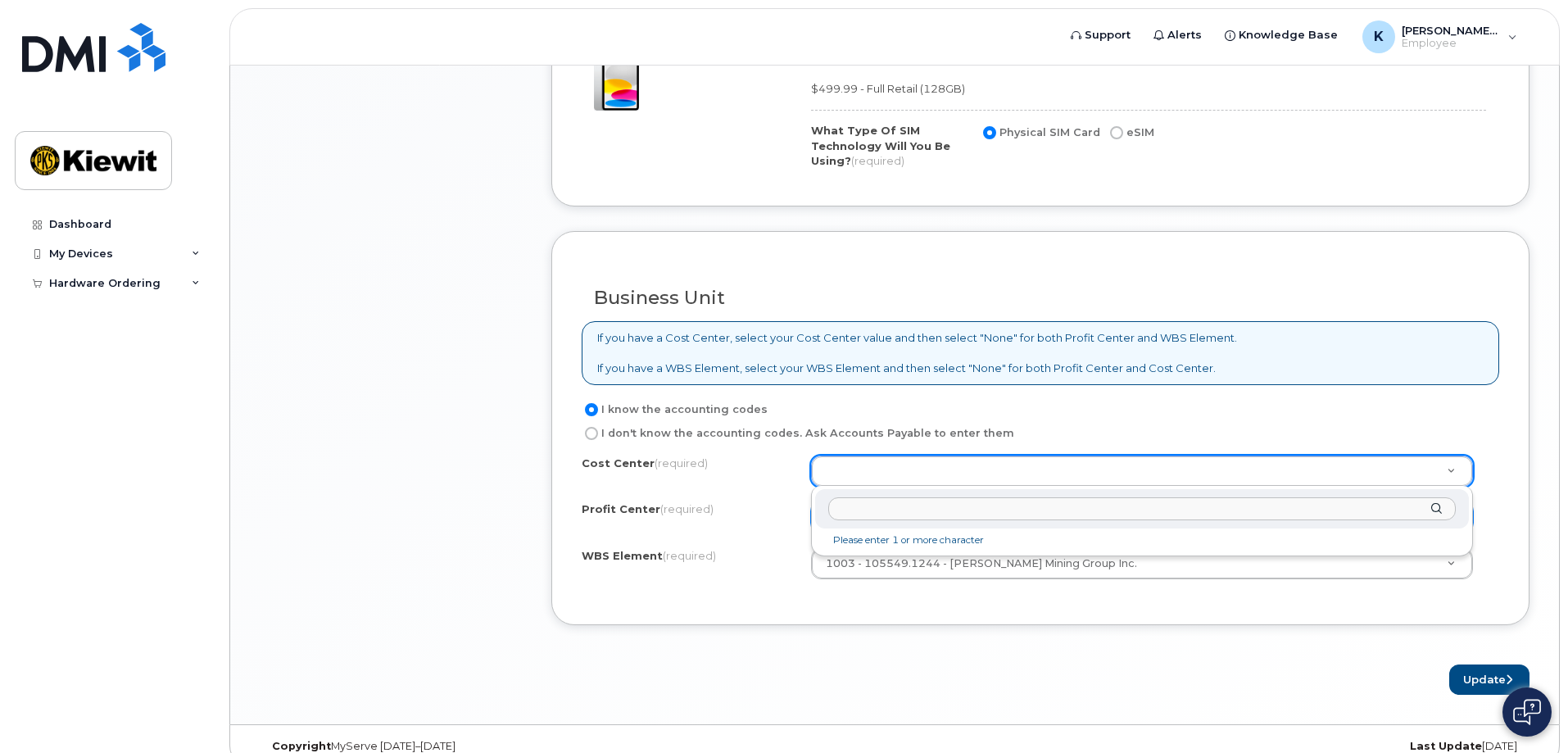
click at [935, 536] on li "Please enter 1 or more character" at bounding box center [1142, 540] width 647 height 18
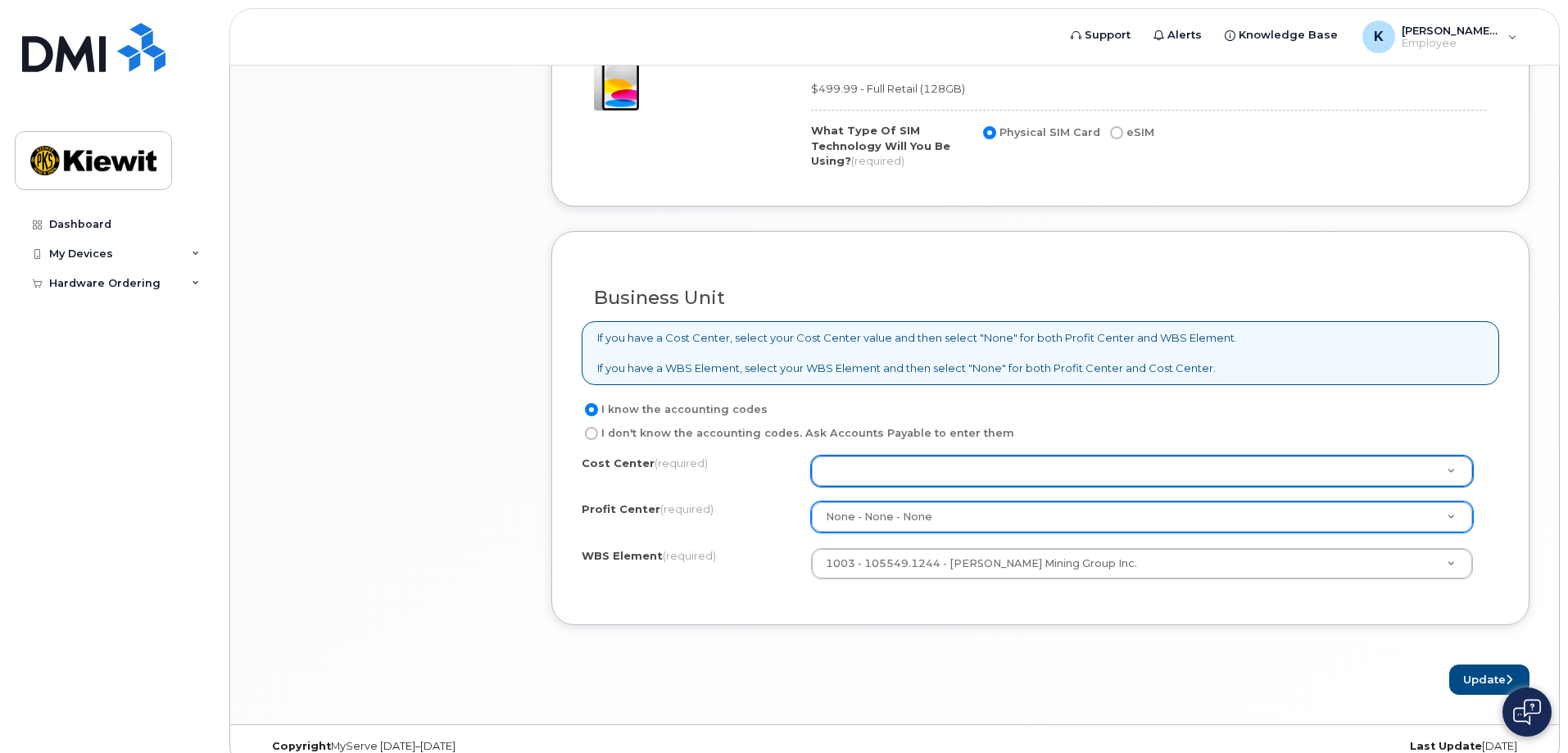
type input "n"
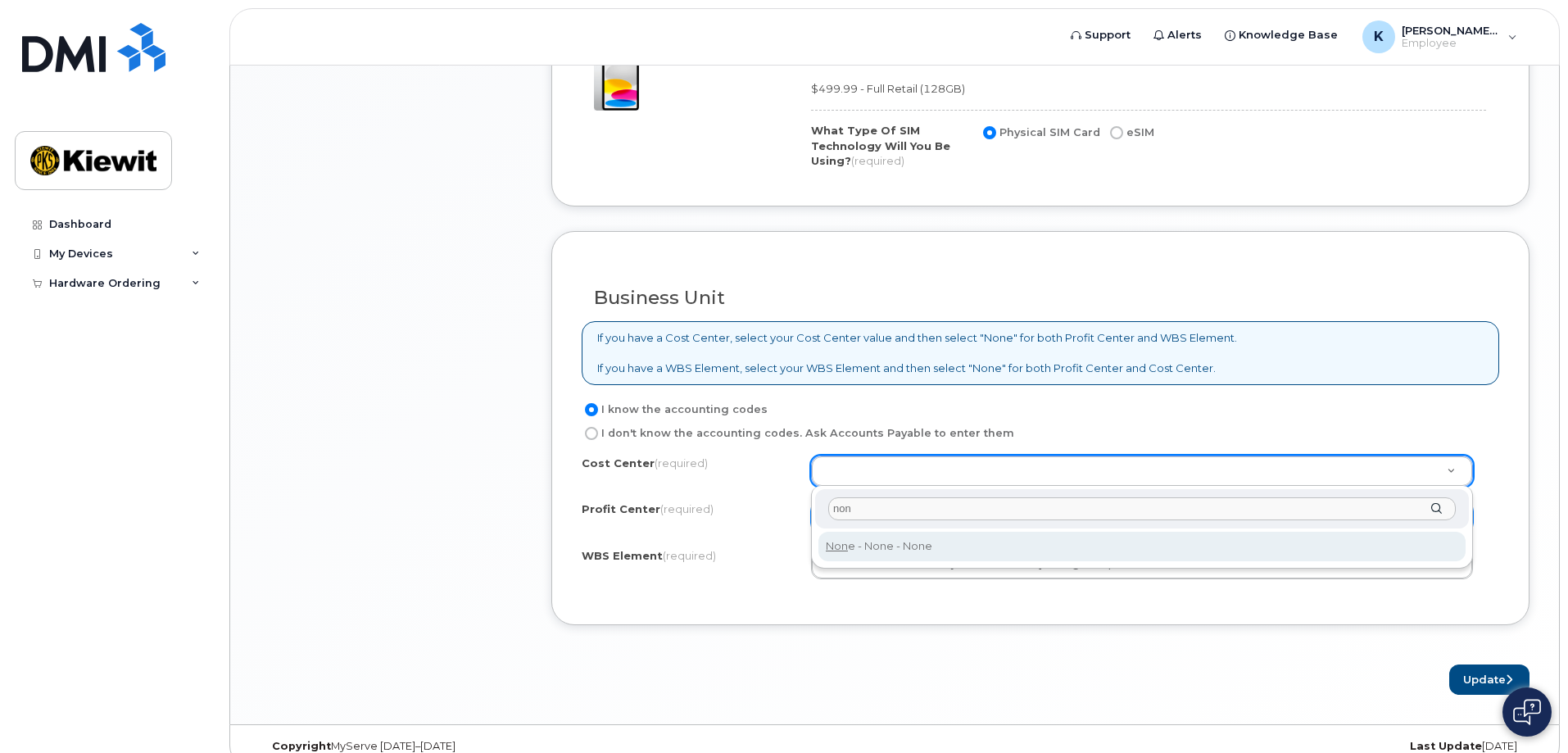
type input "non"
type input "None"
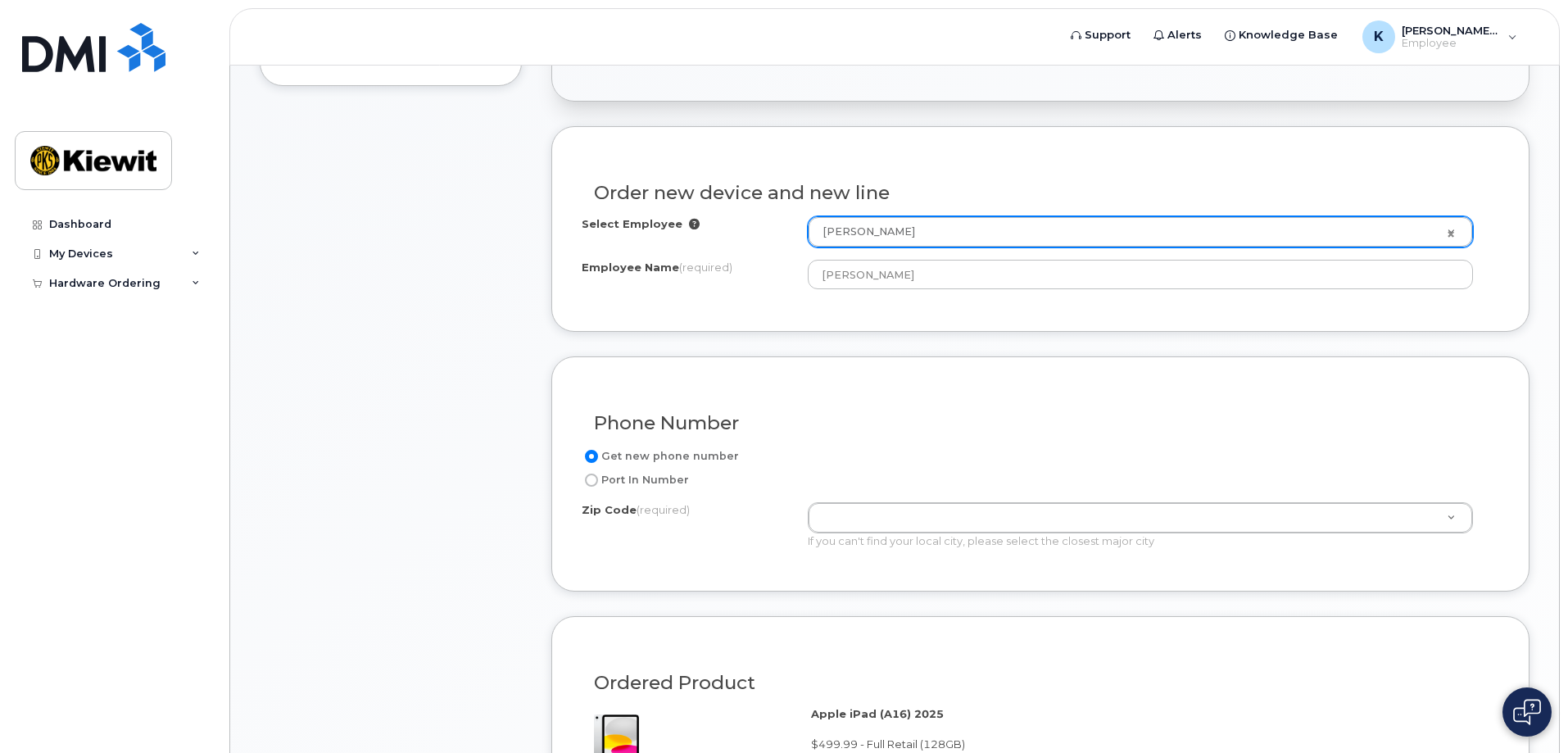
scroll to position [250, 0]
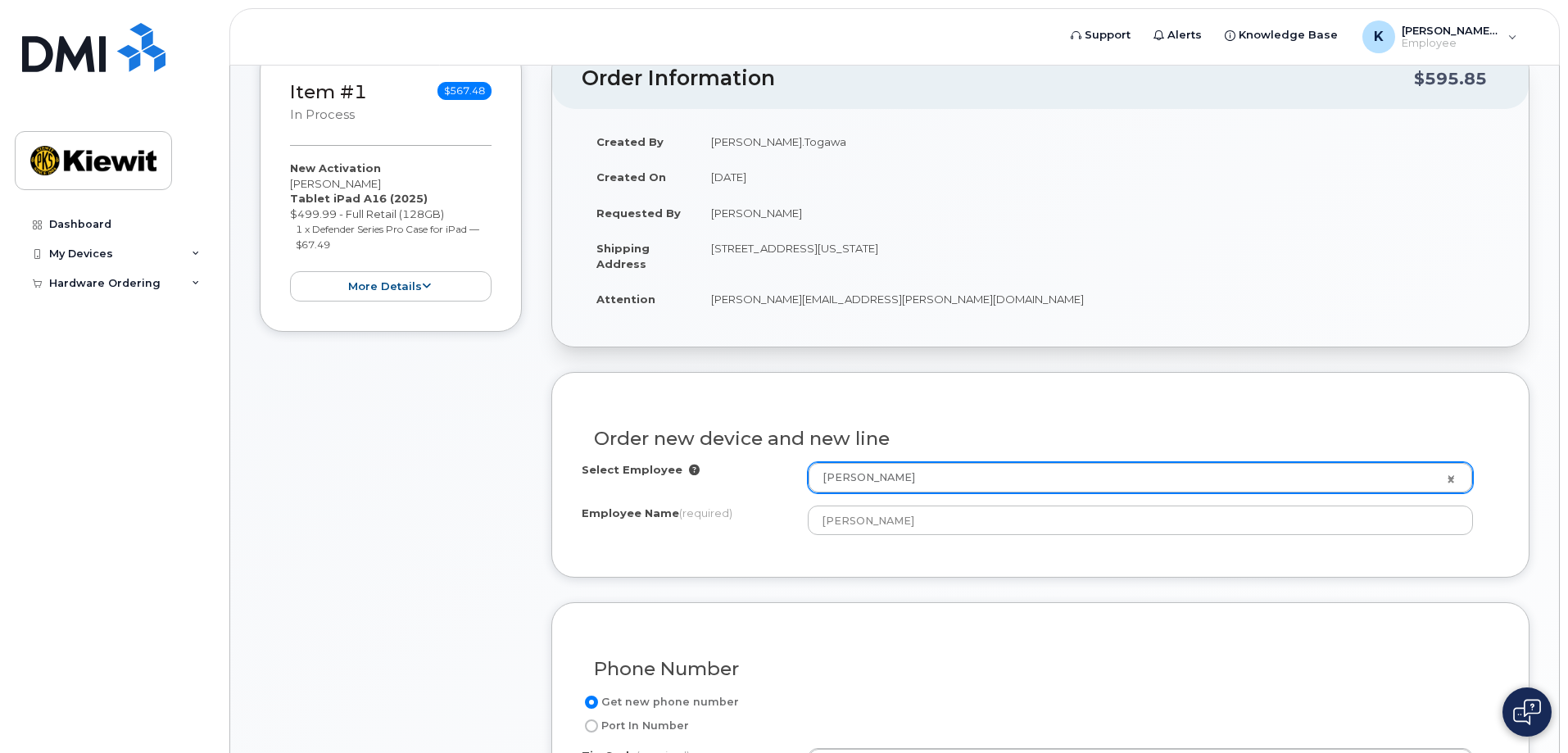
drag, startPoint x: 783, startPoint y: 305, endPoint x: 801, endPoint y: 305, distance: 18.0
click at [798, 305] on td "[PERSON_NAME][EMAIL_ADDRESS][PERSON_NAME][DOMAIN_NAME]" at bounding box center [1097, 299] width 803 height 36
click at [843, 300] on td "[PERSON_NAME][EMAIL_ADDRESS][PERSON_NAME][DOMAIN_NAME]" at bounding box center [1097, 299] width 803 height 36
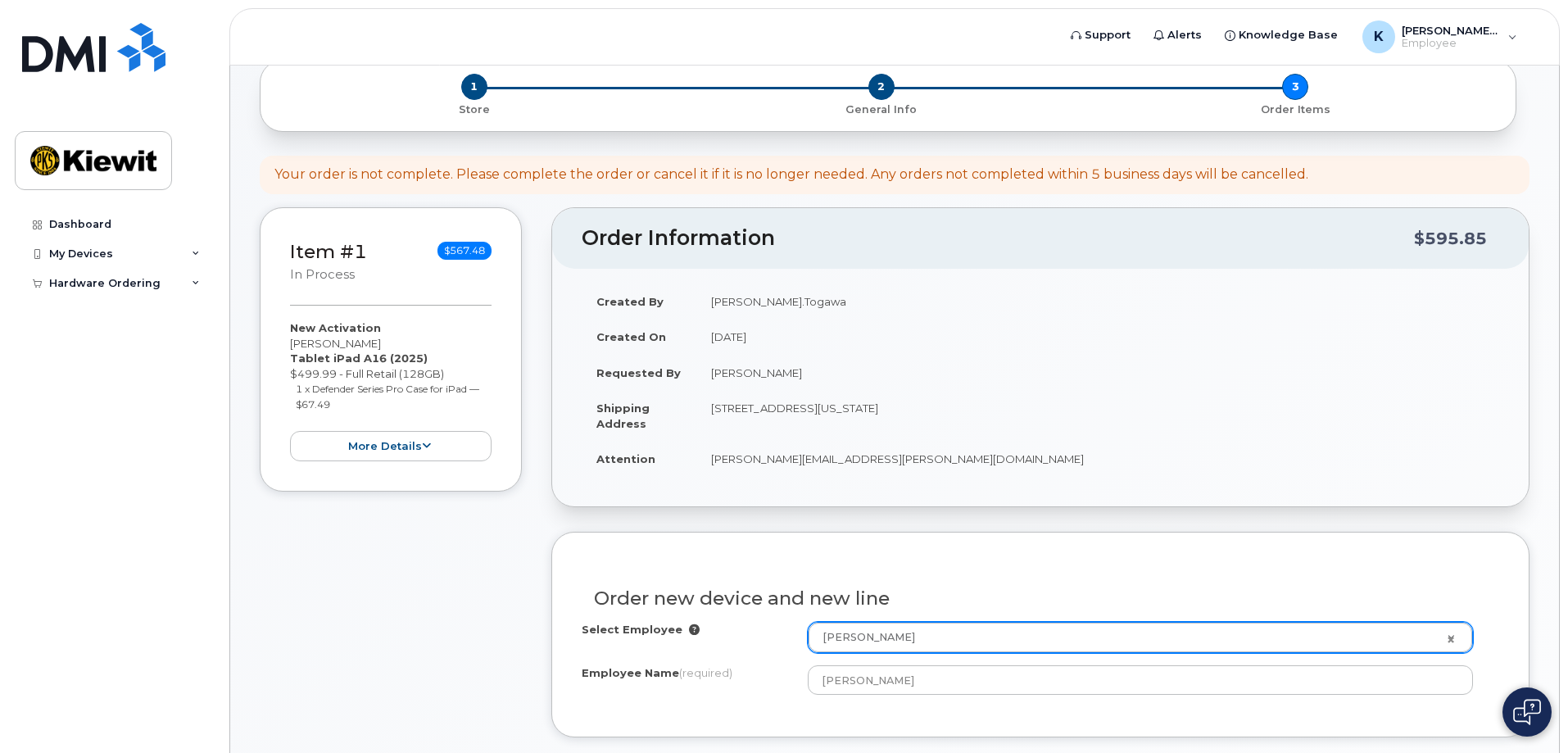
scroll to position [86, 0]
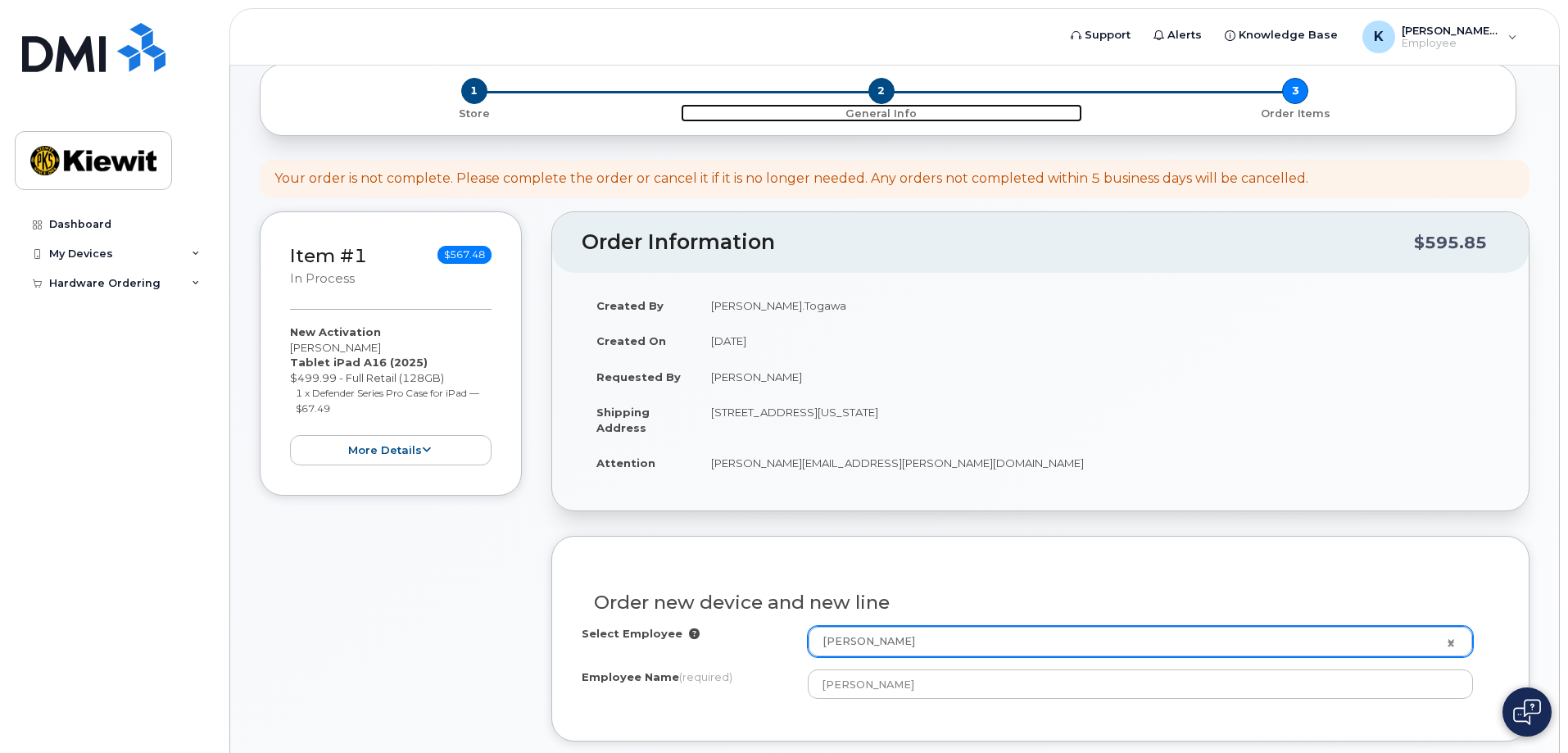
click at [873, 86] on span "2" at bounding box center [881, 90] width 26 height 26
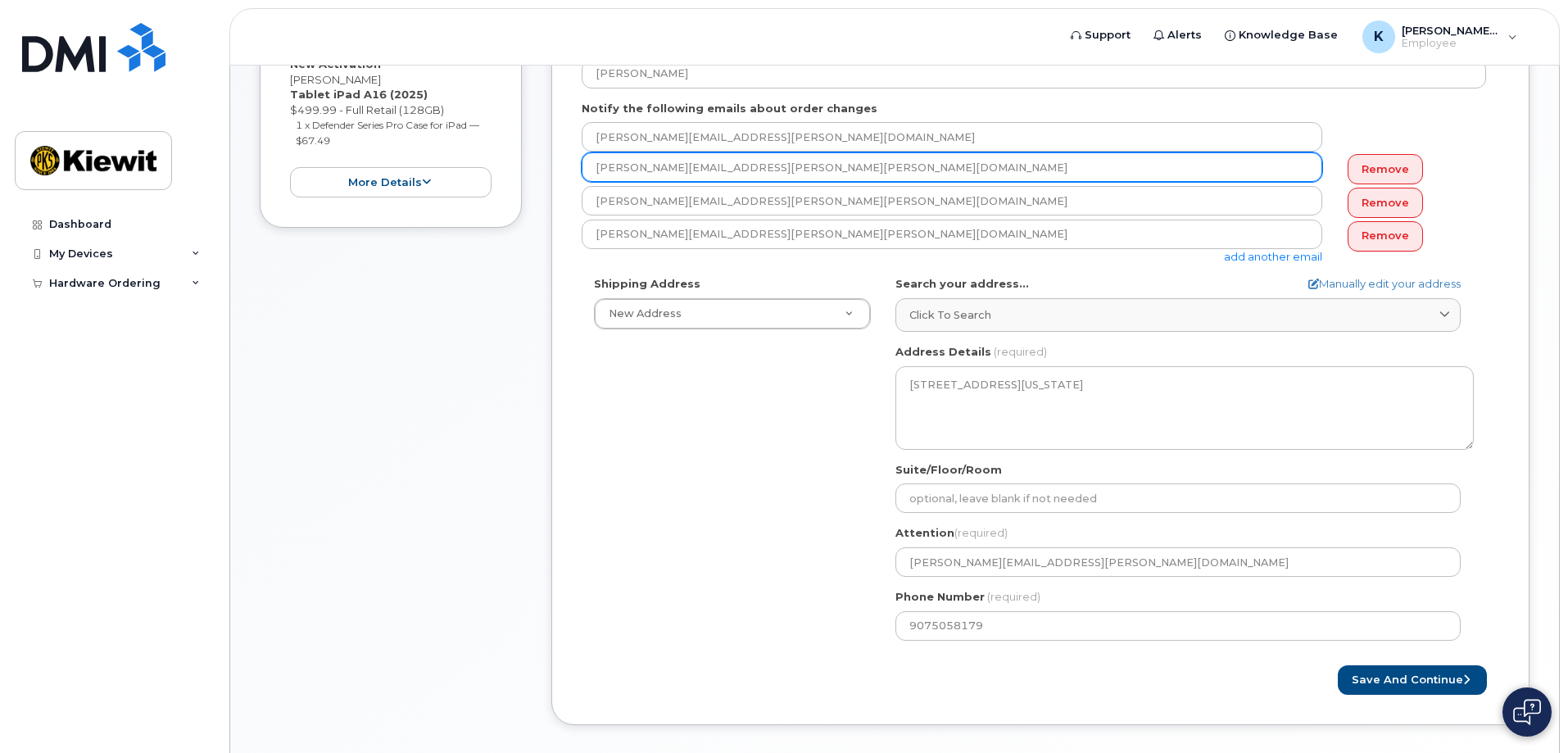
scroll to position [432, 0]
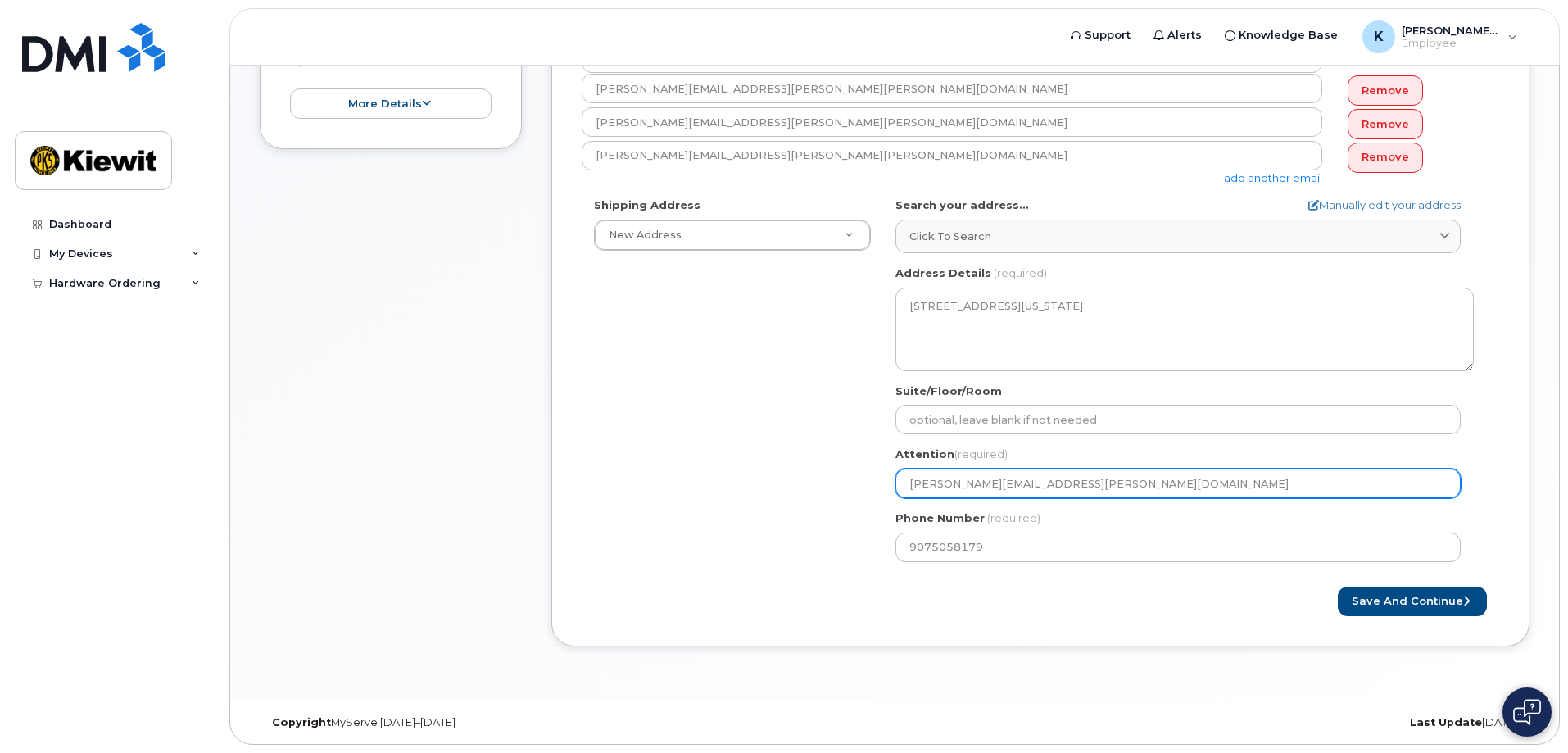
click at [1047, 485] on input "[PERSON_NAME][EMAIL_ADDRESS][PERSON_NAME][DOMAIN_NAME]" at bounding box center [1177, 483] width 565 height 29
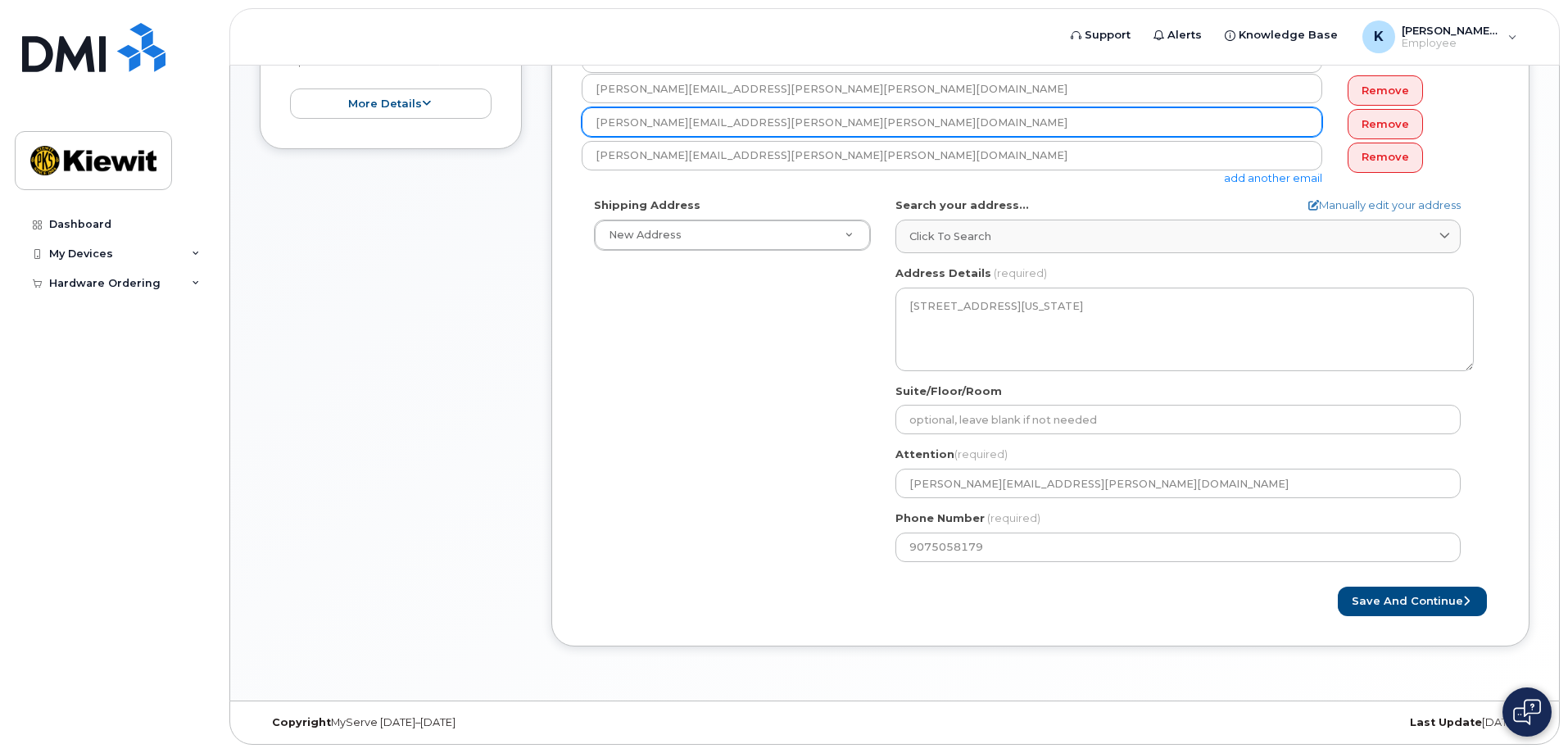
click at [801, 118] on input "[PERSON_NAME][EMAIL_ADDRESS][PERSON_NAME][PERSON_NAME][DOMAIN_NAME]" at bounding box center [951, 122] width 740 height 29
click at [801, 119] on input "[PERSON_NAME][EMAIL_ADDRESS][PERSON_NAME][PERSON_NAME][DOMAIN_NAME]" at bounding box center [951, 122] width 740 height 29
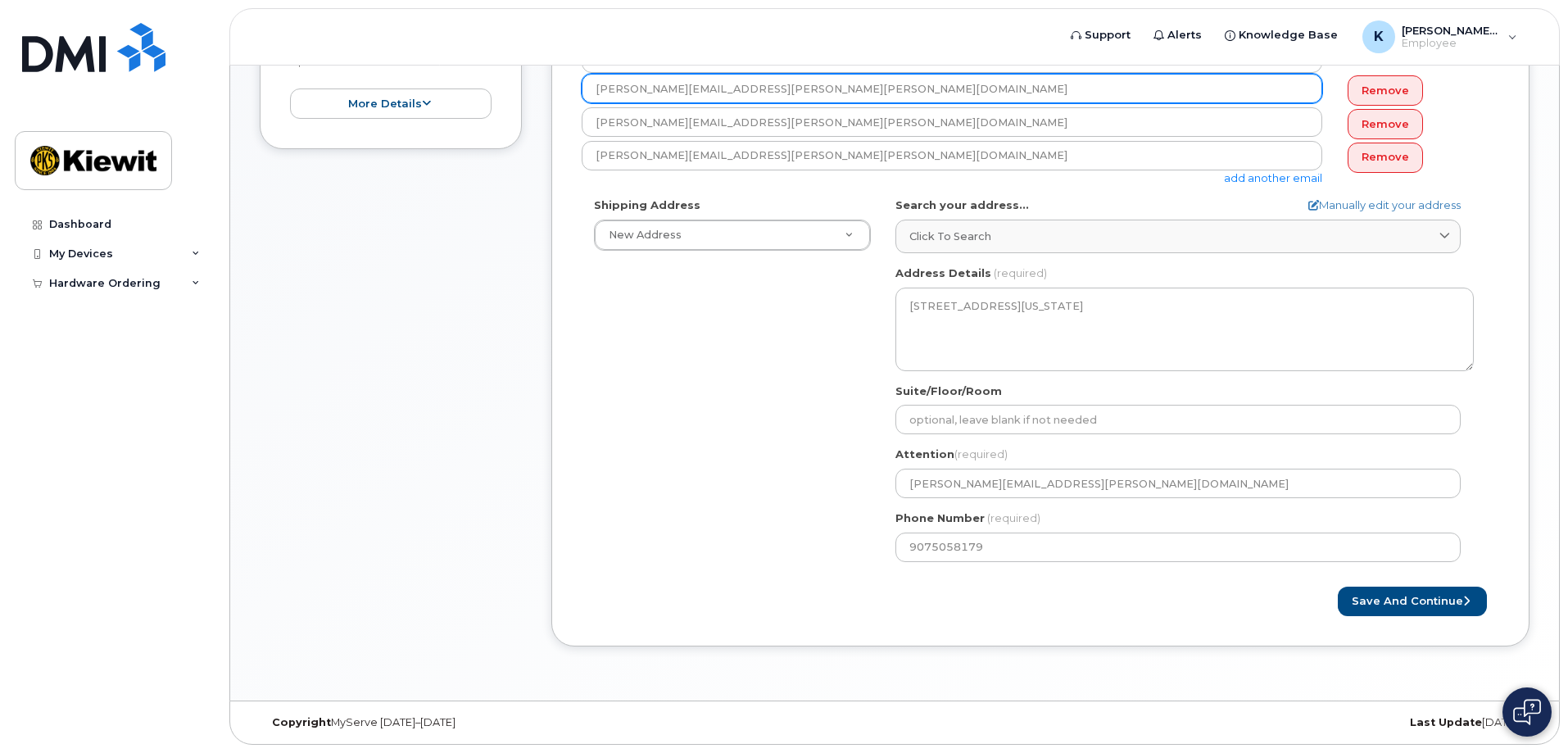
click at [799, 89] on input "[PERSON_NAME][EMAIL_ADDRESS][PERSON_NAME][PERSON_NAME][DOMAIN_NAME]" at bounding box center [951, 88] width 740 height 29
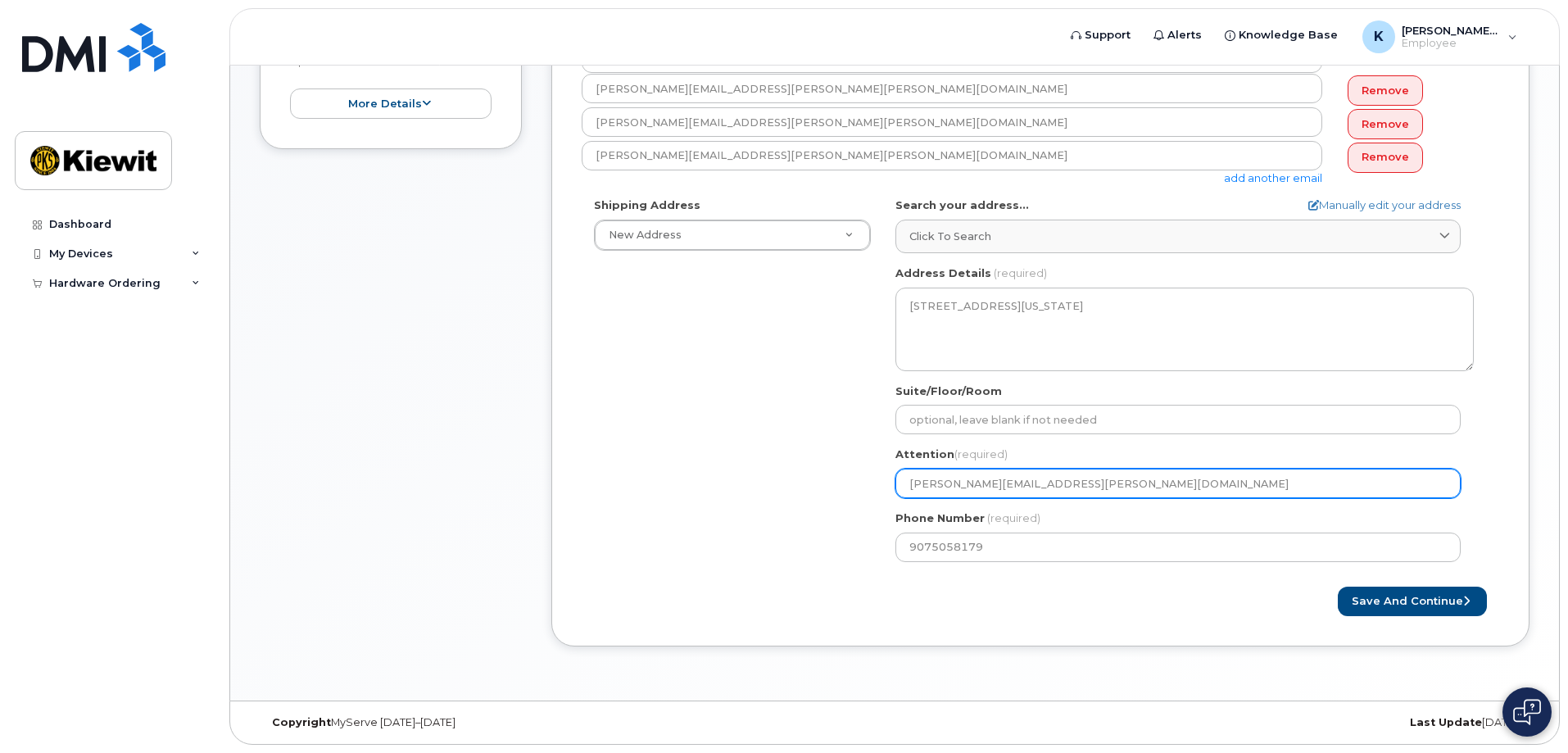
click at [996, 469] on input "karla.togawa@kiewit.com" at bounding box center [1177, 483] width 565 height 29
click at [1060, 482] on input "karla.togawa@kiewit.com" at bounding box center [1177, 483] width 565 height 29
paste input "brian.shewchuk"
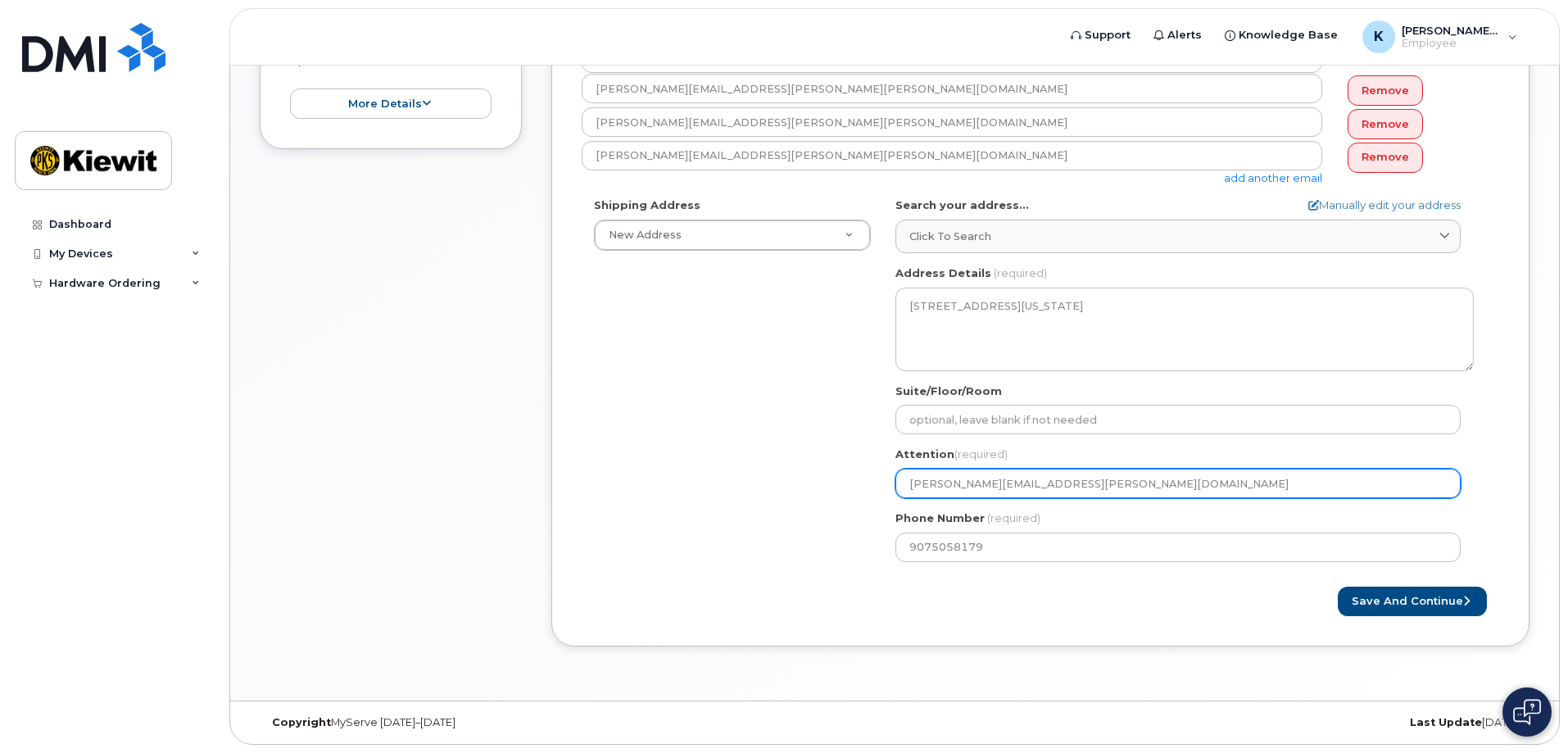
select select
click at [1098, 481] on input "[PERSON_NAME][EMAIL_ADDRESS][PERSON_NAME][PERSON_NAME][DOMAIN_NAME]" at bounding box center [1177, 483] width 565 height 29
type input "[PERSON_NAME][EMAIL_ADDRESS][PERSON_NAME][PERSON_NAME][DOMAIN_NAME]"
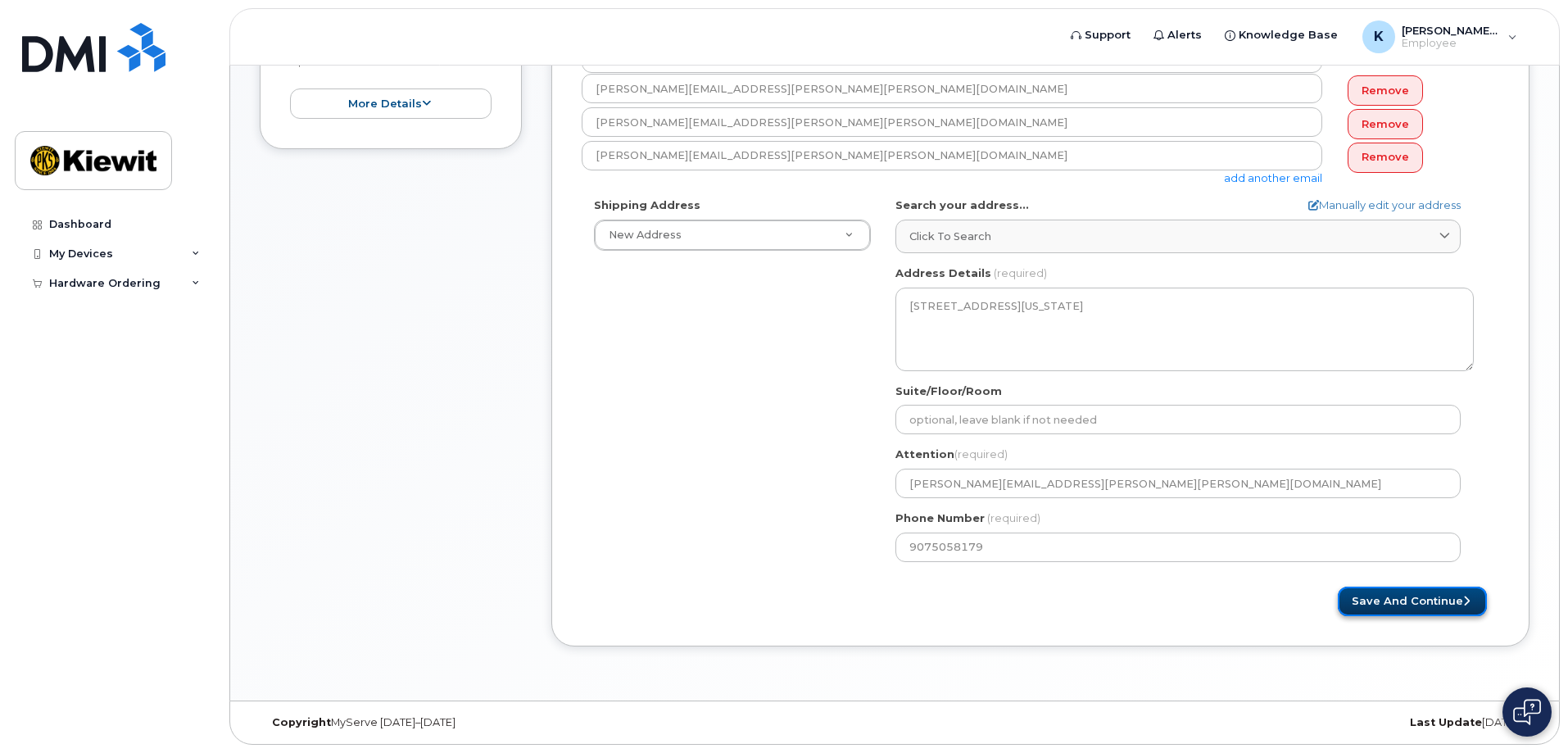
click at [1423, 606] on button "Save and Continue" at bounding box center [1412, 601] width 149 height 30
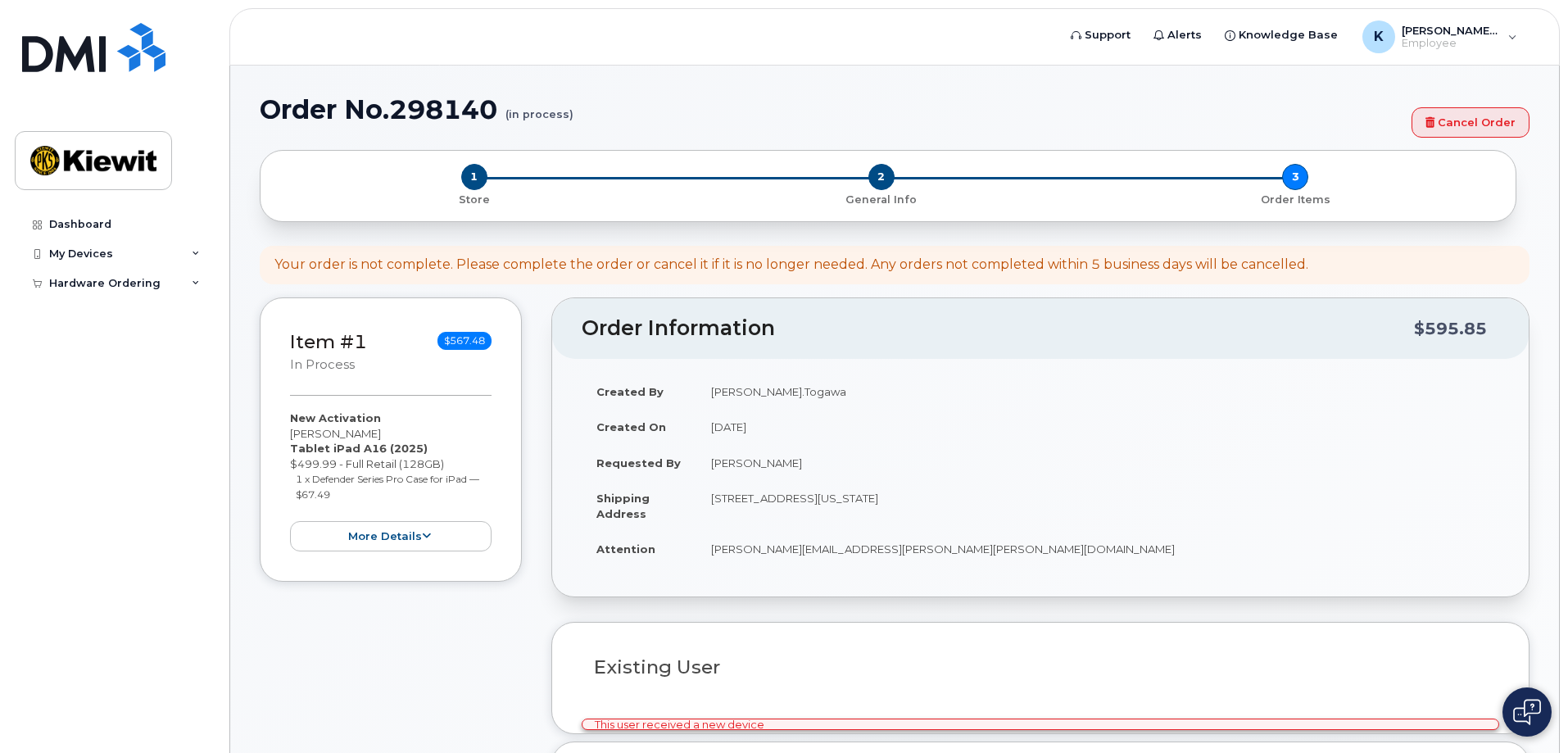
select select
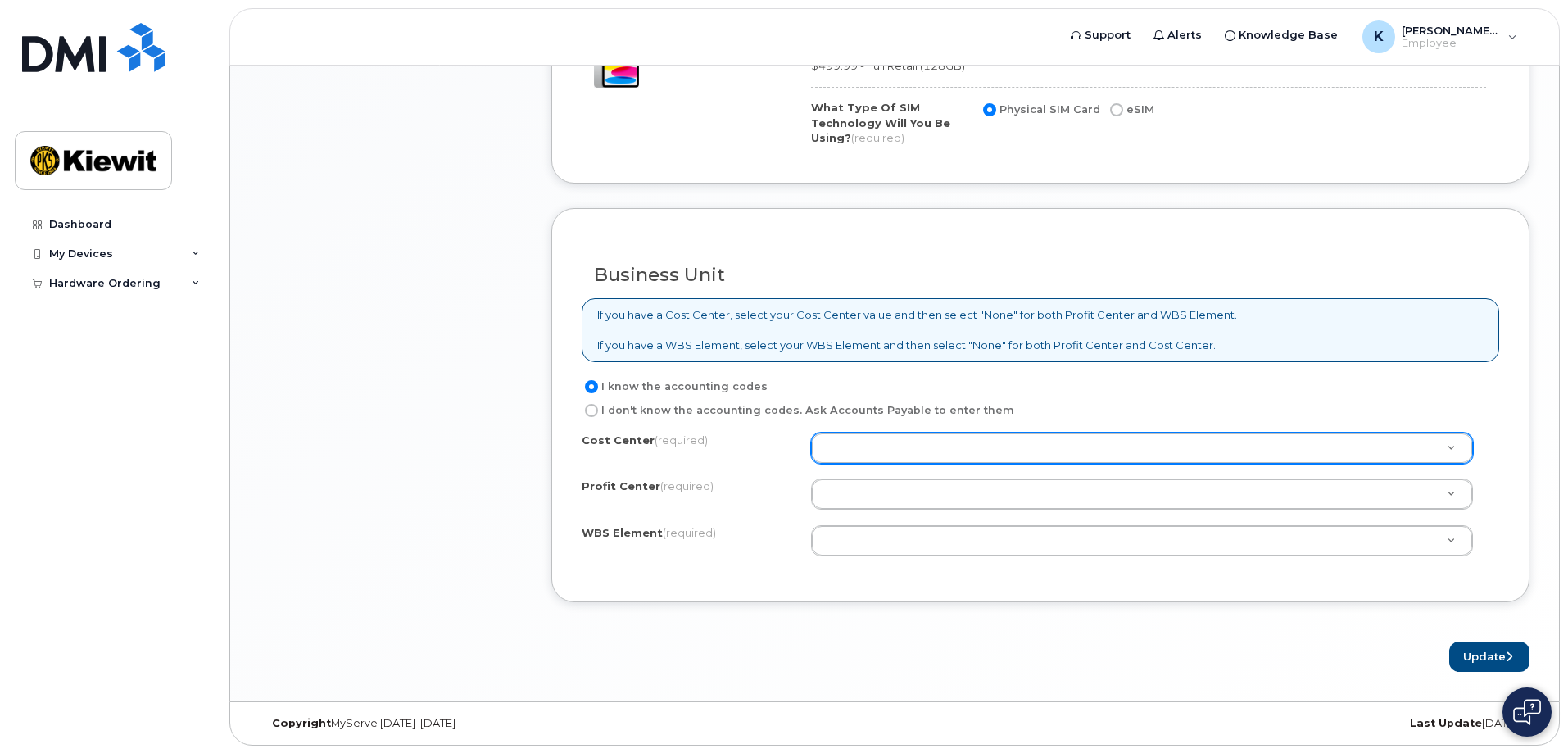
scroll to position [1174, 0]
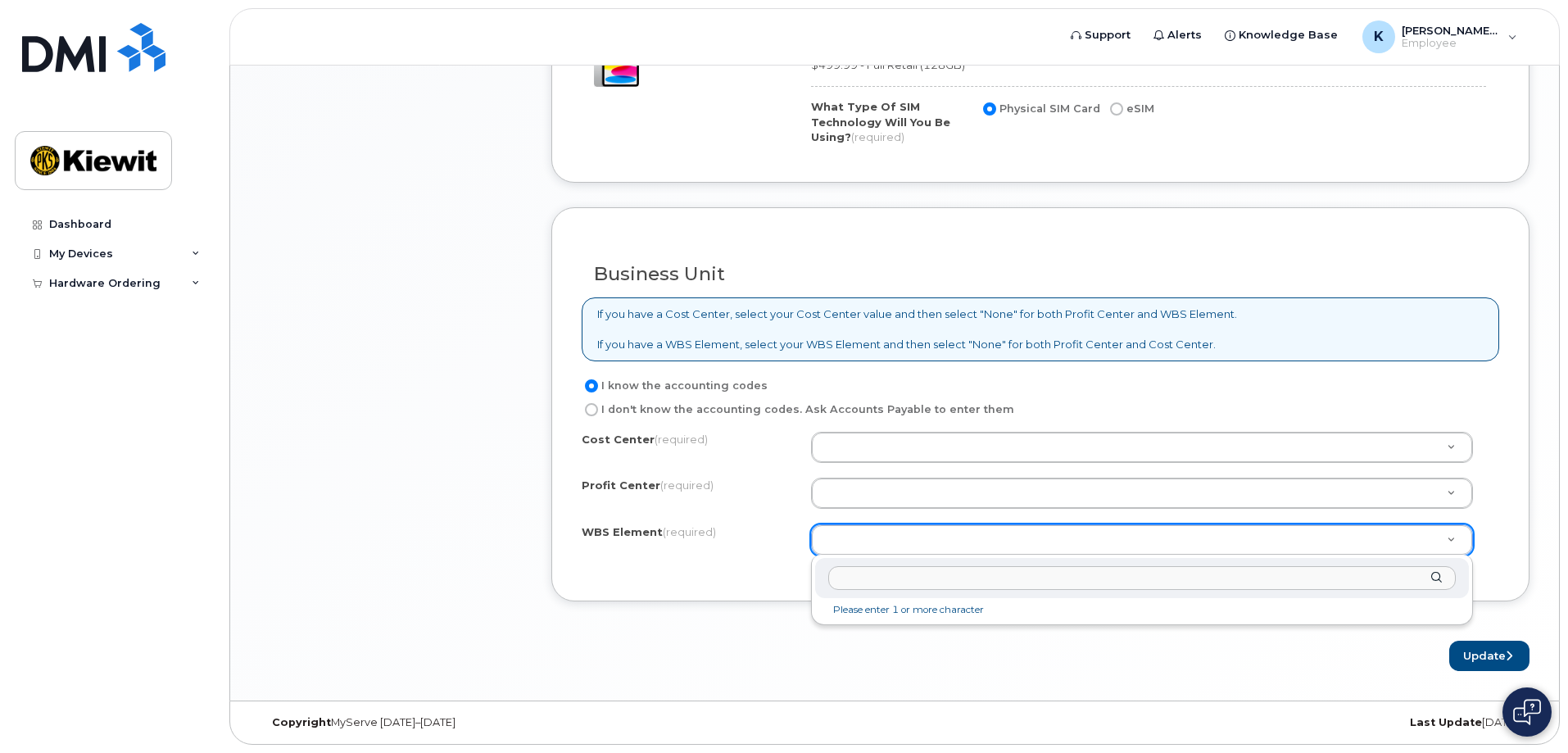
click at [1122, 571] on input "text" at bounding box center [1141, 578] width 628 height 24
paste input "105549.1244"
type input "105549.1244"
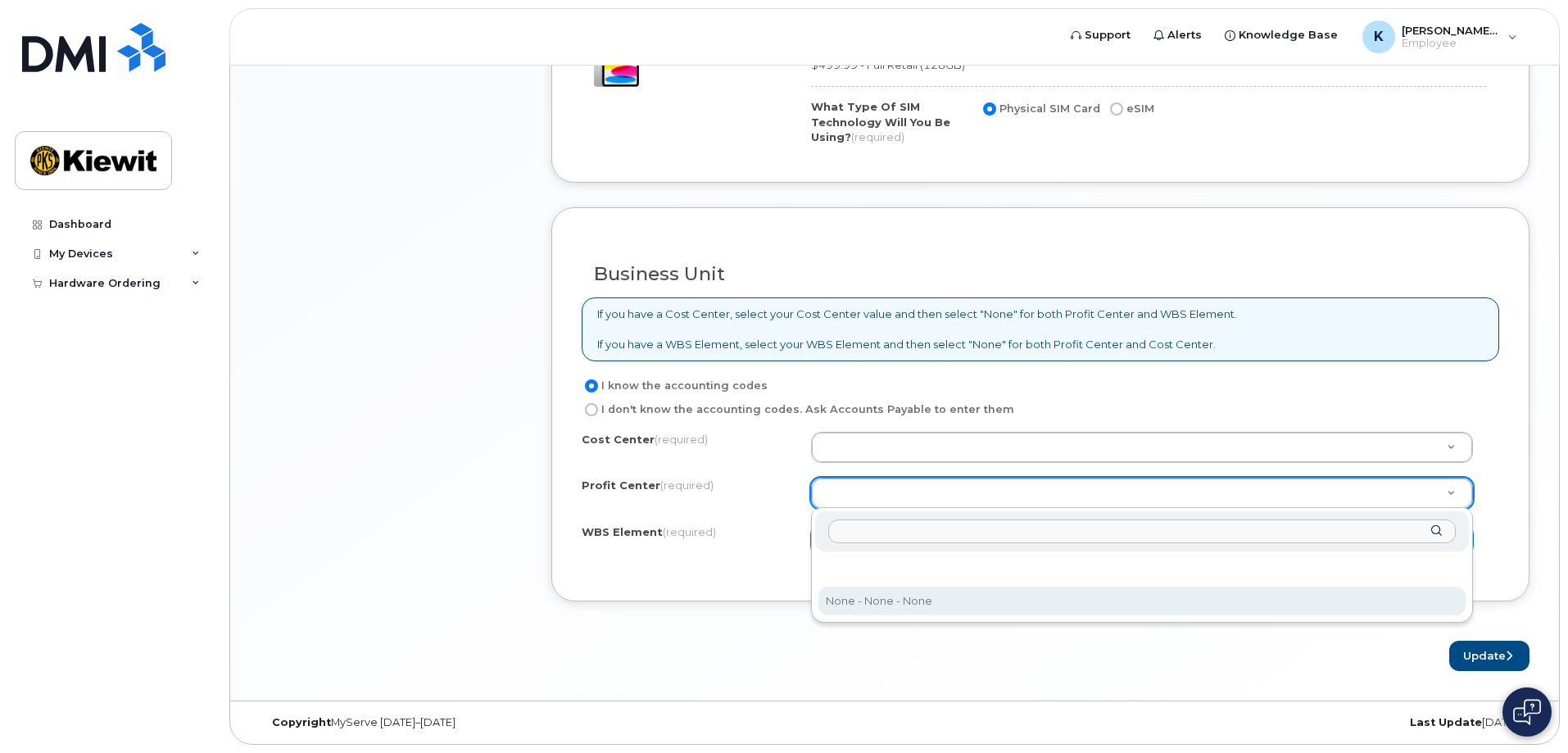
select select "None"
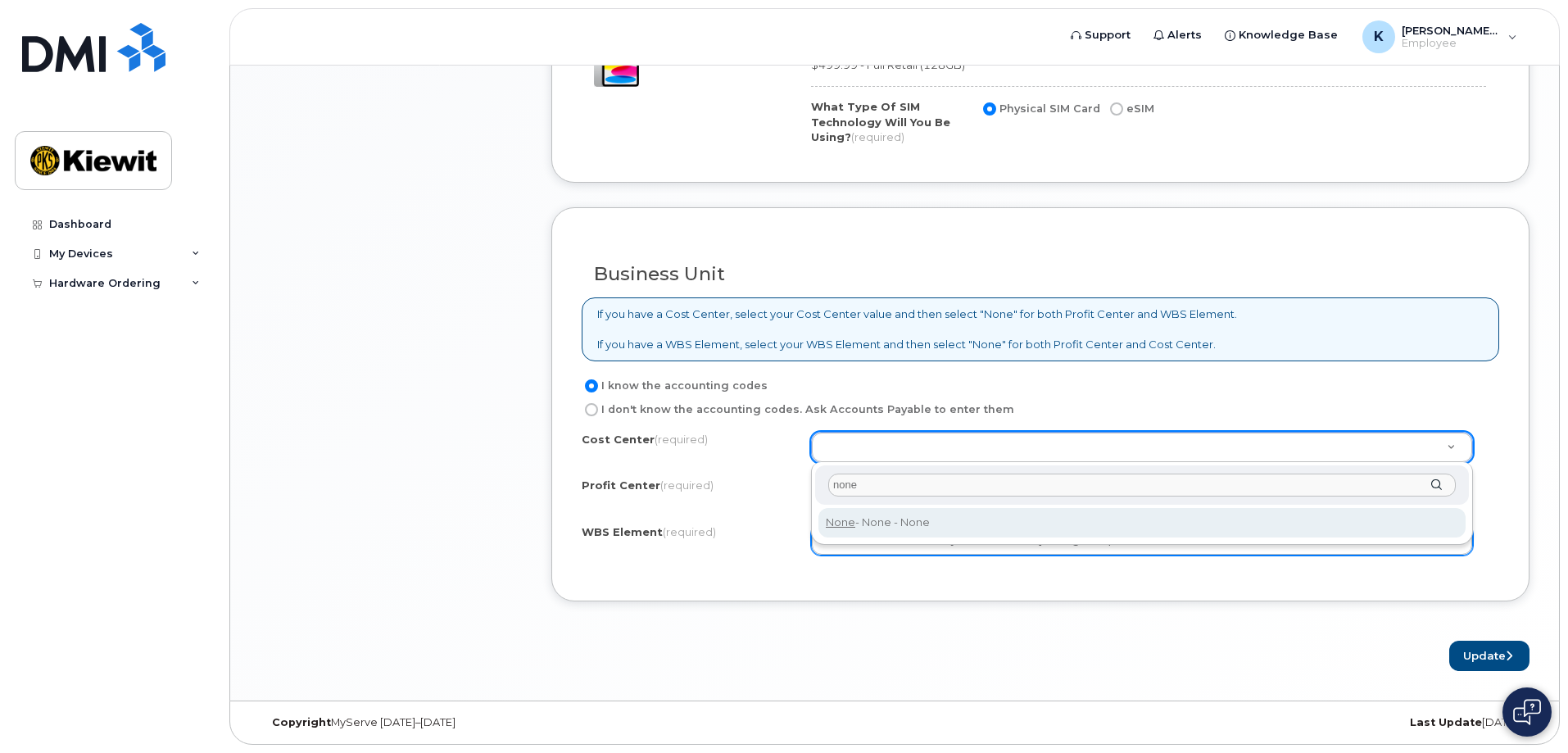
type input "none"
type input "None"
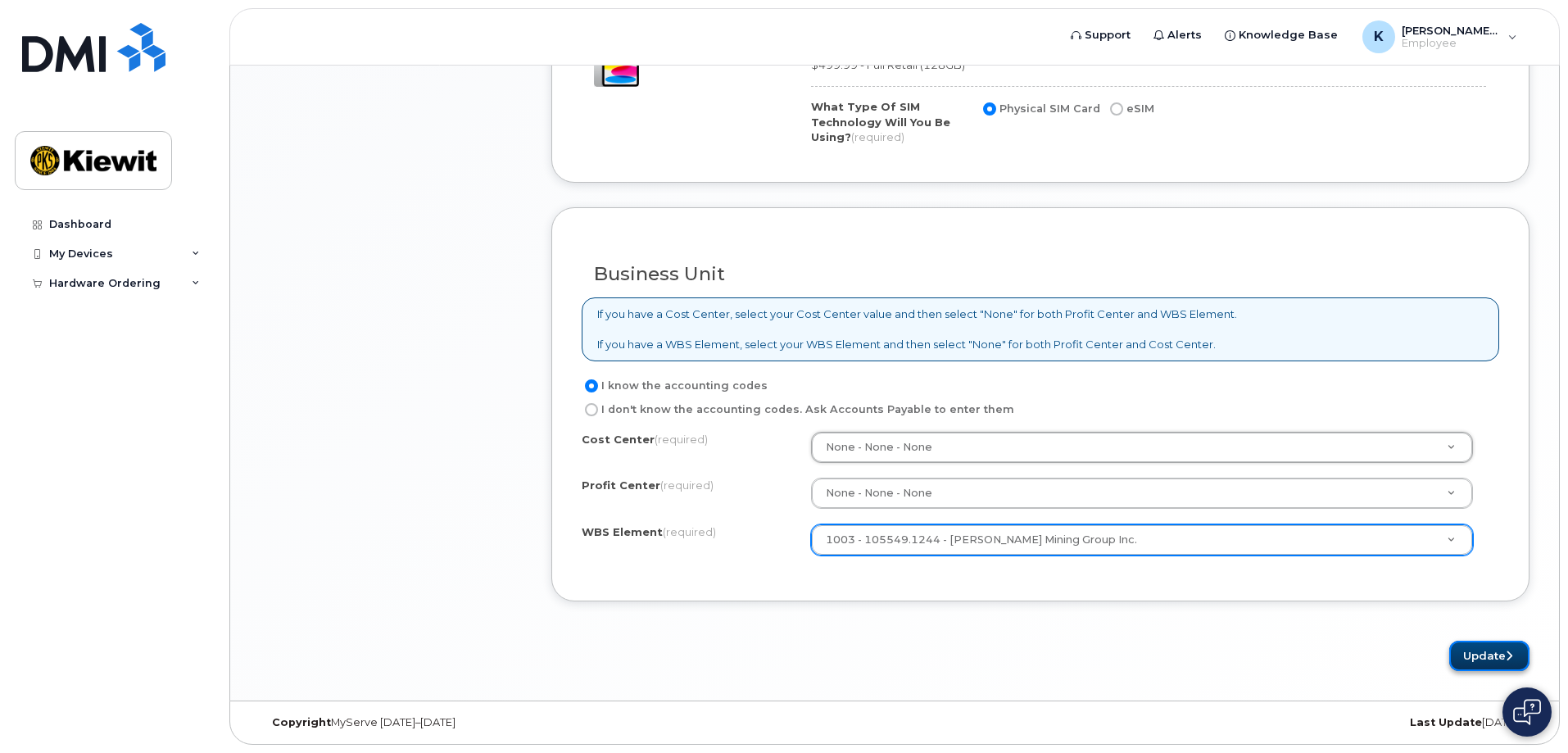
click at [1478, 652] on button "Update" at bounding box center [1489, 655] width 80 height 30
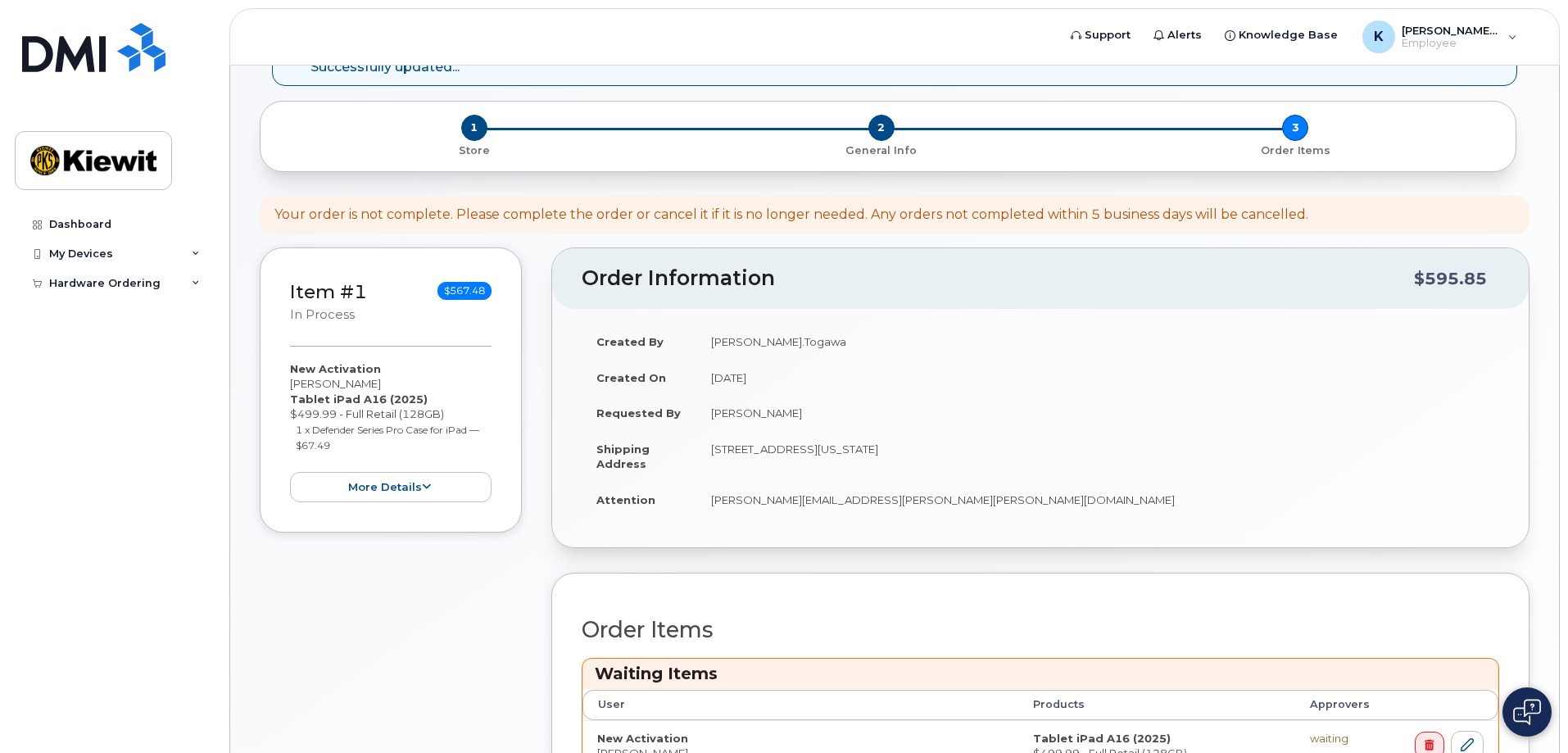
scroll to position [327, 0]
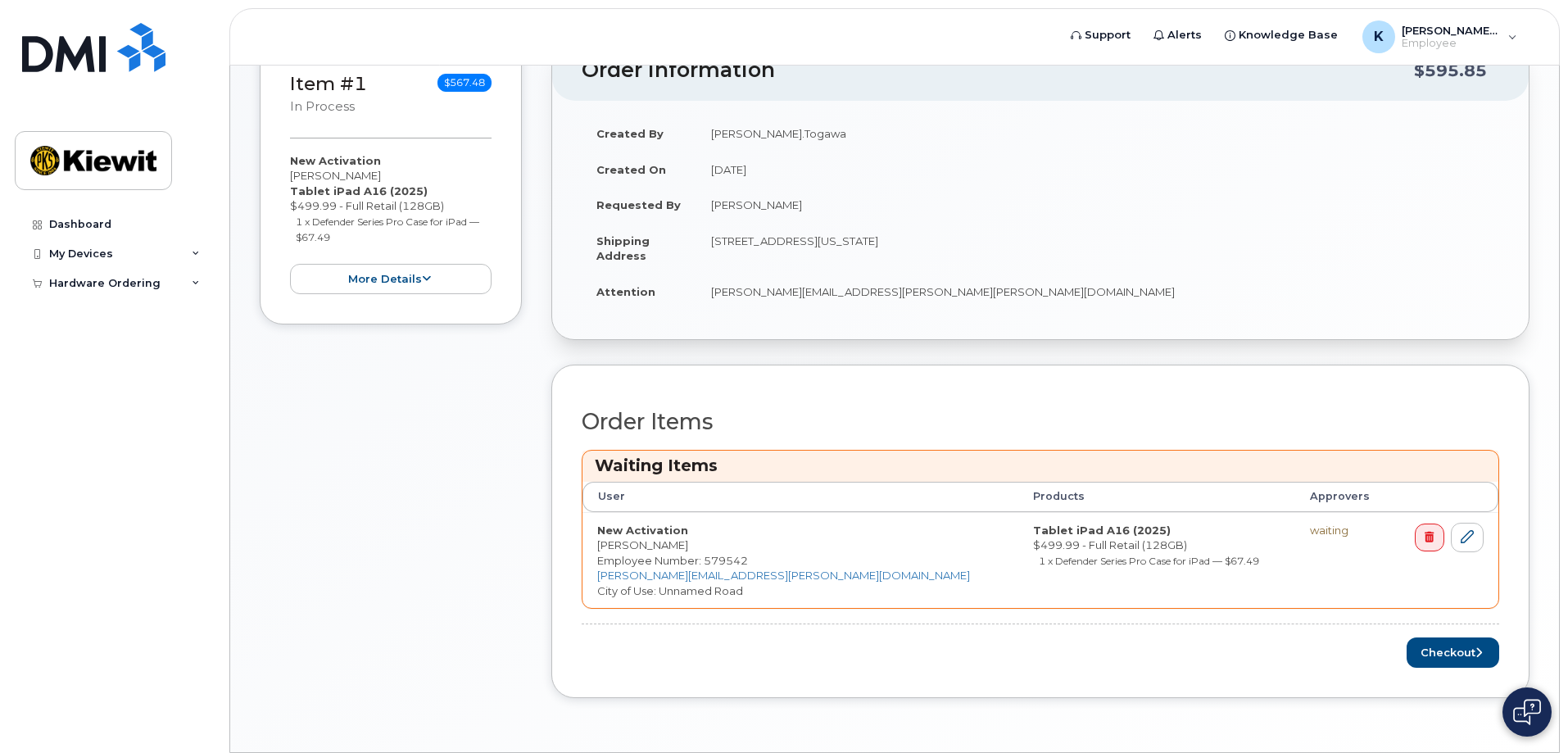
click at [1310, 527] on div "waiting" at bounding box center [1343, 530] width 67 height 16
click at [1472, 539] on icon at bounding box center [1467, 536] width 13 height 13
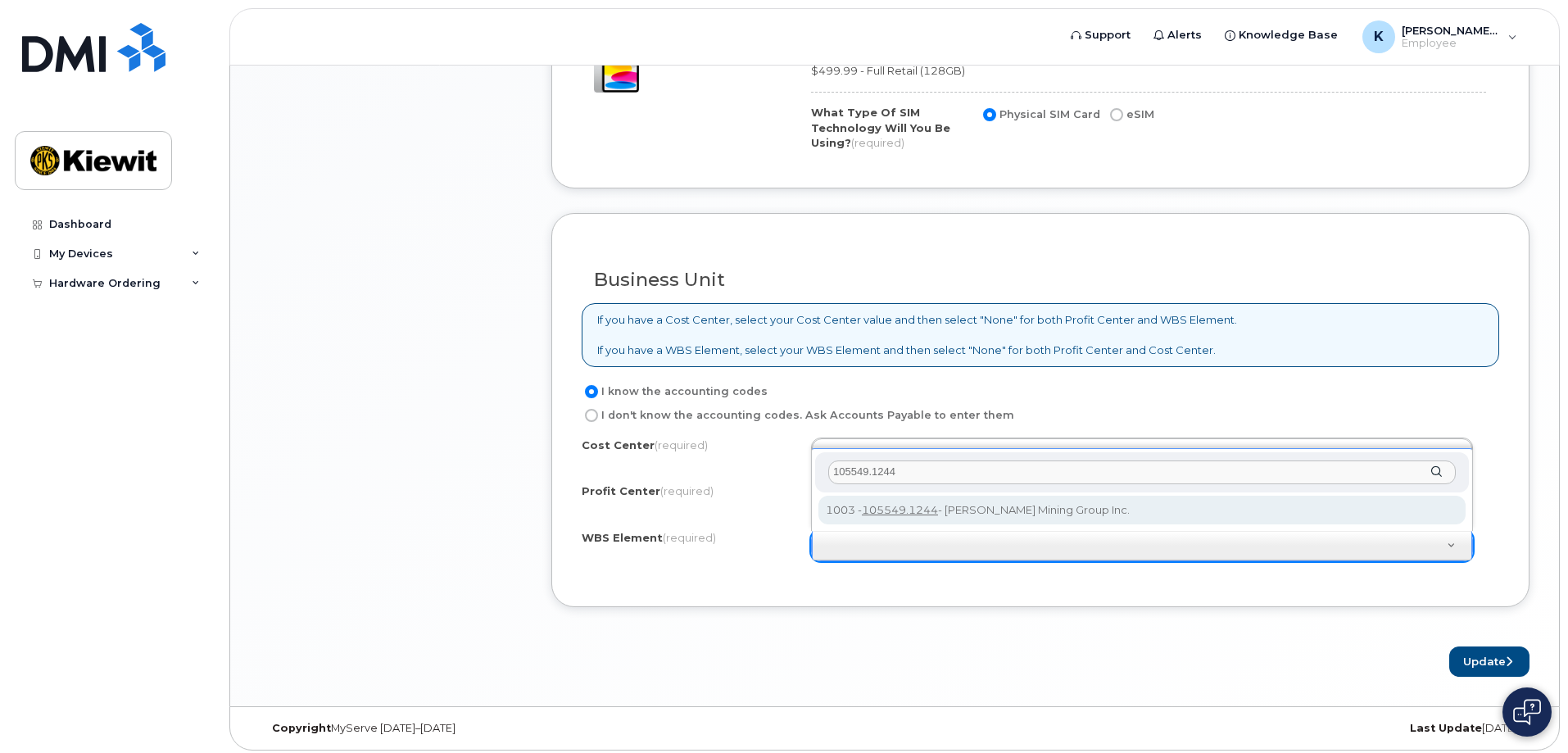
scroll to position [1174, 0]
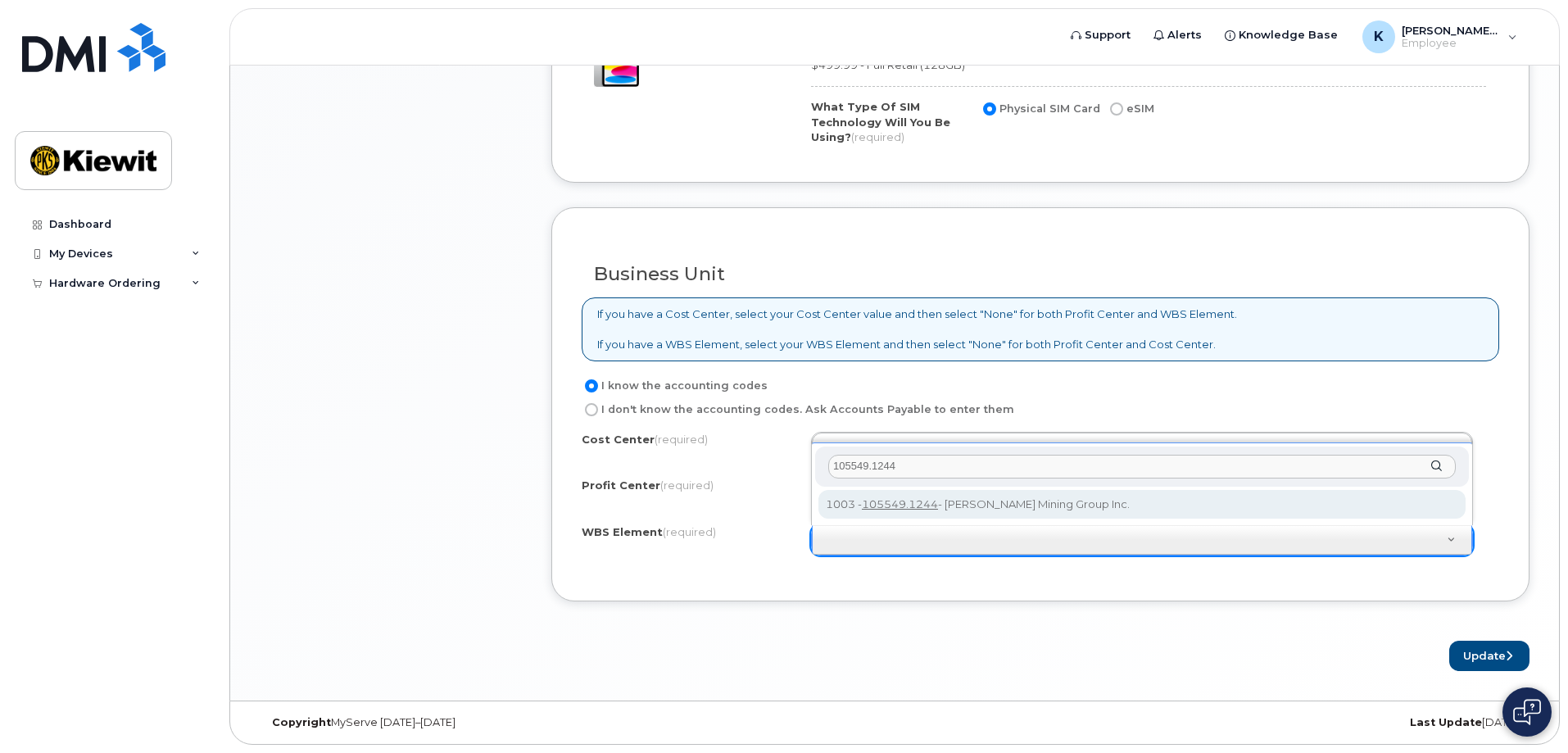
type input "105549.1244"
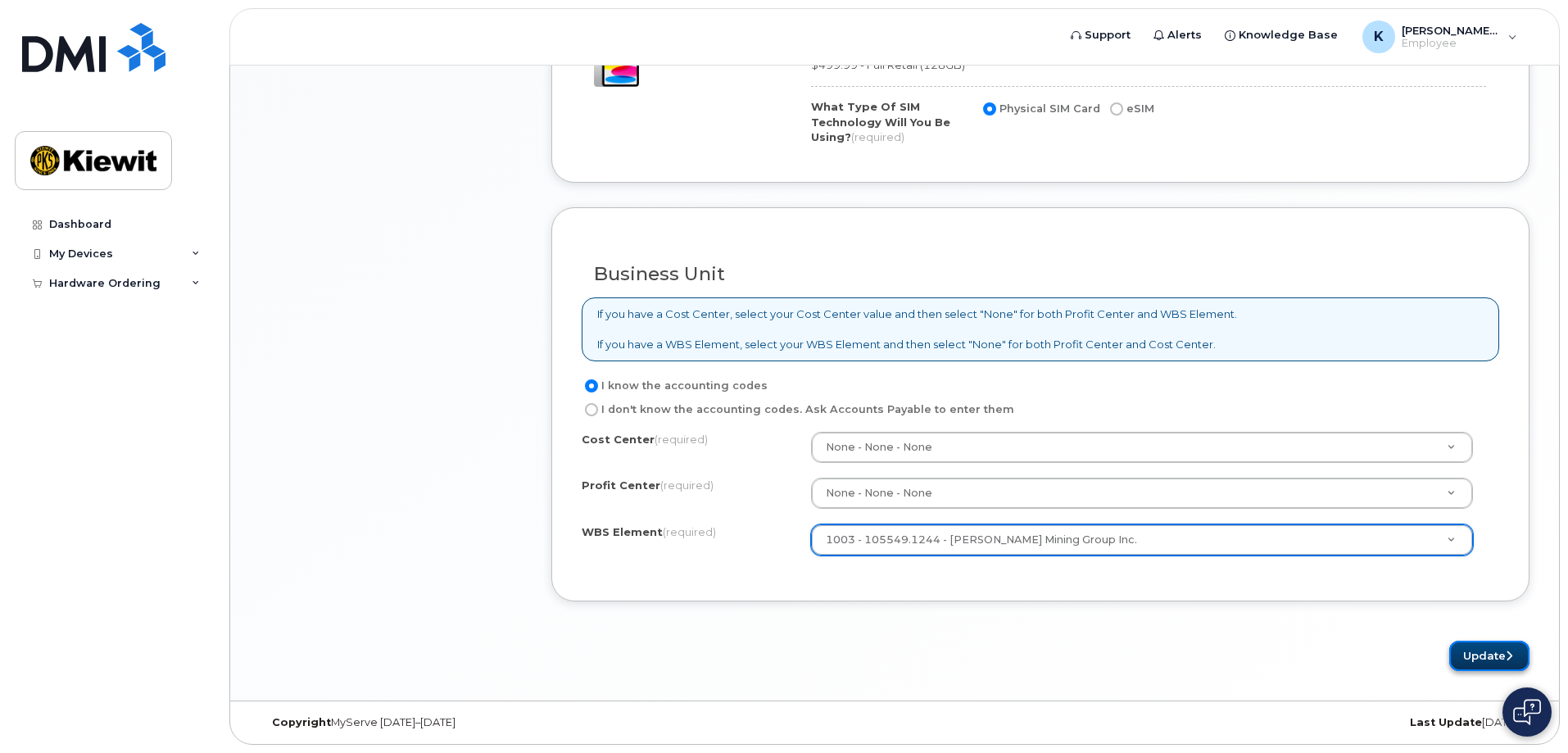
click at [1498, 658] on button "Update" at bounding box center [1489, 655] width 80 height 30
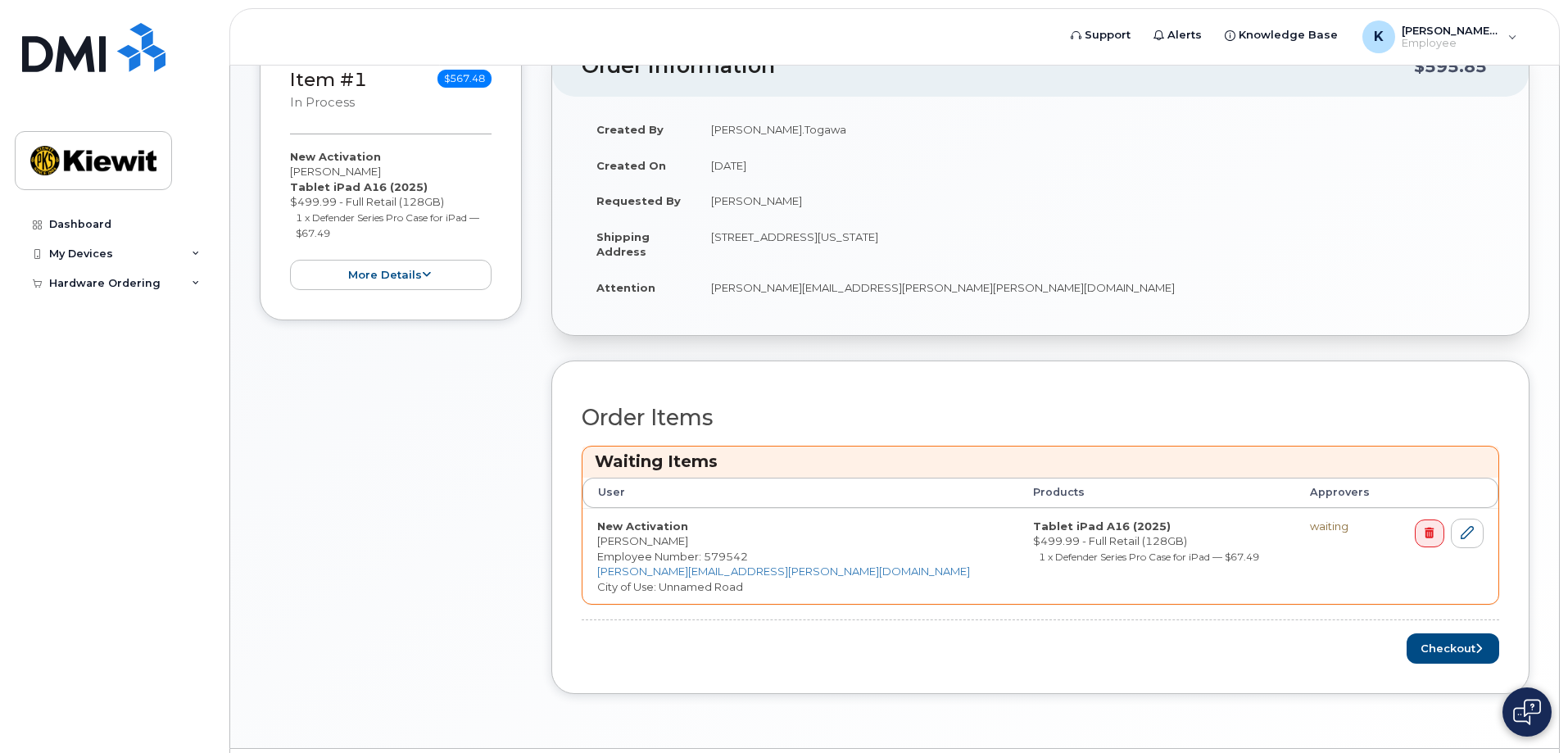
scroll to position [379, 0]
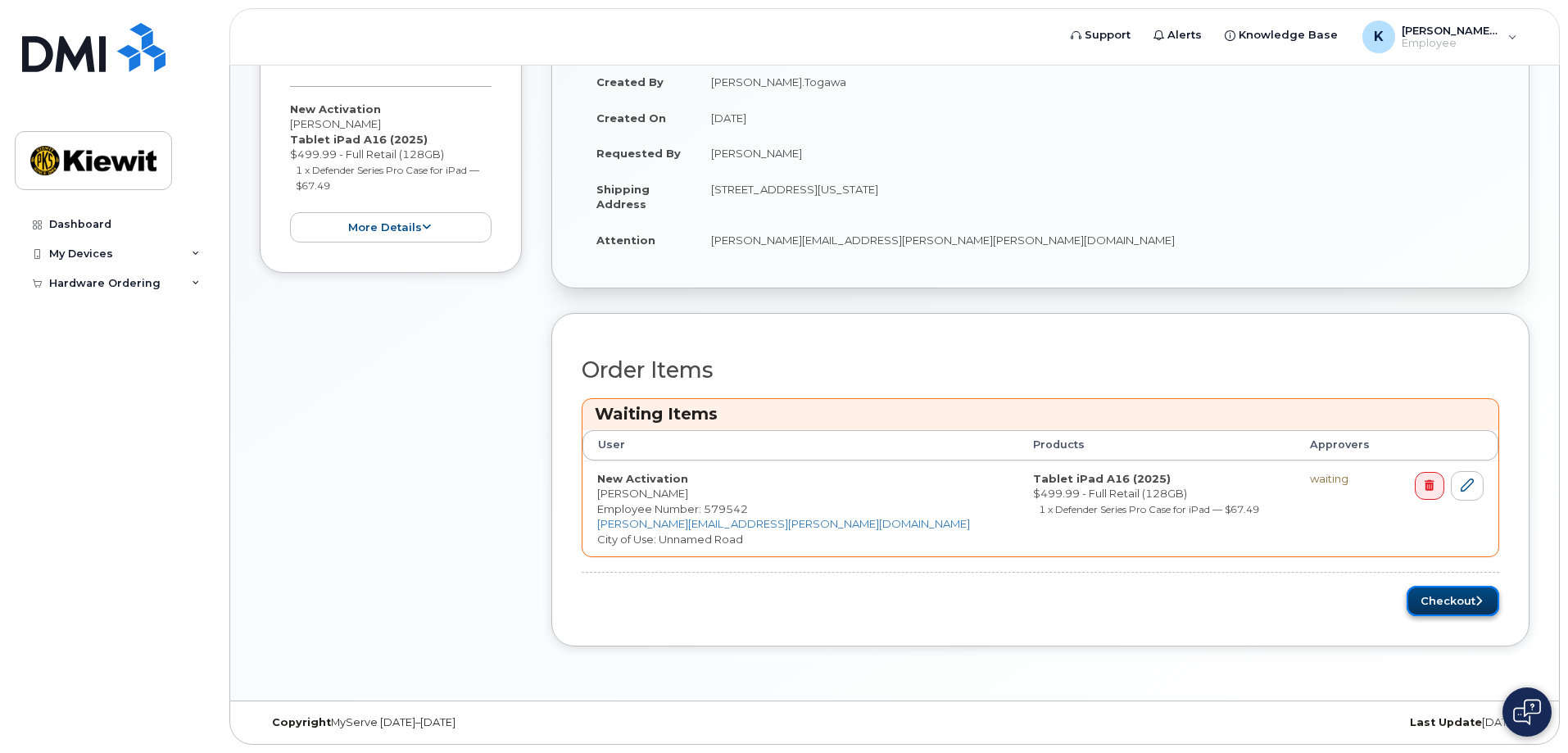
click at [1466, 599] on button "Checkout" at bounding box center [1453, 600] width 92 height 30
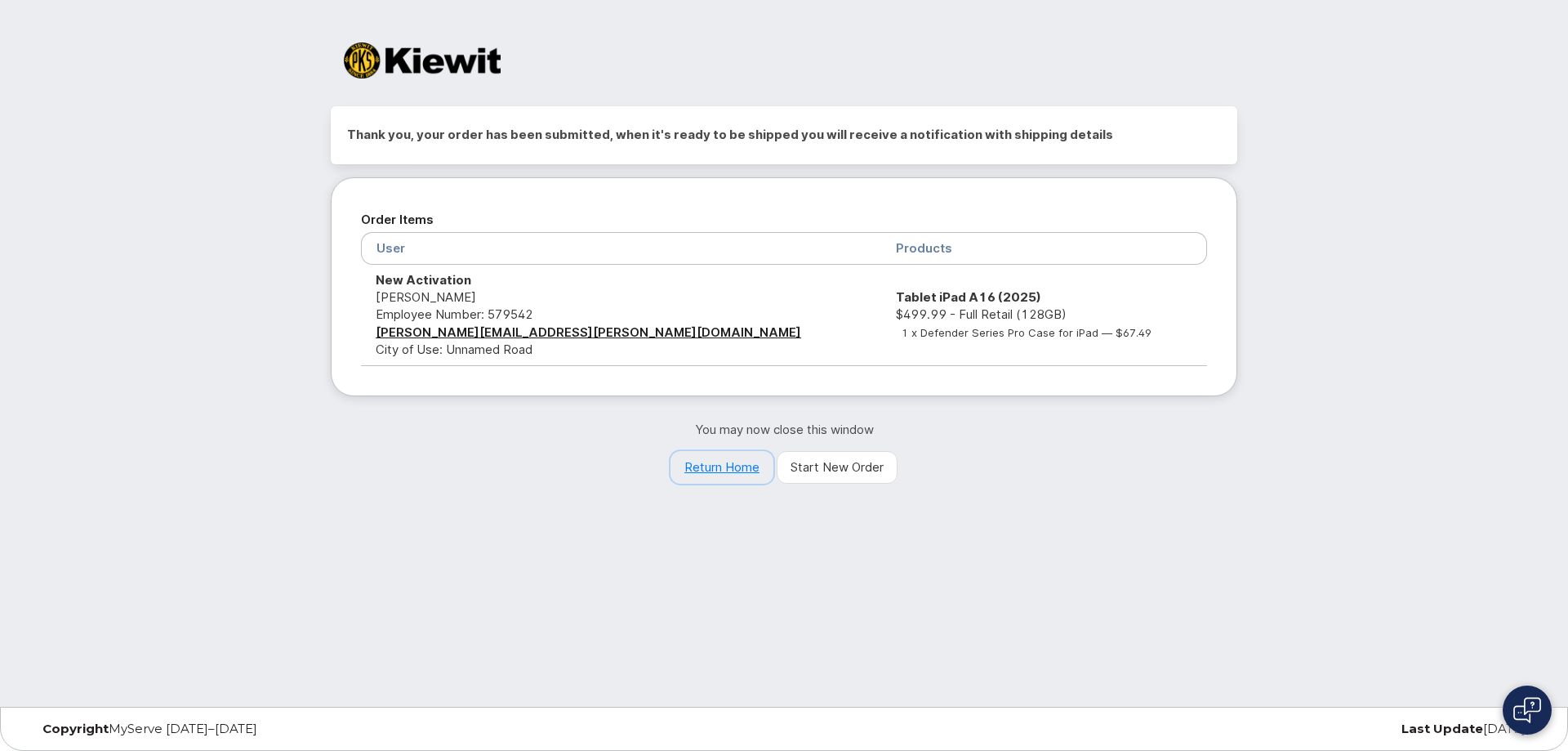
click at [739, 461] on link "Return Home" at bounding box center [722, 467] width 103 height 33
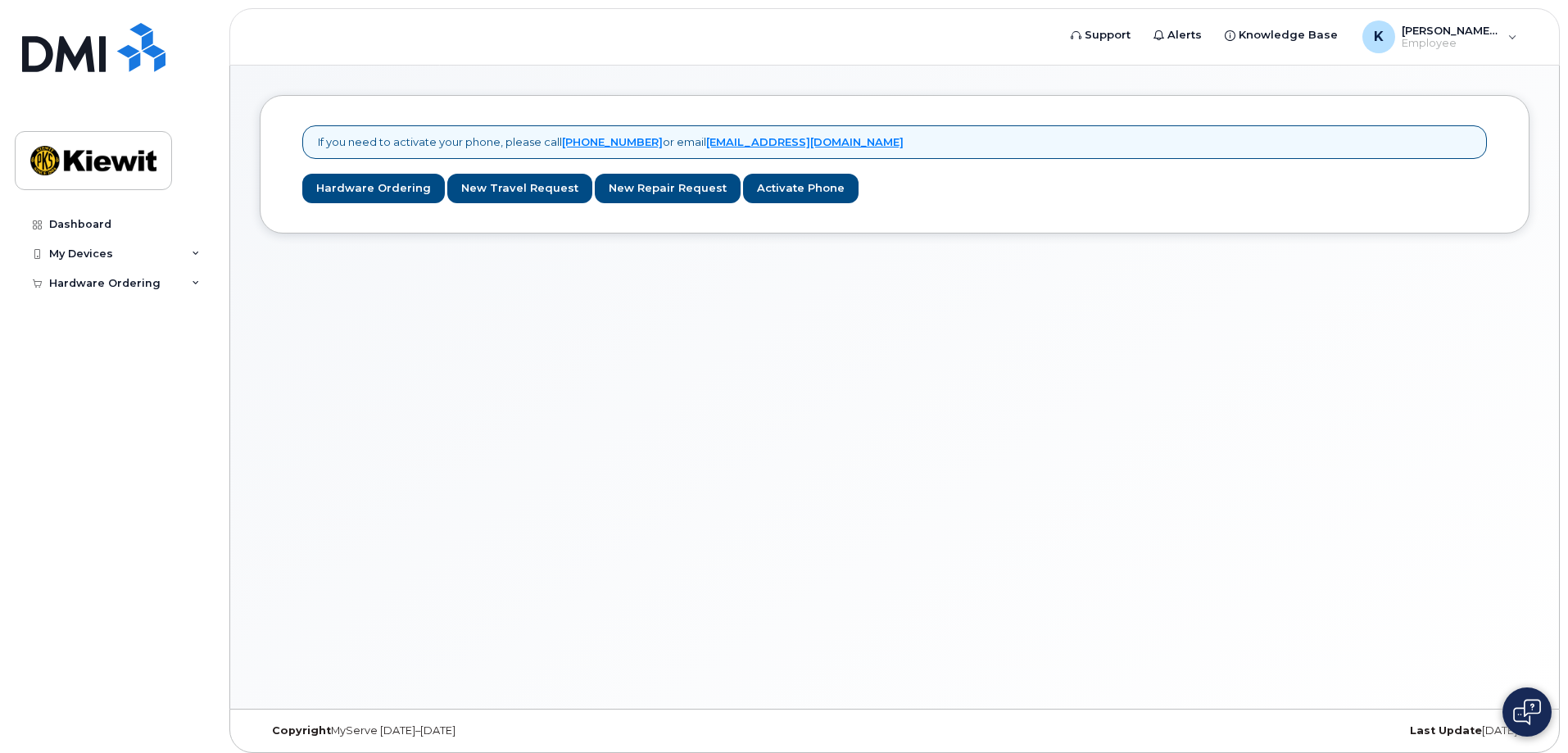
click at [890, 459] on div "If you need to activate your phone, please call [PHONE_NUMBER] or email [EMAIL_…" at bounding box center [894, 387] width 1328 height 643
